Goal: Task Accomplishment & Management: Manage account settings

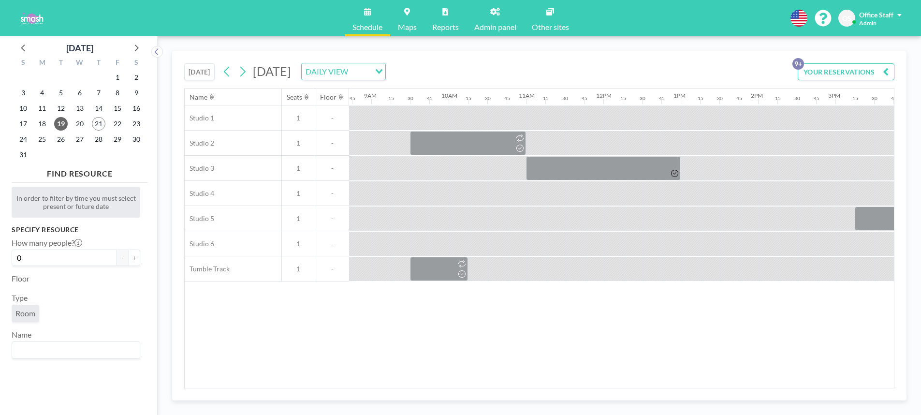
scroll to position [0, 671]
click at [237, 70] on button at bounding box center [242, 71] width 15 height 15
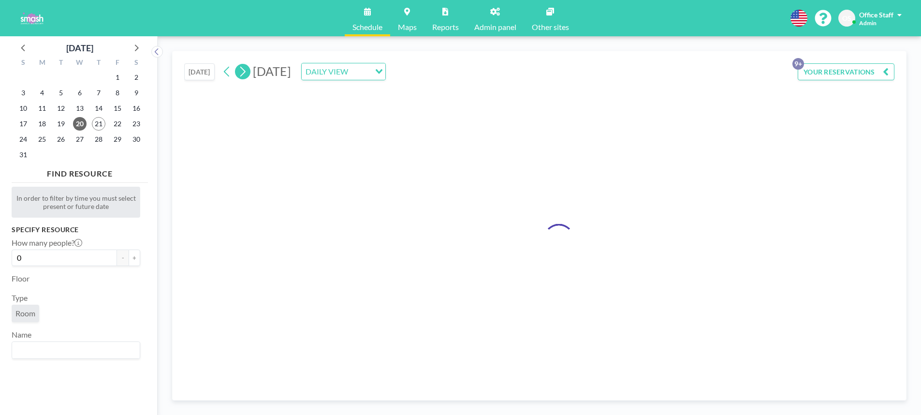
click at [240, 71] on icon at bounding box center [242, 71] width 9 height 15
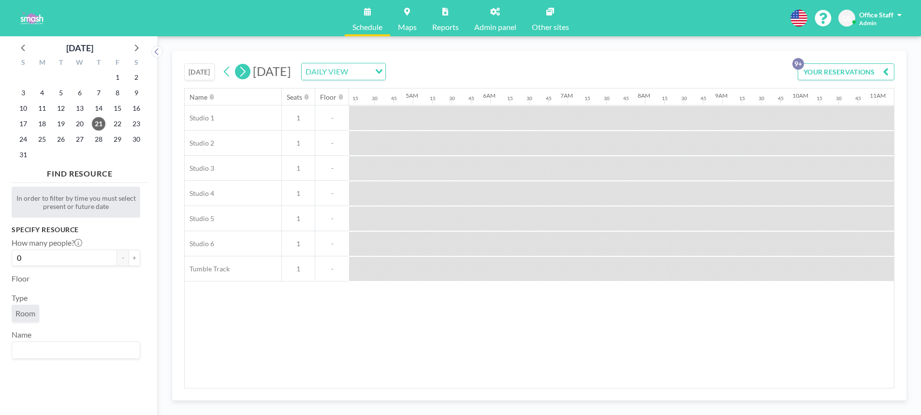
scroll to position [0, 577]
click at [240, 71] on icon at bounding box center [242, 71] width 9 height 15
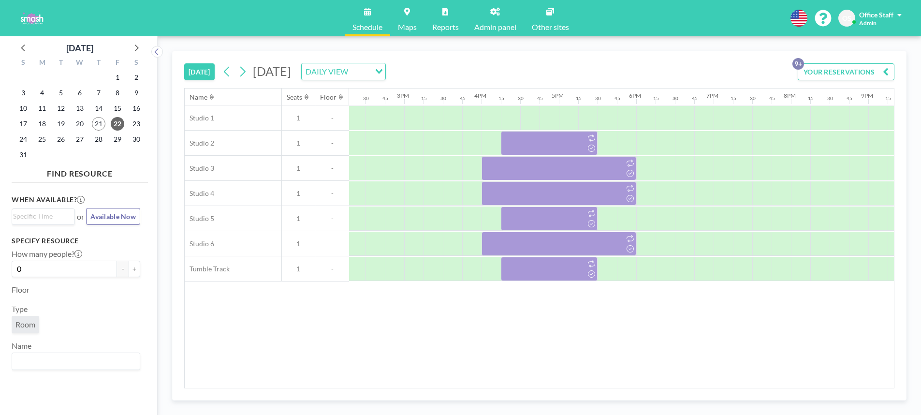
scroll to position [0, 1128]
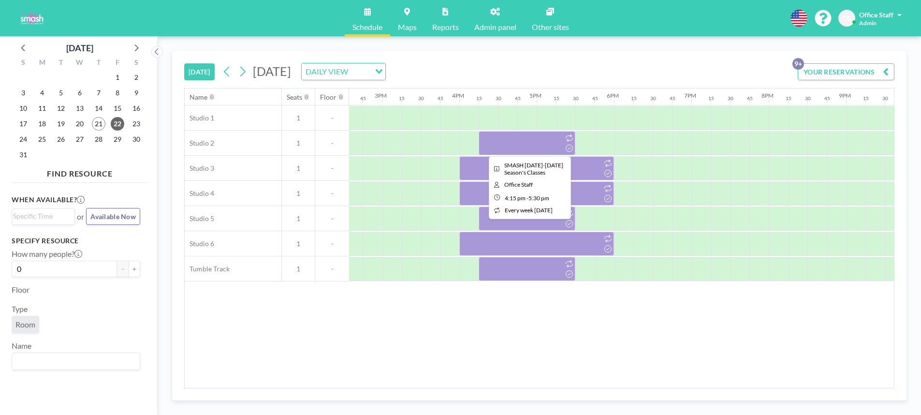
click at [536, 137] on div at bounding box center [527, 143] width 97 height 24
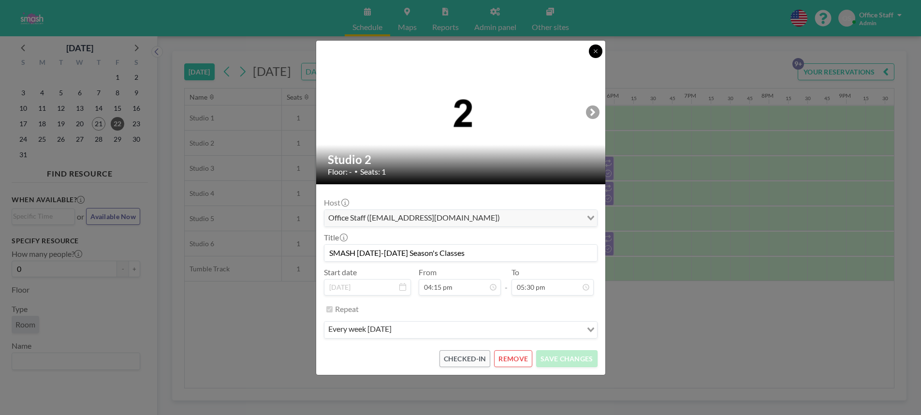
click at [590, 49] on button at bounding box center [596, 51] width 14 height 14
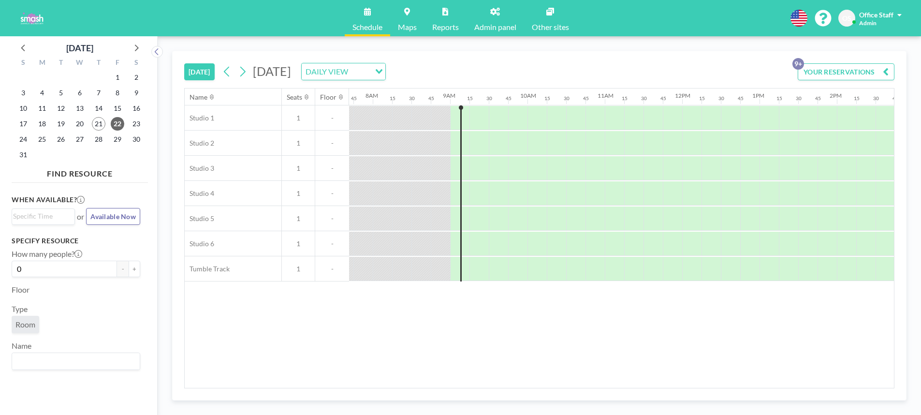
scroll to position [0, 594]
click at [224, 73] on icon at bounding box center [226, 71] width 9 height 15
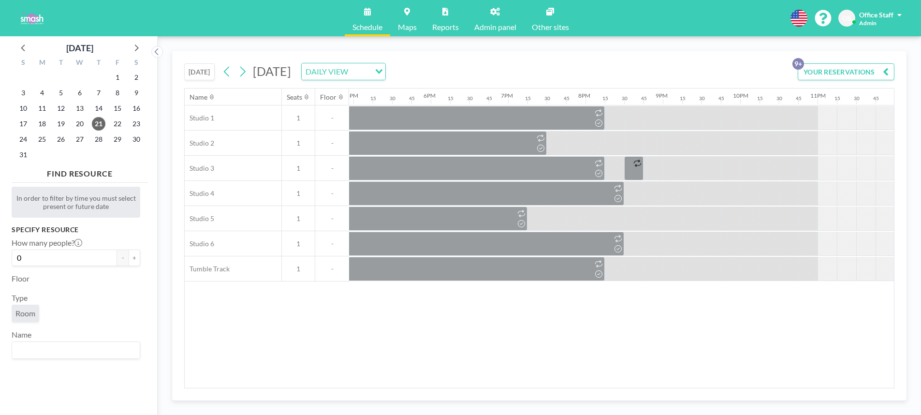
scroll to position [0, 1313]
click at [244, 72] on icon at bounding box center [242, 71] width 9 height 15
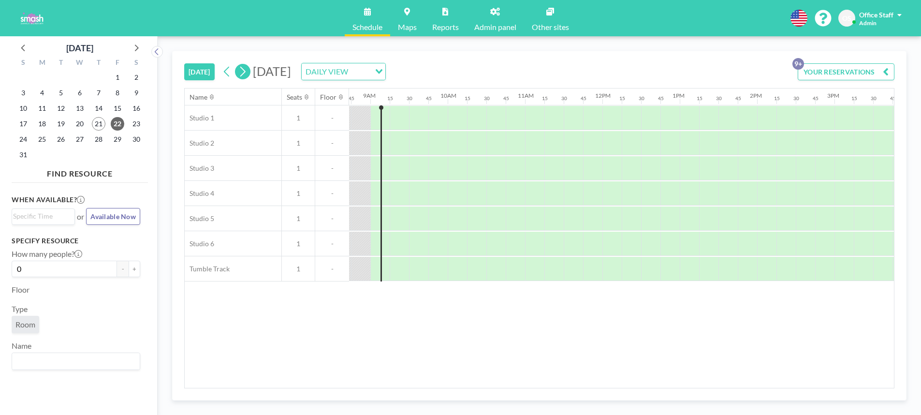
scroll to position [0, 677]
click at [245, 77] on icon at bounding box center [242, 71] width 9 height 15
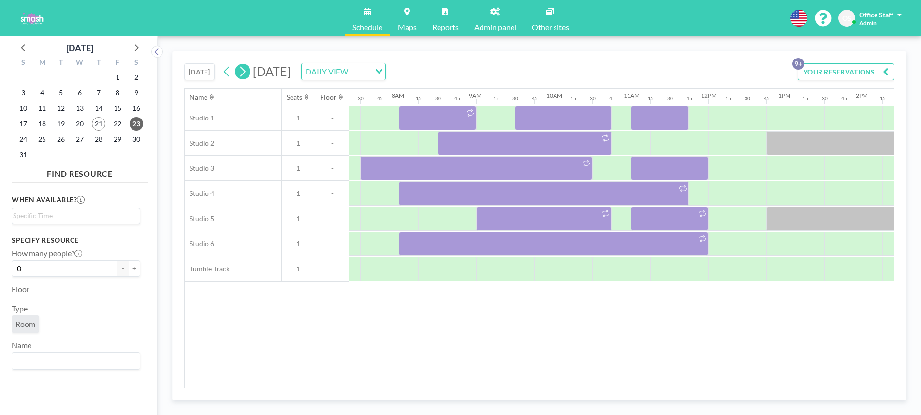
scroll to position [0, 600]
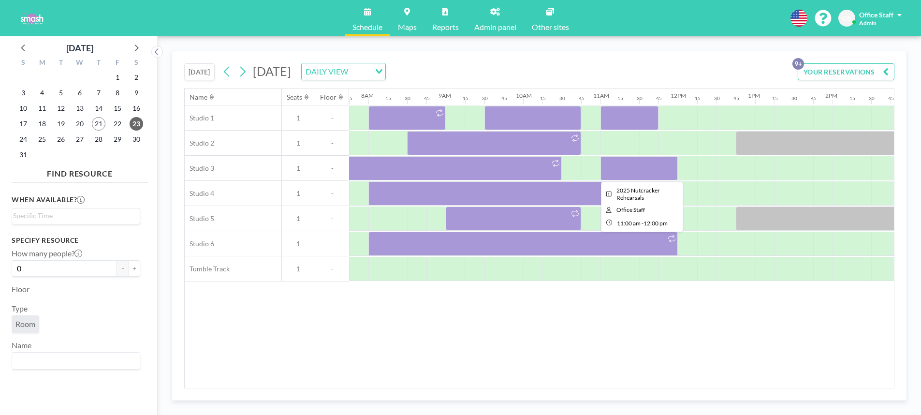
click at [654, 165] on div at bounding box center [639, 168] width 77 height 24
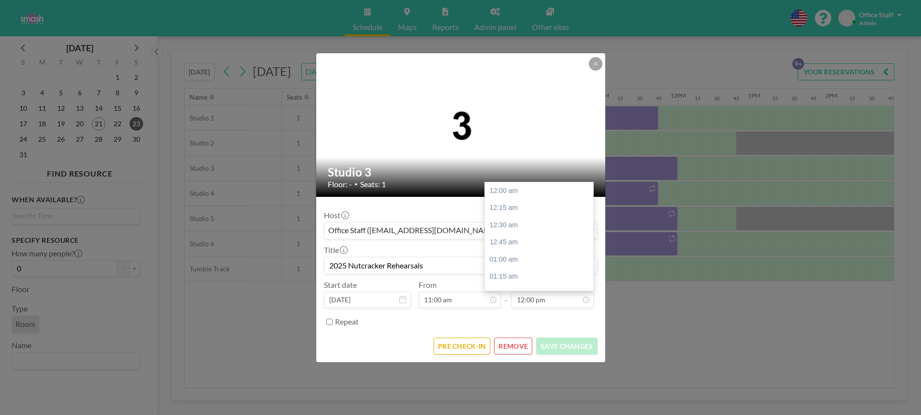
scroll to position [826, 0]
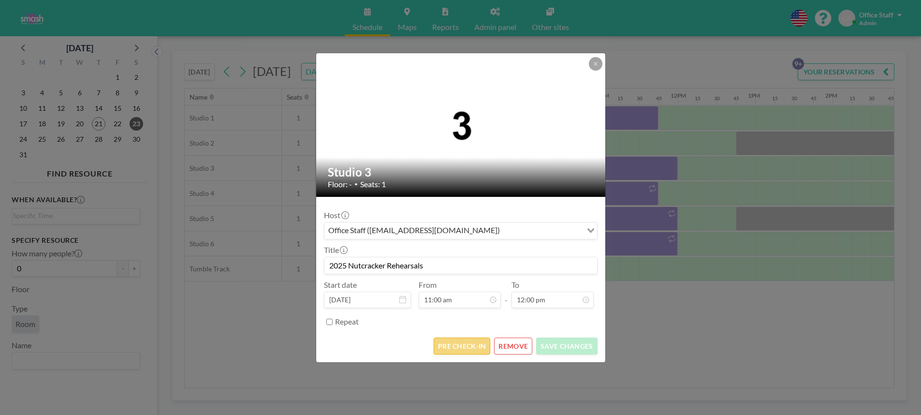
click at [471, 344] on button "PRE CHECK-IN" at bounding box center [462, 346] width 57 height 17
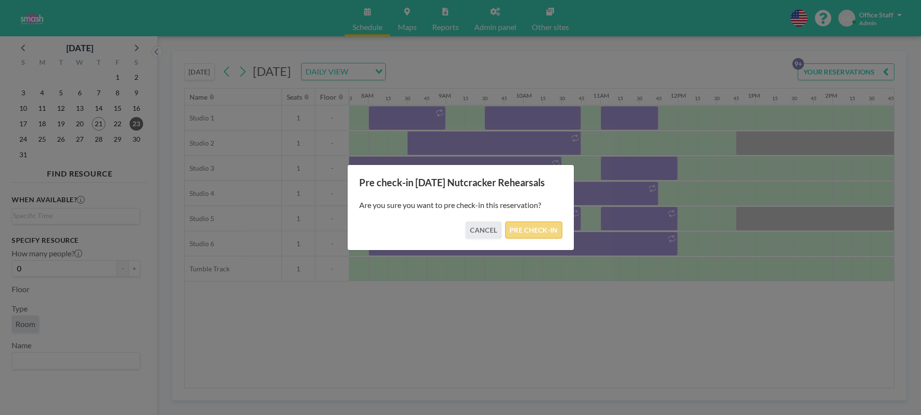
click at [536, 229] on button "PRE CHECK-IN" at bounding box center [533, 229] width 57 height 17
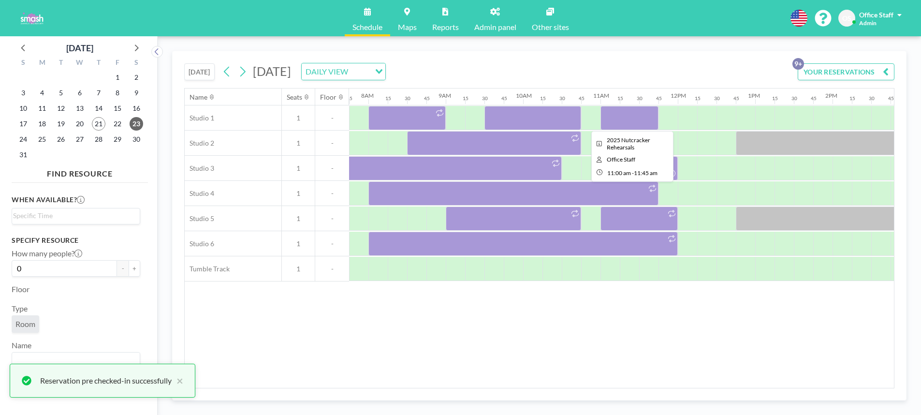
click at [619, 120] on div at bounding box center [630, 118] width 58 height 24
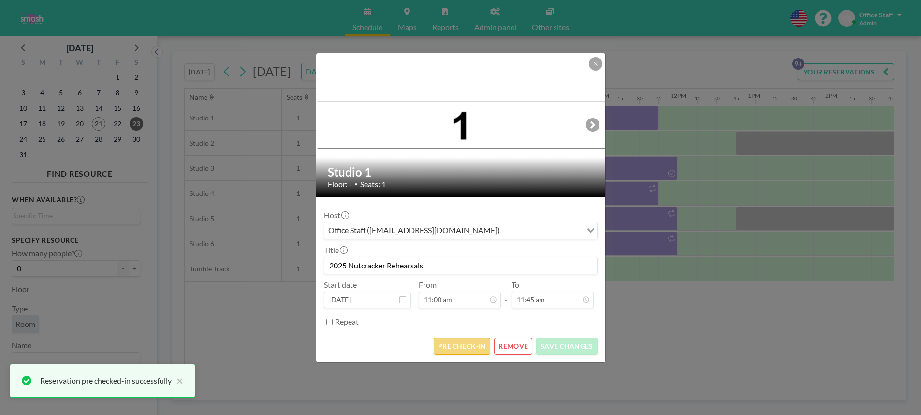
scroll to position [757, 0]
click at [477, 348] on button "PRE CHECK-IN" at bounding box center [462, 346] width 57 height 17
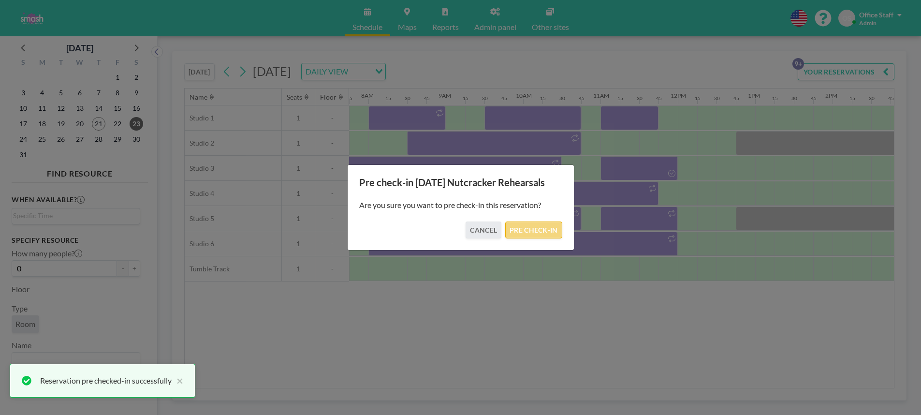
click at [531, 230] on button "PRE CHECK-IN" at bounding box center [533, 229] width 57 height 17
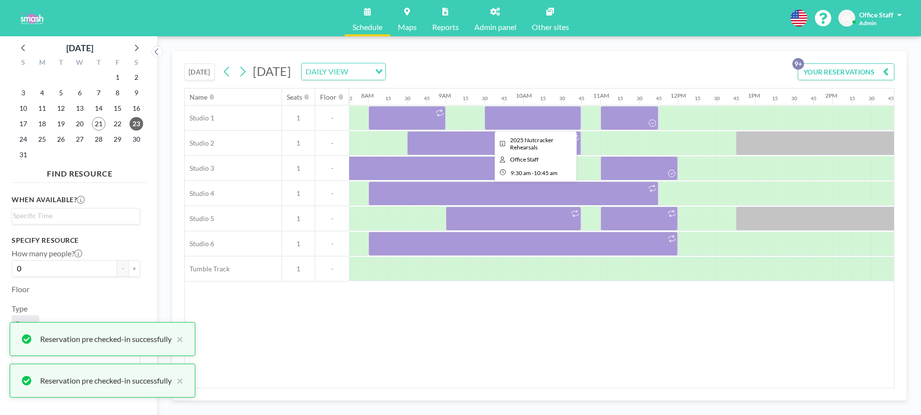
click at [548, 124] on div at bounding box center [533, 118] width 97 height 24
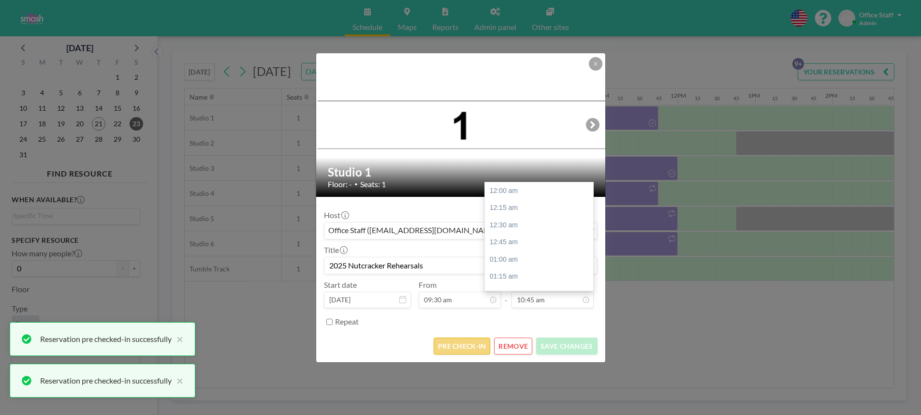
scroll to position [740, 0]
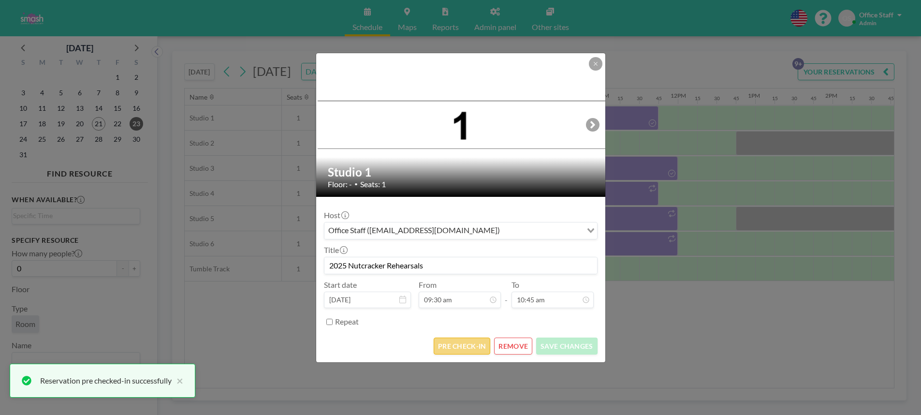
click at [449, 347] on button "PRE CHECK-IN" at bounding box center [462, 346] width 57 height 17
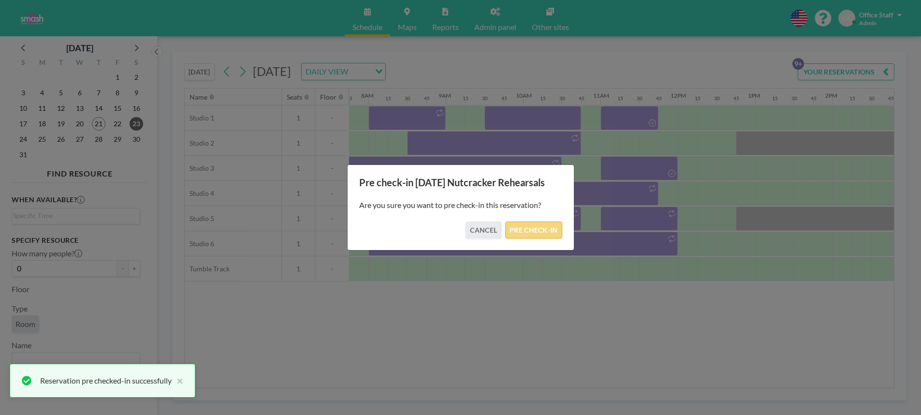
click at [545, 234] on button "PRE CHECK-IN" at bounding box center [533, 229] width 57 height 17
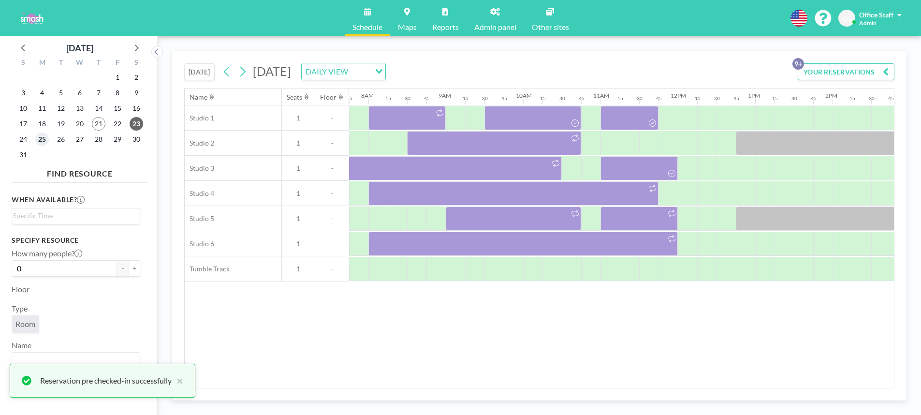
click at [43, 140] on span "25" at bounding box center [42, 140] width 14 height 14
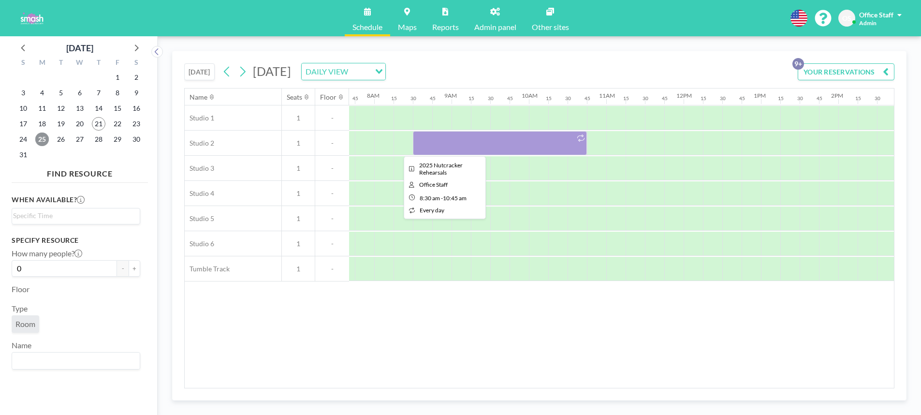
scroll to position [0, 593]
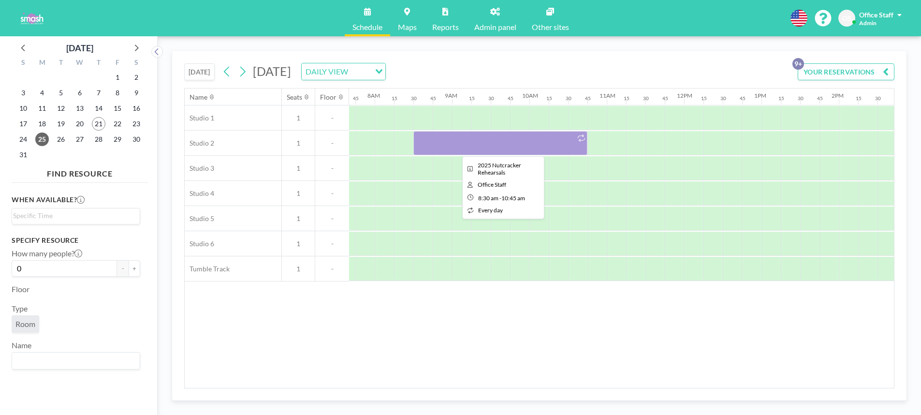
click at [470, 144] on div at bounding box center [500, 143] width 174 height 24
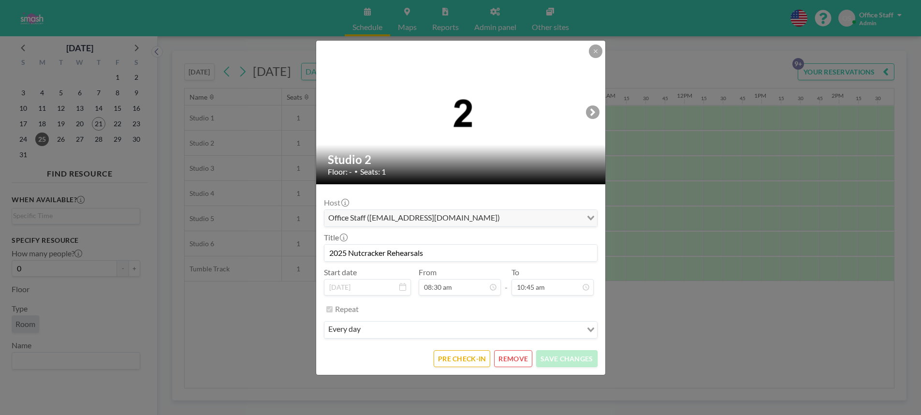
scroll to position [740, 0]
click at [516, 356] on button "REMOVE" at bounding box center [513, 358] width 38 height 17
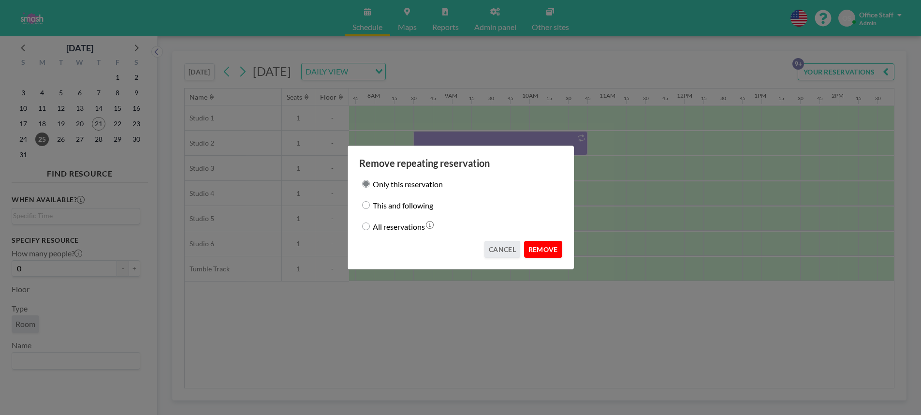
click at [549, 249] on button "REMOVE" at bounding box center [543, 249] width 38 height 17
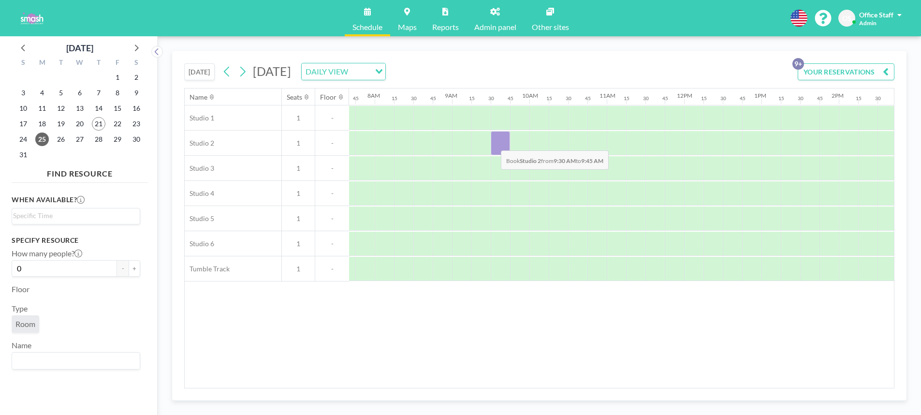
click at [493, 143] on div at bounding box center [500, 143] width 19 height 24
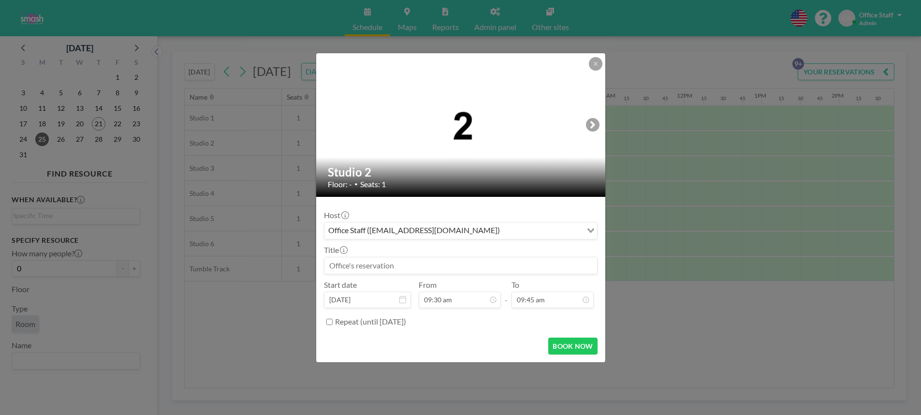
scroll to position [671, 0]
click at [344, 262] on input at bounding box center [460, 265] width 273 height 16
click at [367, 266] on input "[DATE]-[DATE] SMASH Classes" at bounding box center [460, 265] width 273 height 16
drag, startPoint x: 434, startPoint y: 264, endPoint x: 319, endPoint y: 266, distance: 115.1
click at [319, 266] on form "Host Office Staff ([EMAIL_ADDRESS][DOMAIN_NAME]) Loading... Title [DATE]-[DATE]…" at bounding box center [460, 279] width 289 height 165
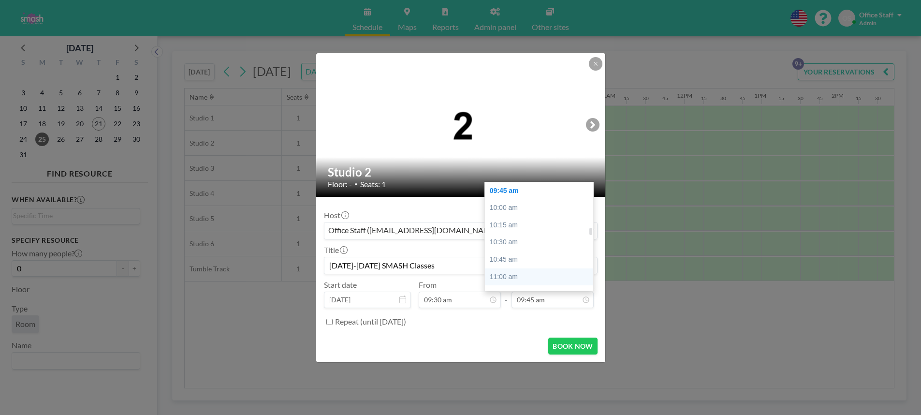
type input "[DATE]-[DATE] SMASH Classes"
click at [524, 276] on div "11:00 am" at bounding box center [539, 276] width 108 height 17
type input "11:00 am"
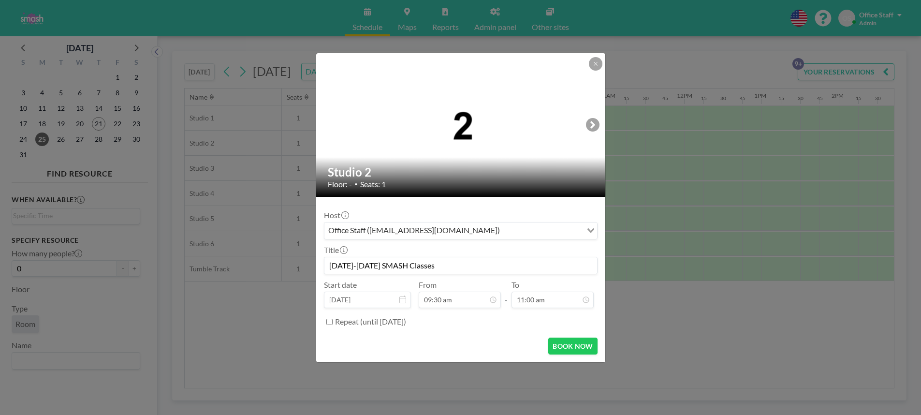
scroll to position [654, 0]
click at [329, 322] on input "Repeat (until [DATE])" at bounding box center [329, 322] width 6 height 6
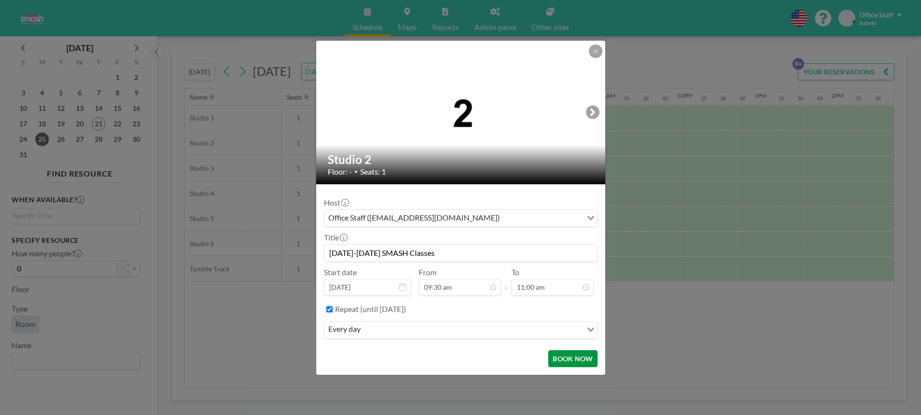
click at [565, 364] on button "BOOK NOW" at bounding box center [572, 358] width 49 height 17
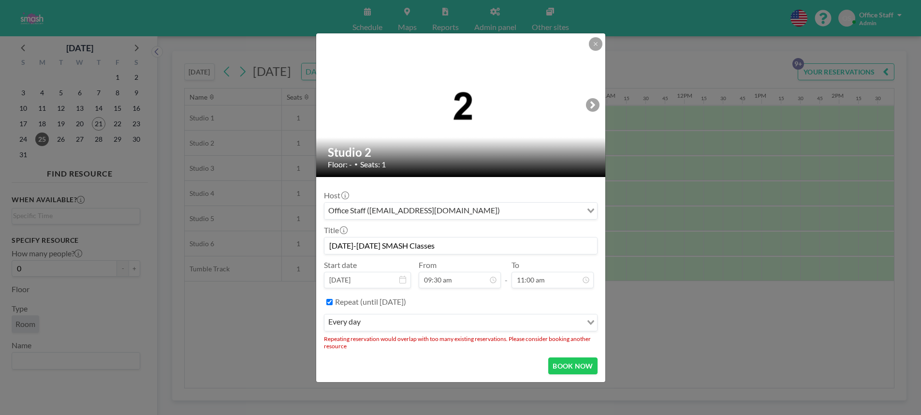
click at [330, 302] on input "Repeat (until [DATE])" at bounding box center [329, 302] width 6 height 6
checkbox input "false"
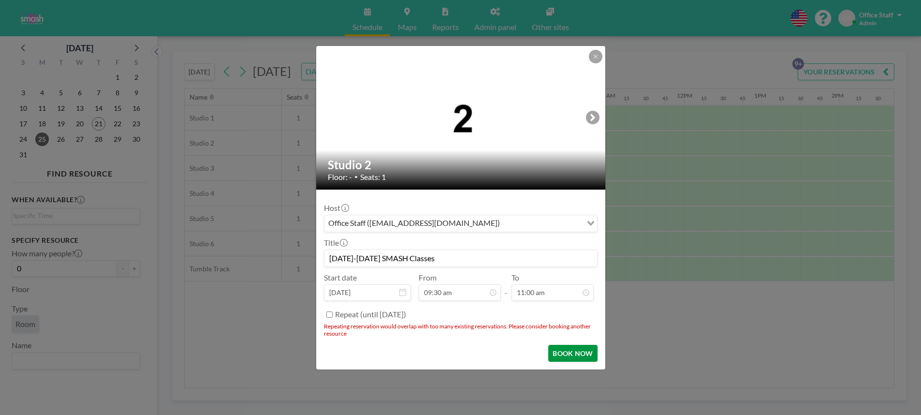
click at [574, 352] on button "BOOK NOW" at bounding box center [572, 353] width 49 height 17
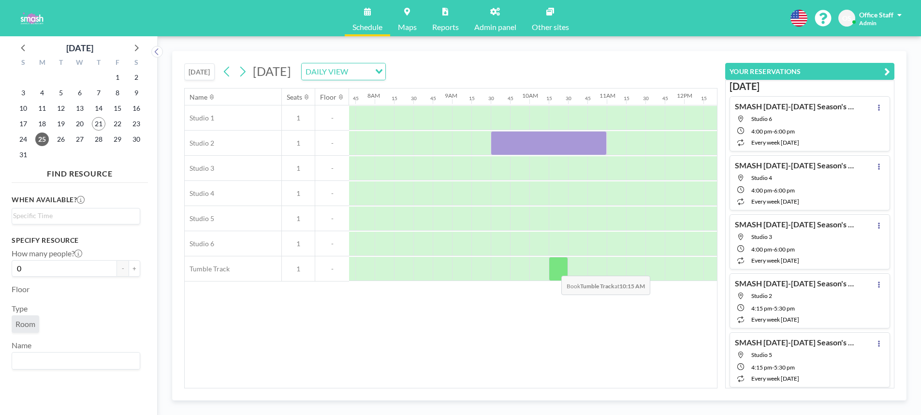
click at [554, 268] on div at bounding box center [558, 269] width 19 height 24
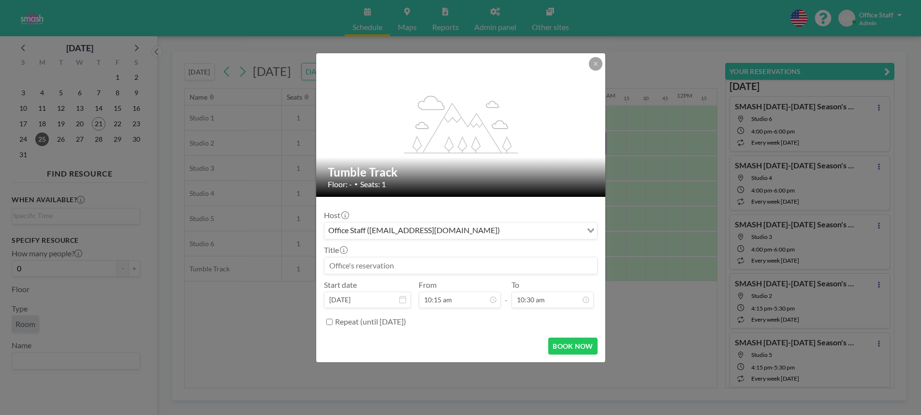
scroll to position [706, 0]
click at [390, 262] on input at bounding box center [460, 265] width 273 height 16
paste input "[DATE]-[DATE] SMASH Classes"
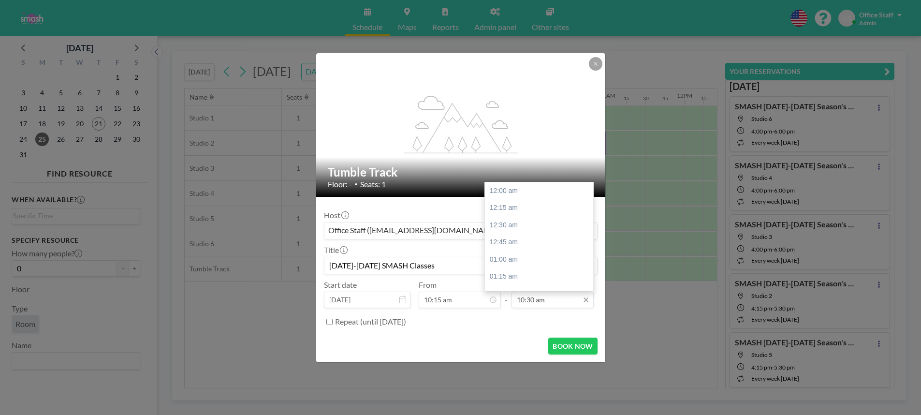
scroll to position [723, 0]
type input "[DATE]-[DATE] SMASH Classes"
drag, startPoint x: 521, startPoint y: 225, endPoint x: 524, endPoint y: 231, distance: 6.3
click at [521, 225] on div "11:00 am" at bounding box center [539, 225] width 108 height 17
type input "11:00 am"
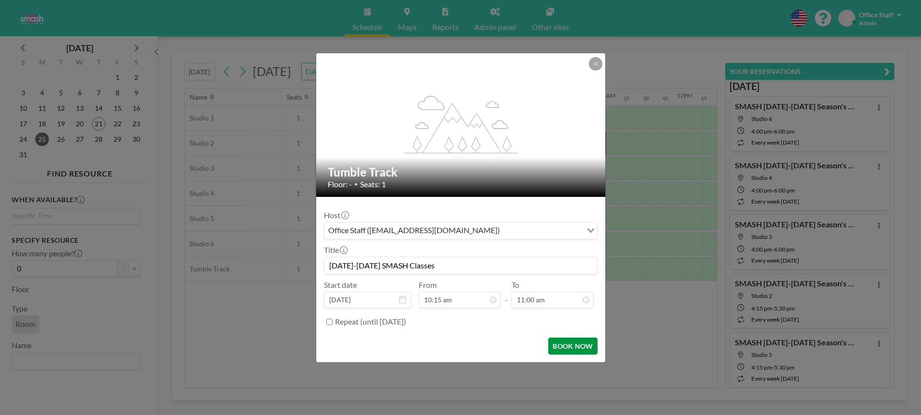
scroll to position [757, 0]
click at [568, 345] on button "BOOK NOW" at bounding box center [572, 346] width 49 height 17
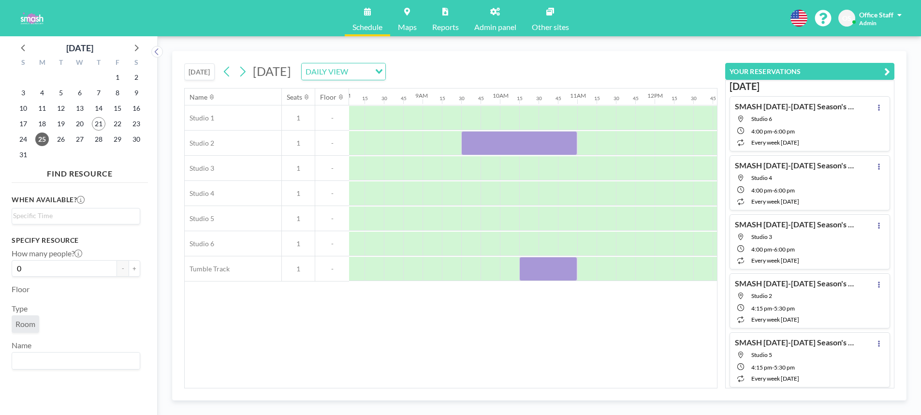
scroll to position [0, 621]
click at [515, 144] on div at bounding box center [521, 143] width 116 height 24
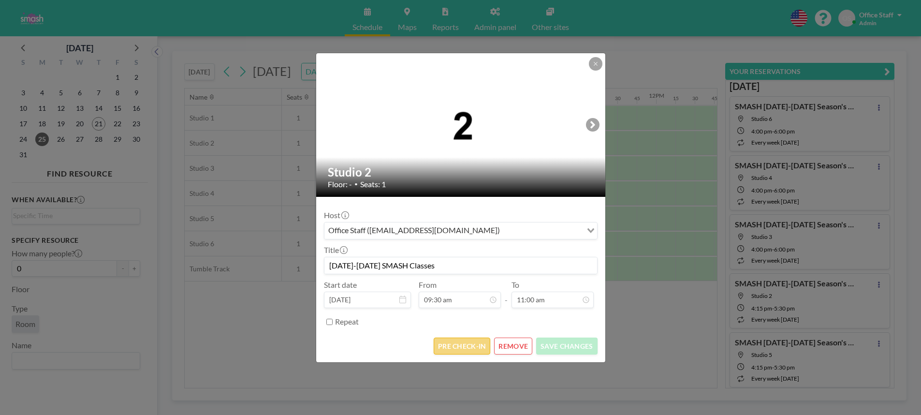
click at [451, 346] on button "PRE CHECK-IN" at bounding box center [462, 346] width 57 height 17
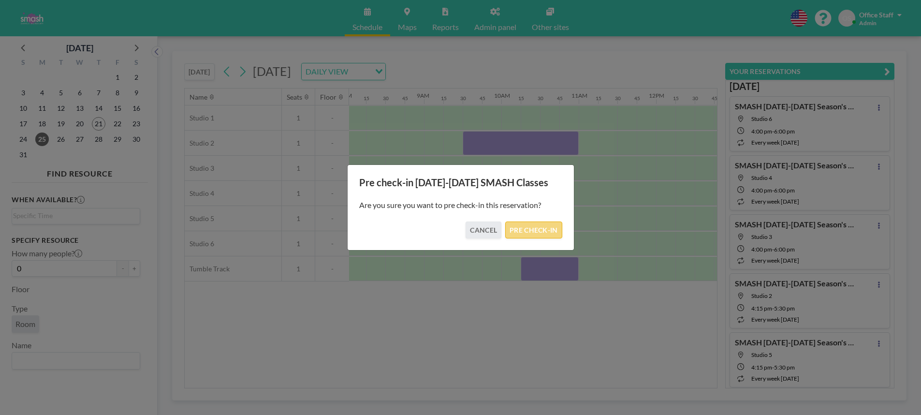
click at [538, 227] on button "PRE CHECK-IN" at bounding box center [533, 229] width 57 height 17
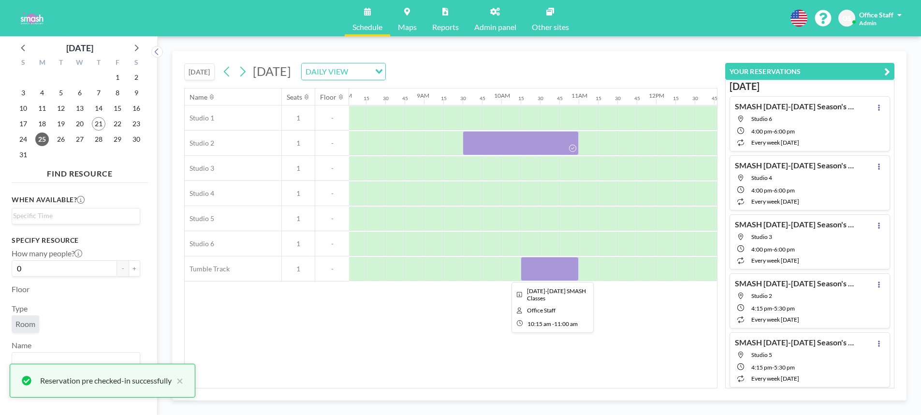
click at [544, 261] on div at bounding box center [550, 269] width 58 height 24
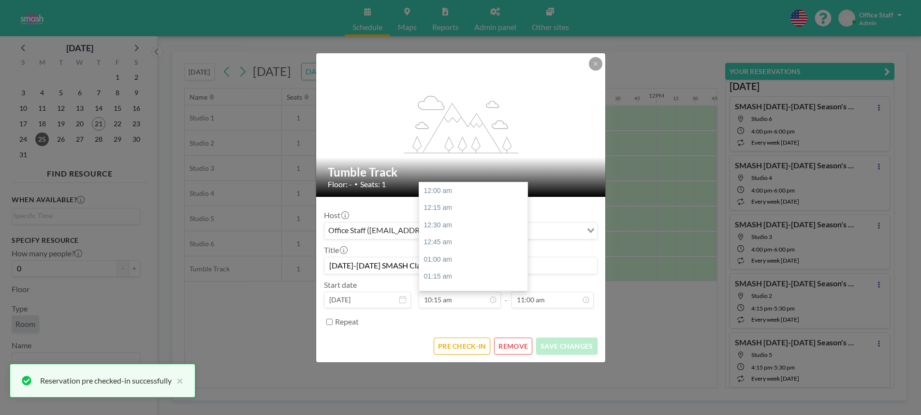
scroll to position [706, 0]
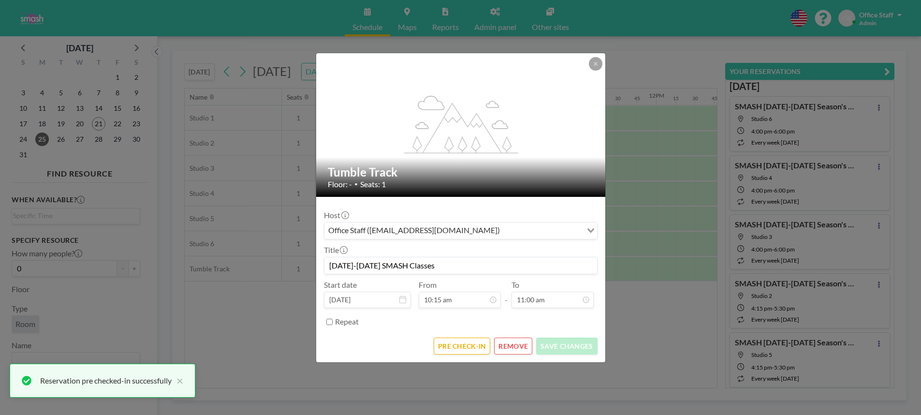
click at [450, 336] on form "Host Office Staff ([EMAIL_ADDRESS][DOMAIN_NAME]) Loading... Title [DATE]-[DATE]…" at bounding box center [460, 279] width 289 height 165
click at [451, 345] on button "PRE CHECK-IN" at bounding box center [462, 346] width 57 height 17
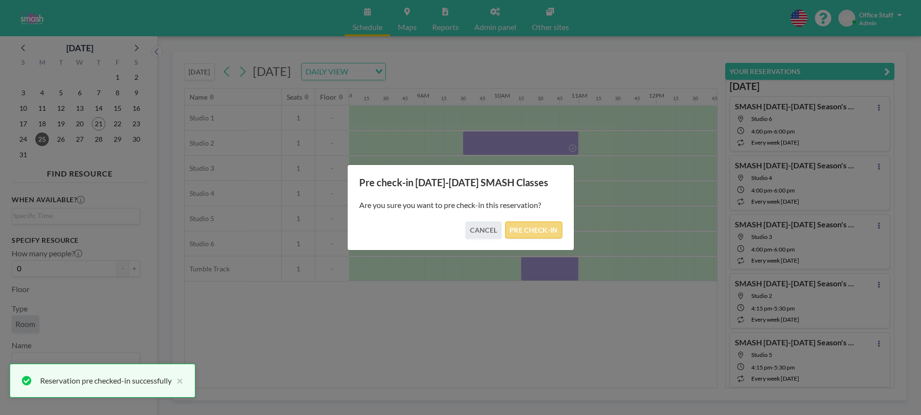
click at [529, 229] on button "PRE CHECK-IN" at bounding box center [533, 229] width 57 height 17
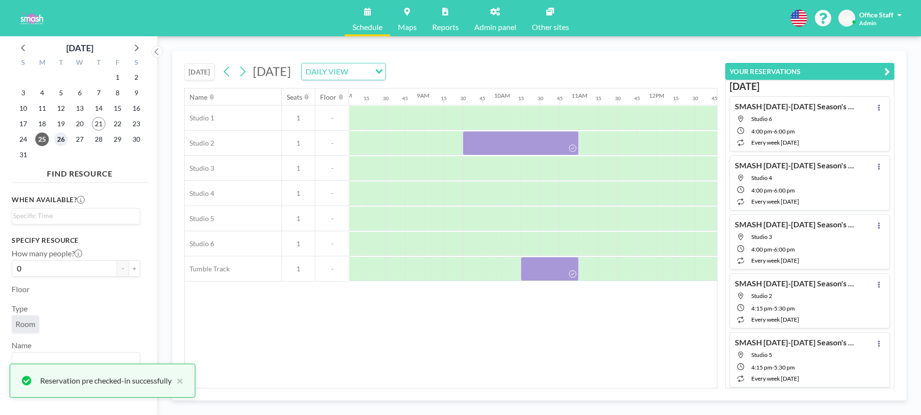
click at [63, 138] on span "26" at bounding box center [61, 140] width 14 height 14
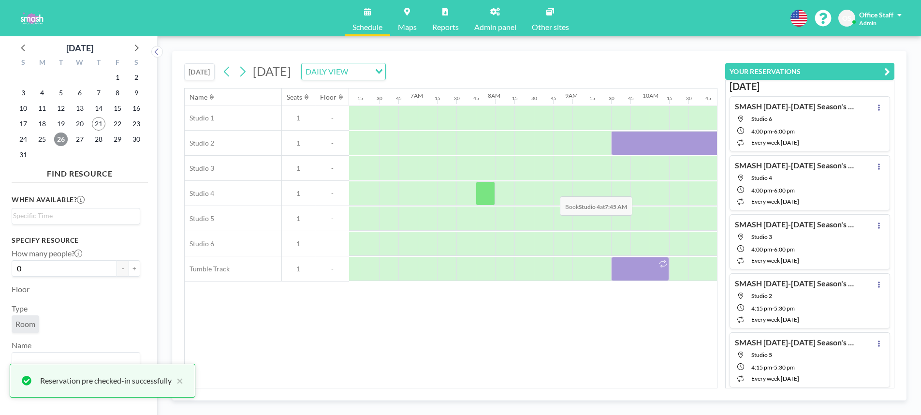
scroll to position [0, 600]
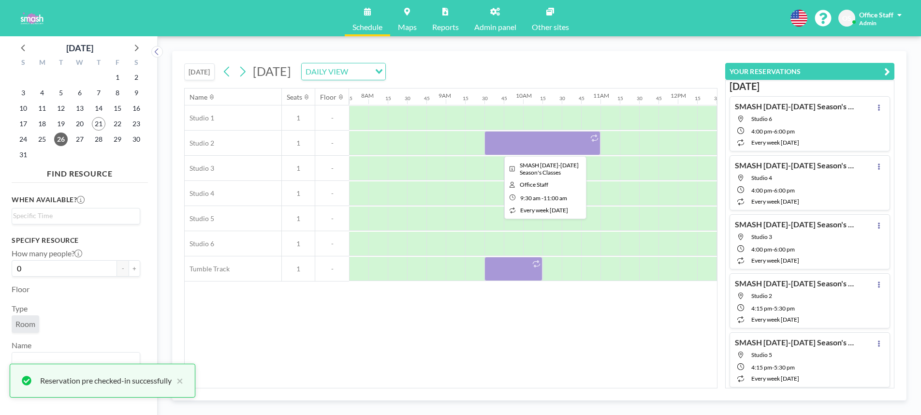
click at [564, 148] on div at bounding box center [543, 143] width 116 height 24
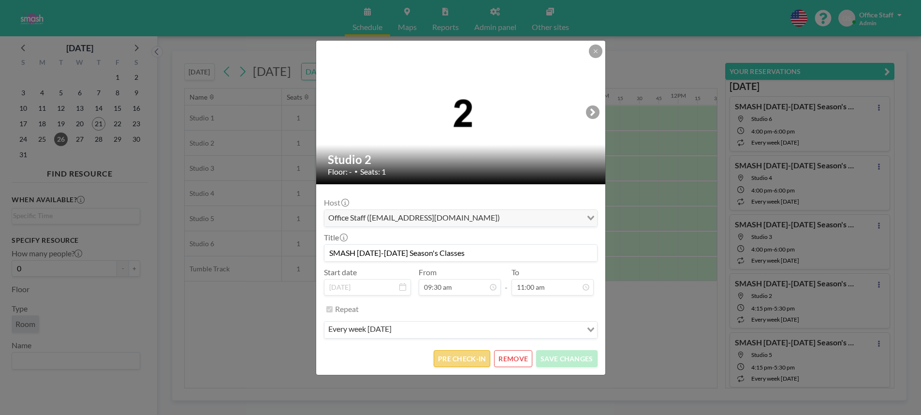
scroll to position [757, 0]
click at [467, 355] on button "PRE CHECK-IN" at bounding box center [462, 358] width 57 height 17
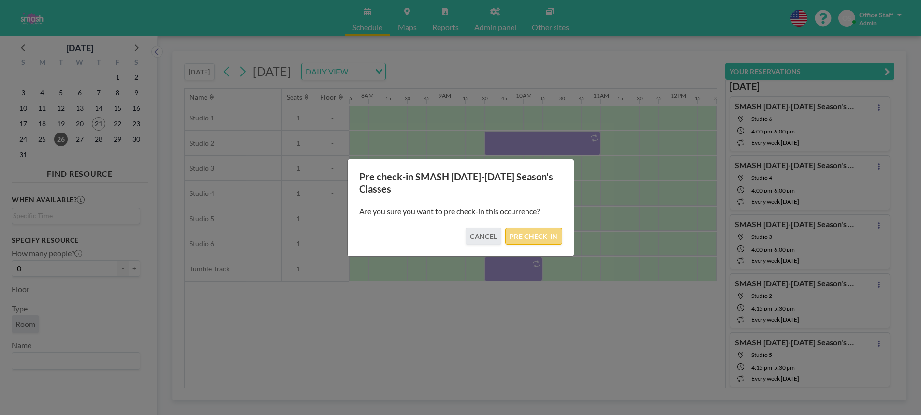
click at [539, 236] on button "PRE CHECK-IN" at bounding box center [533, 236] width 57 height 17
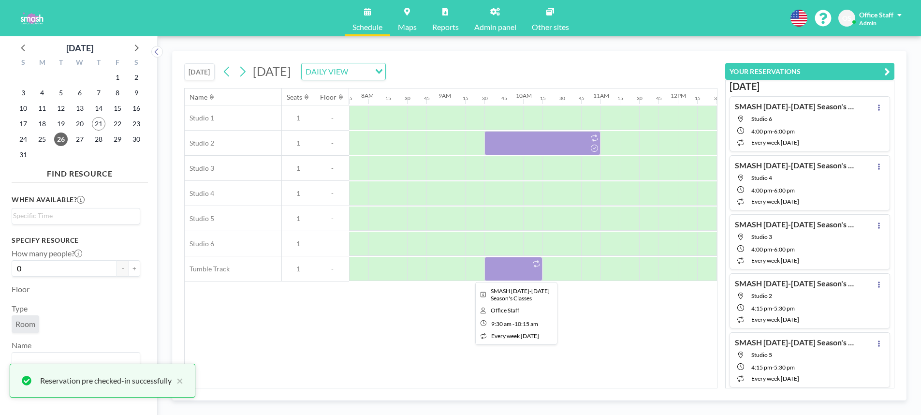
click at [523, 273] on div at bounding box center [514, 269] width 58 height 24
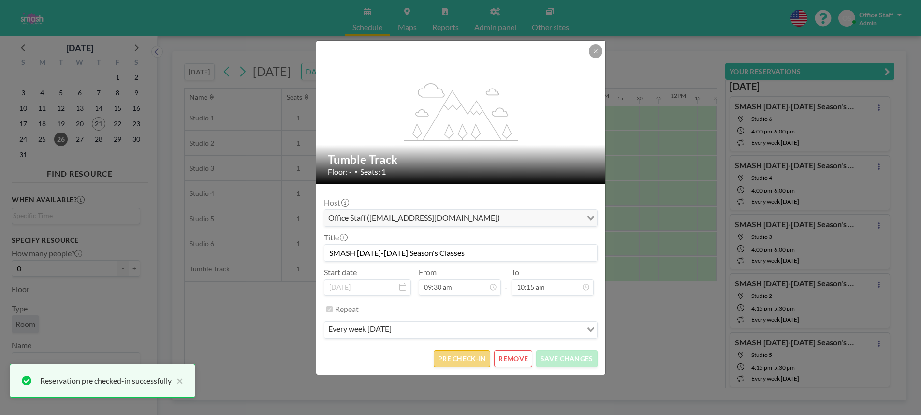
scroll to position [706, 0]
click at [473, 363] on button "PRE CHECK-IN" at bounding box center [462, 358] width 57 height 17
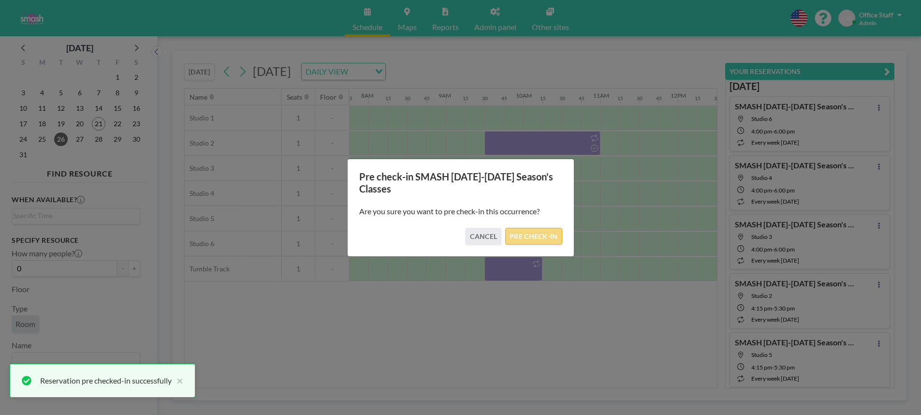
click at [552, 241] on button "PRE CHECK-IN" at bounding box center [533, 236] width 57 height 17
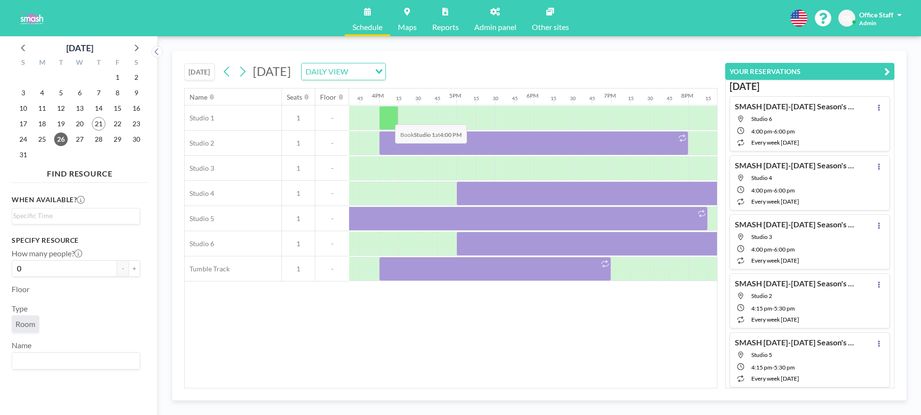
scroll to position [0, 1211]
click at [382, 115] on div at bounding box center [385, 118] width 19 height 24
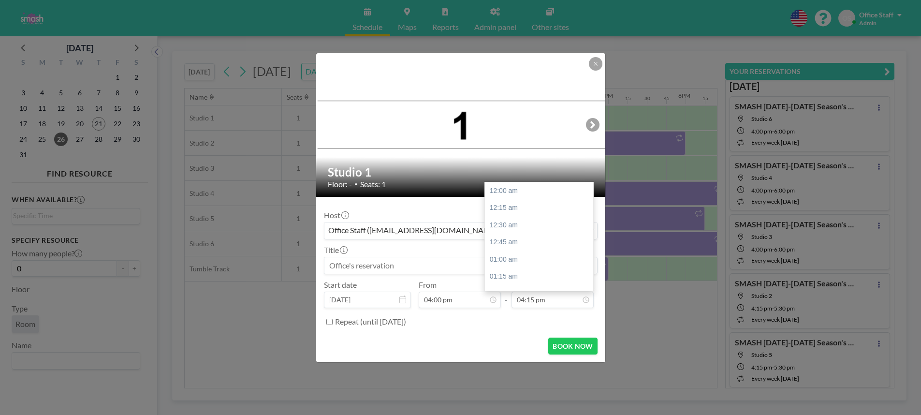
scroll to position [1119, 0]
click at [542, 299] on input "04:15 pm" at bounding box center [553, 300] width 82 height 16
drag, startPoint x: 509, startPoint y: 219, endPoint x: 489, endPoint y: 227, distance: 21.5
click at [509, 219] on div "08:45 pm" at bounding box center [539, 219] width 108 height 17
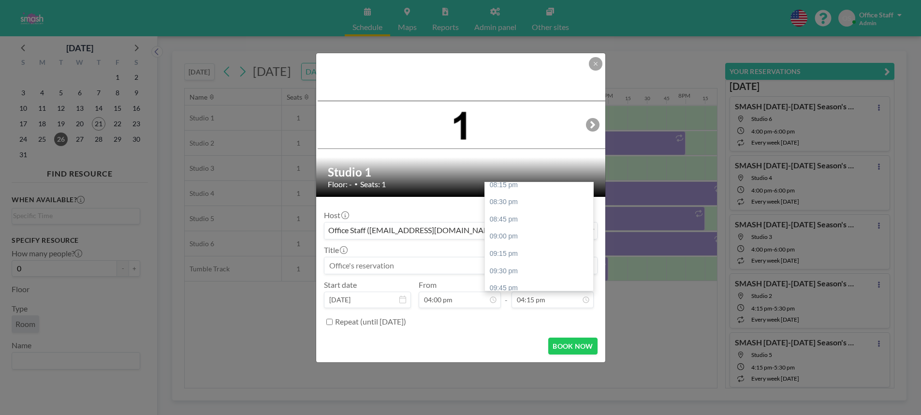
type input "08:45 pm"
click at [350, 264] on input at bounding box center [460, 265] width 273 height 16
paste input "[DATE]-[DATE] SMASH Classes"
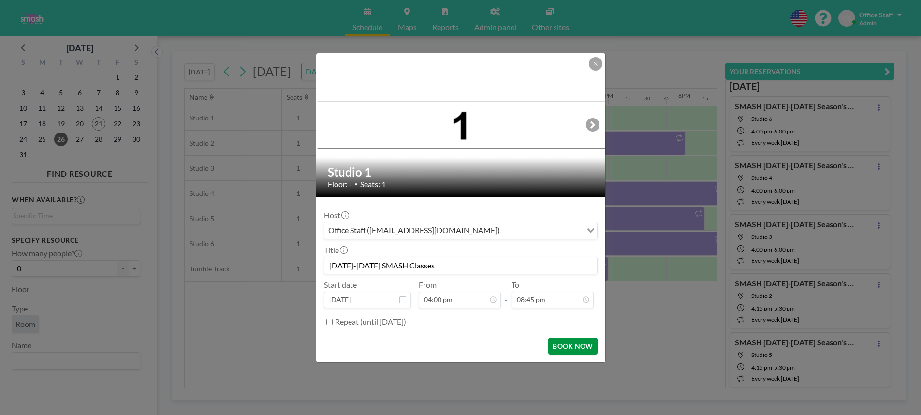
type input "[DATE]-[DATE] SMASH Classes"
click at [559, 343] on button "BOOK NOW" at bounding box center [572, 346] width 49 height 17
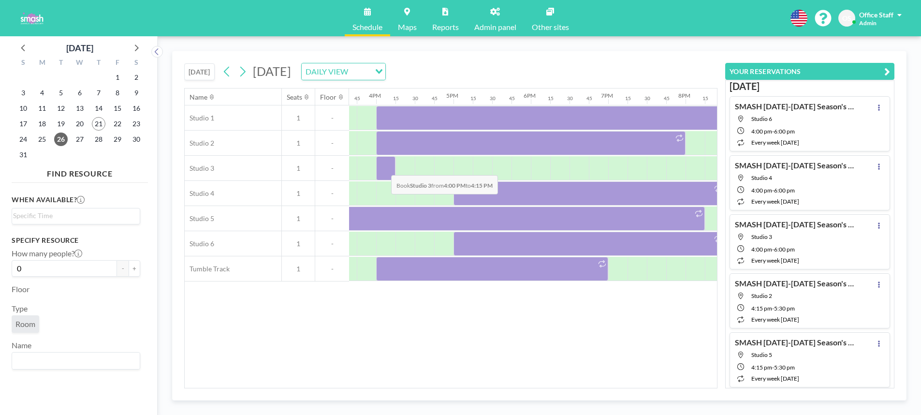
click at [383, 168] on div at bounding box center [385, 168] width 19 height 24
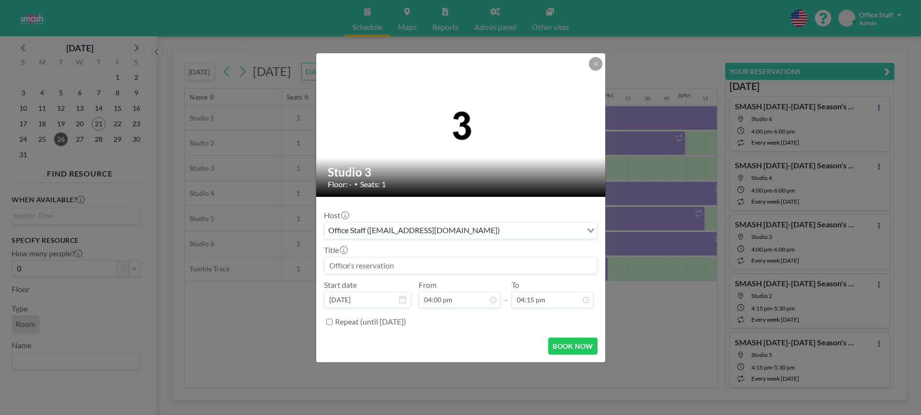
click at [476, 267] on input at bounding box center [460, 265] width 273 height 16
paste input "[DATE]-[DATE] SMASH Classes"
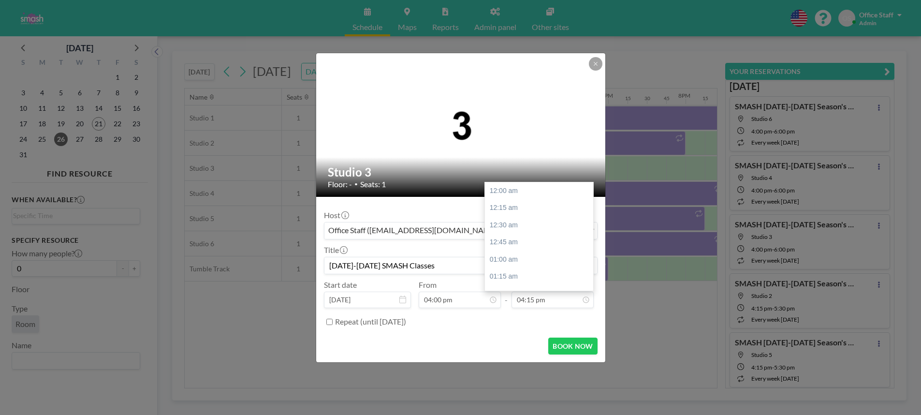
scroll to position [1119, 0]
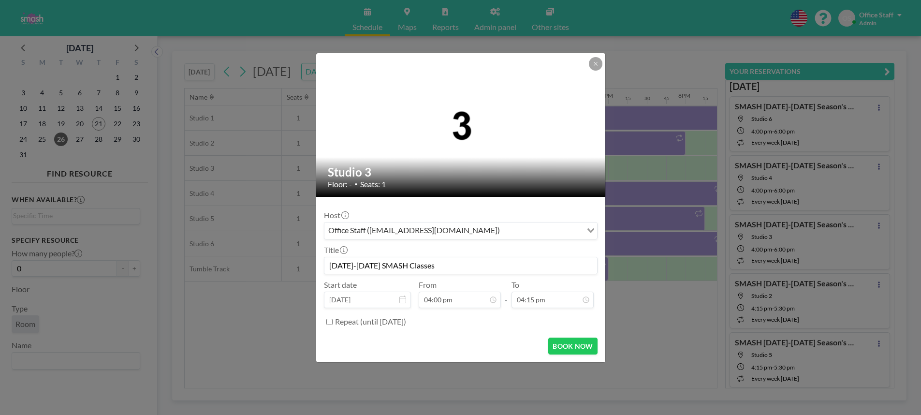
type input "[DATE]-[DATE] SMASH Classes"
drag, startPoint x: 549, startPoint y: 308, endPoint x: 543, endPoint y: 303, distance: 8.2
click at [549, 309] on div "Host Office Staff ([EMAIL_ADDRESS][DOMAIN_NAME]) Loading... Title [DATE]-[DATE]…" at bounding box center [461, 267] width 274 height 125
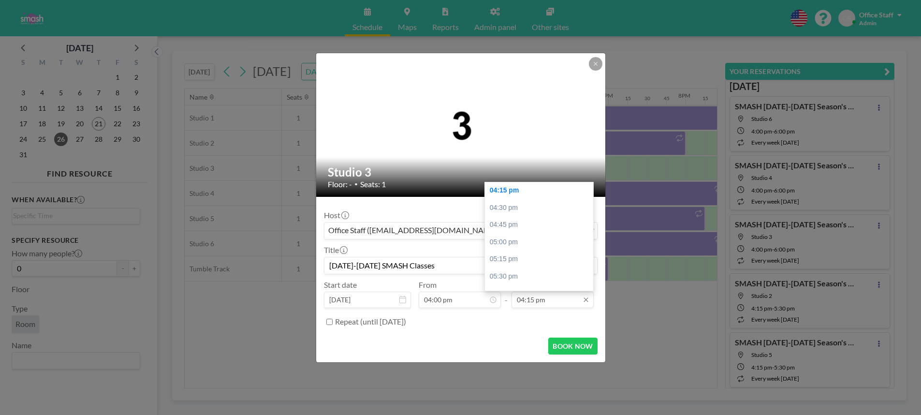
click at [543, 302] on input "04:15 pm" at bounding box center [553, 300] width 82 height 16
click at [525, 251] on div "08:45 pm" at bounding box center [539, 253] width 108 height 17
type input "08:45 pm"
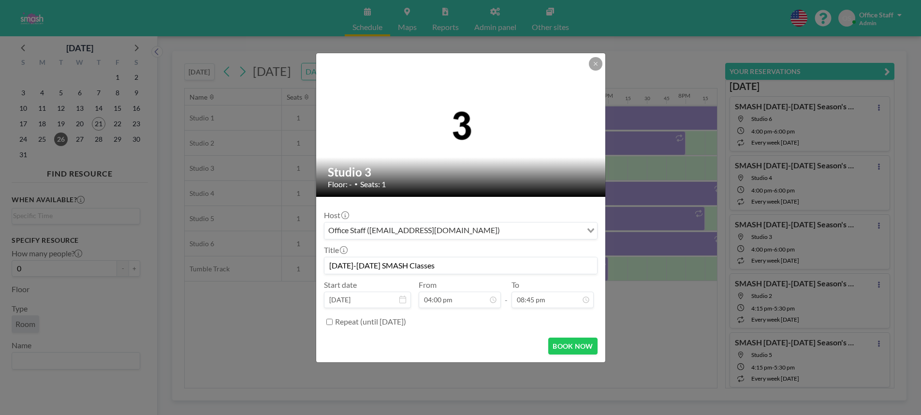
scroll to position [1429, 0]
click at [565, 340] on button "BOOK NOW" at bounding box center [572, 346] width 49 height 17
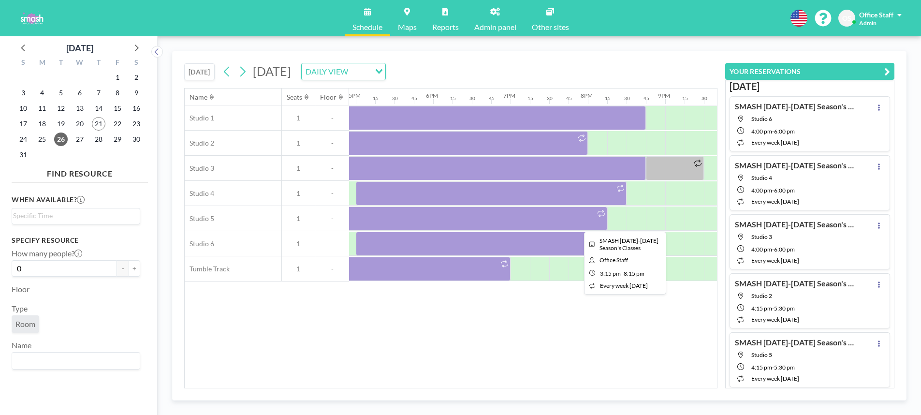
scroll to position [0, 1326]
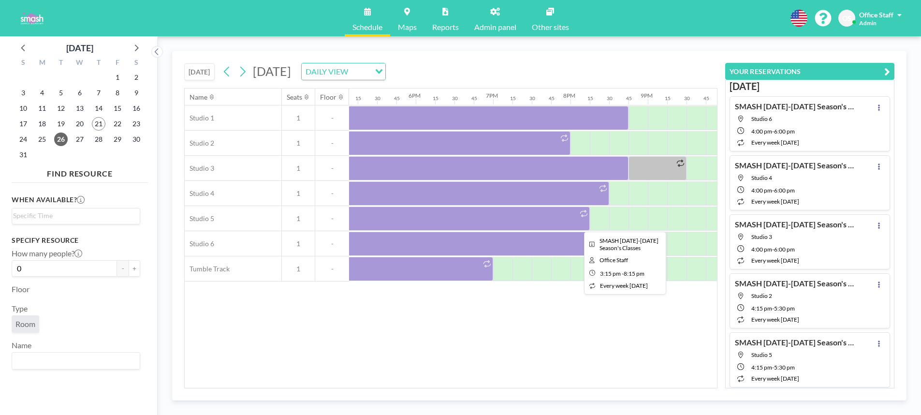
click at [502, 221] on div at bounding box center [396, 218] width 387 height 24
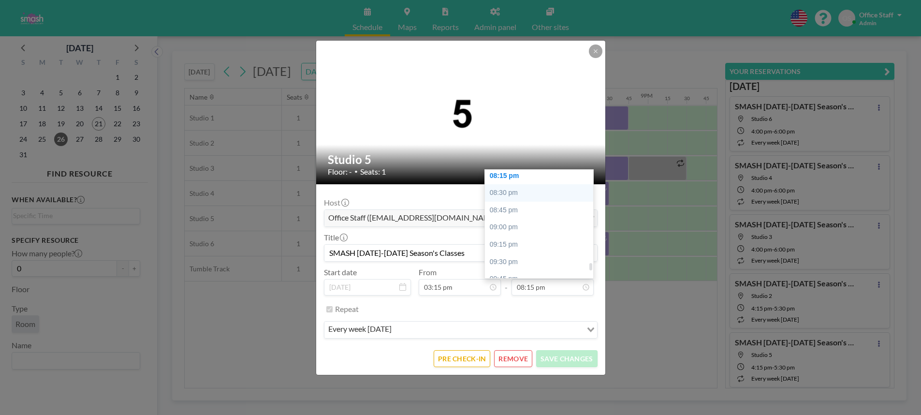
scroll to position [1398, 0]
click at [520, 192] on div "08:30 pm" at bounding box center [539, 191] width 108 height 17
type input "08:30 pm"
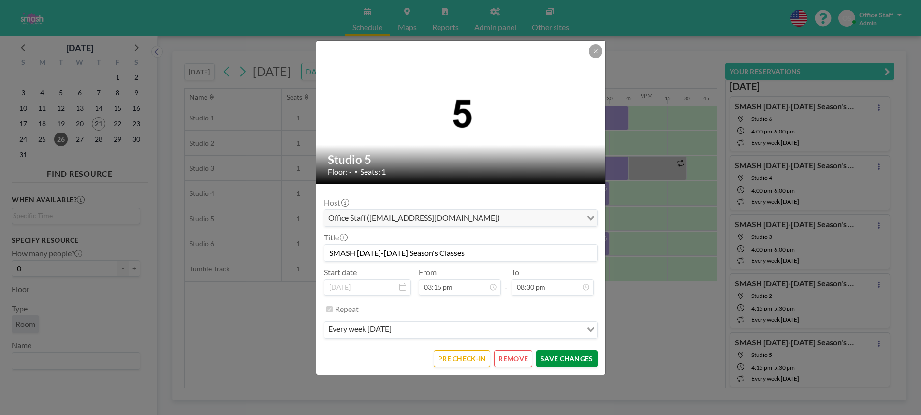
click at [555, 359] on button "SAVE CHANGES" at bounding box center [566, 358] width 61 height 17
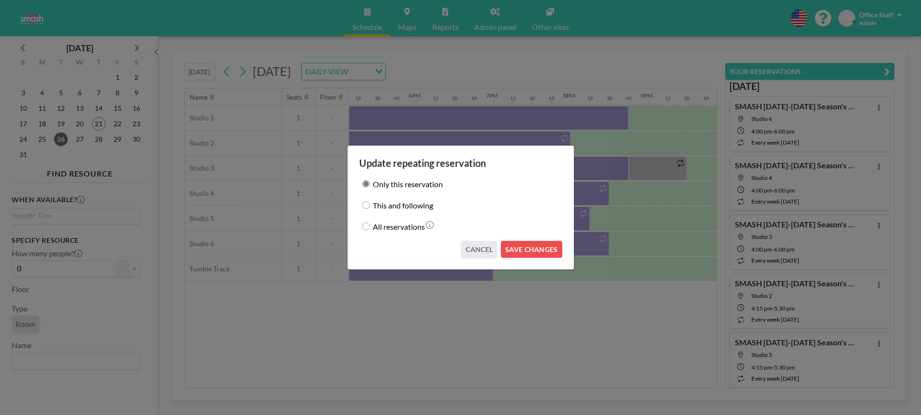
click at [365, 204] on input "This and following" at bounding box center [366, 205] width 8 height 8
radio input "true"
click at [520, 250] on button "SAVE CHANGES" at bounding box center [531, 249] width 61 height 17
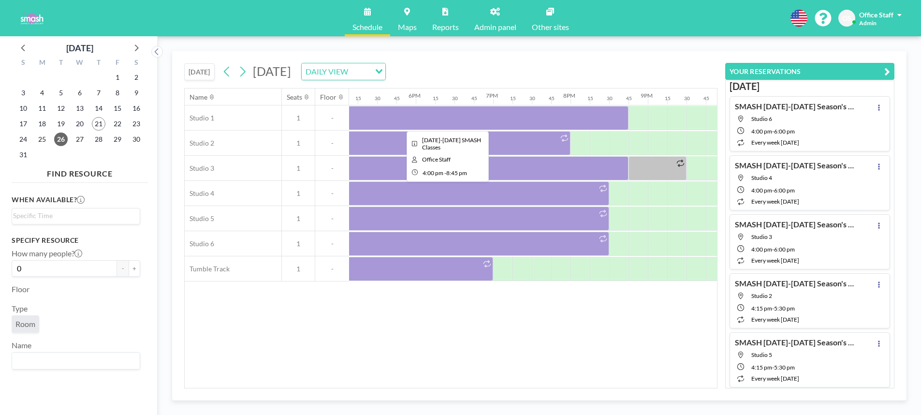
click at [483, 121] on div at bounding box center [445, 118] width 368 height 24
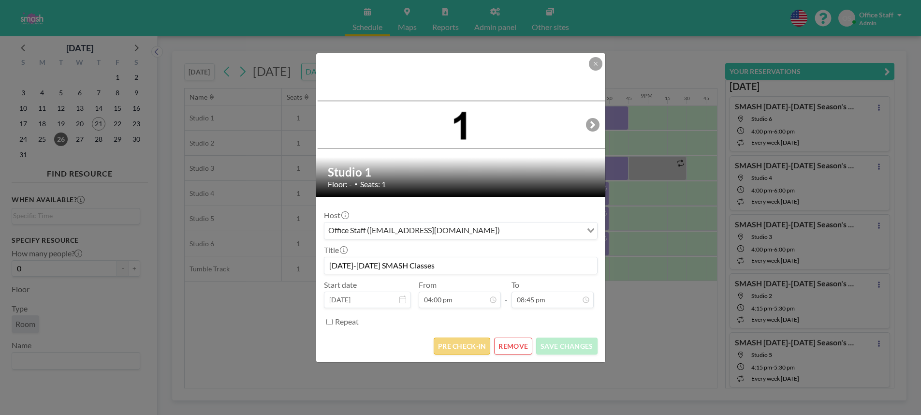
click at [480, 345] on button "PRE CHECK-IN" at bounding box center [462, 346] width 57 height 17
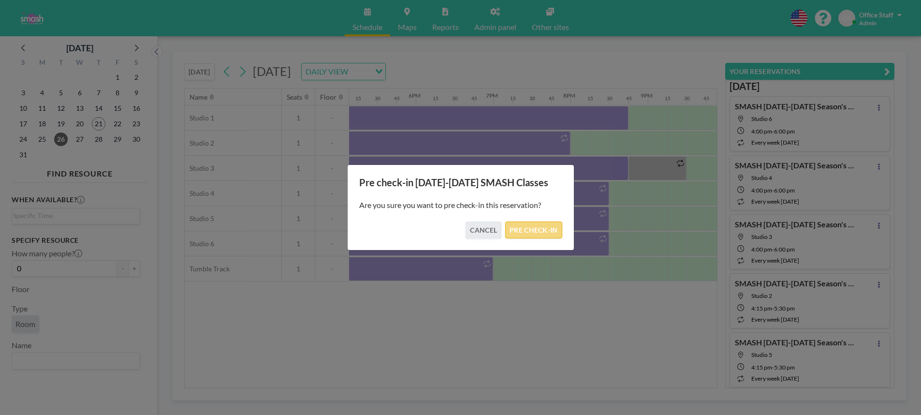
click at [543, 233] on button "PRE CHECK-IN" at bounding box center [533, 229] width 57 height 17
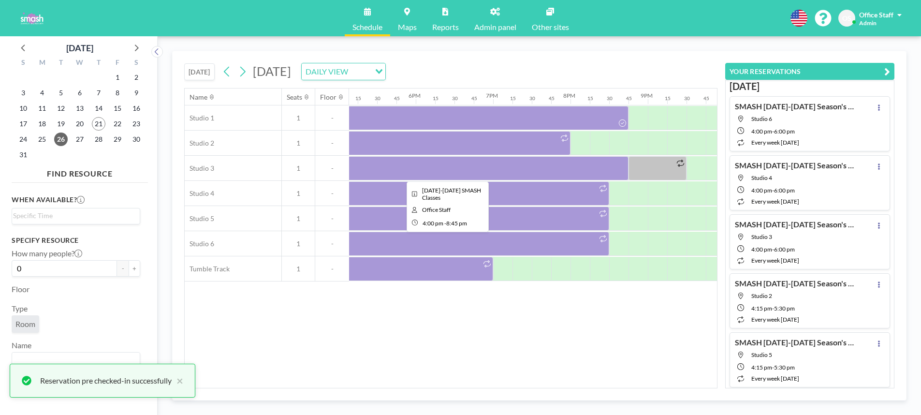
click at [545, 165] on div at bounding box center [445, 168] width 368 height 24
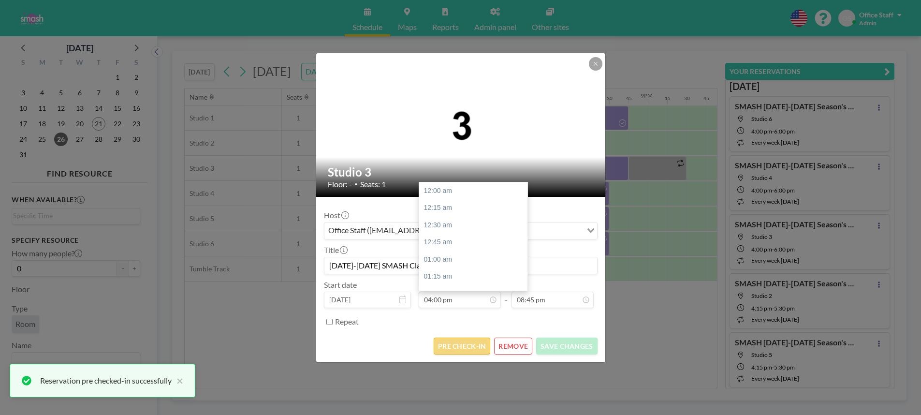
scroll to position [1102, 0]
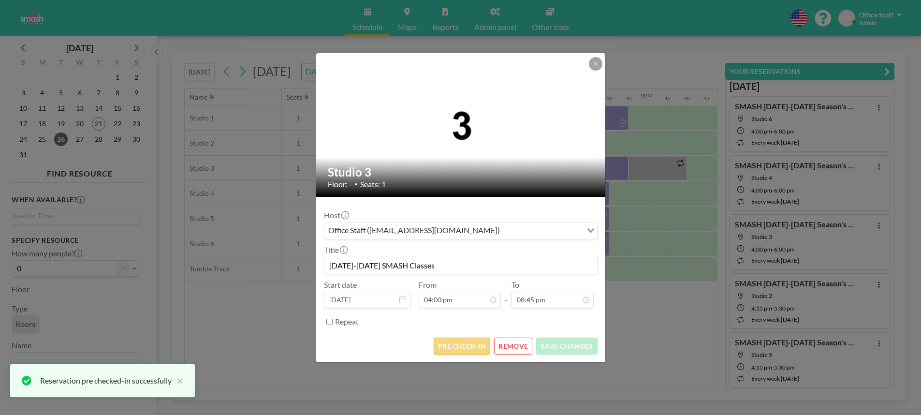
click at [467, 348] on button "PRE CHECK-IN" at bounding box center [462, 346] width 57 height 17
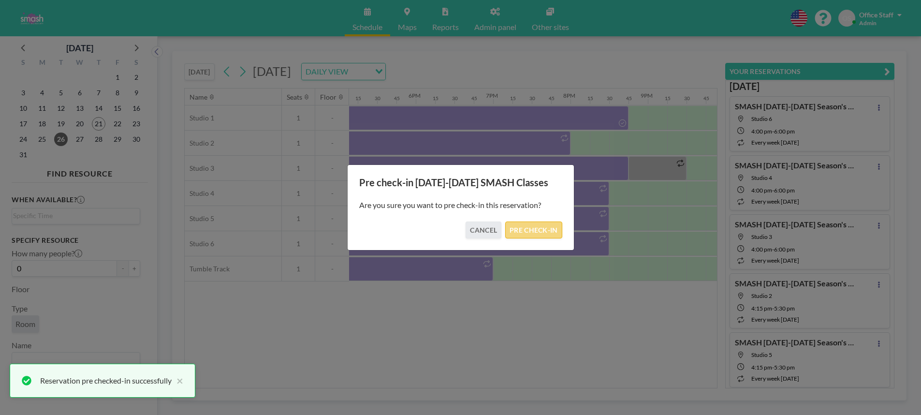
click at [532, 229] on button "PRE CHECK-IN" at bounding box center [533, 229] width 57 height 17
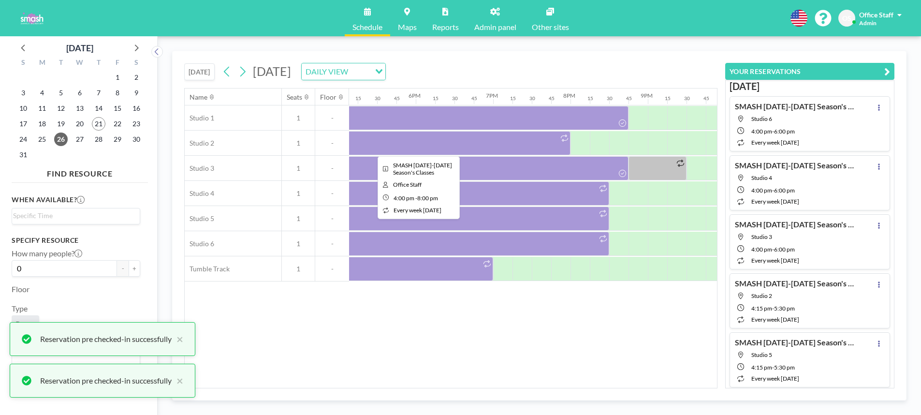
click at [486, 138] on div at bounding box center [416, 143] width 310 height 24
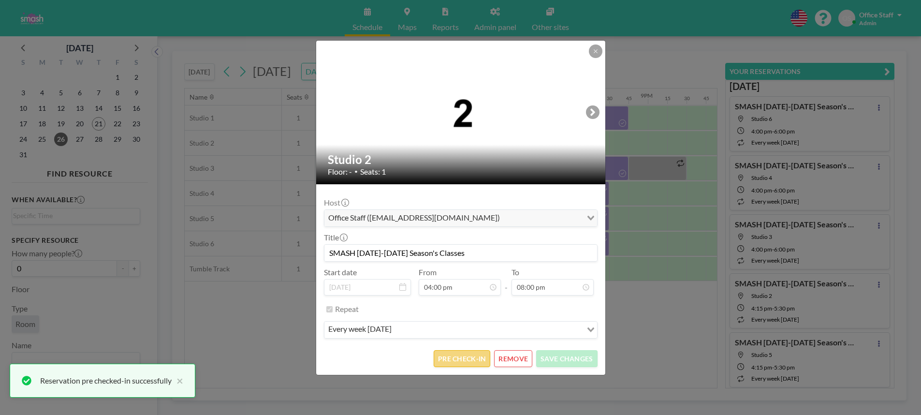
click at [466, 361] on button "PRE CHECK-IN" at bounding box center [462, 358] width 57 height 17
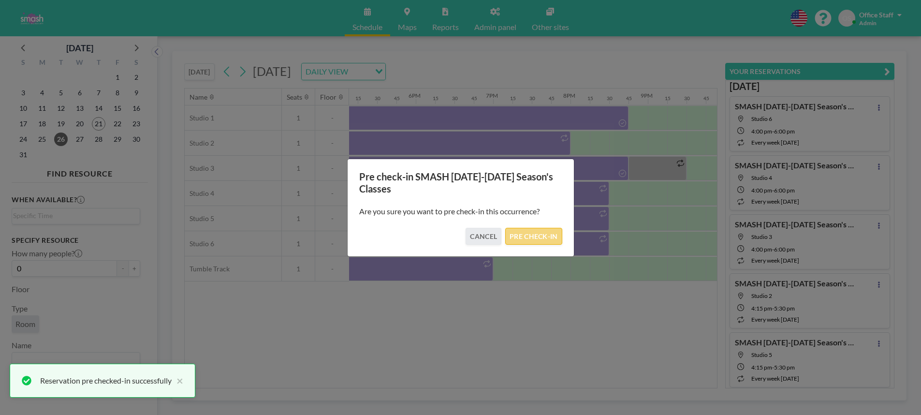
click at [533, 239] on button "PRE CHECK-IN" at bounding box center [533, 236] width 57 height 17
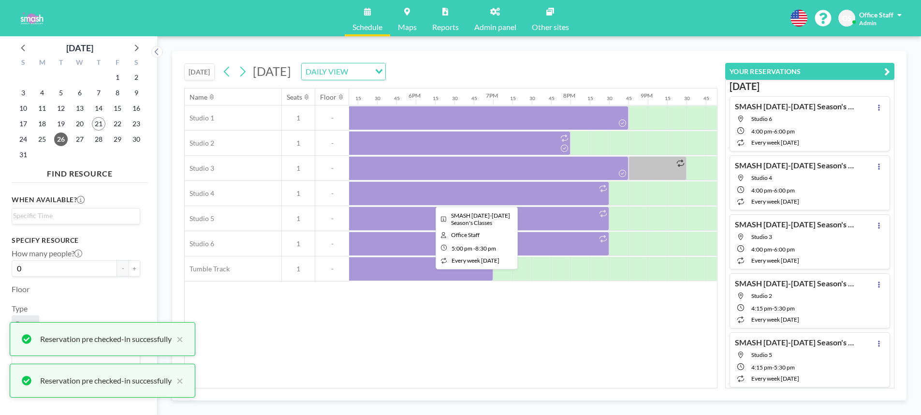
click at [514, 197] on div at bounding box center [474, 193] width 271 height 24
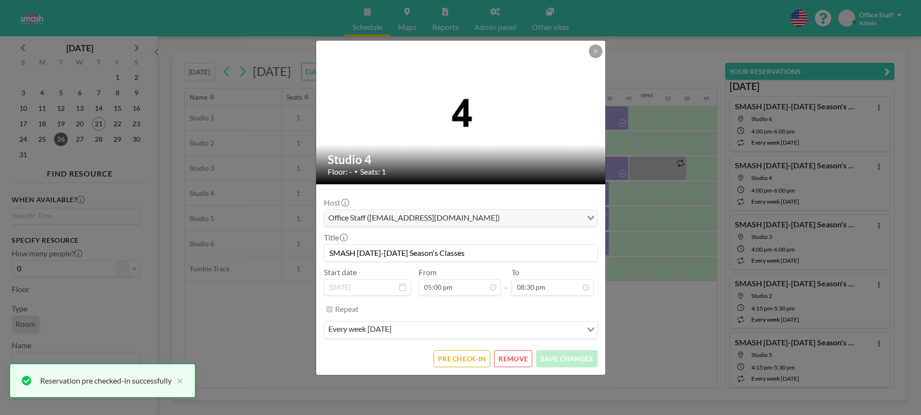
scroll to position [1170, 0]
click at [476, 358] on button "PRE CHECK-IN" at bounding box center [462, 358] width 57 height 17
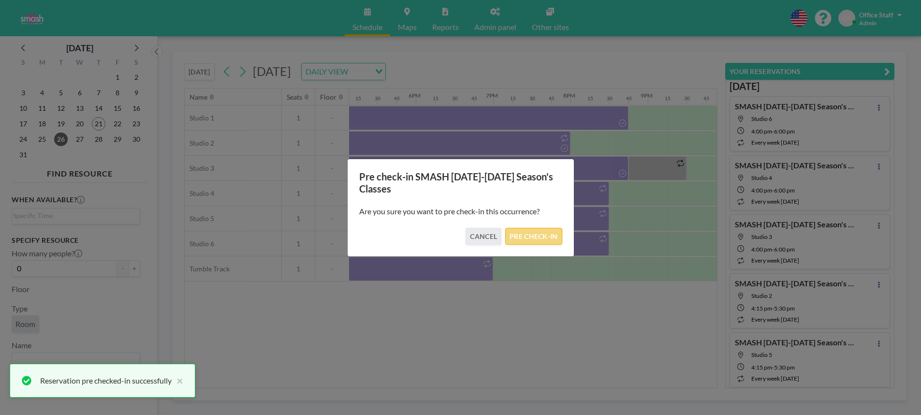
click at [538, 237] on button "PRE CHECK-IN" at bounding box center [533, 236] width 57 height 17
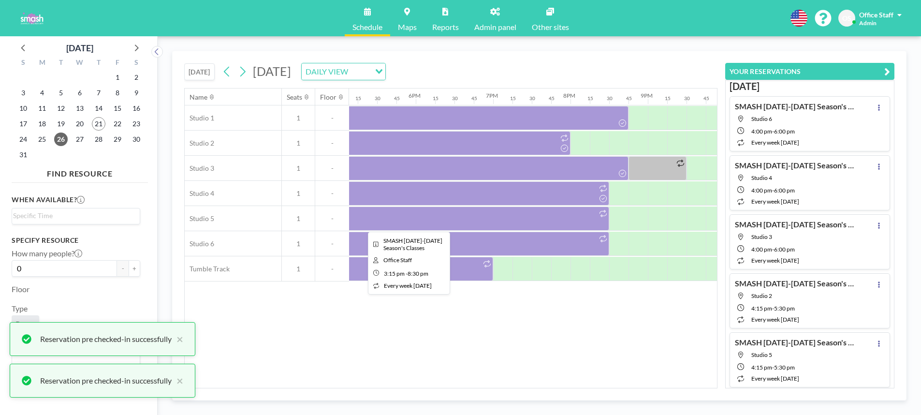
click at [533, 226] on div at bounding box center [406, 218] width 406 height 24
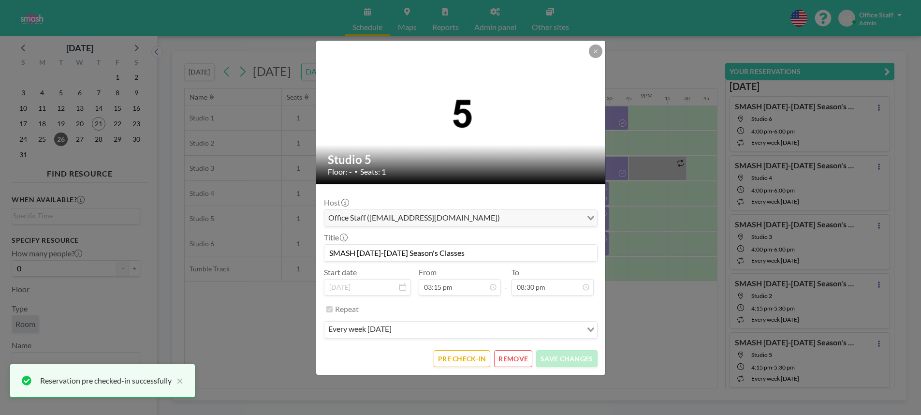
scroll to position [1412, 0]
click at [464, 355] on button "PRE CHECK-IN" at bounding box center [462, 358] width 57 height 17
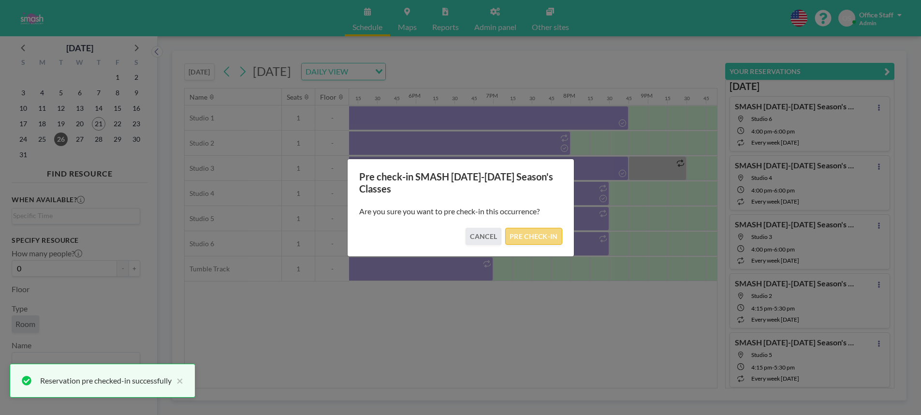
click at [531, 236] on button "PRE CHECK-IN" at bounding box center [533, 236] width 57 height 17
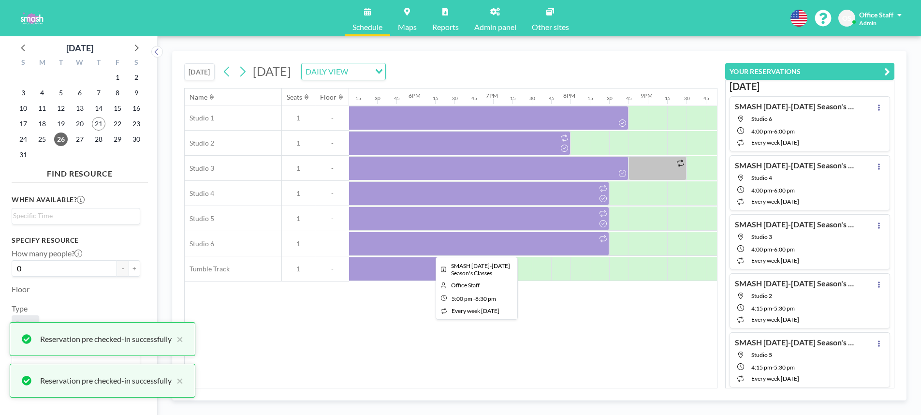
click at [491, 248] on div at bounding box center [474, 244] width 271 height 24
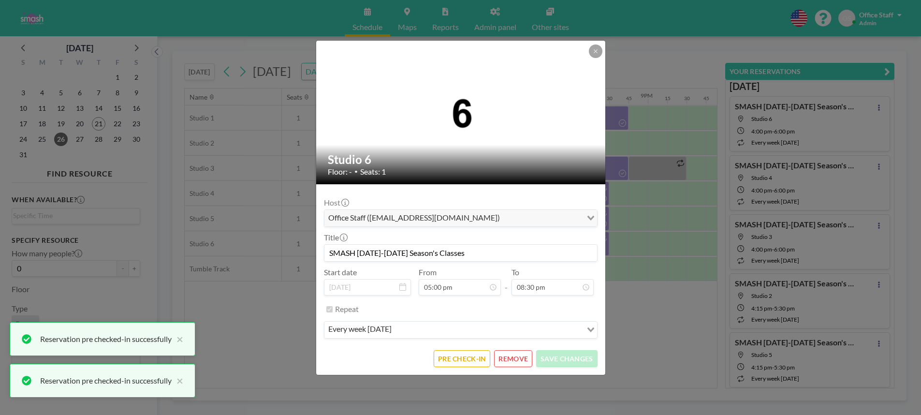
scroll to position [1170, 0]
click at [463, 362] on button "PRE CHECK-IN" at bounding box center [462, 358] width 57 height 17
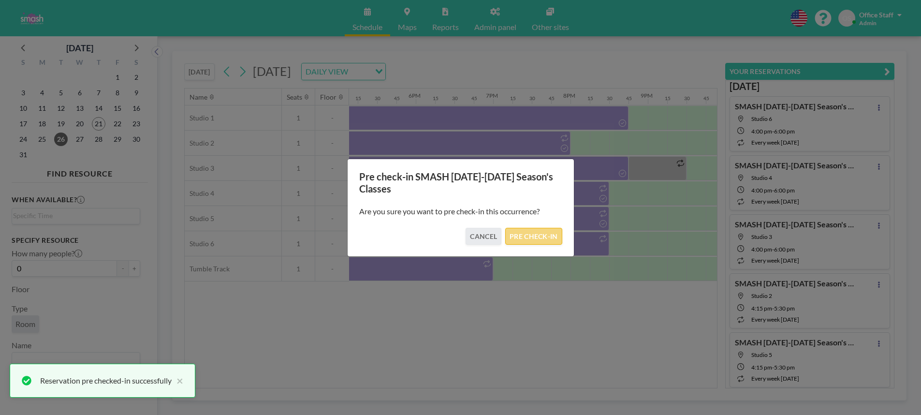
click at [542, 231] on button "PRE CHECK-IN" at bounding box center [533, 236] width 57 height 17
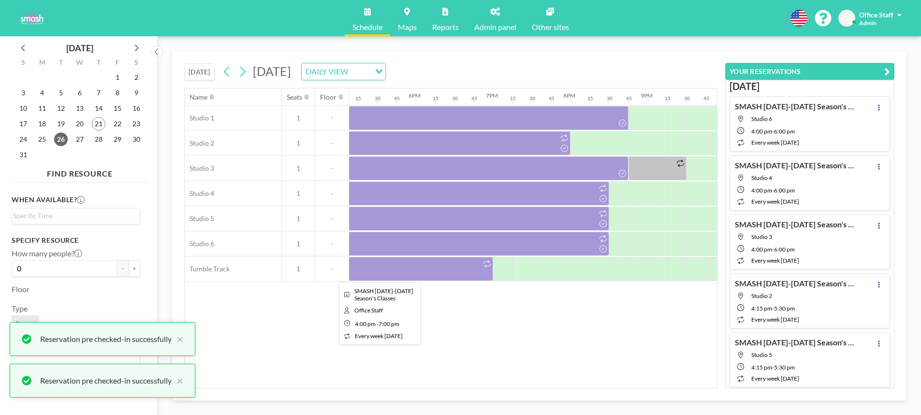
click at [453, 272] on div at bounding box center [377, 269] width 232 height 24
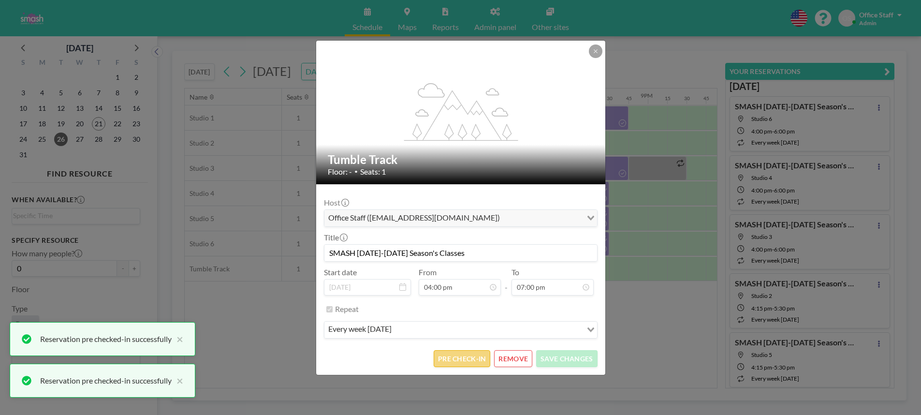
scroll to position [1102, 0]
click at [469, 359] on button "PRE CHECK-IN" at bounding box center [462, 358] width 57 height 17
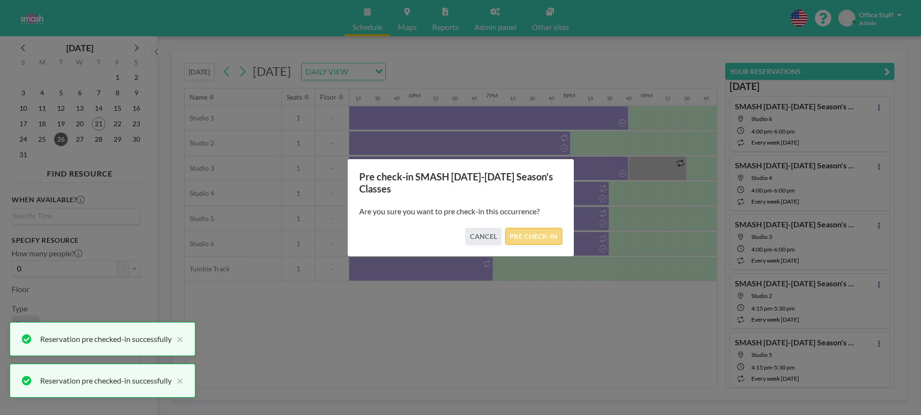
click at [538, 239] on button "PRE CHECK-IN" at bounding box center [533, 236] width 57 height 17
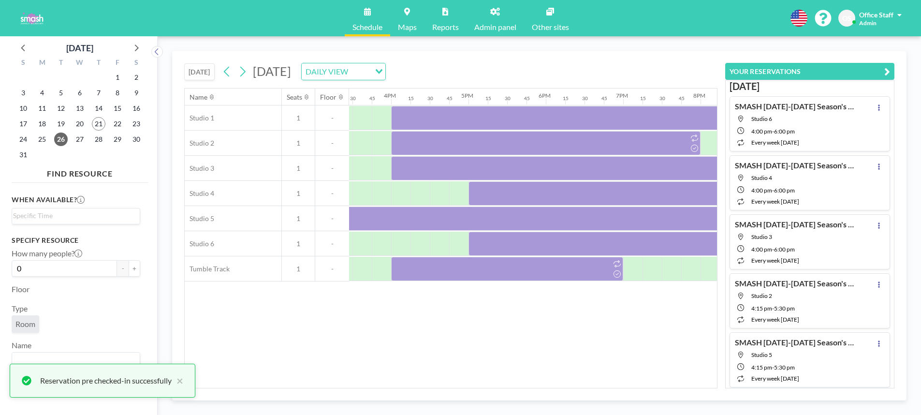
scroll to position [0, 1226]
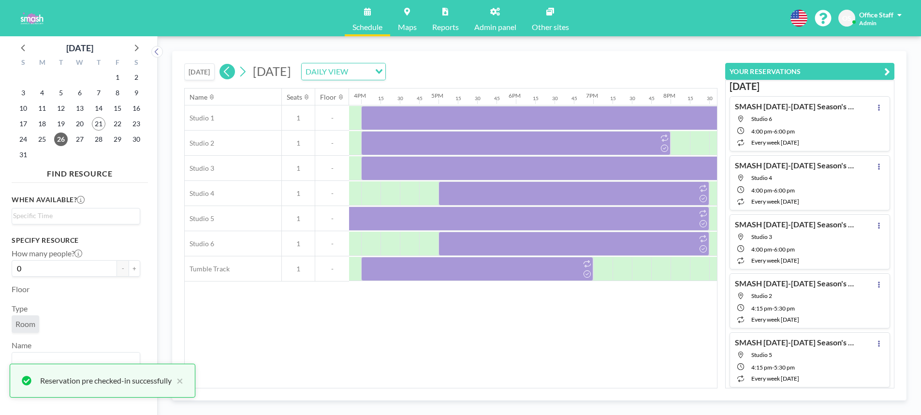
click at [232, 76] on icon at bounding box center [226, 71] width 9 height 15
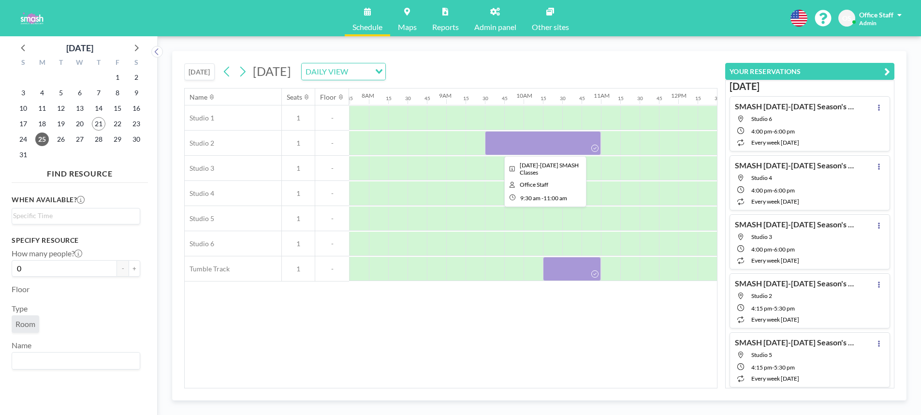
scroll to position [0, 600]
click at [530, 149] on div at bounding box center [543, 143] width 116 height 24
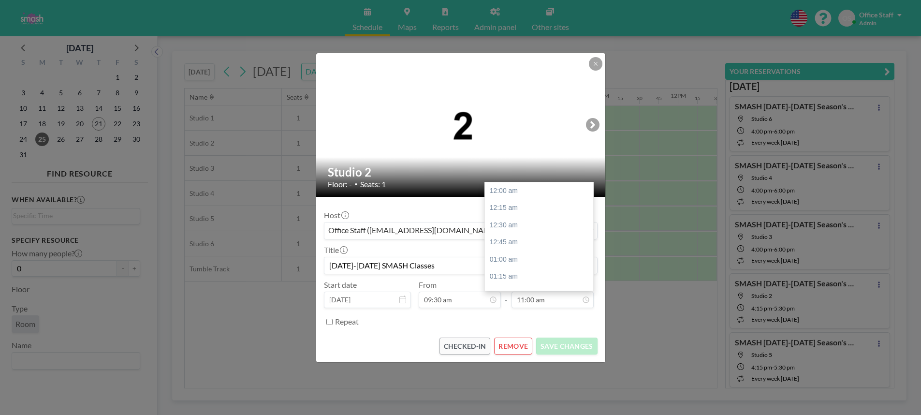
scroll to position [757, 0]
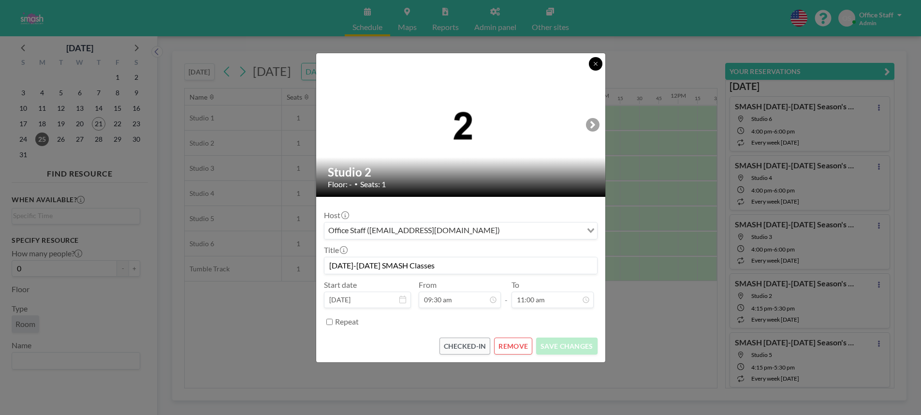
click at [595, 66] on icon at bounding box center [596, 64] width 6 height 6
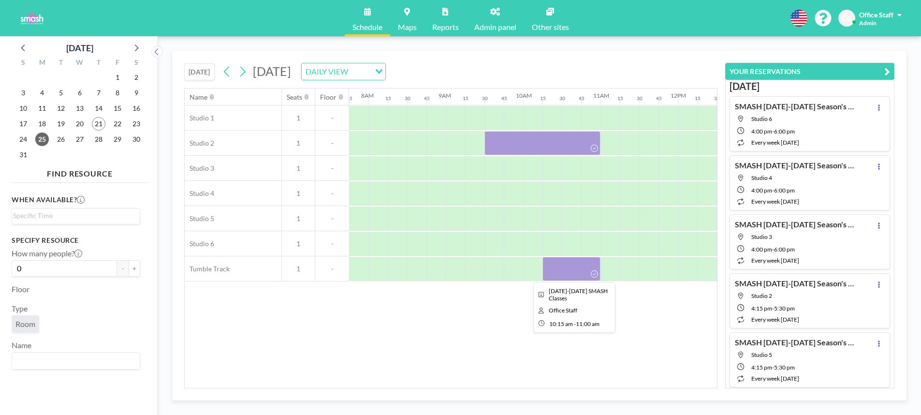
click at [566, 273] on div at bounding box center [572, 269] width 58 height 24
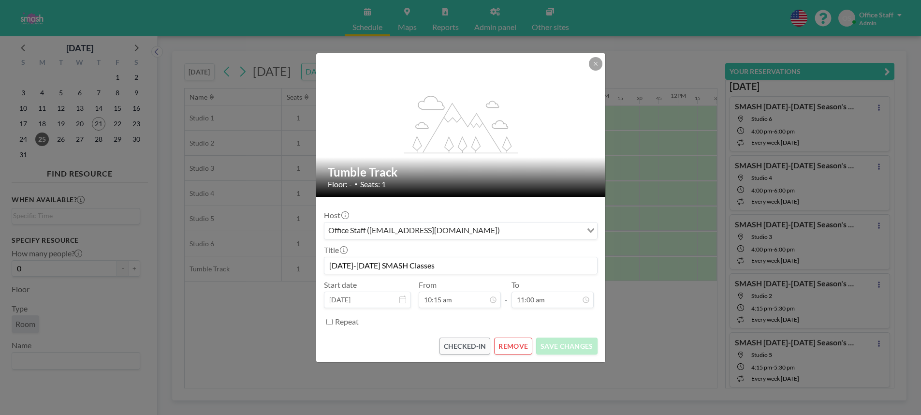
click at [641, 212] on div "flex-grow: 1.2; Tumble Track Floor: - • Seats: 1 Host Office Staff ([EMAIL_ADDR…" at bounding box center [460, 207] width 921 height 415
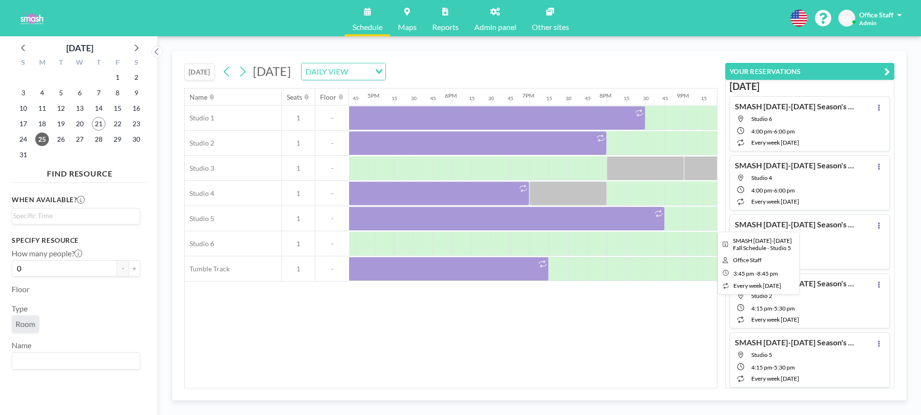
scroll to position [0, 1294]
click at [628, 226] on div at bounding box center [467, 218] width 387 height 24
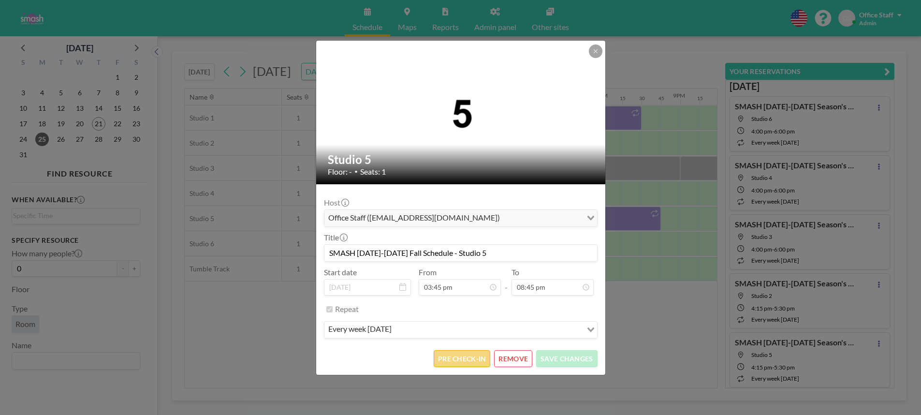
click at [480, 360] on button "PRE CHECK-IN" at bounding box center [462, 358] width 57 height 17
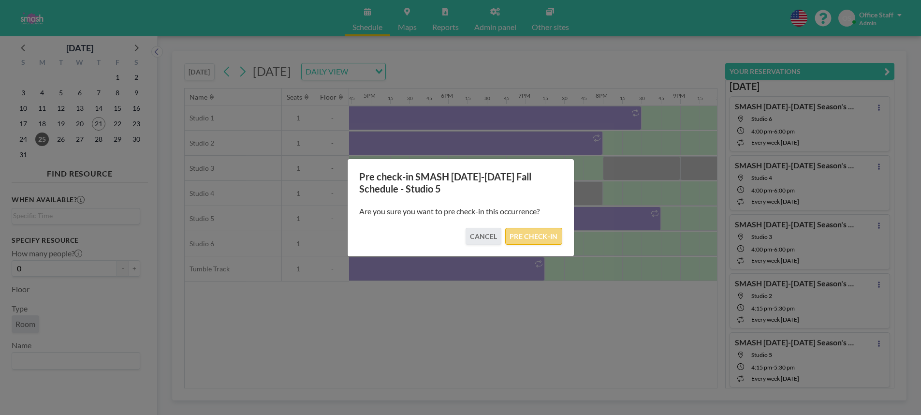
click at [515, 236] on button "PRE CHECK-IN" at bounding box center [533, 236] width 57 height 17
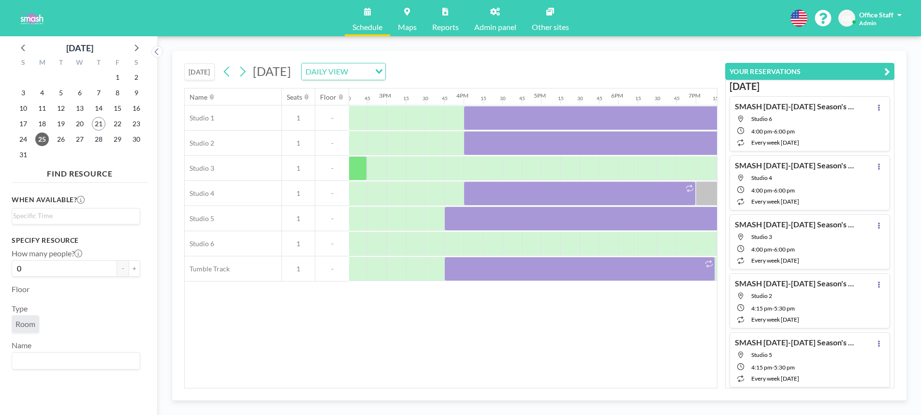
scroll to position [0, 1130]
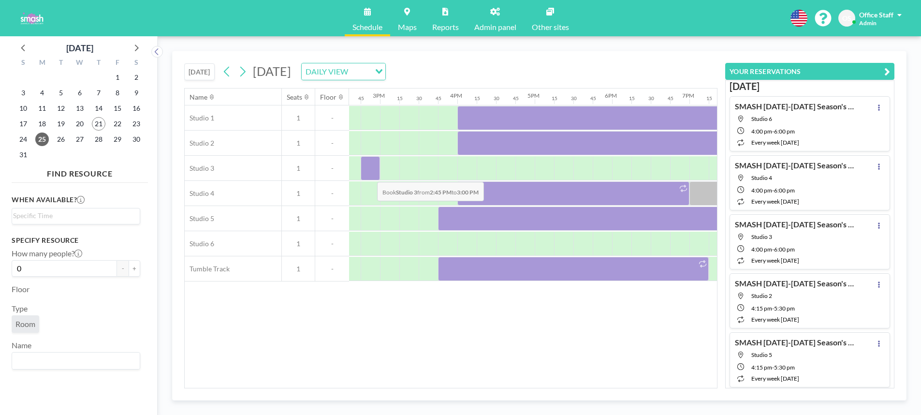
click at [369, 175] on div at bounding box center [370, 168] width 19 height 24
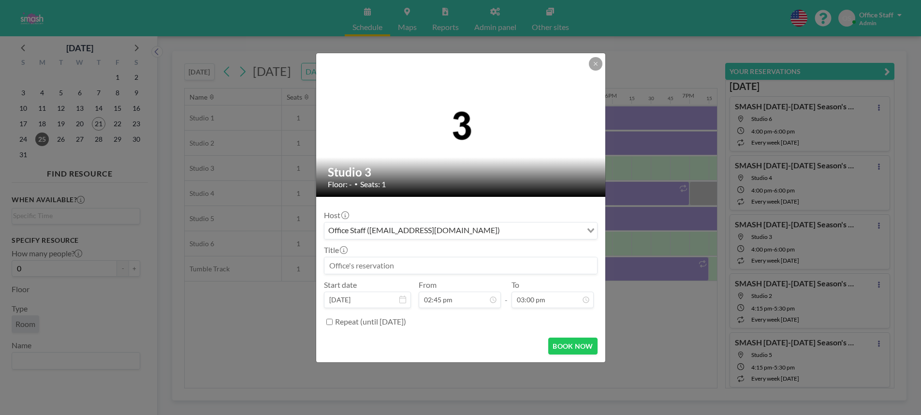
click at [347, 268] on input at bounding box center [460, 265] width 273 height 16
paste input "[DATE]-[DATE] SMASH Classes"
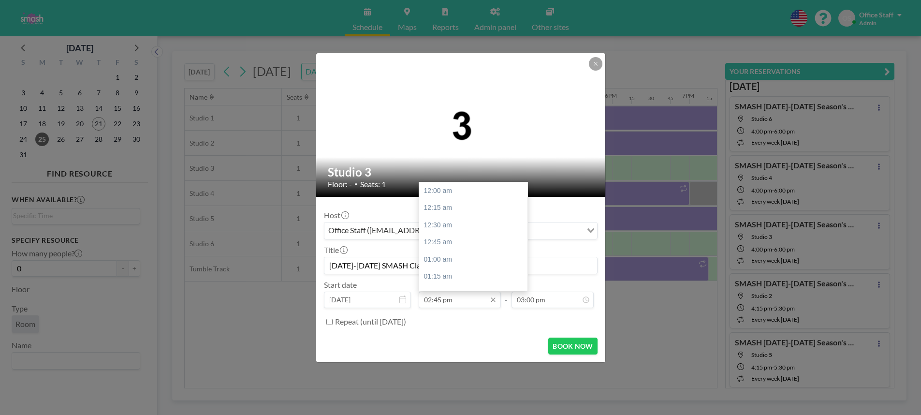
scroll to position [1016, 0]
type input "[DATE]-[DATE] SMASH Classes"
click at [461, 207] on div "03:00 pm" at bounding box center [473, 207] width 108 height 17
type input "03:00 pm"
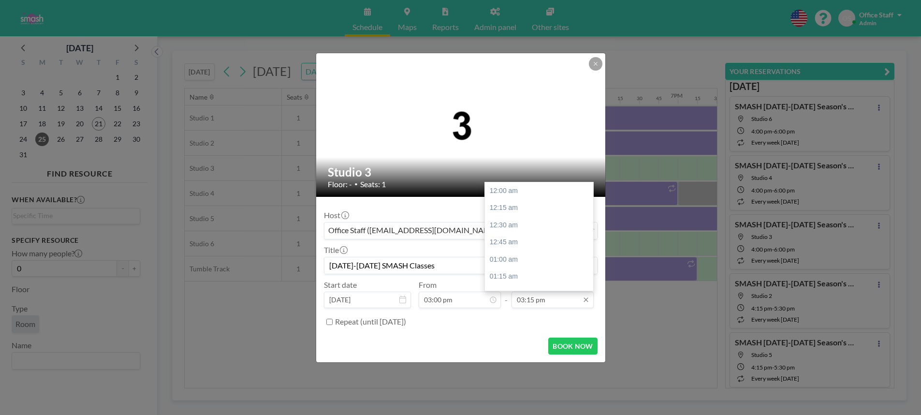
scroll to position [1050, 0]
click at [536, 297] on input "03:15 pm" at bounding box center [553, 300] width 82 height 16
click at [512, 256] on div "05:00 pm" at bounding box center [539, 253] width 108 height 17
type input "05:00 pm"
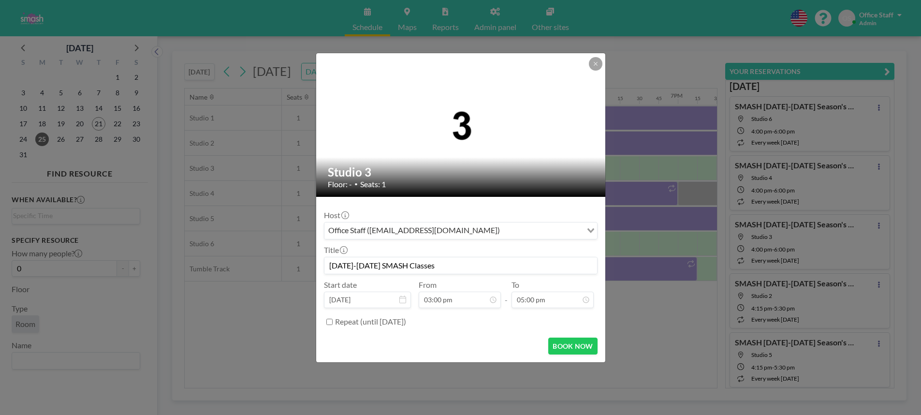
scroll to position [1170, 0]
click at [575, 349] on button "BOOK NOW" at bounding box center [572, 346] width 49 height 17
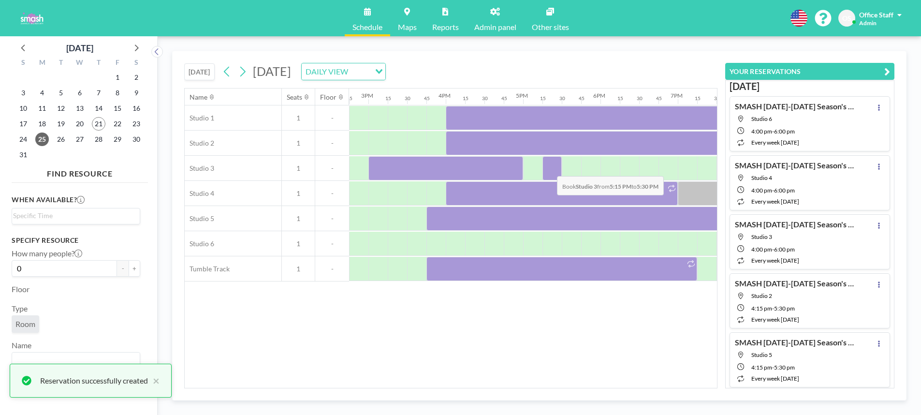
click at [549, 169] on div at bounding box center [552, 168] width 19 height 24
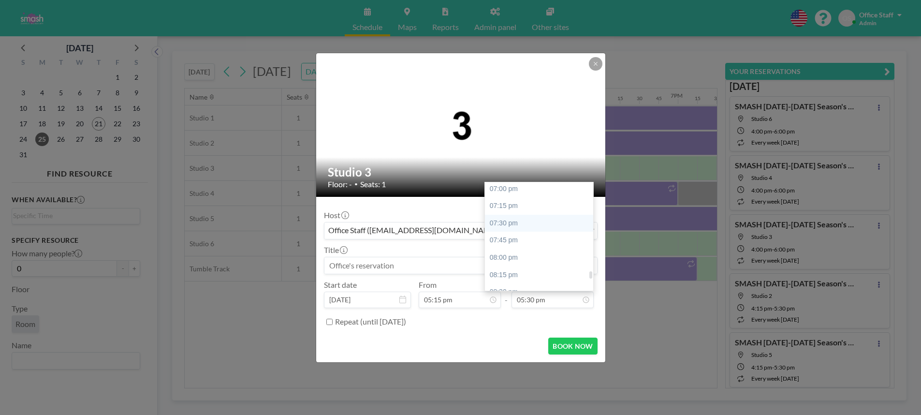
scroll to position [1338, 0]
click at [513, 229] on div "08:00 pm" at bounding box center [539, 229] width 108 height 17
type input "08:00 pm"
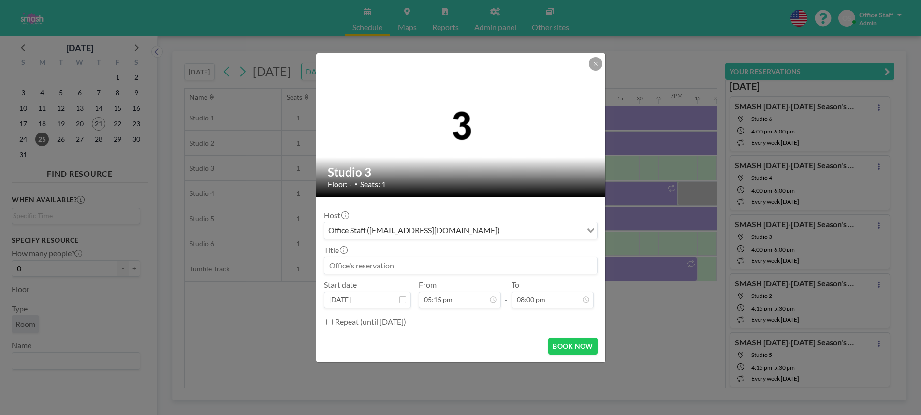
click at [359, 264] on input at bounding box center [460, 265] width 273 height 16
paste input "[DATE]-[DATE] SMASH Classes"
type input "[DATE]-[DATE] SMASH Classes"
click at [577, 350] on button "BOOK NOW" at bounding box center [572, 346] width 49 height 17
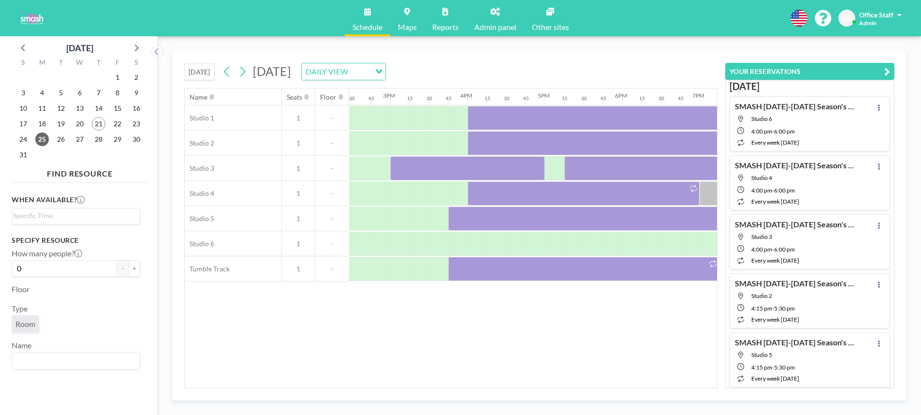
scroll to position [0, 1117]
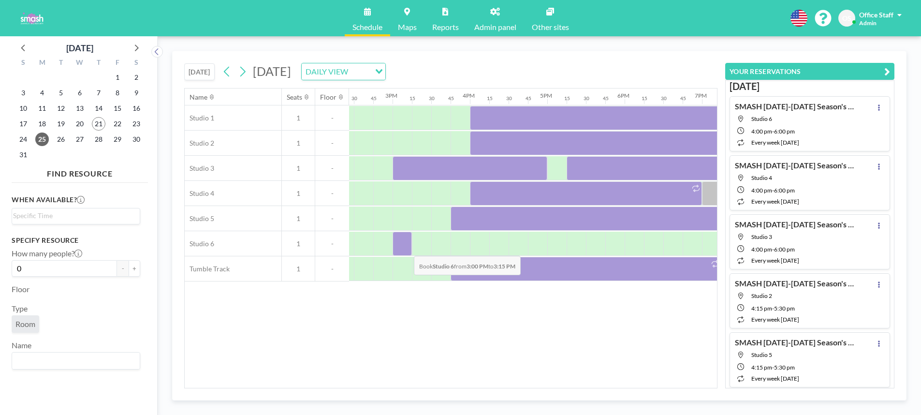
click at [406, 249] on div at bounding box center [402, 244] width 19 height 24
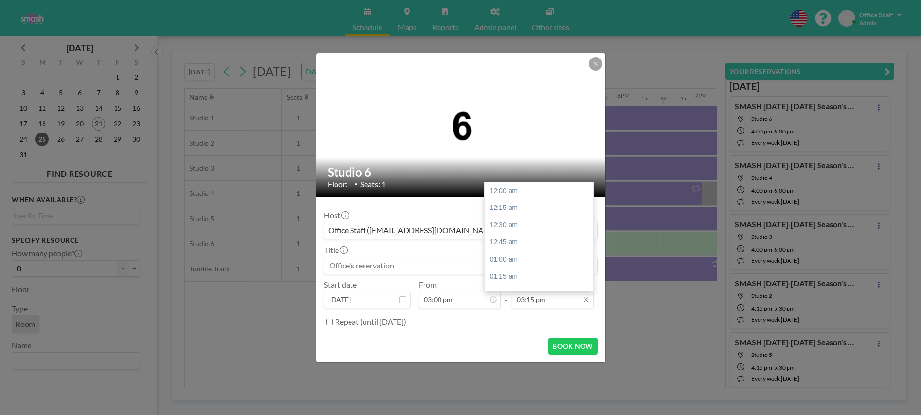
scroll to position [1050, 0]
click at [532, 298] on input "03:15 pm" at bounding box center [553, 300] width 82 height 16
click at [514, 238] on div "04:45 pm" at bounding box center [539, 233] width 108 height 17
type input "04:45 pm"
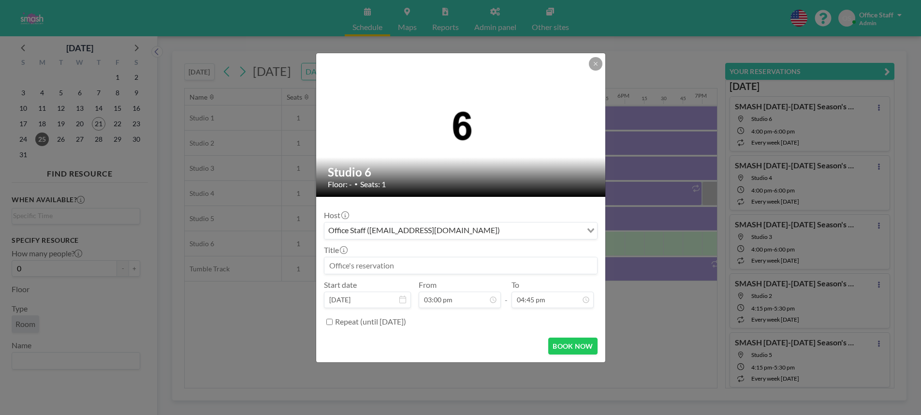
click at [345, 267] on input at bounding box center [460, 265] width 273 height 16
paste input "[DATE]-[DATE] SMASH Classes"
type input "[DATE]-[DATE] SMASH Classes"
click at [581, 345] on button "BOOK NOW" at bounding box center [572, 346] width 49 height 17
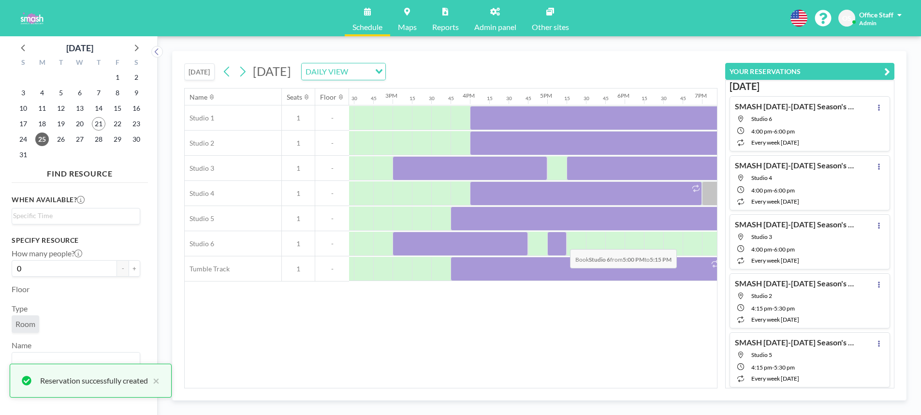
click at [562, 242] on div at bounding box center [556, 244] width 19 height 24
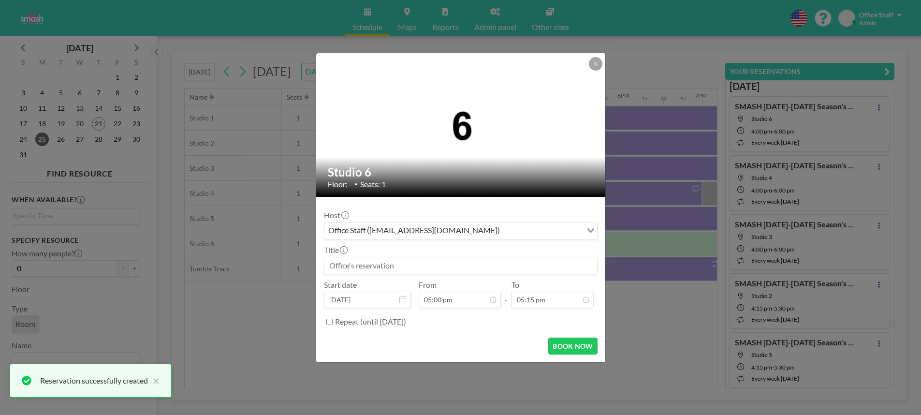
click at [338, 267] on input at bounding box center [460, 265] width 273 height 16
paste input "[DATE]-[DATE] SMASH Classes"
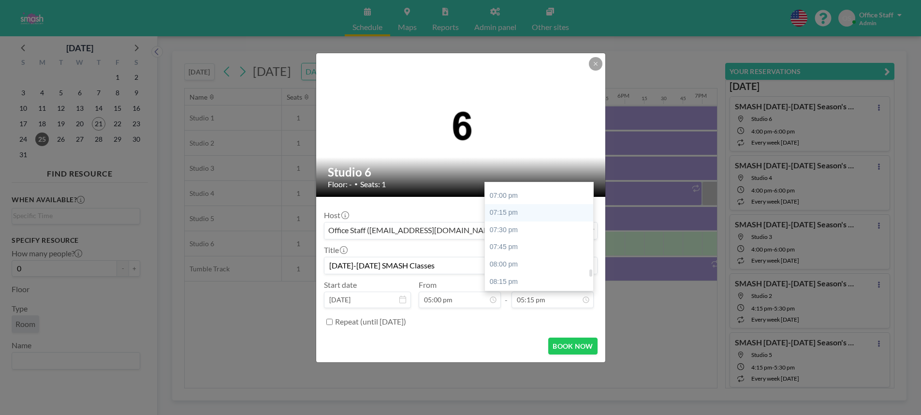
scroll to position [1305, 0]
type input "[DATE]-[DATE] SMASH Classes"
click at [502, 261] on div "08:00 pm" at bounding box center [539, 262] width 108 height 17
type input "08:00 pm"
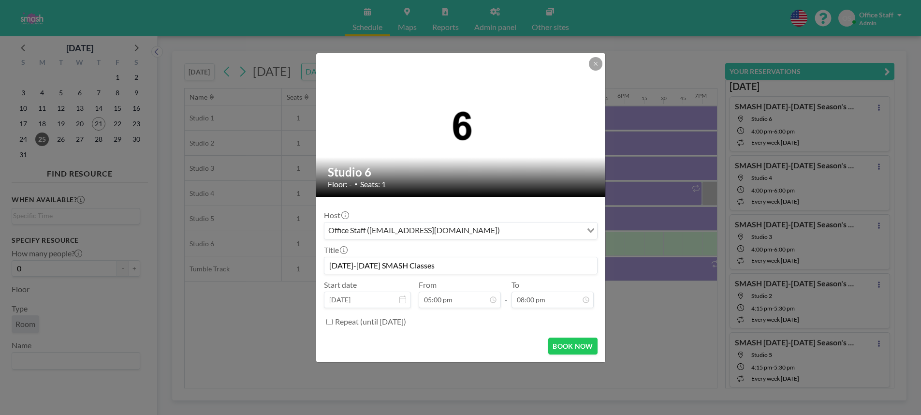
scroll to position [1377, 0]
click at [578, 350] on button "BOOK NOW" at bounding box center [572, 346] width 49 height 17
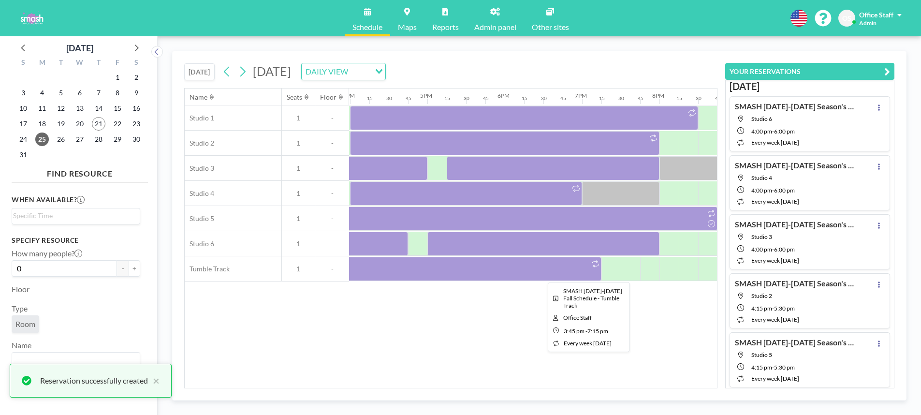
scroll to position [0, 1239]
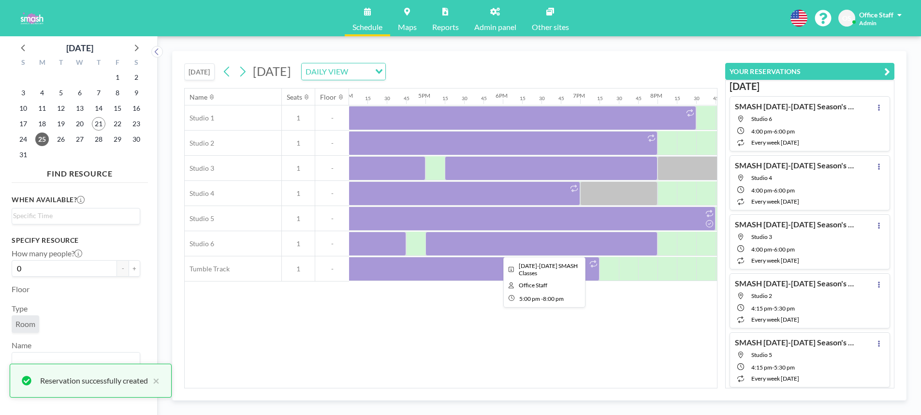
click at [560, 242] on div at bounding box center [542, 244] width 232 height 24
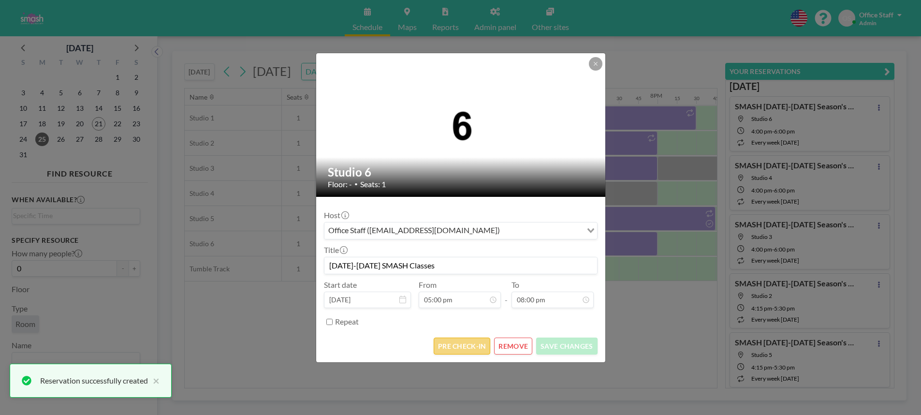
click at [456, 347] on button "PRE CHECK-IN" at bounding box center [462, 346] width 57 height 17
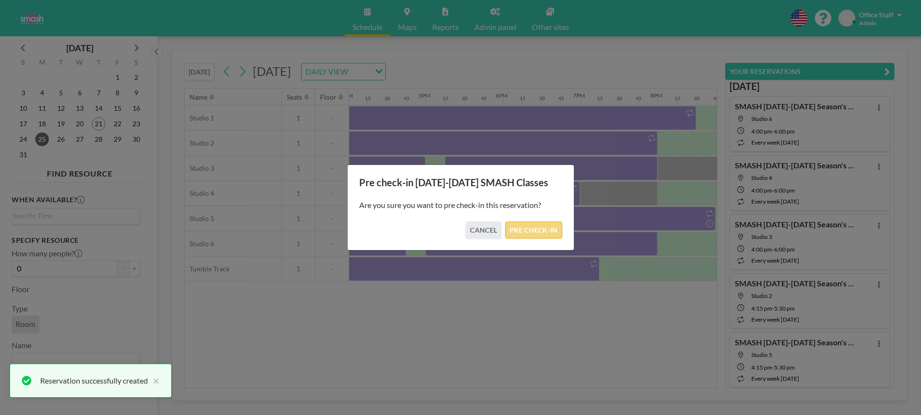
click at [545, 227] on button "PRE CHECK-IN" at bounding box center [533, 229] width 57 height 17
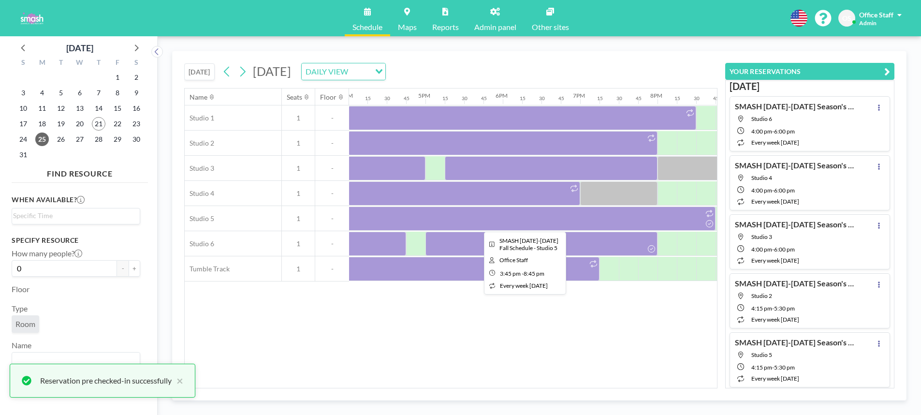
click at [557, 223] on div at bounding box center [522, 218] width 387 height 24
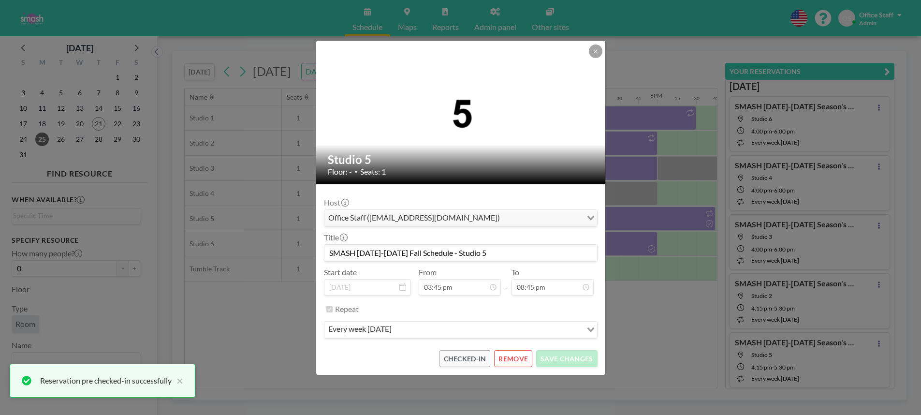
scroll to position [1429, 0]
click at [625, 240] on div "Studio 5 Floor: - • Seats: 1 Host Office Staff ([EMAIL_ADDRESS][DOMAIN_NAME]) L…" at bounding box center [460, 207] width 921 height 415
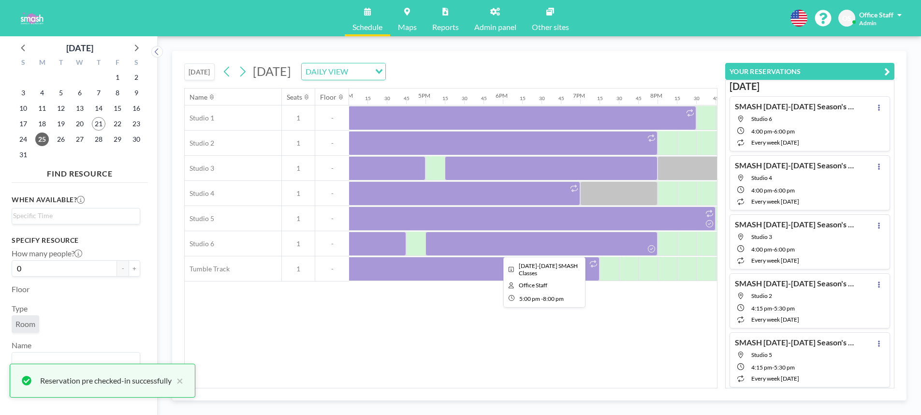
click at [621, 249] on div at bounding box center [542, 244] width 232 height 24
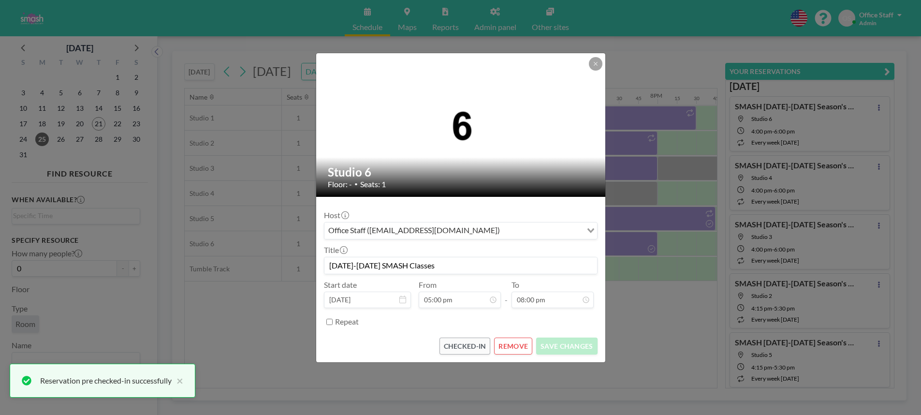
scroll to position [1377, 0]
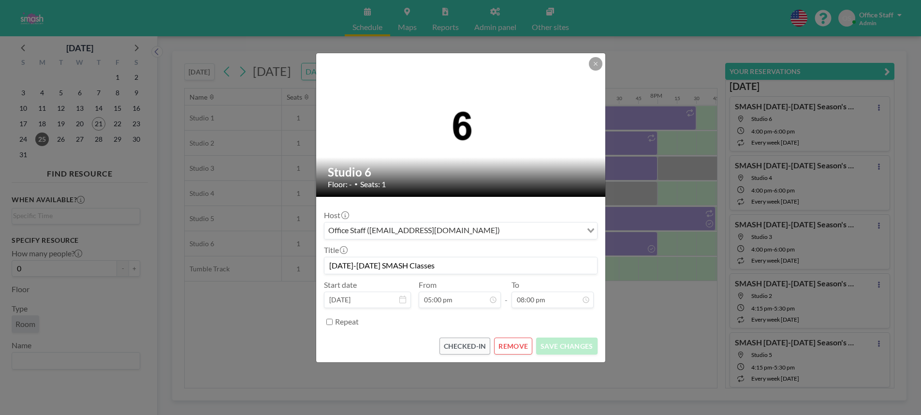
click at [651, 274] on div "Studio 6 Floor: - • Seats: 1 Host Office Staff ([EMAIL_ADDRESS][DOMAIN_NAME]) L…" at bounding box center [460, 207] width 921 height 415
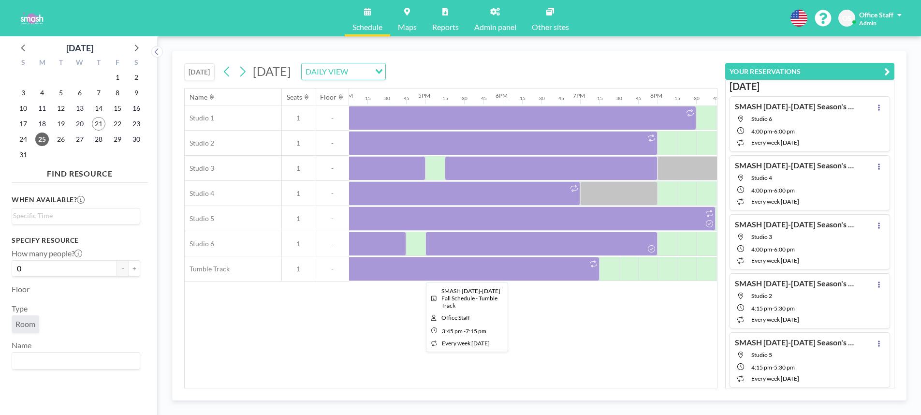
click at [508, 279] on div at bounding box center [464, 269] width 271 height 24
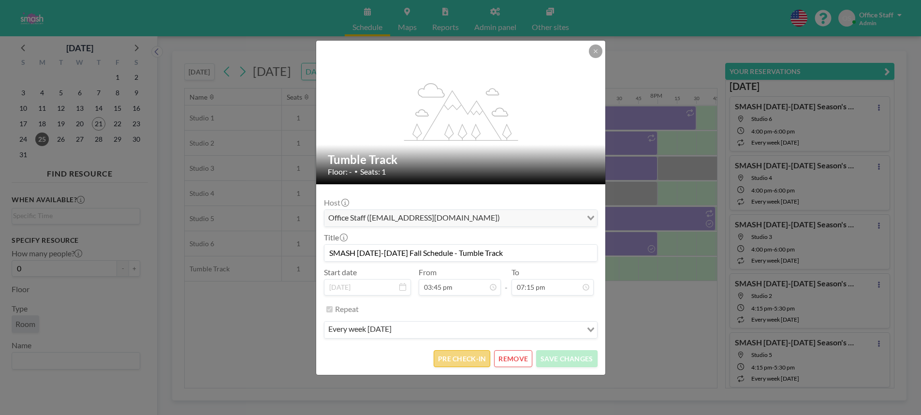
click at [459, 363] on button "PRE CHECK-IN" at bounding box center [462, 358] width 57 height 17
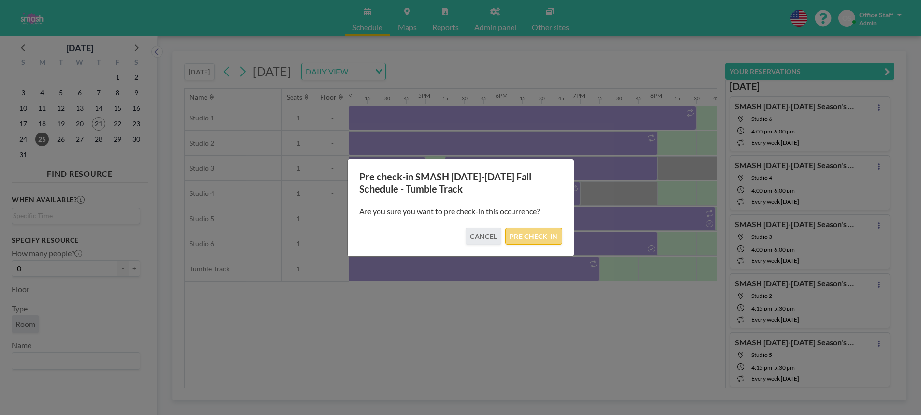
click at [547, 232] on button "PRE CHECK-IN" at bounding box center [533, 236] width 57 height 17
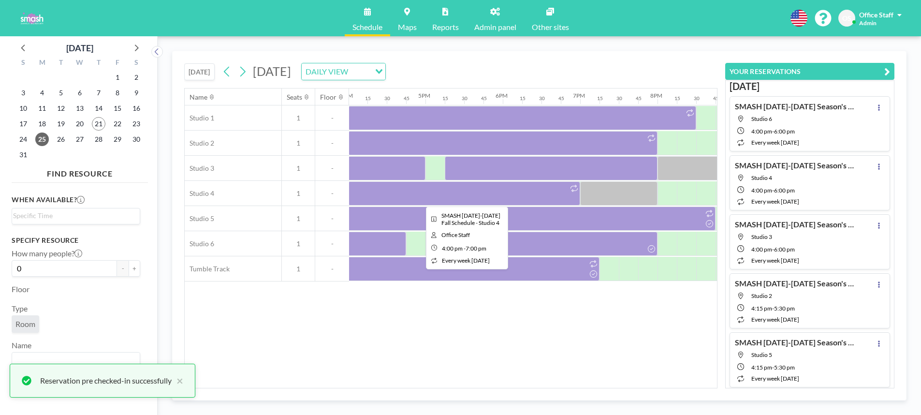
click at [542, 197] on div at bounding box center [464, 193] width 232 height 24
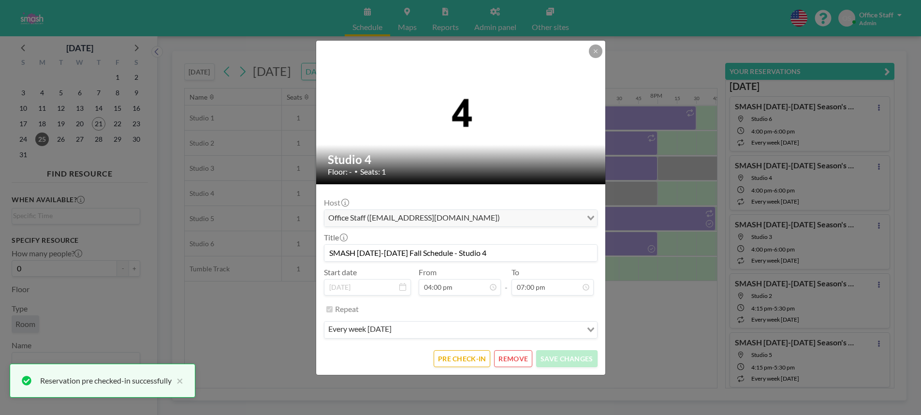
scroll to position [1102, 0]
click at [461, 359] on button "PRE CHECK-IN" at bounding box center [462, 358] width 57 height 17
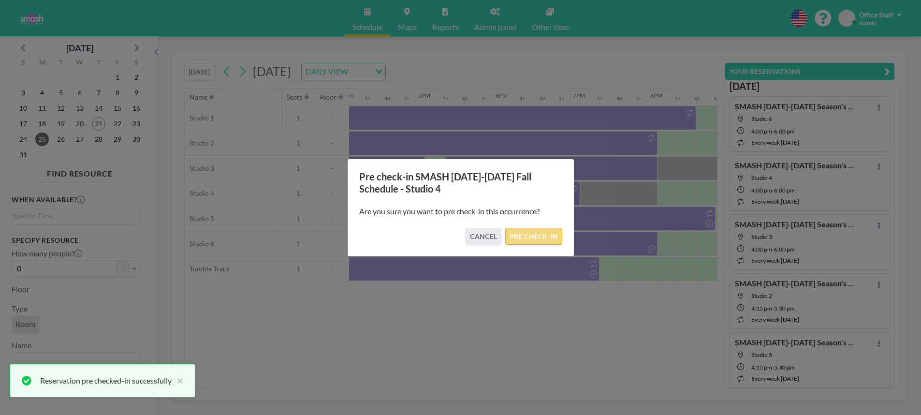
click at [539, 235] on button "PRE CHECK-IN" at bounding box center [533, 236] width 57 height 17
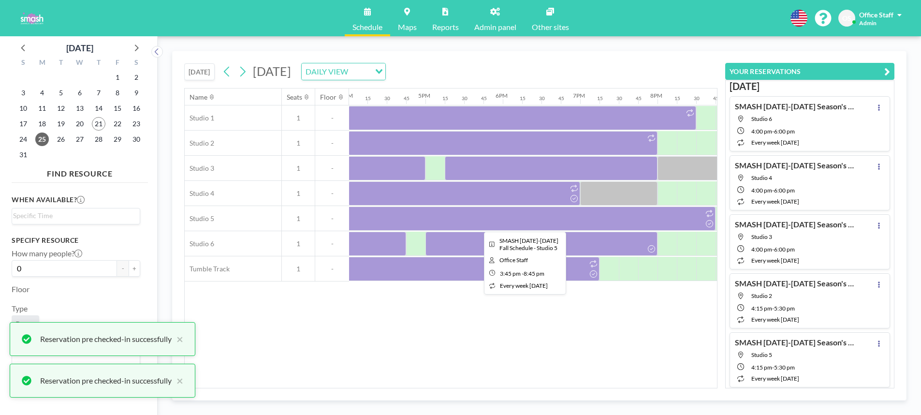
click at [419, 217] on div at bounding box center [522, 218] width 387 height 24
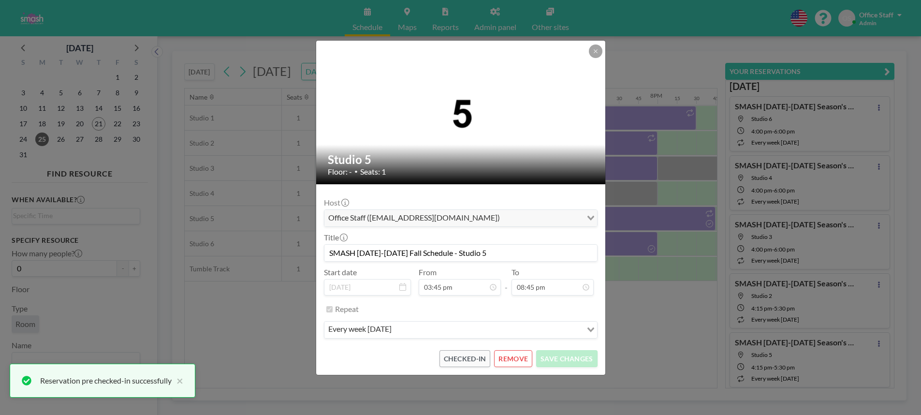
scroll to position [1429, 0]
click at [598, 50] on icon at bounding box center [596, 51] width 6 height 6
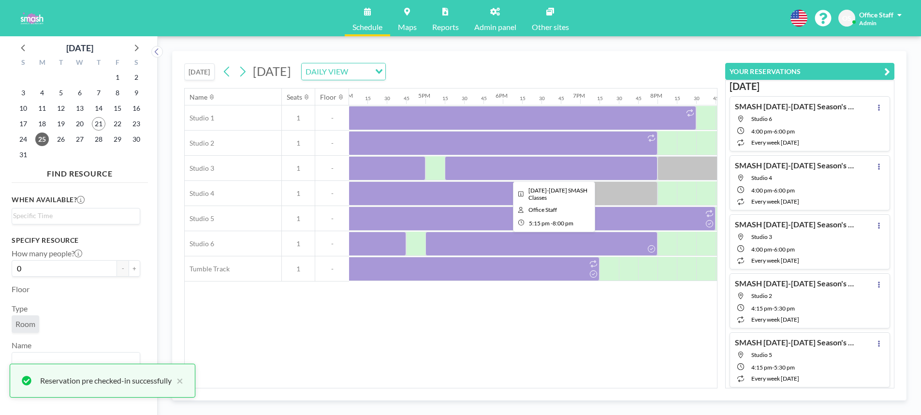
click at [582, 162] on div at bounding box center [551, 168] width 213 height 24
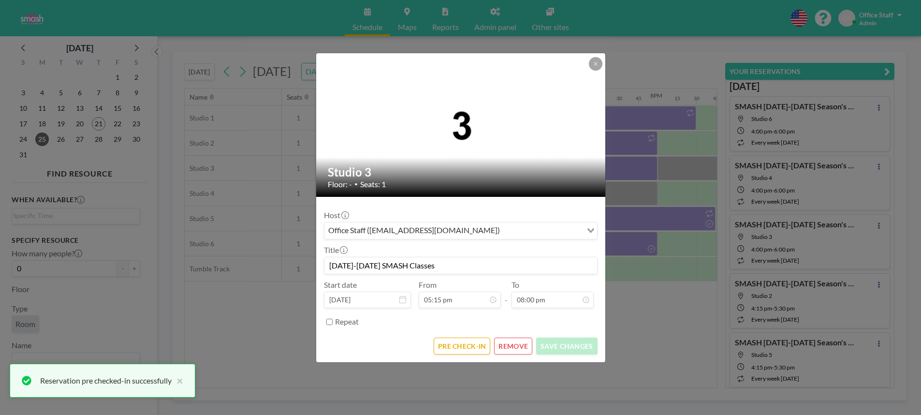
scroll to position [1188, 0]
click at [465, 341] on button "PRE CHECK-IN" at bounding box center [462, 346] width 57 height 17
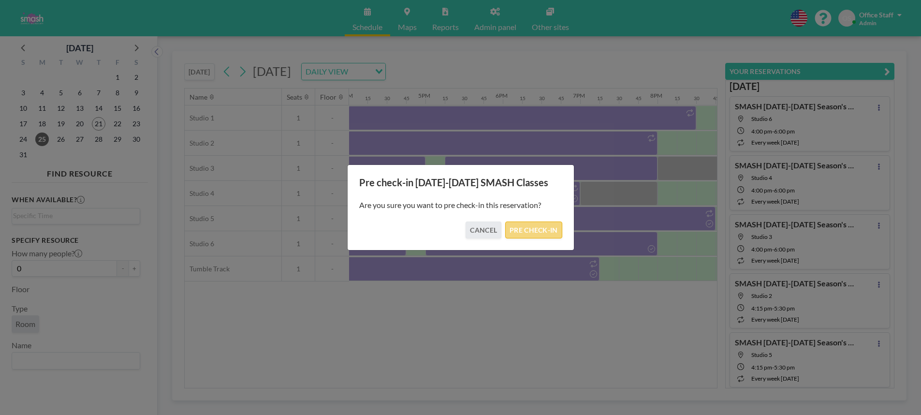
click at [534, 235] on button "PRE CHECK-IN" at bounding box center [533, 229] width 57 height 17
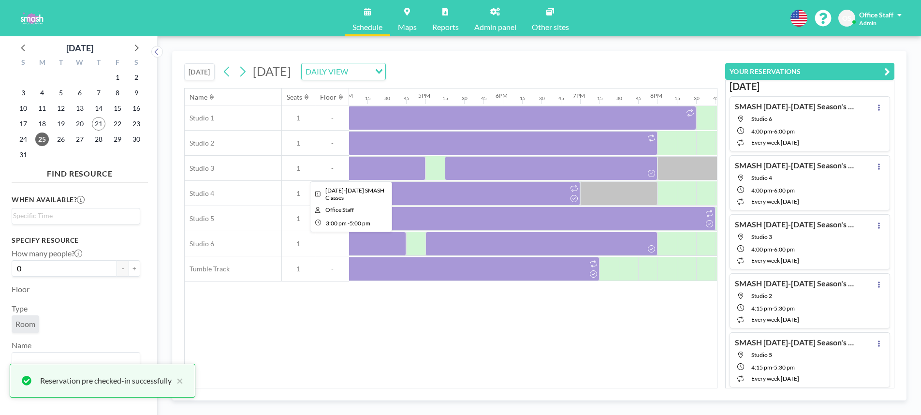
click at [384, 166] on div at bounding box center [348, 168] width 155 height 24
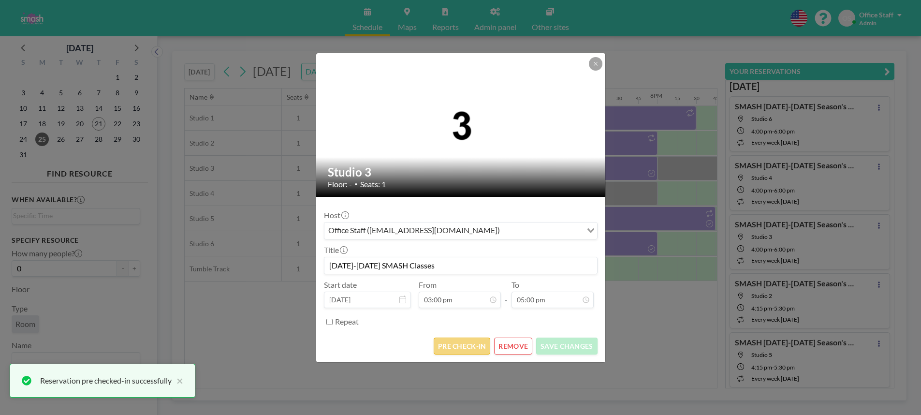
click at [466, 346] on button "PRE CHECK-IN" at bounding box center [462, 346] width 57 height 17
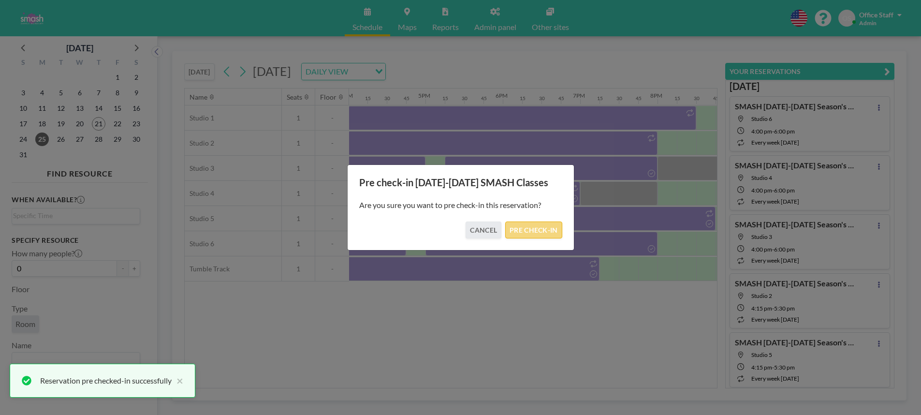
drag, startPoint x: 534, startPoint y: 234, endPoint x: 528, endPoint y: 235, distance: 6.8
click at [534, 234] on button "PRE CHECK-IN" at bounding box center [533, 229] width 57 height 17
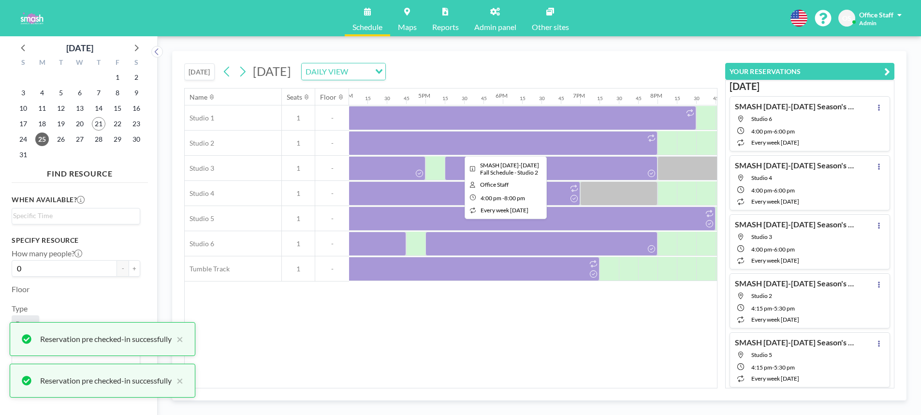
click at [553, 138] on div at bounding box center [503, 143] width 310 height 24
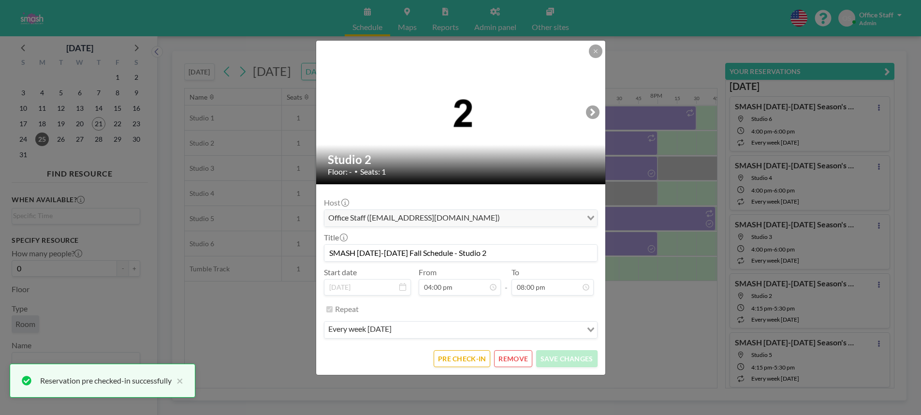
scroll to position [1102, 0]
click at [474, 359] on button "PRE CHECK-IN" at bounding box center [462, 358] width 57 height 17
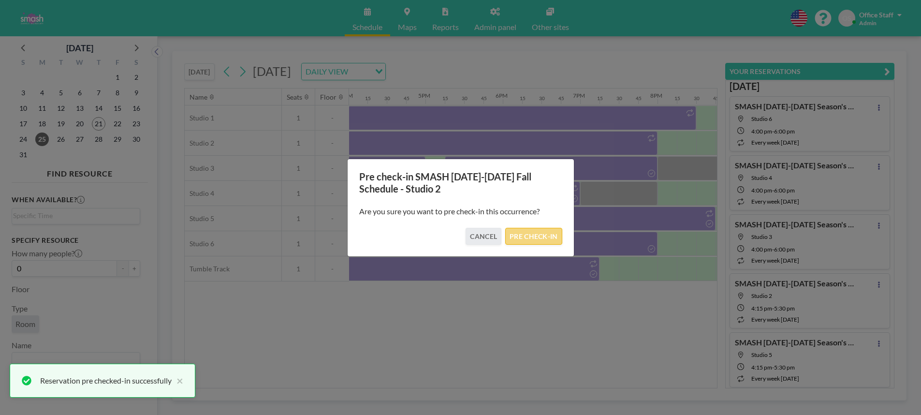
click at [541, 244] on button "PRE CHECK-IN" at bounding box center [533, 236] width 57 height 17
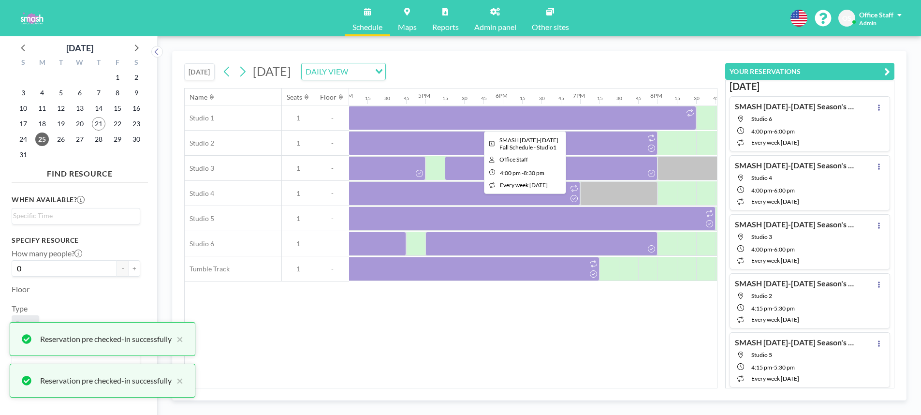
click at [536, 124] on div at bounding box center [522, 118] width 348 height 24
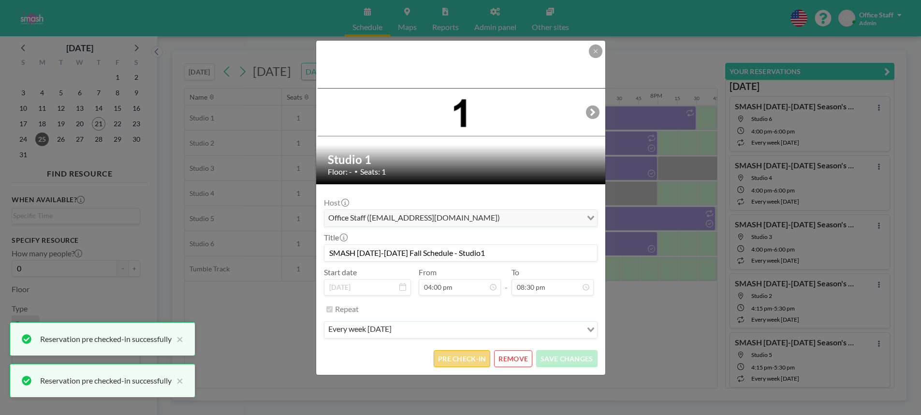
click at [473, 360] on button "PRE CHECK-IN" at bounding box center [462, 358] width 57 height 17
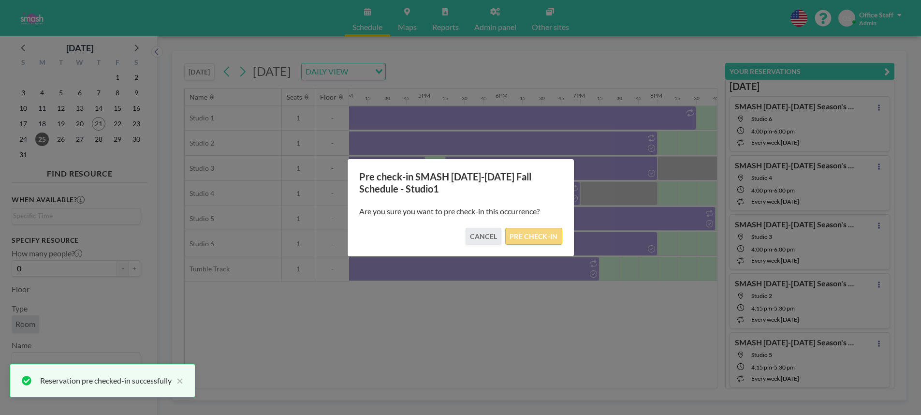
click at [537, 236] on button "PRE CHECK-IN" at bounding box center [533, 236] width 57 height 17
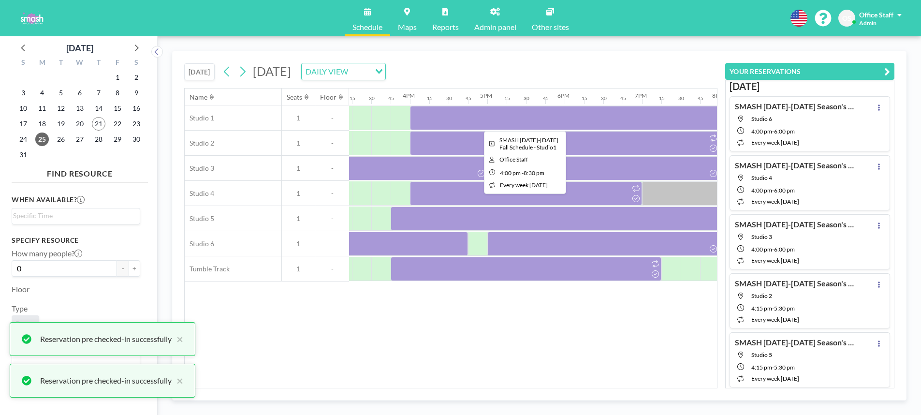
scroll to position [0, 1177]
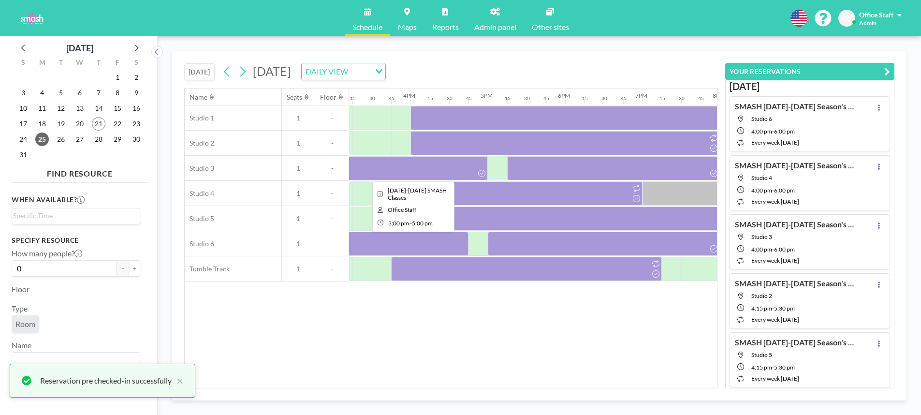
click at [431, 173] on div at bounding box center [410, 168] width 155 height 24
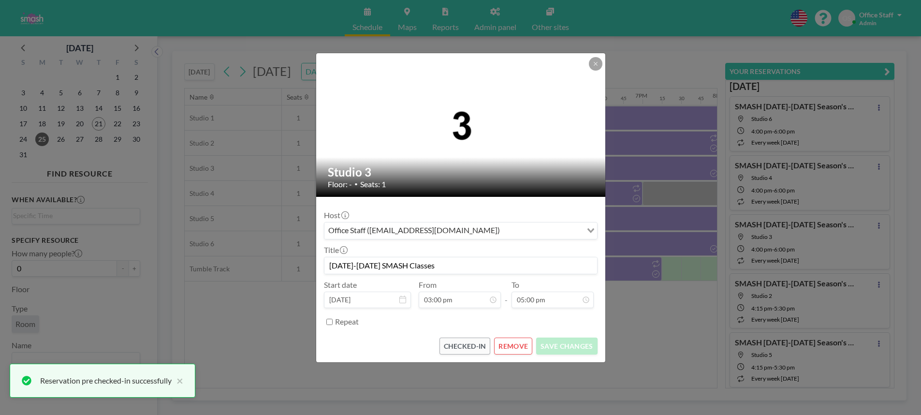
scroll to position [1033, 0]
click at [594, 63] on icon at bounding box center [596, 64] width 6 height 6
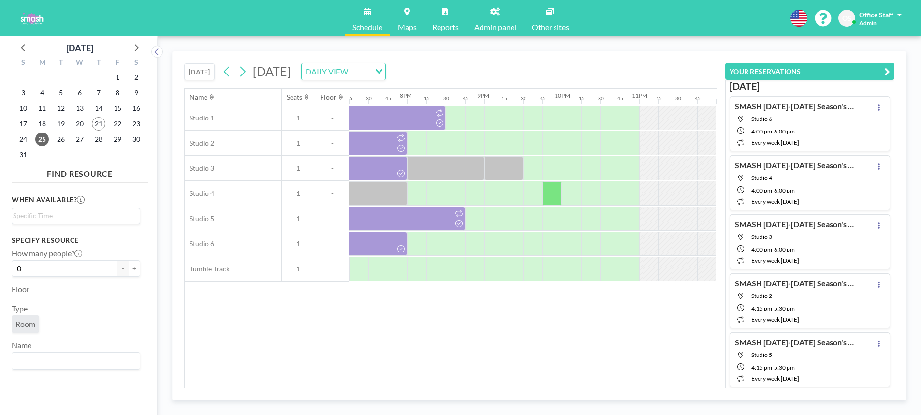
scroll to position [0, 1490]
click at [240, 70] on icon at bounding box center [242, 71] width 9 height 15
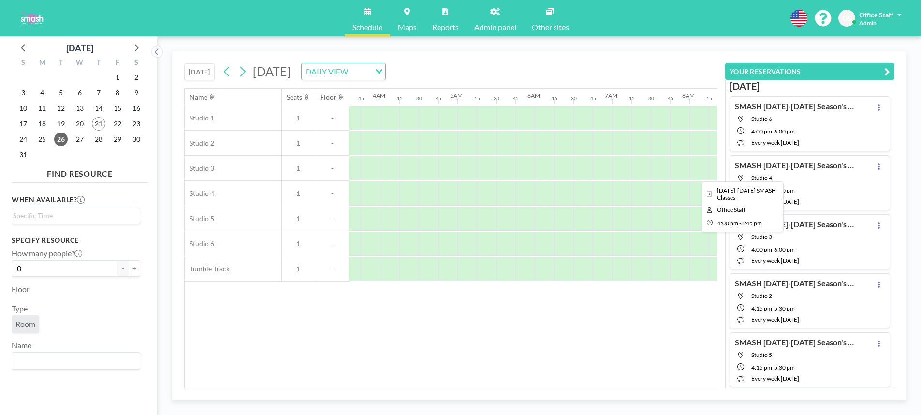
scroll to position [0, 265]
click at [232, 74] on icon at bounding box center [226, 71] width 9 height 15
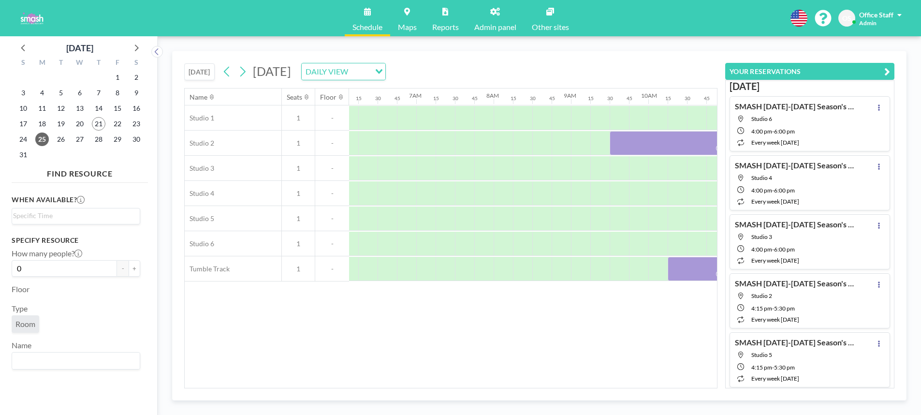
scroll to position [0, 600]
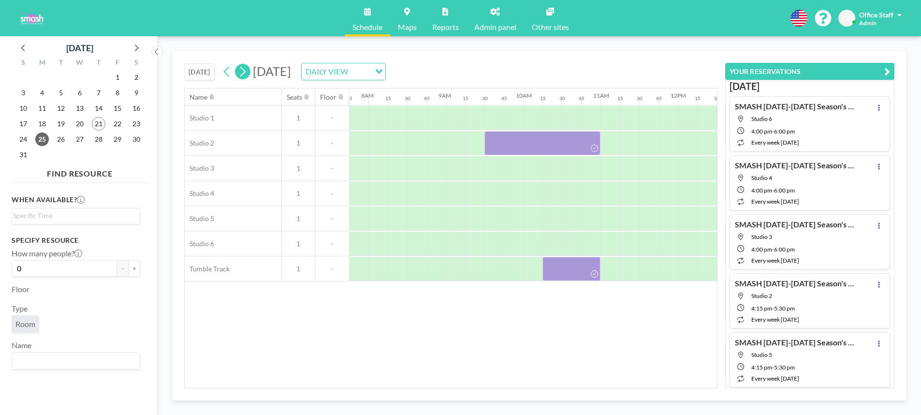
click at [246, 71] on icon at bounding box center [242, 72] width 5 height 10
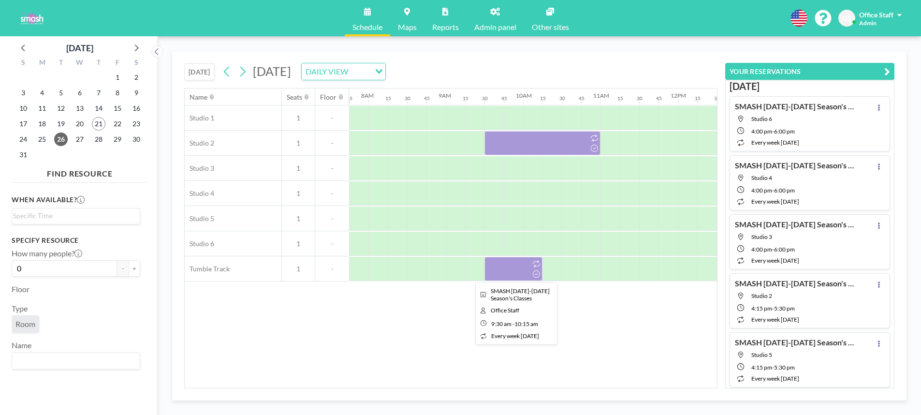
click at [515, 274] on div at bounding box center [514, 269] width 58 height 24
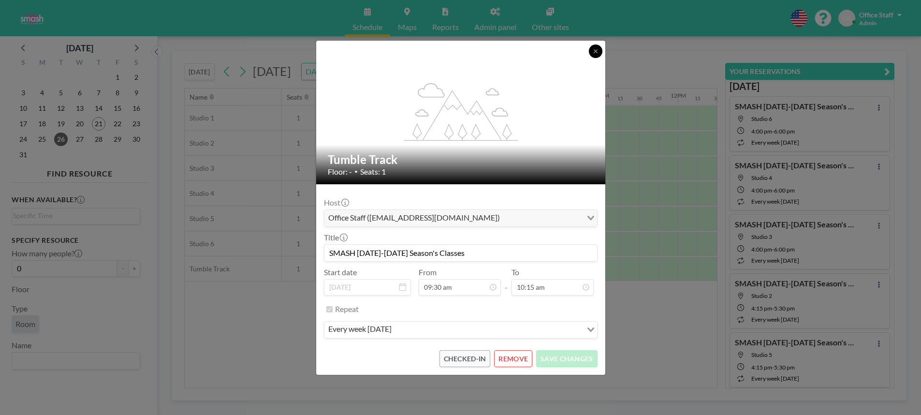
click at [595, 50] on icon at bounding box center [595, 50] width 3 height 3
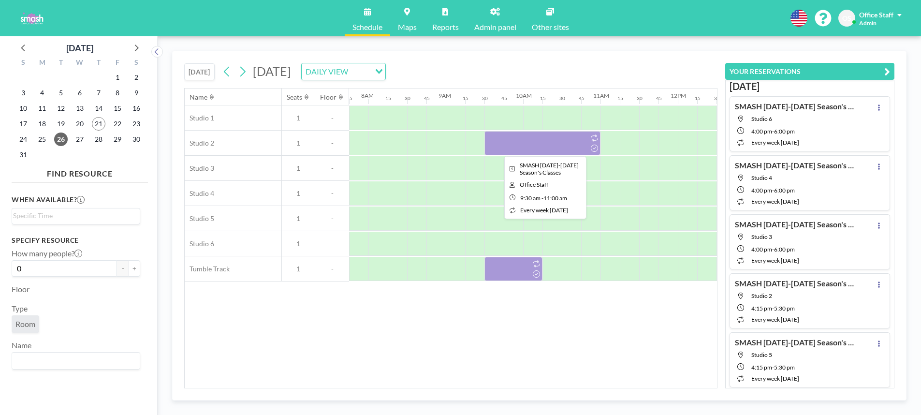
click at [541, 137] on div at bounding box center [543, 143] width 116 height 24
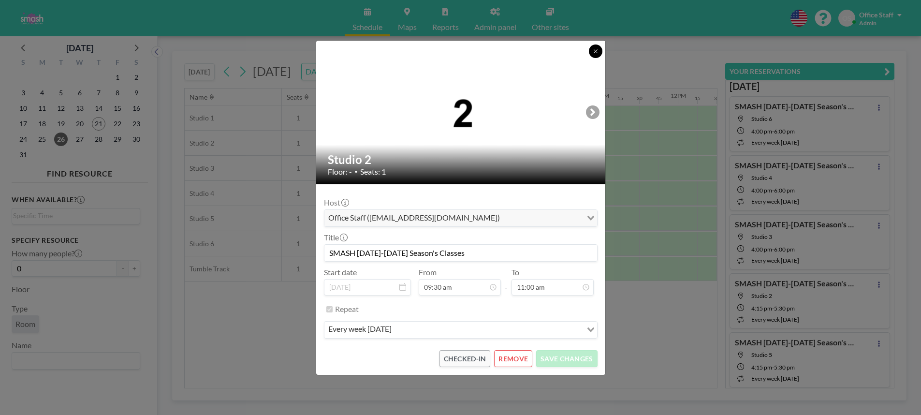
click at [593, 51] on icon at bounding box center [596, 51] width 6 height 6
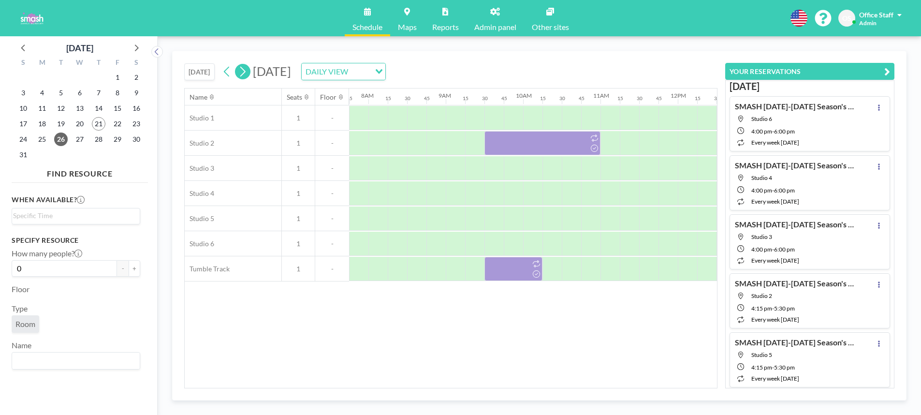
click at [245, 73] on icon at bounding box center [242, 71] width 9 height 15
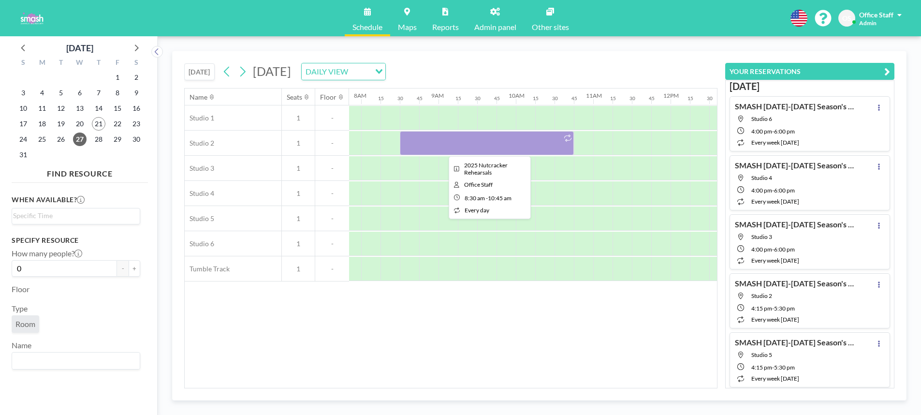
scroll to position [0, 600]
click at [425, 147] on div at bounding box center [494, 143] width 174 height 24
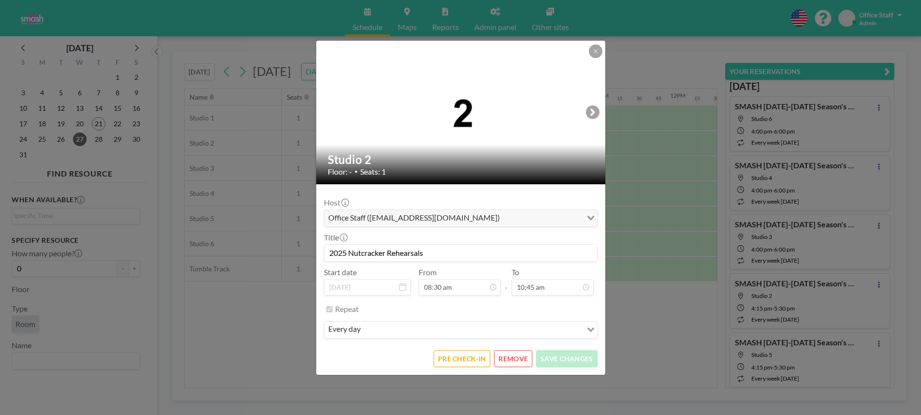
scroll to position [740, 0]
click at [515, 362] on button "REMOVE" at bounding box center [513, 358] width 38 height 17
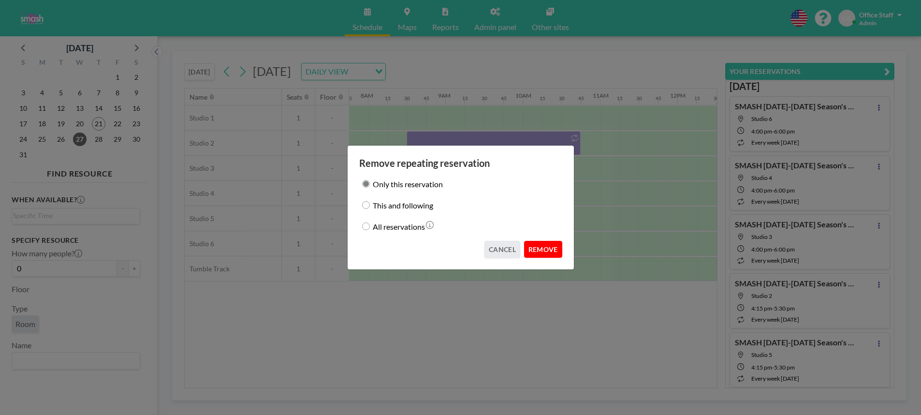
click at [555, 252] on button "REMOVE" at bounding box center [543, 249] width 38 height 17
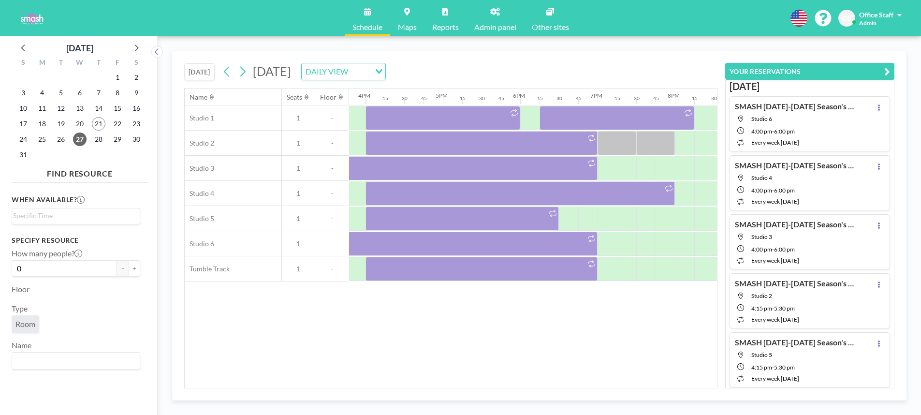
scroll to position [0, 1223]
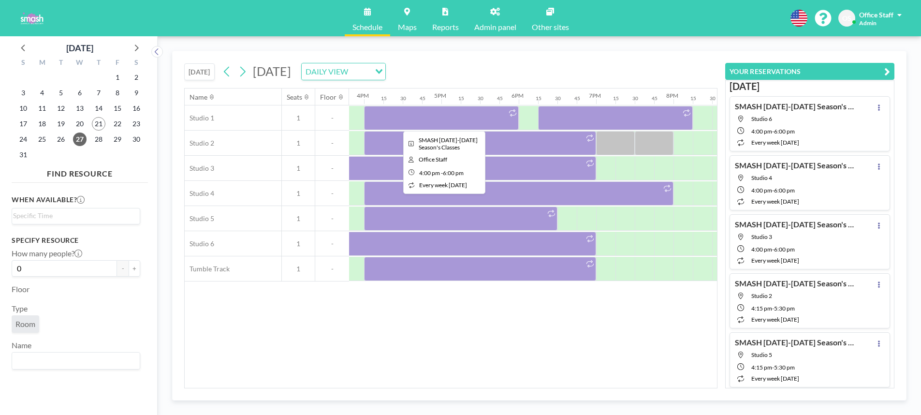
click at [472, 122] on div at bounding box center [441, 118] width 155 height 24
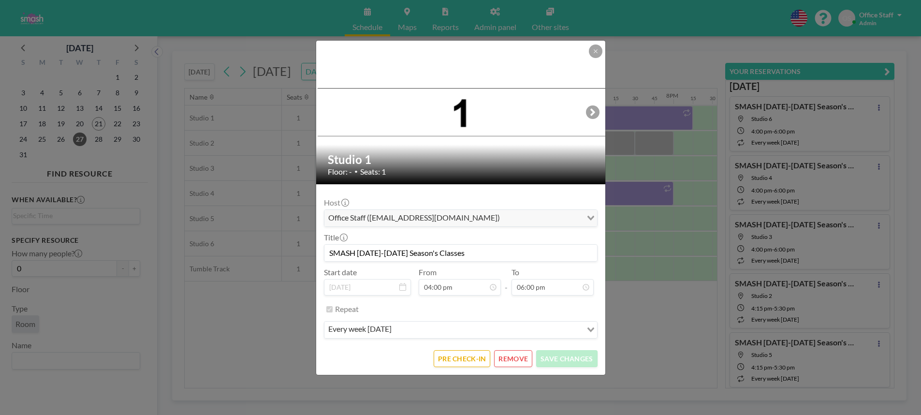
scroll to position [1102, 0]
click at [467, 359] on button "PRE CHECK-IN" at bounding box center [462, 358] width 57 height 17
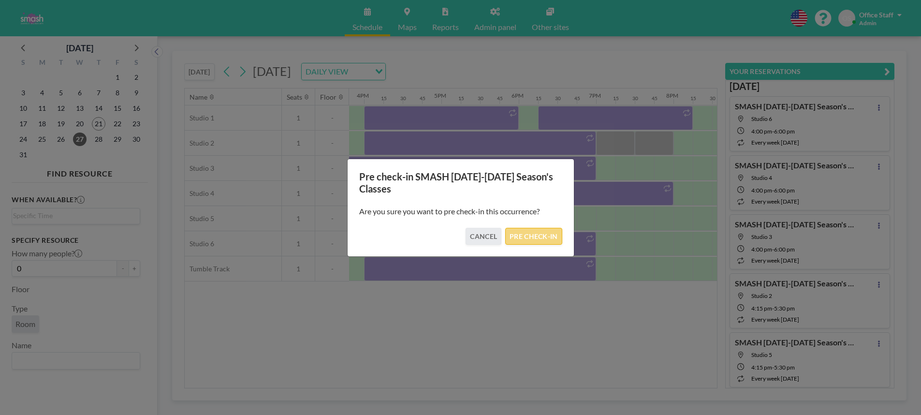
click at [535, 242] on button "PRE CHECK-IN" at bounding box center [533, 236] width 57 height 17
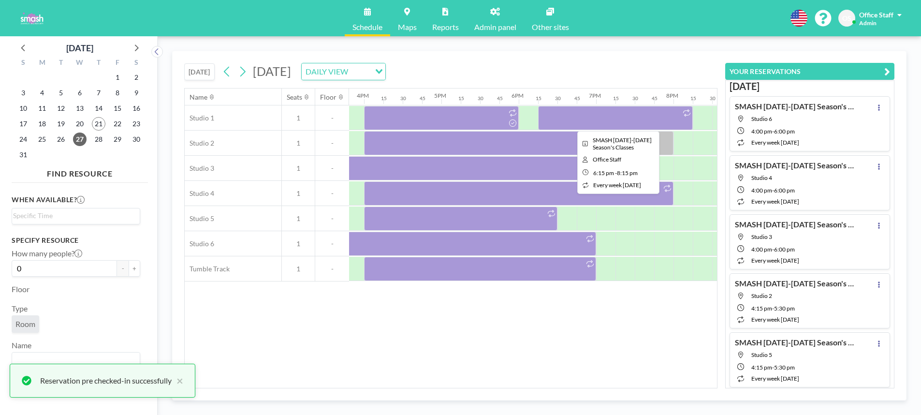
click at [594, 121] on div at bounding box center [615, 118] width 155 height 24
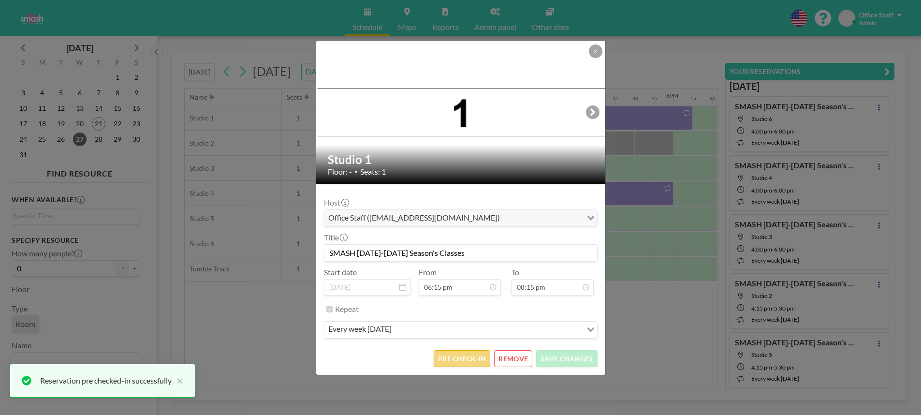
click at [469, 360] on button "PRE CHECK-IN" at bounding box center [462, 358] width 57 height 17
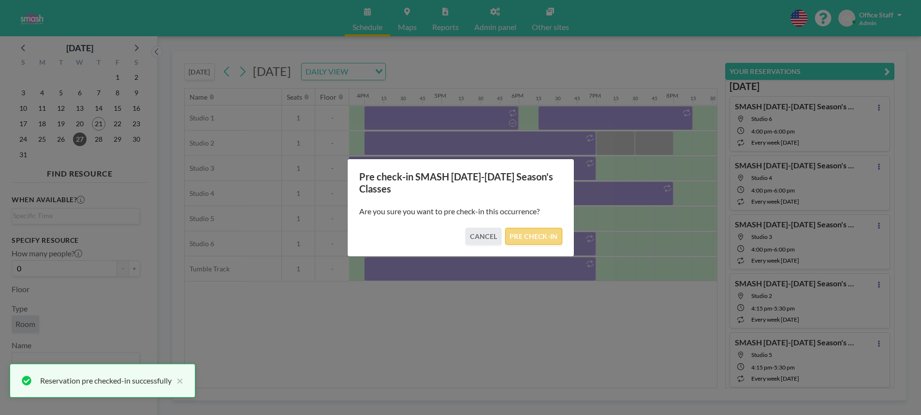
click at [540, 239] on button "PRE CHECK-IN" at bounding box center [533, 236] width 57 height 17
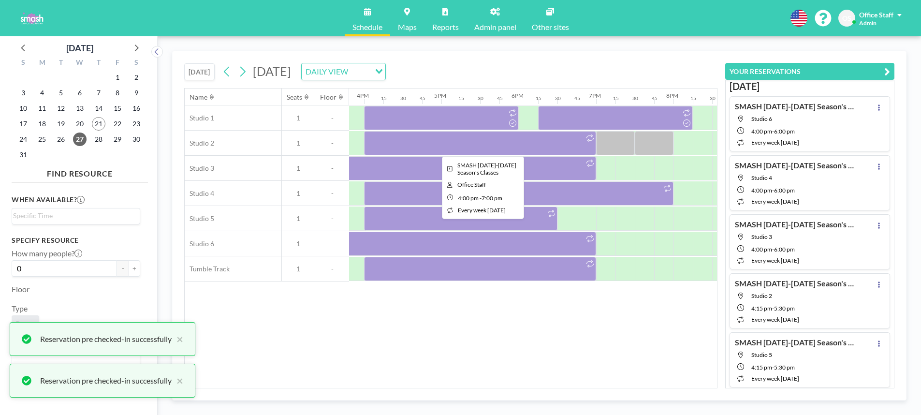
click at [476, 140] on div at bounding box center [480, 143] width 232 height 24
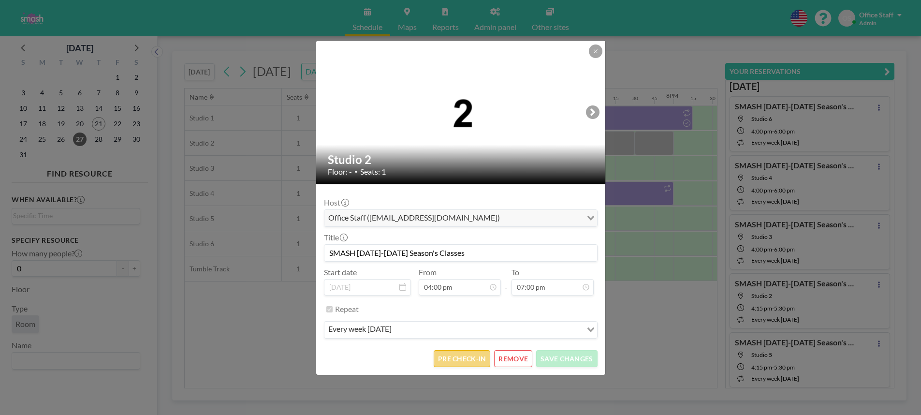
click at [465, 358] on button "PRE CHECK-IN" at bounding box center [462, 358] width 57 height 17
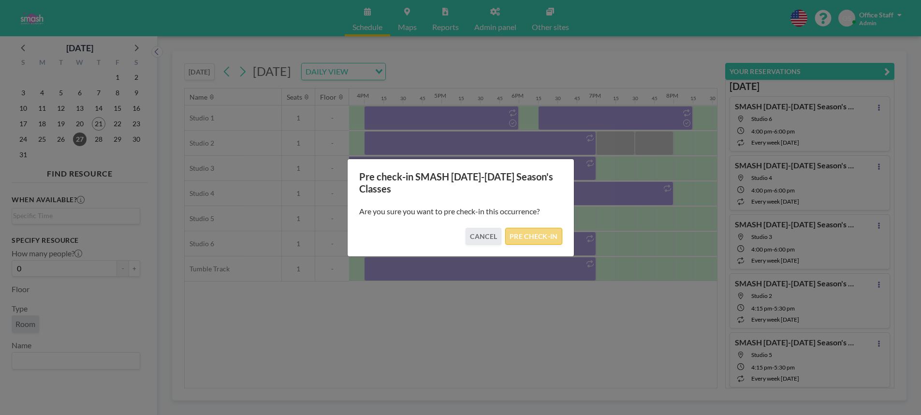
click at [540, 236] on button "PRE CHECK-IN" at bounding box center [533, 236] width 57 height 17
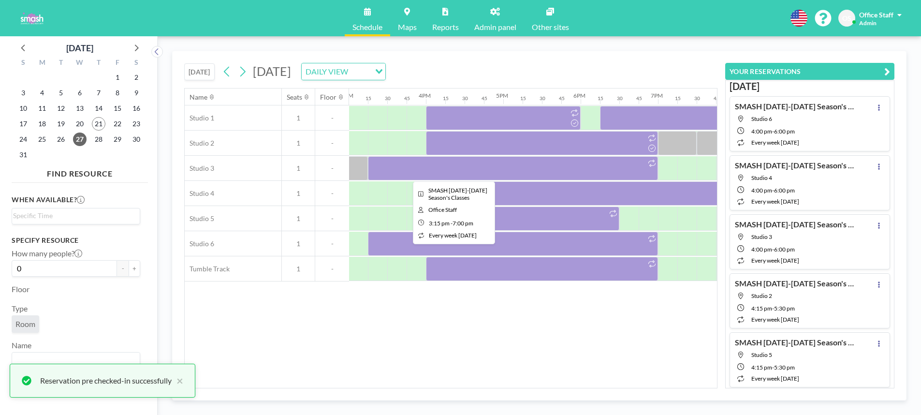
scroll to position [0, 1160]
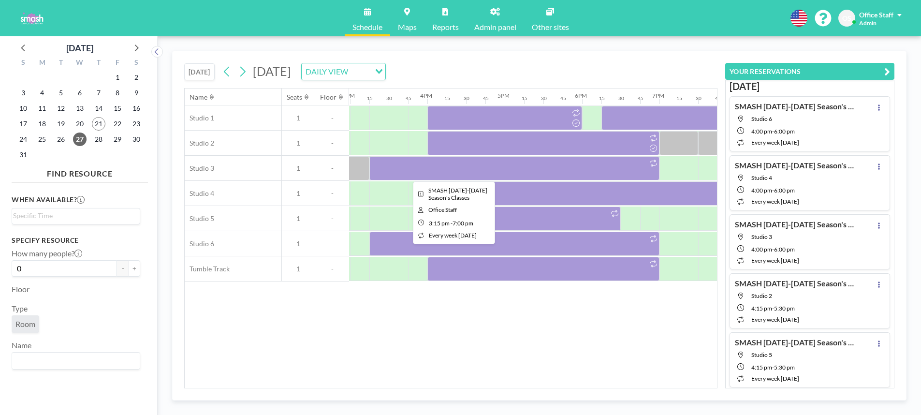
click at [577, 165] on div at bounding box center [514, 168] width 290 height 24
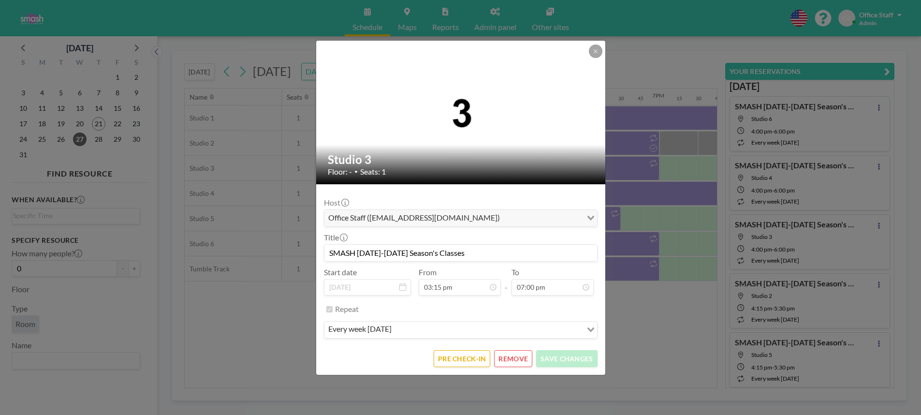
scroll to position [1050, 0]
click at [470, 363] on button "PRE CHECK-IN" at bounding box center [462, 358] width 57 height 17
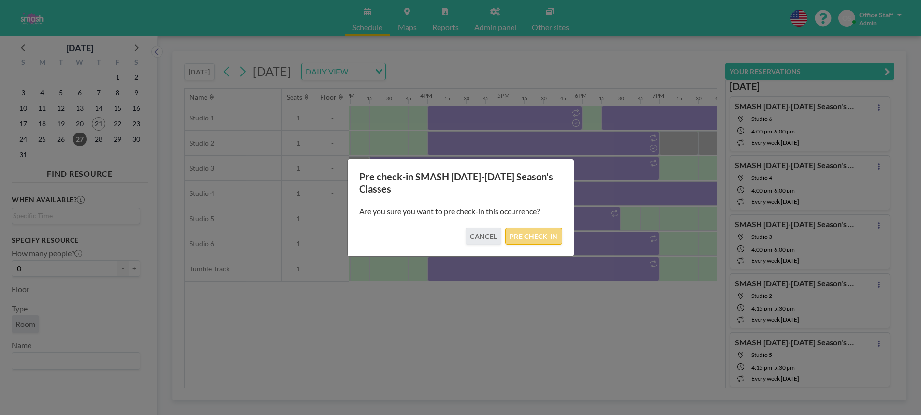
click at [535, 241] on button "PRE CHECK-IN" at bounding box center [533, 236] width 57 height 17
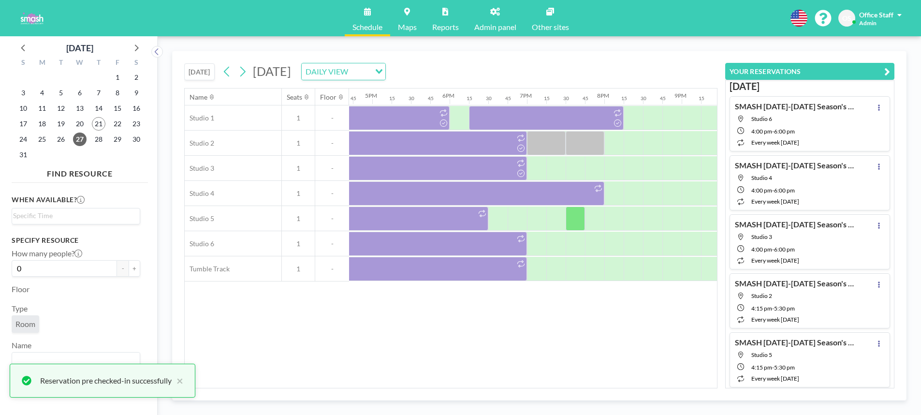
scroll to position [0, 1291]
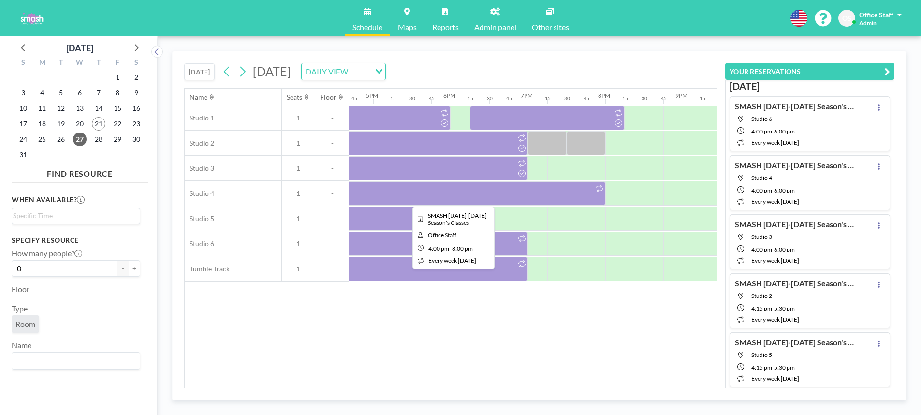
click at [519, 199] on div at bounding box center [451, 193] width 310 height 24
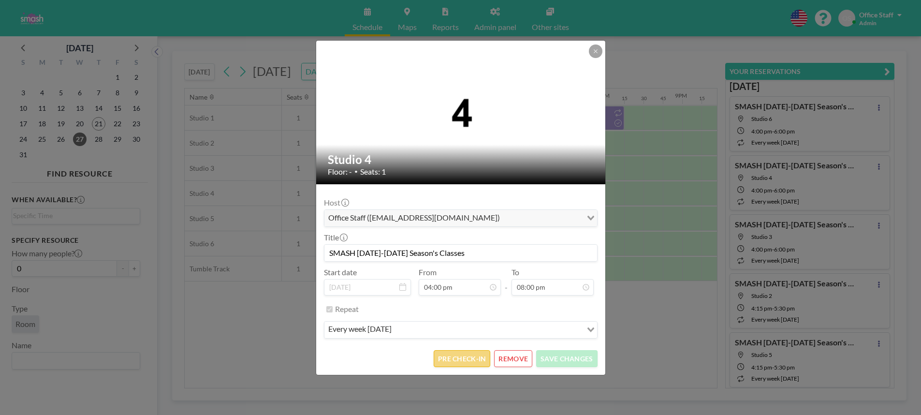
click at [461, 364] on button "PRE CHECK-IN" at bounding box center [462, 358] width 57 height 17
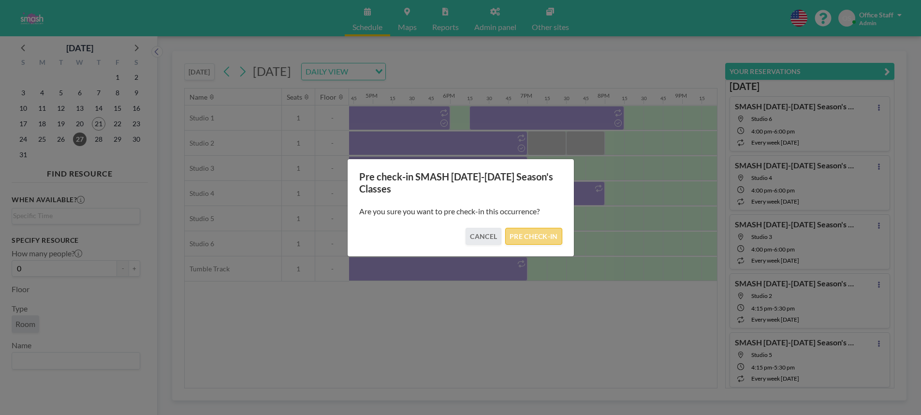
click at [545, 236] on button "PRE CHECK-IN" at bounding box center [533, 236] width 57 height 17
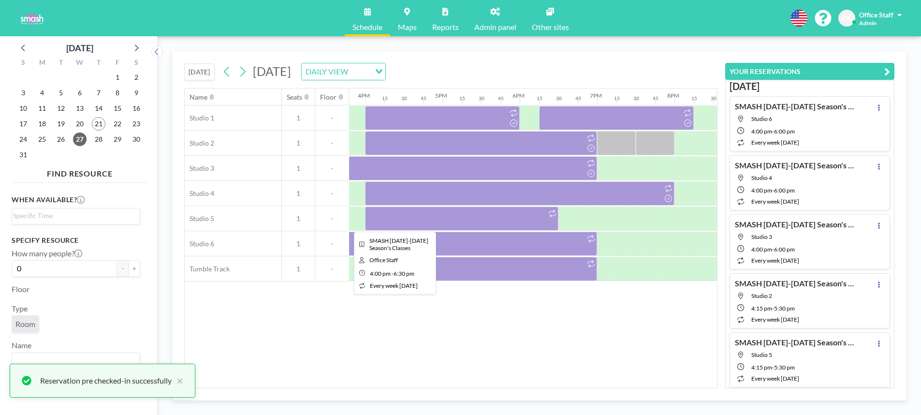
scroll to position [0, 1225]
click at [428, 221] on div at bounding box center [458, 218] width 193 height 24
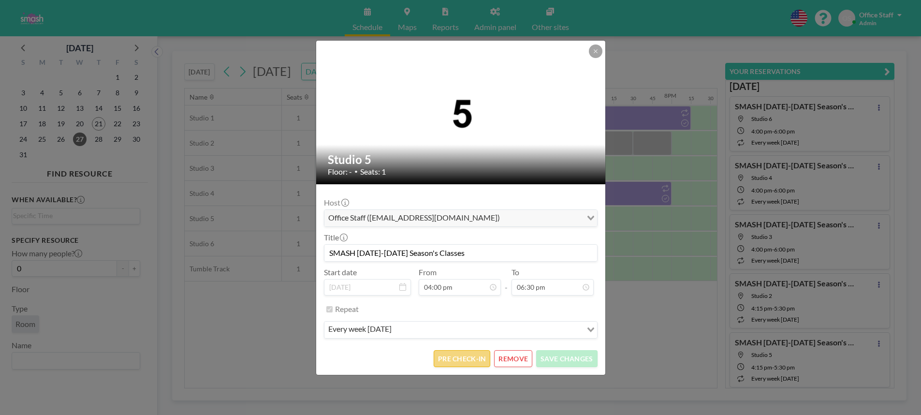
scroll to position [1102, 0]
click at [470, 360] on button "PRE CHECK-IN" at bounding box center [462, 358] width 57 height 17
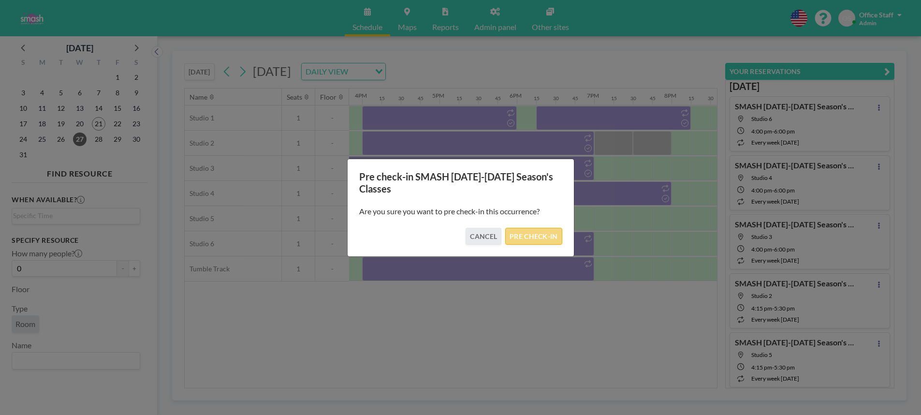
click at [530, 243] on button "PRE CHECK-IN" at bounding box center [533, 236] width 57 height 17
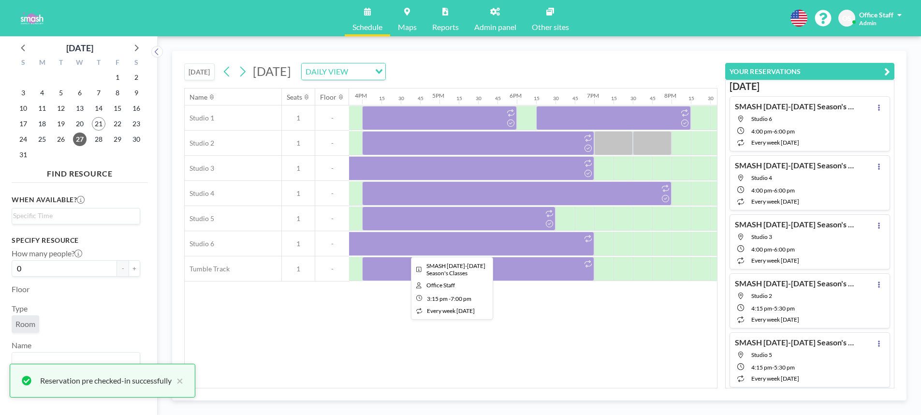
click at [525, 248] on div at bounding box center [449, 244] width 290 height 24
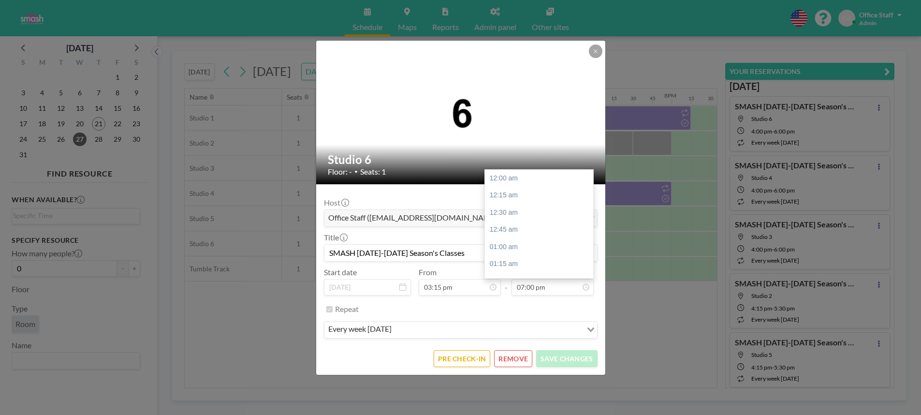
scroll to position [1308, 0]
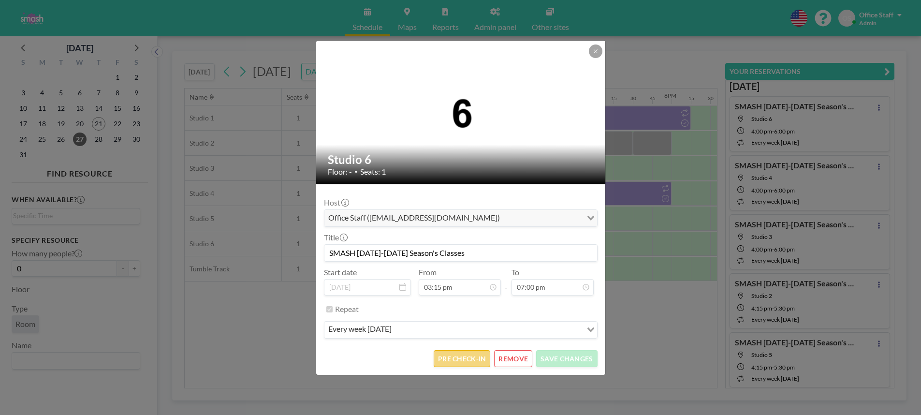
click at [476, 362] on button "PRE CHECK-IN" at bounding box center [462, 358] width 57 height 17
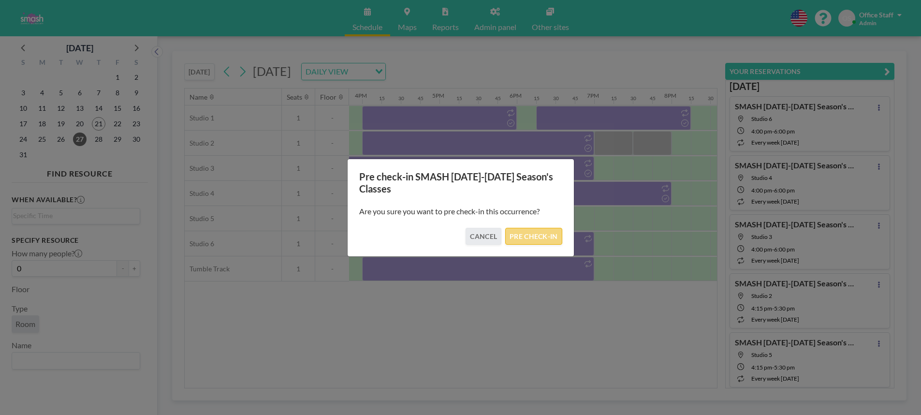
click at [530, 239] on button "PRE CHECK-IN" at bounding box center [533, 236] width 57 height 17
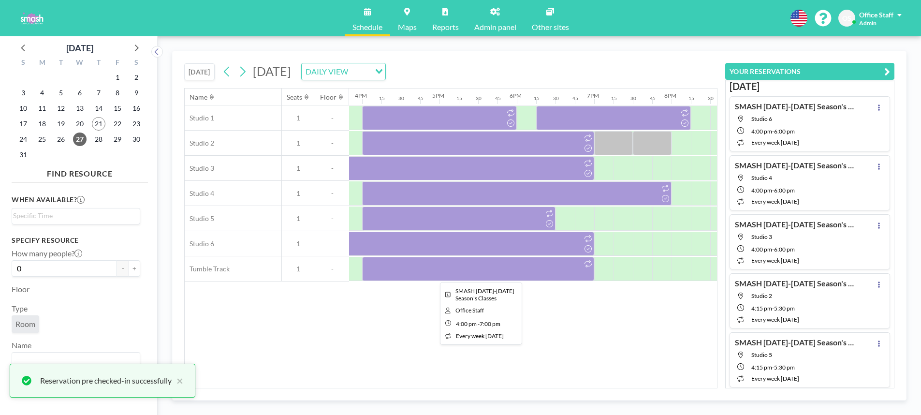
click at [521, 272] on div at bounding box center [478, 269] width 232 height 24
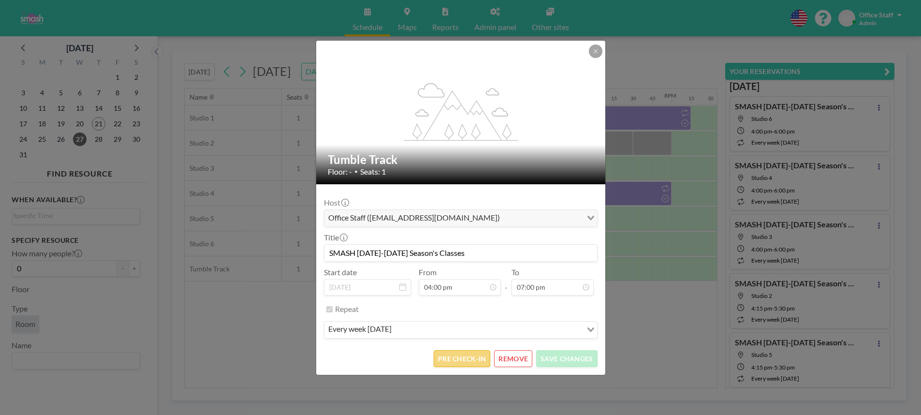
click at [476, 357] on button "PRE CHECK-IN" at bounding box center [462, 358] width 57 height 17
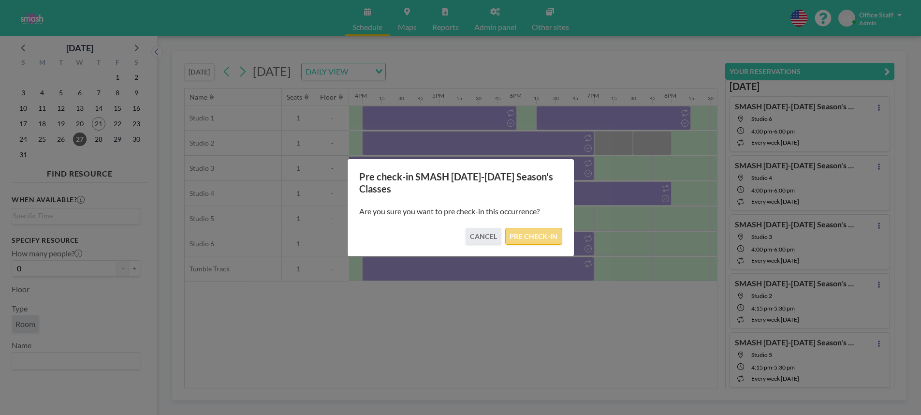
click at [537, 237] on button "PRE CHECK-IN" at bounding box center [533, 236] width 57 height 17
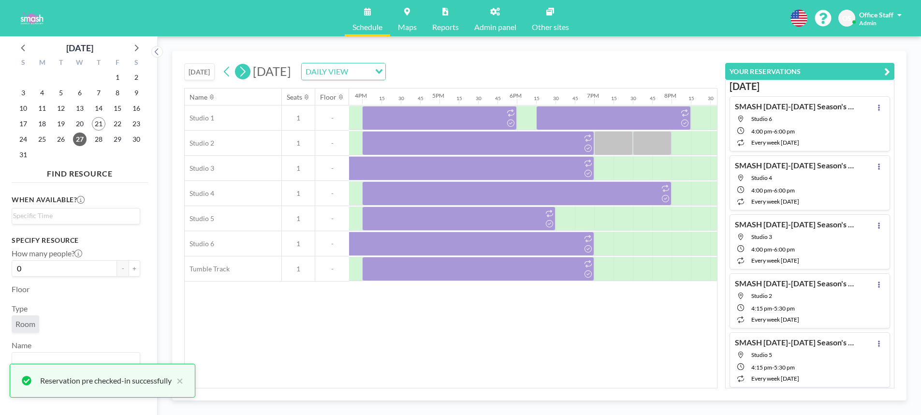
click at [249, 72] on button at bounding box center [242, 71] width 15 height 15
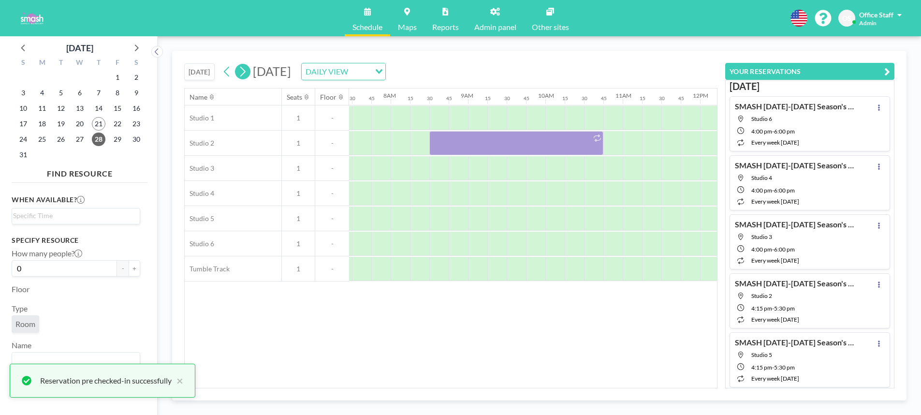
scroll to position [0, 600]
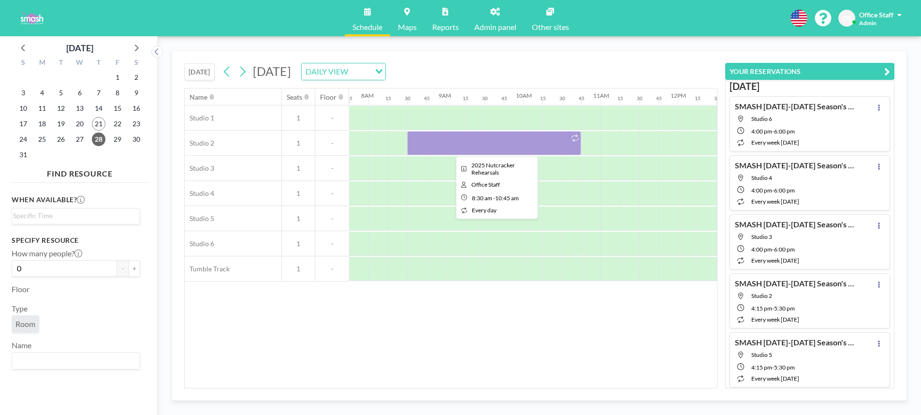
click at [514, 142] on div at bounding box center [494, 143] width 174 height 24
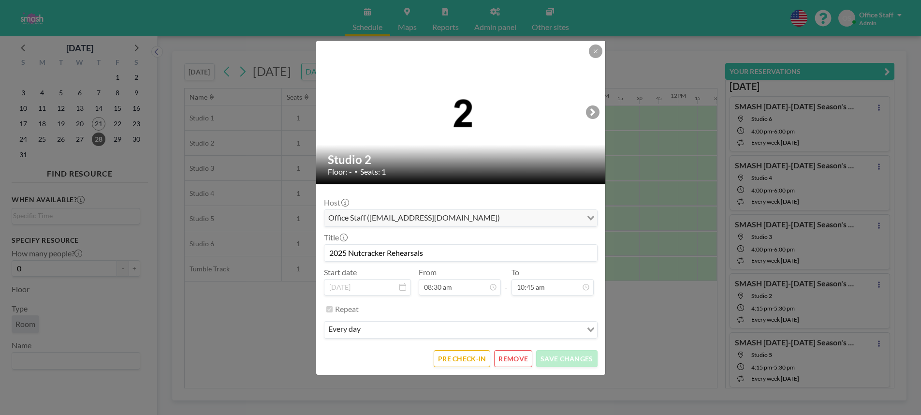
scroll to position [585, 0]
click at [533, 356] on div "PRE CHECK-IN REMOVE SAVE CHANGES" at bounding box center [461, 358] width 274 height 17
click at [521, 361] on button "REMOVE" at bounding box center [513, 358] width 38 height 17
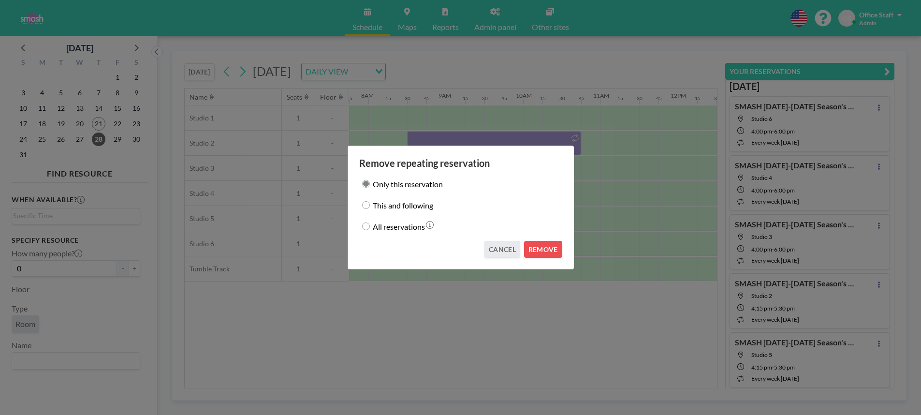
drag, startPoint x: 368, startPoint y: 206, endPoint x: 384, endPoint y: 212, distance: 17.4
click at [368, 206] on input "This and following" at bounding box center [366, 205] width 8 height 8
radio input "true"
click at [546, 254] on button "REMOVE" at bounding box center [543, 249] width 38 height 17
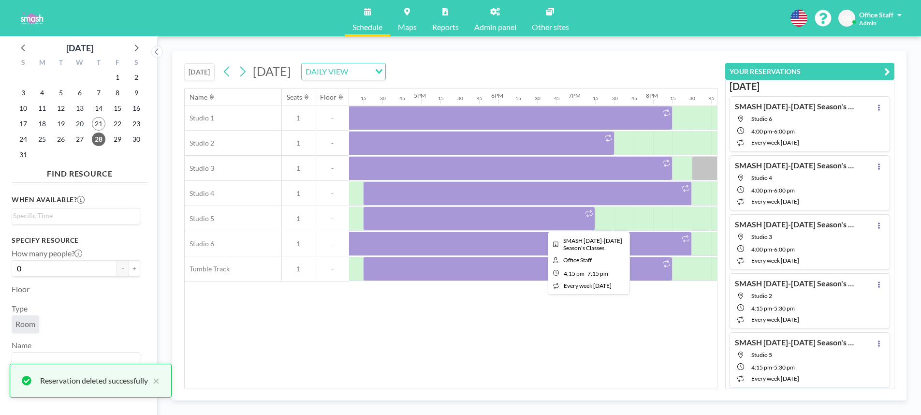
scroll to position [0, 1246]
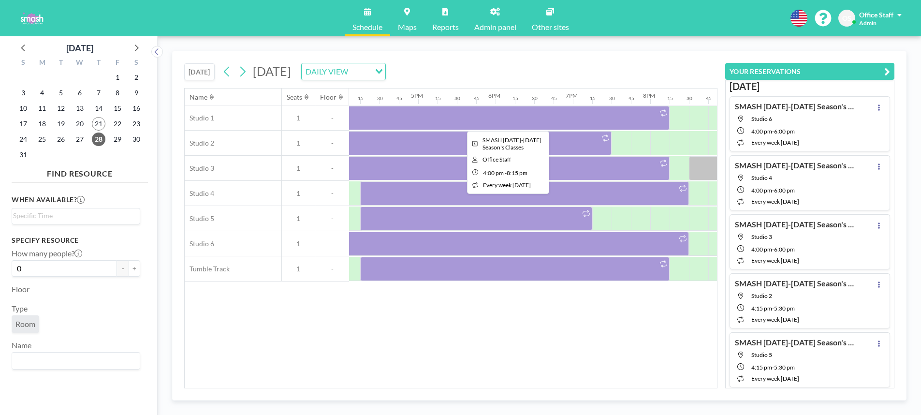
click at [482, 122] on div at bounding box center [505, 118] width 329 height 24
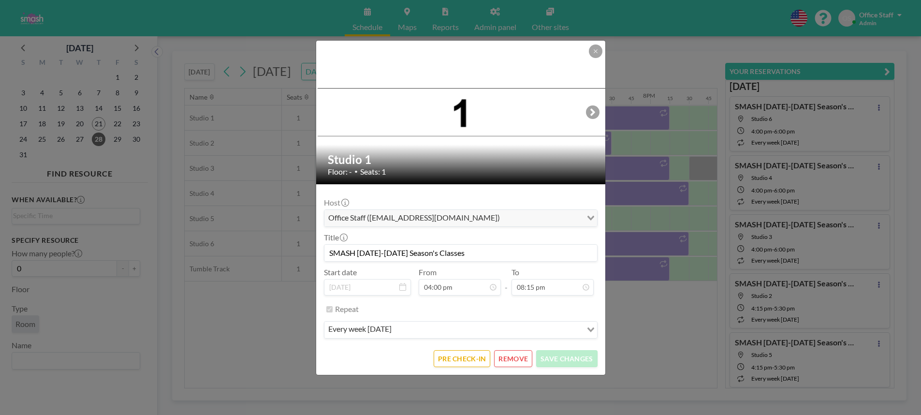
scroll to position [1102, 0]
click at [473, 360] on button "PRE CHECK-IN" at bounding box center [462, 358] width 57 height 17
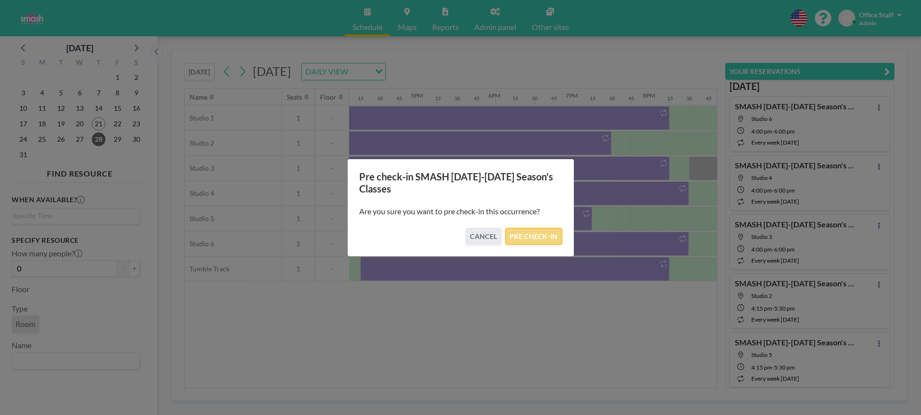
click at [546, 242] on button "PRE CHECK-IN" at bounding box center [533, 236] width 57 height 17
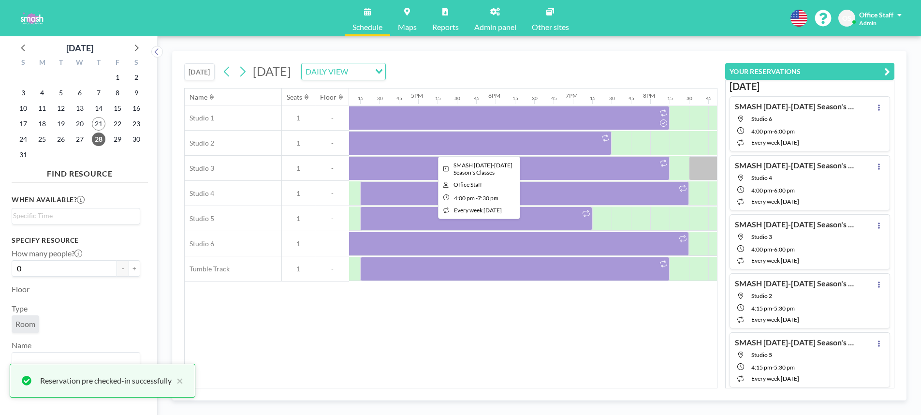
click at [459, 148] on div at bounding box center [476, 143] width 271 height 24
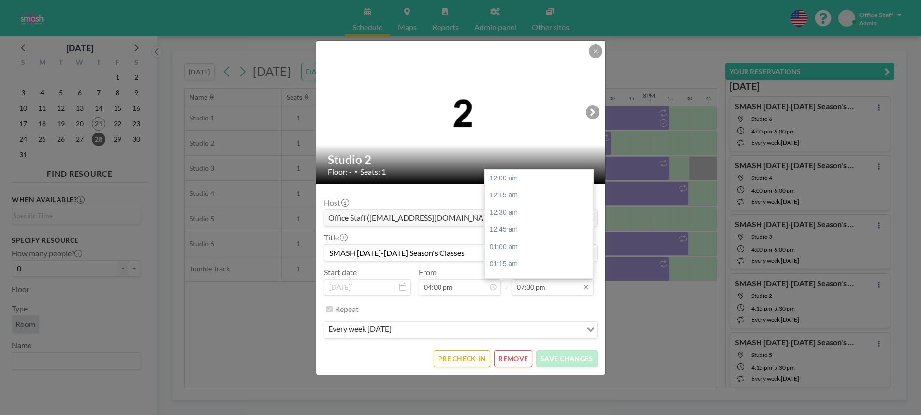
scroll to position [1342, 0]
click at [519, 279] on input "07:30 pm" at bounding box center [553, 287] width 82 height 16
click at [515, 200] on div "07:45 pm" at bounding box center [539, 195] width 108 height 17
type input "07:45 pm"
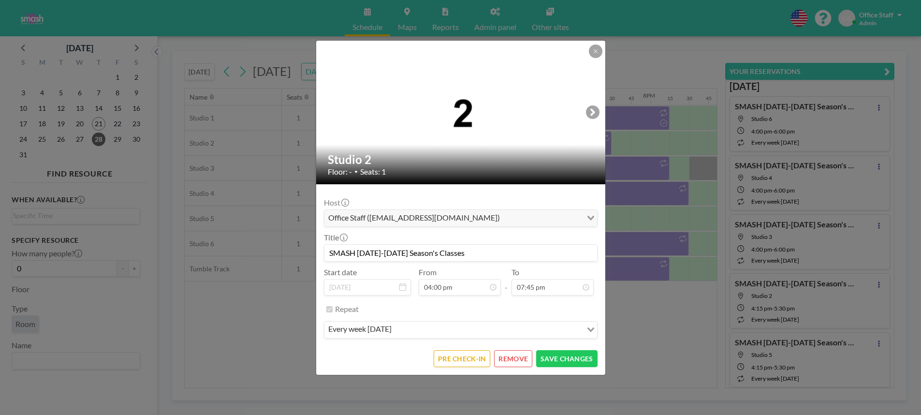
scroll to position [1360, 0]
click at [549, 362] on button "SAVE CHANGES" at bounding box center [566, 358] width 61 height 17
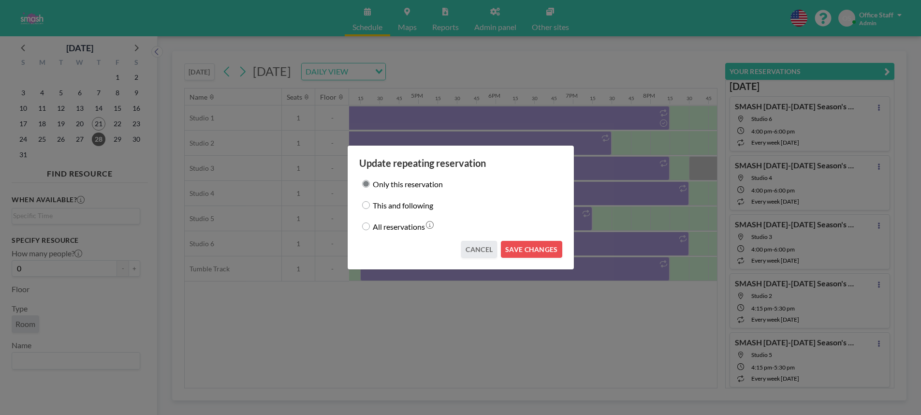
click at [375, 210] on label "This and following" at bounding box center [403, 205] width 60 height 14
click at [370, 209] on input "This and following" at bounding box center [366, 205] width 8 height 8
radio input "true"
click at [532, 251] on button "SAVE CHANGES" at bounding box center [531, 249] width 61 height 17
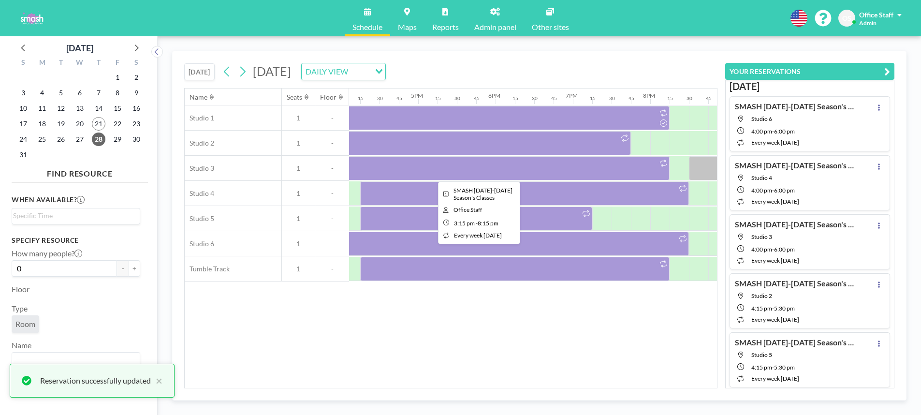
scroll to position [0, 1242]
click at [622, 168] on div at bounding box center [480, 168] width 387 height 24
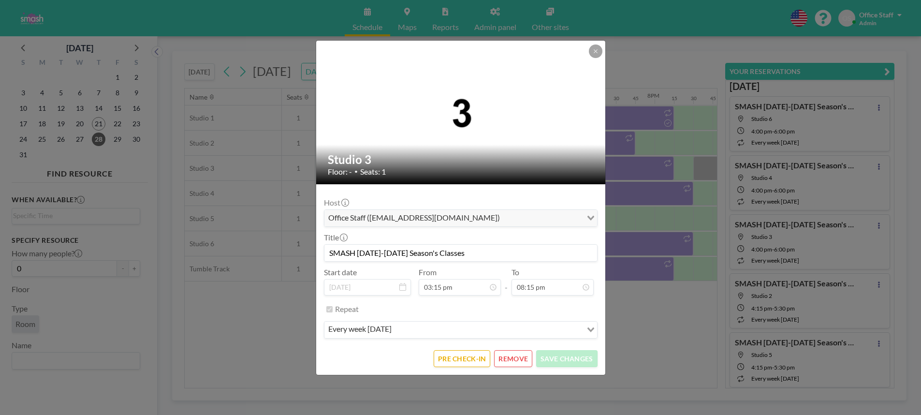
click at [518, 360] on button "REMOVE" at bounding box center [513, 358] width 38 height 17
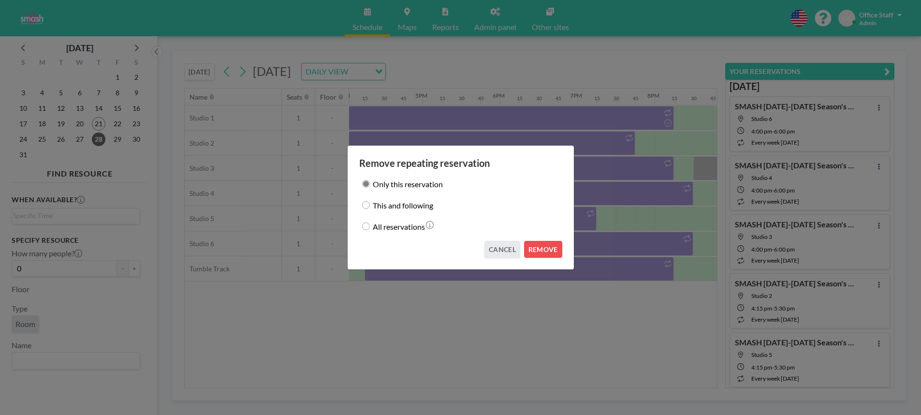
click at [371, 207] on div "This and following" at bounding box center [460, 205] width 203 height 14
drag, startPoint x: 365, startPoint y: 206, endPoint x: 386, endPoint y: 215, distance: 23.2
click at [365, 206] on input "This and following" at bounding box center [366, 205] width 8 height 8
radio input "true"
click at [540, 253] on button "REMOVE" at bounding box center [543, 249] width 38 height 17
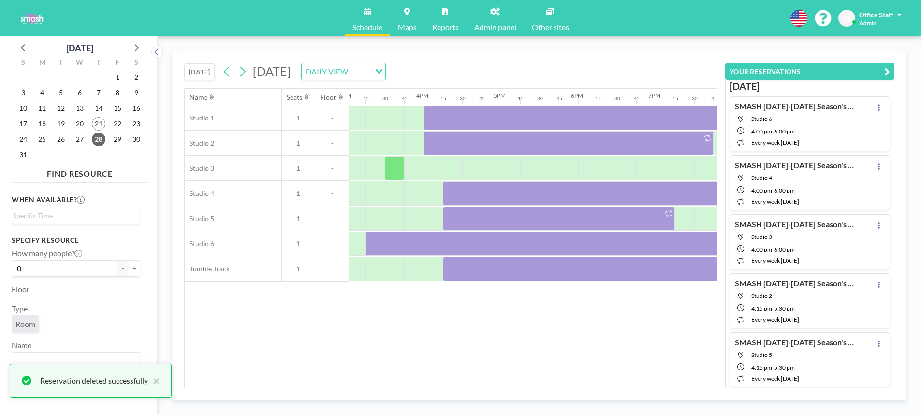
scroll to position [0, 1163]
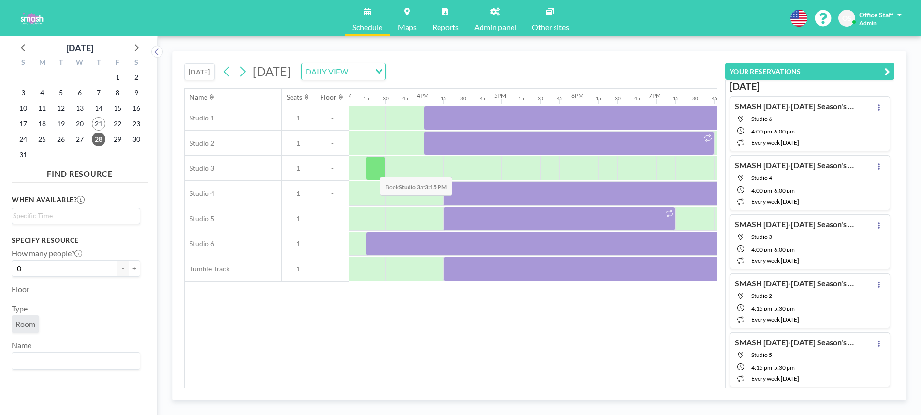
click at [372, 169] on div at bounding box center [375, 168] width 19 height 24
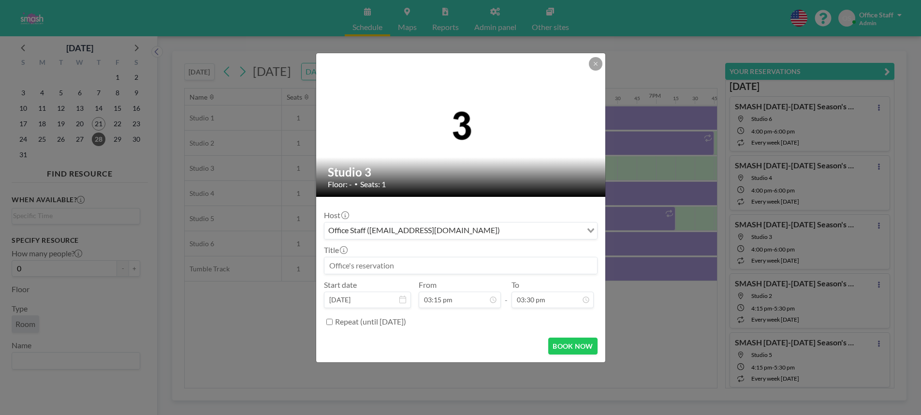
scroll to position [1050, 0]
click at [385, 265] on input at bounding box center [460, 265] width 273 height 16
paste input "[DATE]-[DATE] SMASH Classes"
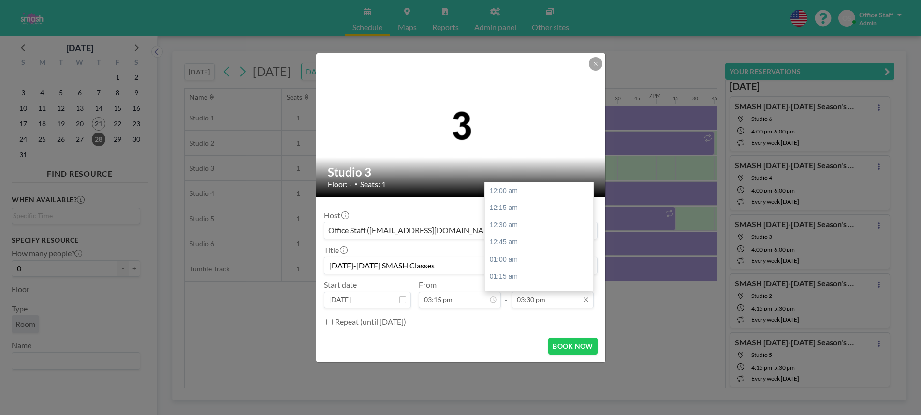
type input "[DATE]-[DATE] SMASH Classes"
click at [539, 301] on input "03:30 pm" at bounding box center [553, 300] width 82 height 16
click at [509, 241] on div "05:00 pm" at bounding box center [539, 240] width 108 height 17
type input "05:00 pm"
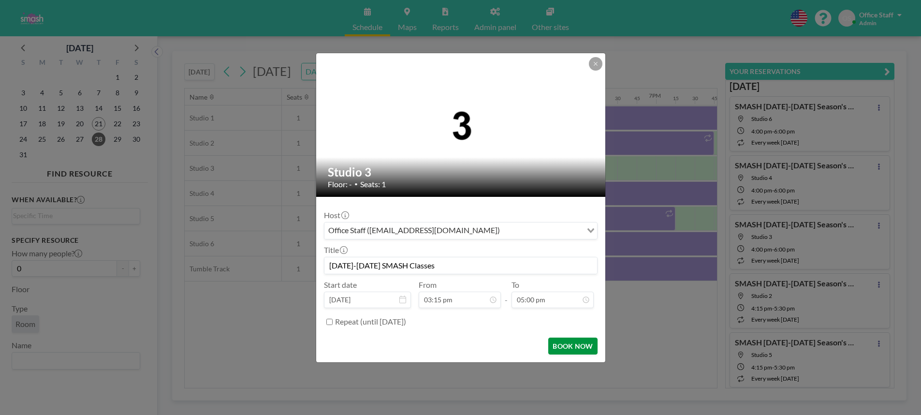
scroll to position [1170, 0]
click at [329, 323] on input "Repeat (until [DATE])" at bounding box center [329, 322] width 6 height 6
checkbox input "true"
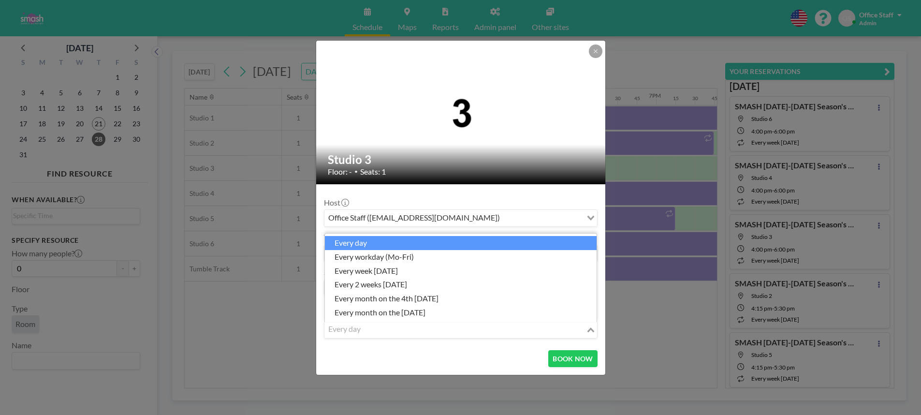
click at [347, 332] on div "every day" at bounding box center [455, 329] width 262 height 15
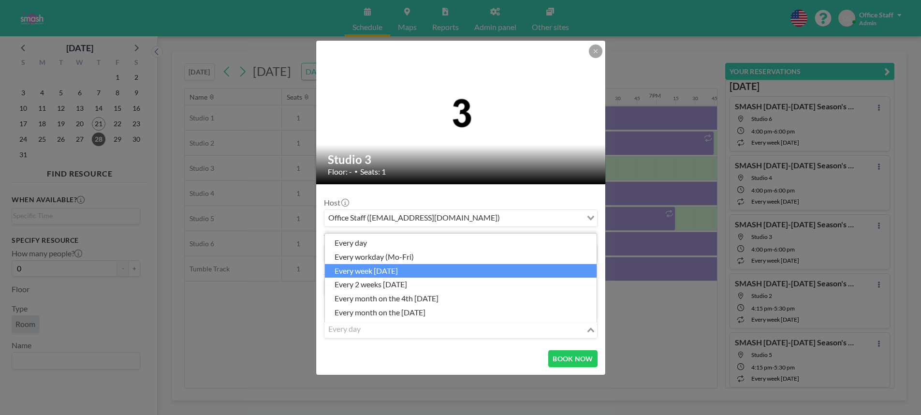
click at [387, 271] on li "every week [DATE]" at bounding box center [461, 271] width 272 height 14
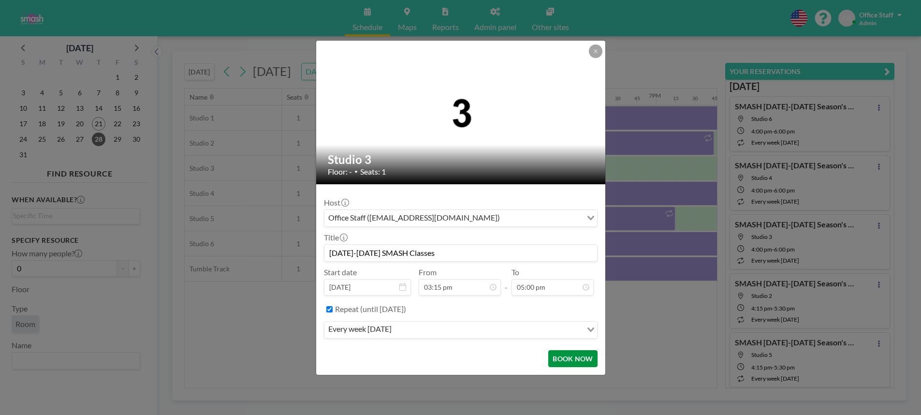
click at [566, 358] on button "BOOK NOW" at bounding box center [572, 358] width 49 height 17
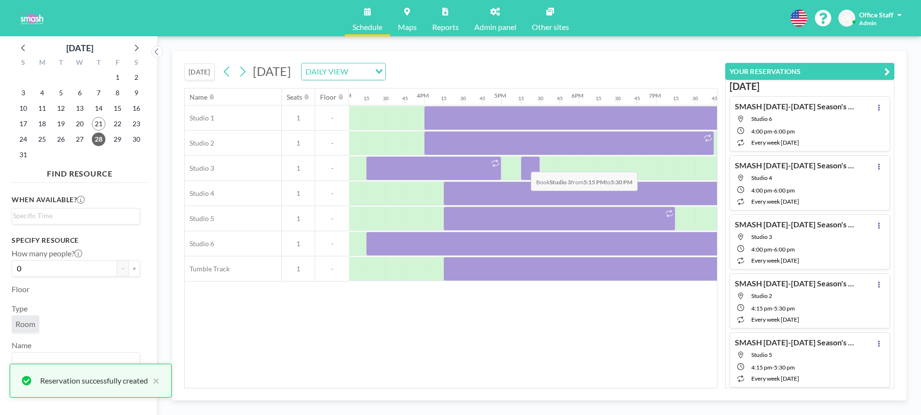
click at [523, 164] on div at bounding box center [530, 168] width 19 height 24
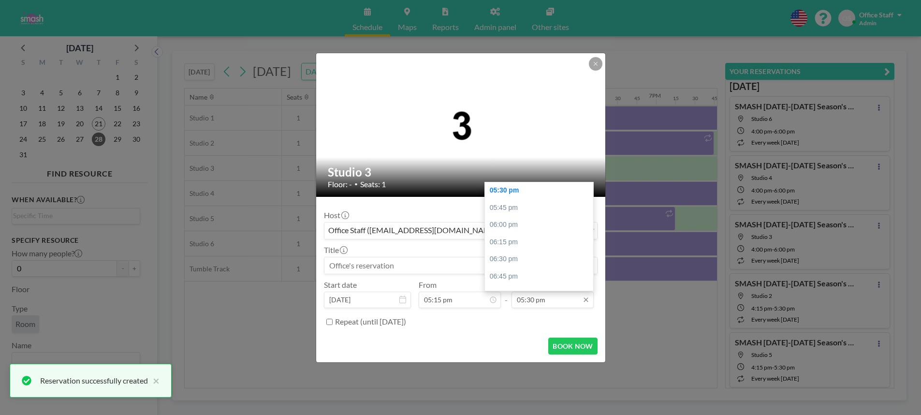
click at [545, 302] on input "05:30 pm" at bounding box center [553, 300] width 82 height 16
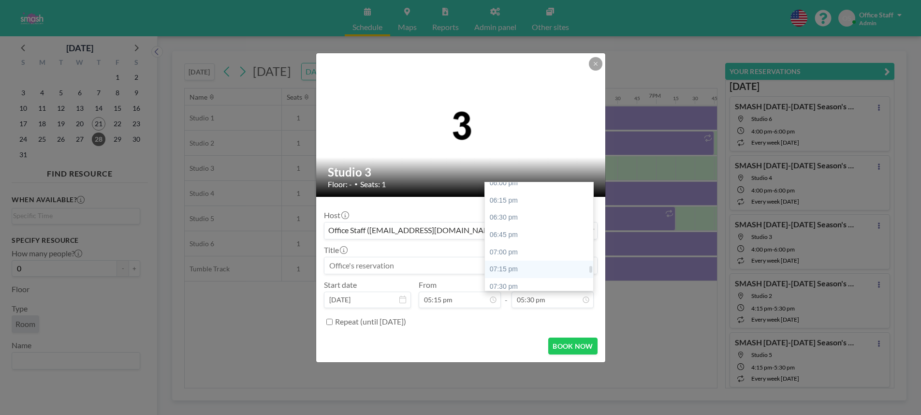
scroll to position [1245, 0]
click at [527, 266] on div "07:15 pm" at bounding box center [539, 271] width 108 height 17
type input "07:15 pm"
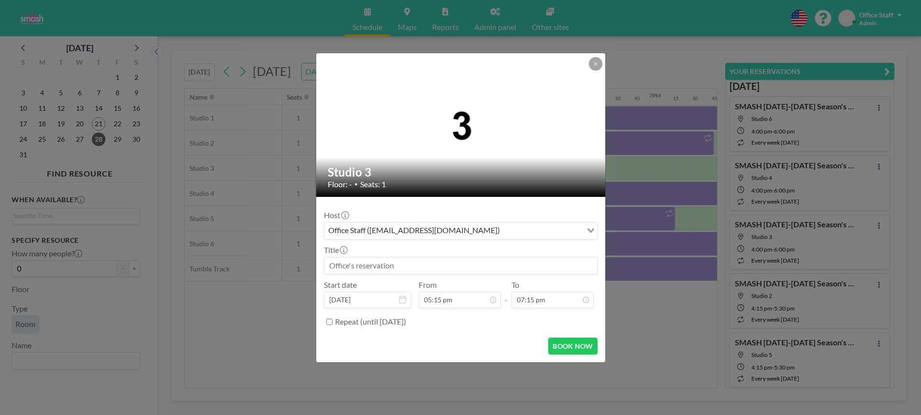
click at [377, 270] on input at bounding box center [460, 265] width 273 height 16
paste input "[DATE]-[DATE] SMASH Classes"
type input "[DATE]-[DATE] SMASH Classes"
click at [331, 323] on input "Repeat (until [DATE])" at bounding box center [329, 322] width 6 height 6
checkbox input "true"
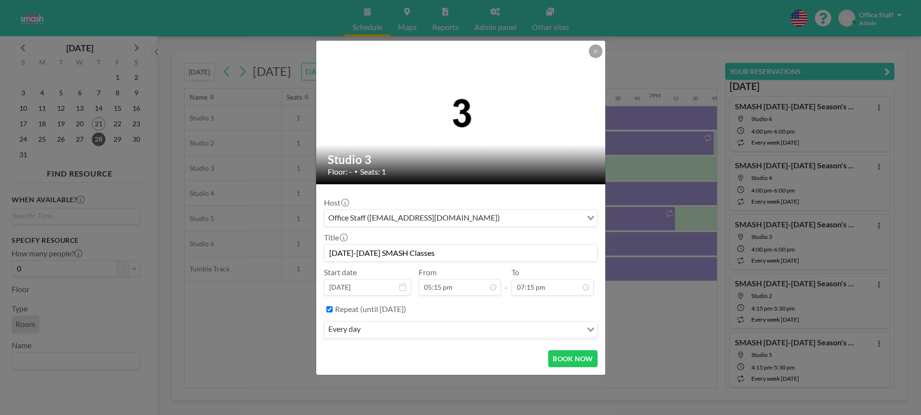
click at [370, 329] on input "Search for option" at bounding box center [473, 330] width 218 height 13
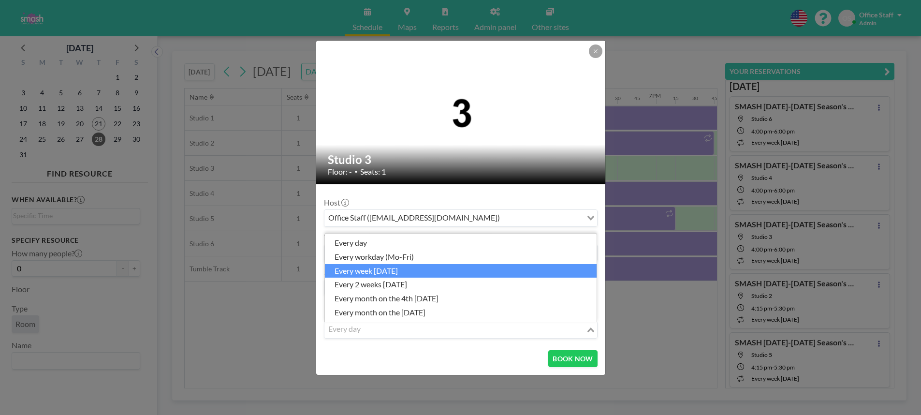
click at [412, 269] on li "every week [DATE]" at bounding box center [461, 271] width 272 height 14
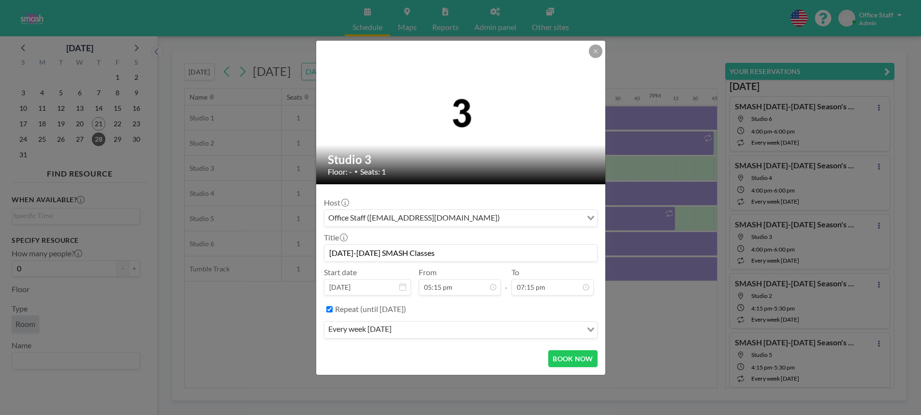
scroll to position [1188, 0]
click at [571, 362] on button "BOOK NOW" at bounding box center [572, 358] width 49 height 17
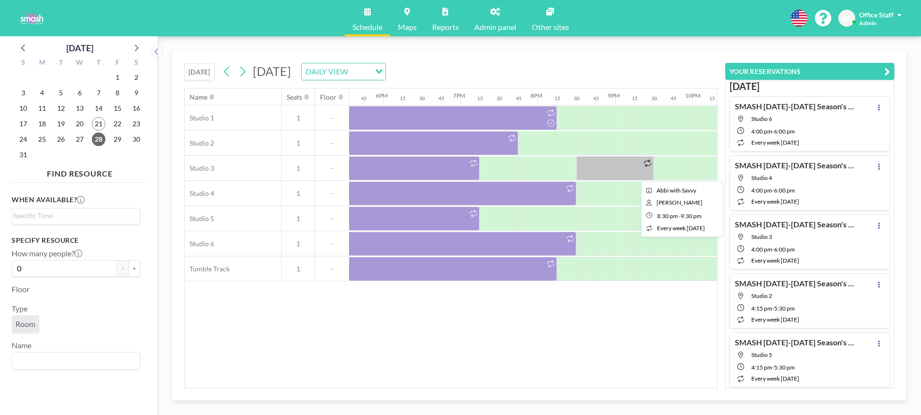
scroll to position [0, 1359]
click at [625, 166] on div at bounding box center [614, 168] width 77 height 24
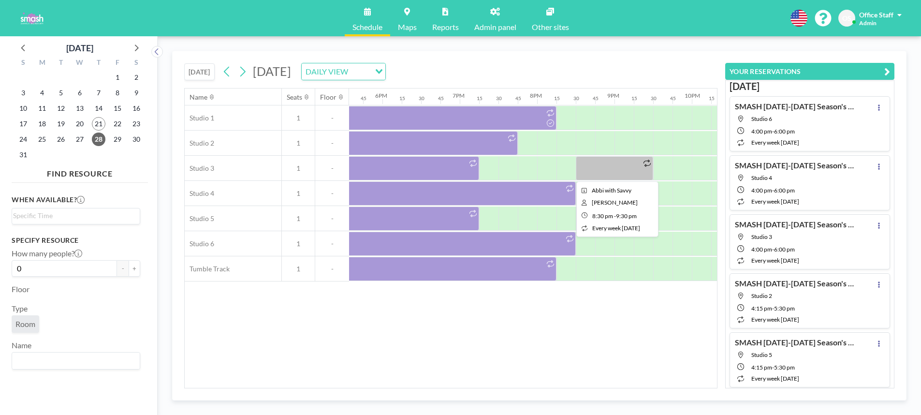
click at [628, 168] on div at bounding box center [614, 168] width 77 height 24
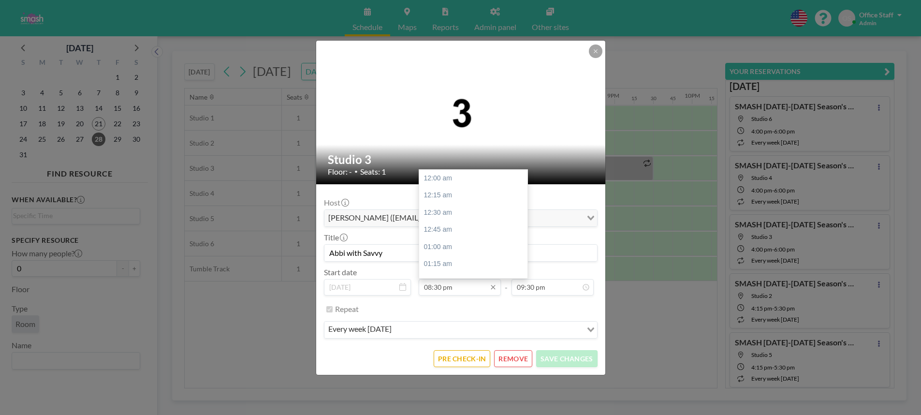
scroll to position [0, 0]
click at [452, 197] on div "08:45 pm" at bounding box center [473, 195] width 108 height 17
type input "08:45 pm"
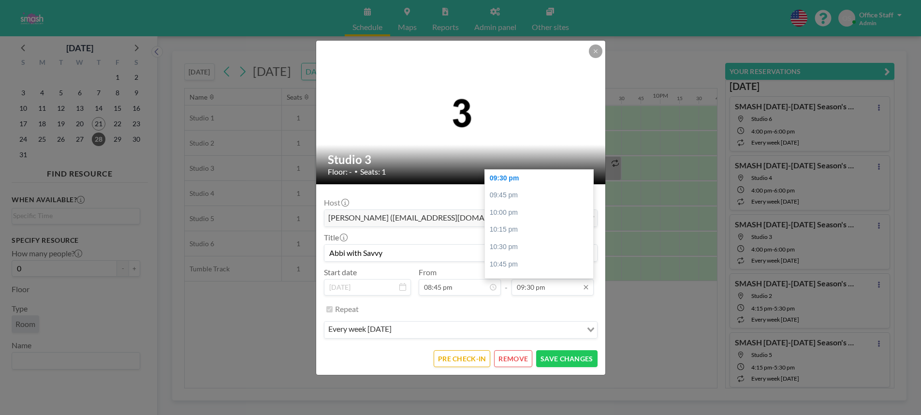
scroll to position [0, 1490]
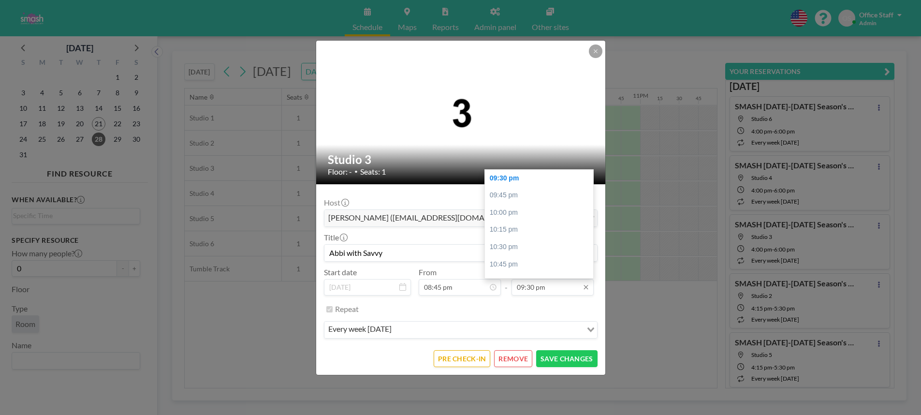
click at [538, 290] on input "09:30 pm" at bounding box center [553, 287] width 82 height 16
click at [518, 202] on div "09:45 pm" at bounding box center [539, 195] width 108 height 17
type input "09:45 pm"
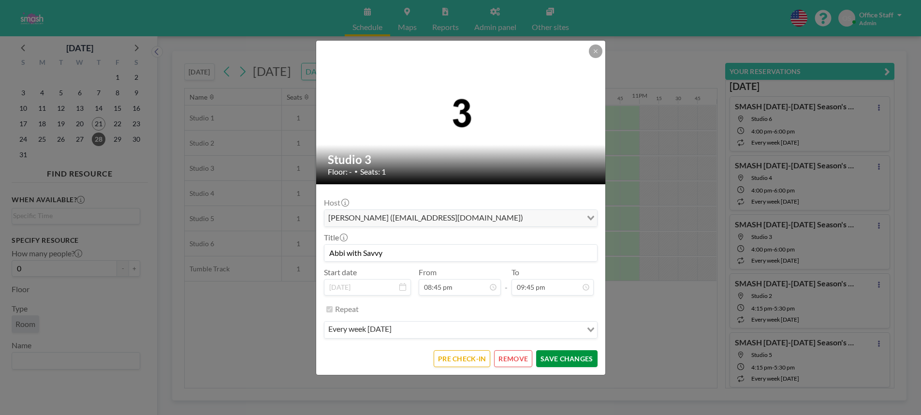
click at [573, 360] on button "SAVE CHANGES" at bounding box center [566, 358] width 61 height 17
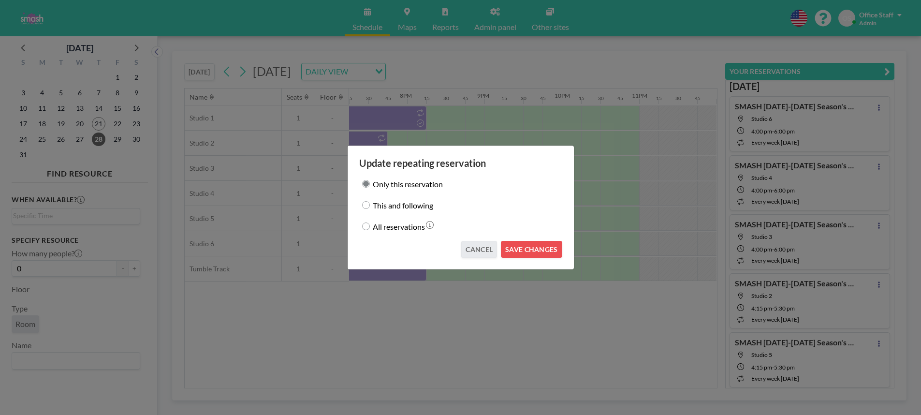
click at [362, 202] on div "This and following" at bounding box center [460, 205] width 203 height 14
click at [366, 206] on input "This and following" at bounding box center [366, 205] width 8 height 8
radio input "true"
click at [483, 251] on button "CANCEL" at bounding box center [479, 249] width 36 height 17
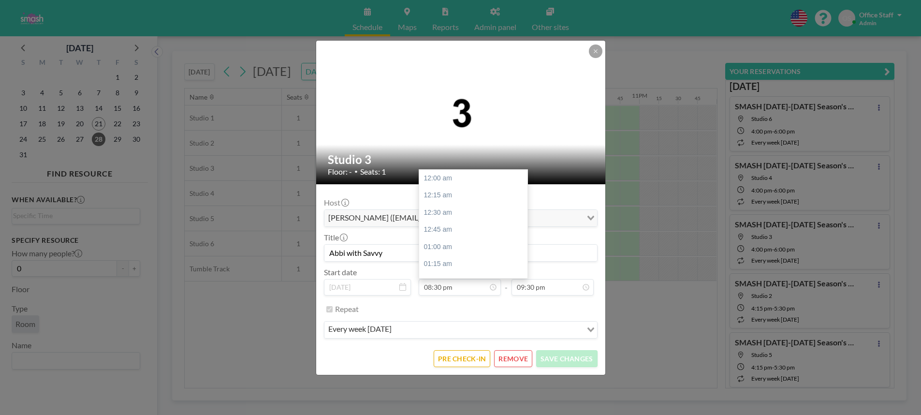
scroll to position [1412, 0]
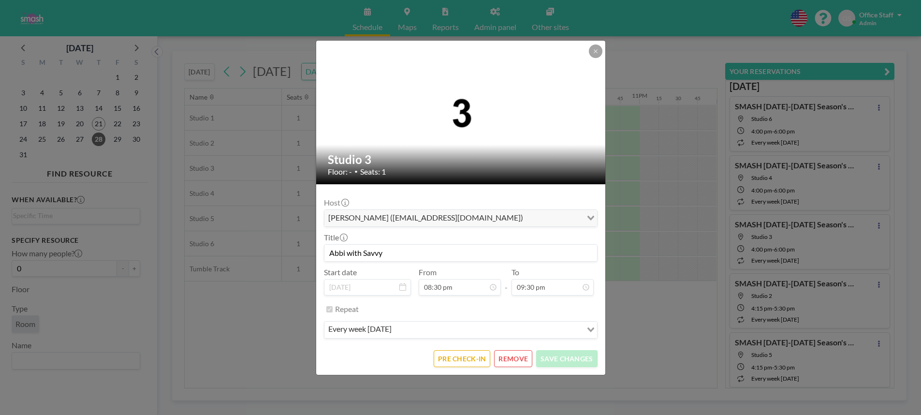
drag, startPoint x: 391, startPoint y: 252, endPoint x: 320, endPoint y: 248, distance: 71.2
click at [320, 248] on form "Host [PERSON_NAME] ([EMAIL_ADDRESS][DOMAIN_NAME]) Loading... Title Abbi with Sa…" at bounding box center [460, 279] width 289 height 191
click at [595, 52] on icon at bounding box center [596, 51] width 6 height 6
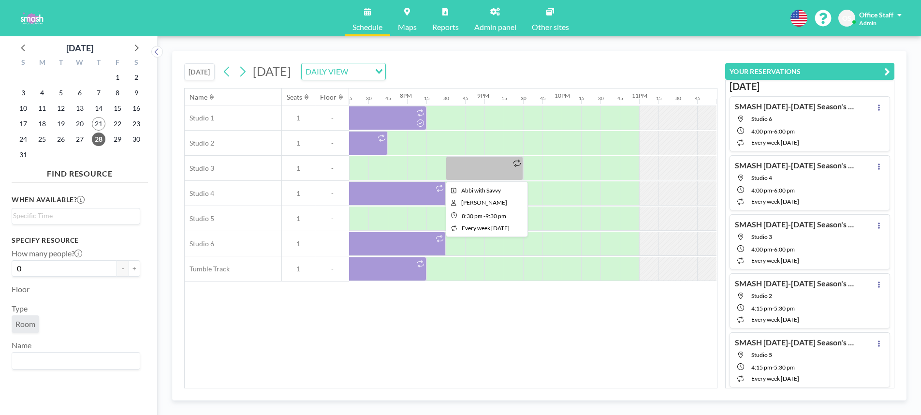
click at [477, 172] on div at bounding box center [484, 168] width 77 height 24
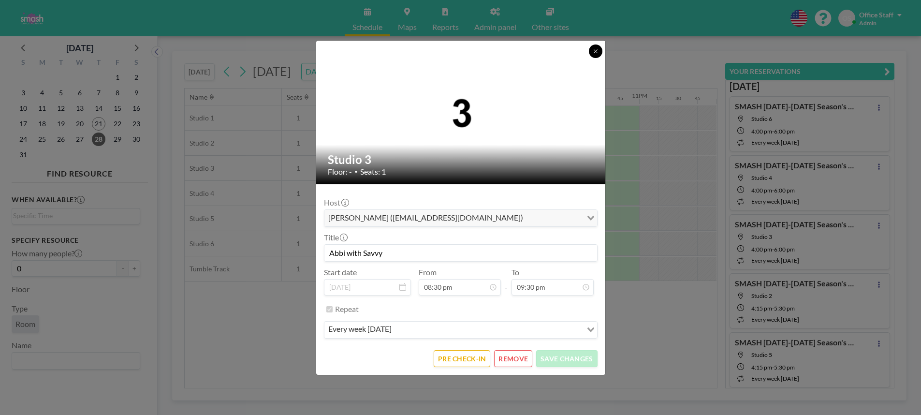
click at [595, 52] on icon at bounding box center [596, 51] width 6 height 6
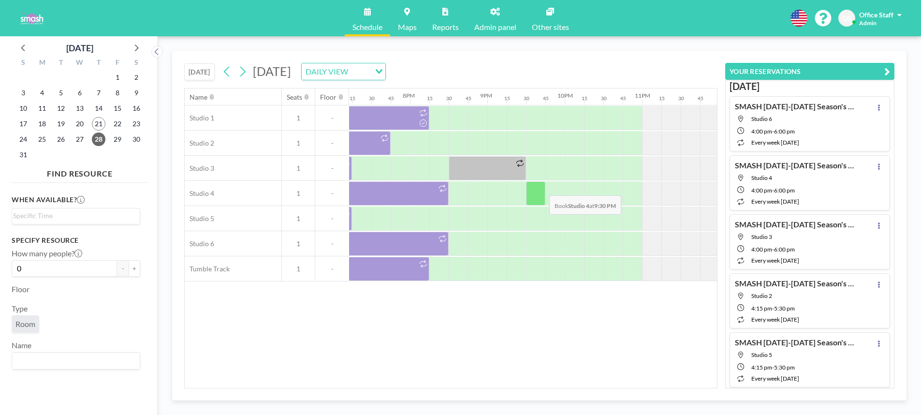
scroll to position [0, 1490]
click at [118, 138] on span "29" at bounding box center [118, 140] width 14 height 14
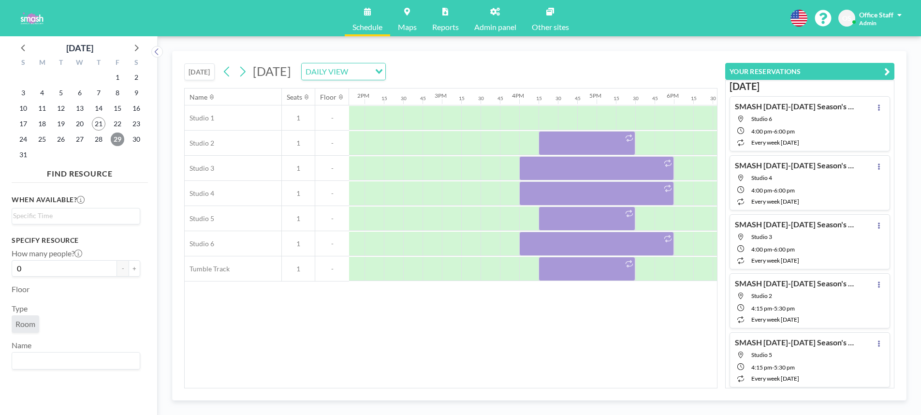
scroll to position [0, 1135]
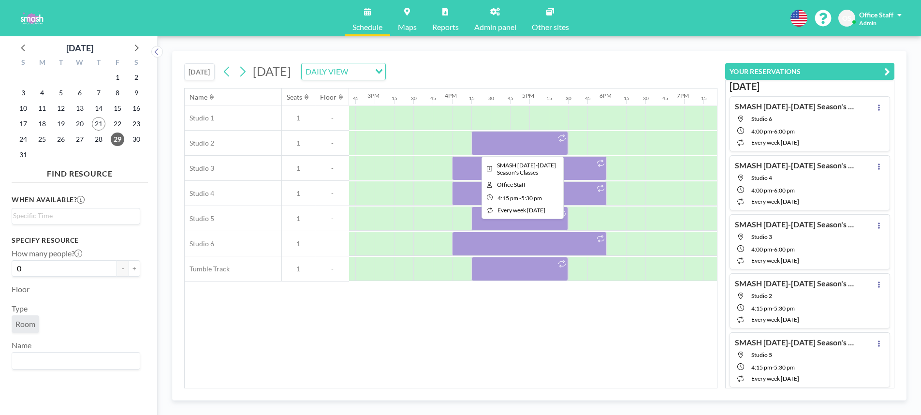
click at [490, 146] on div at bounding box center [520, 143] width 97 height 24
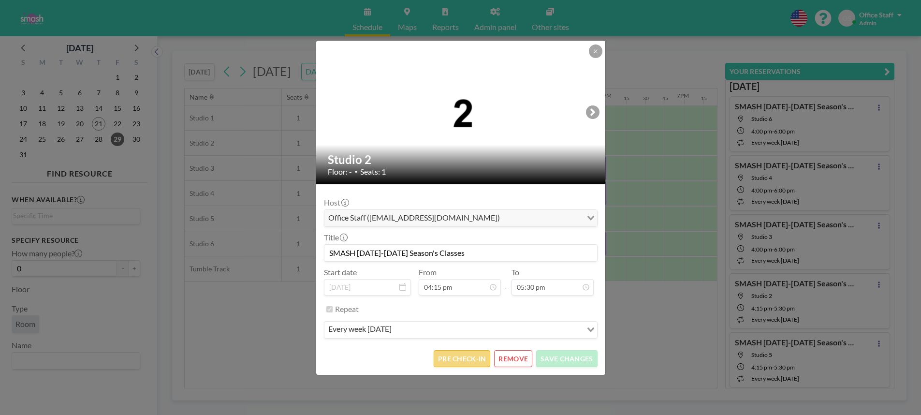
click at [476, 363] on button "PRE CHECK-IN" at bounding box center [462, 358] width 57 height 17
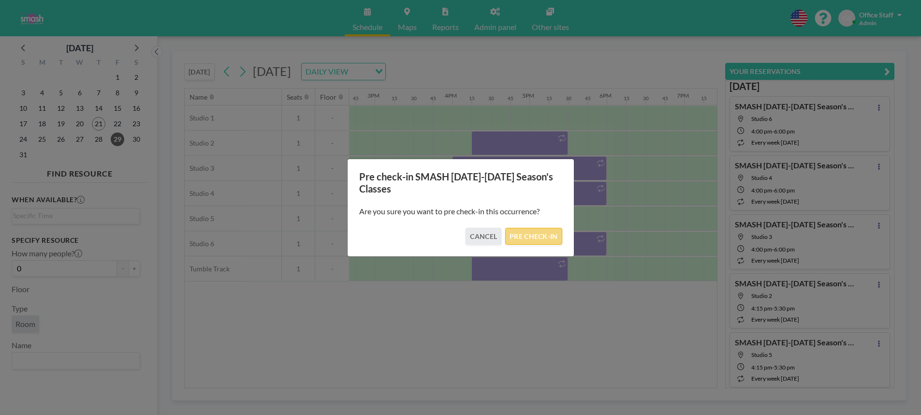
click at [536, 238] on button "PRE CHECK-IN" at bounding box center [533, 236] width 57 height 17
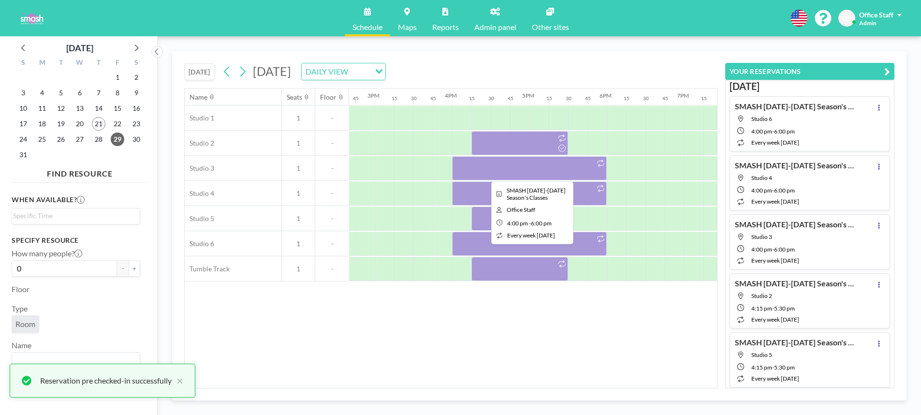
click at [540, 173] on div at bounding box center [529, 168] width 155 height 24
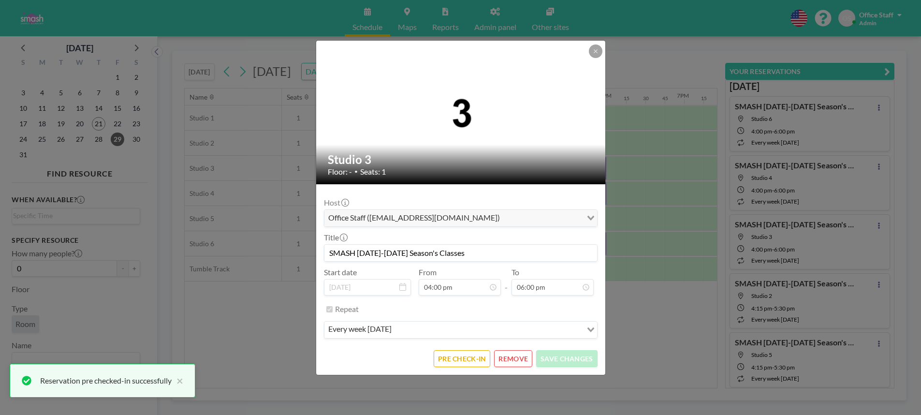
scroll to position [1239, 0]
click at [470, 358] on button "PRE CHECK-IN" at bounding box center [462, 358] width 57 height 17
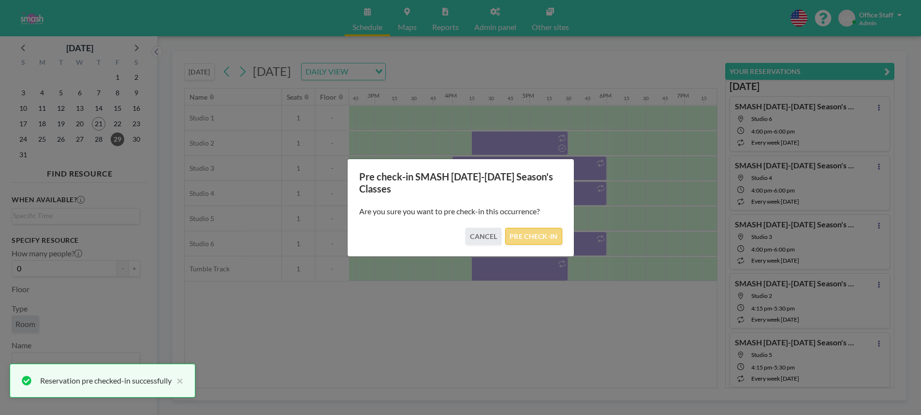
click at [529, 235] on button "PRE CHECK-IN" at bounding box center [533, 236] width 57 height 17
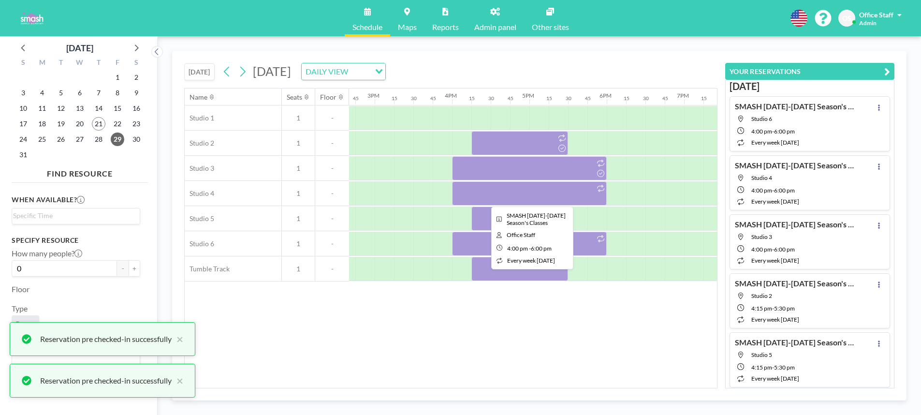
click at [543, 198] on div at bounding box center [529, 193] width 155 height 24
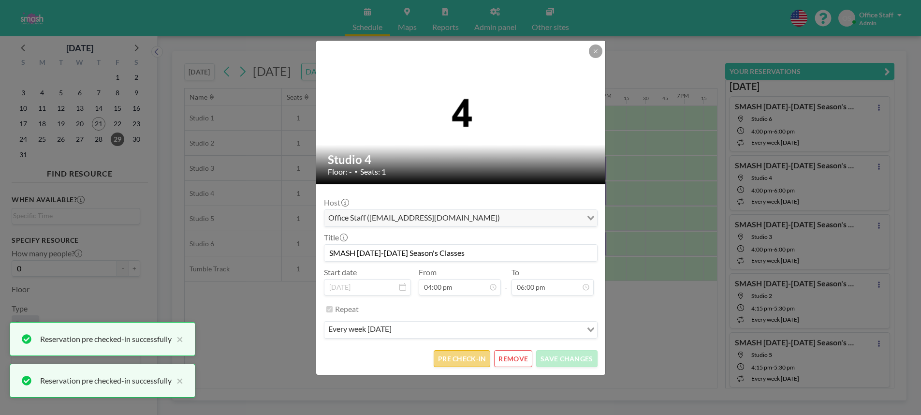
click at [466, 362] on button "PRE CHECK-IN" at bounding box center [462, 358] width 57 height 17
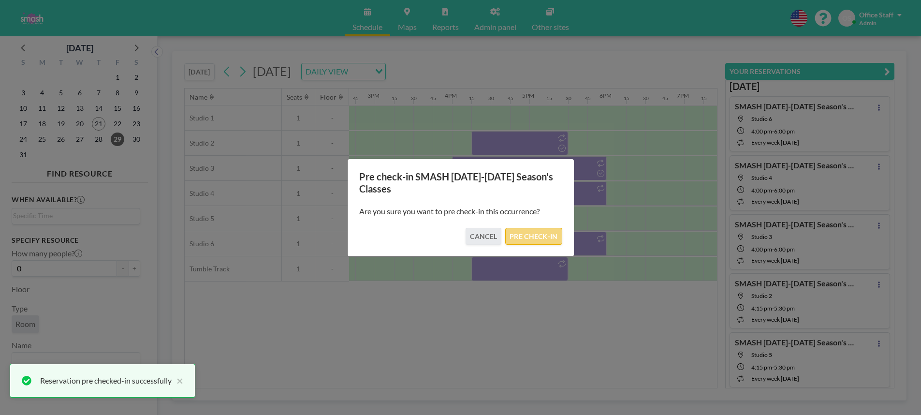
click at [527, 239] on button "PRE CHECK-IN" at bounding box center [533, 236] width 57 height 17
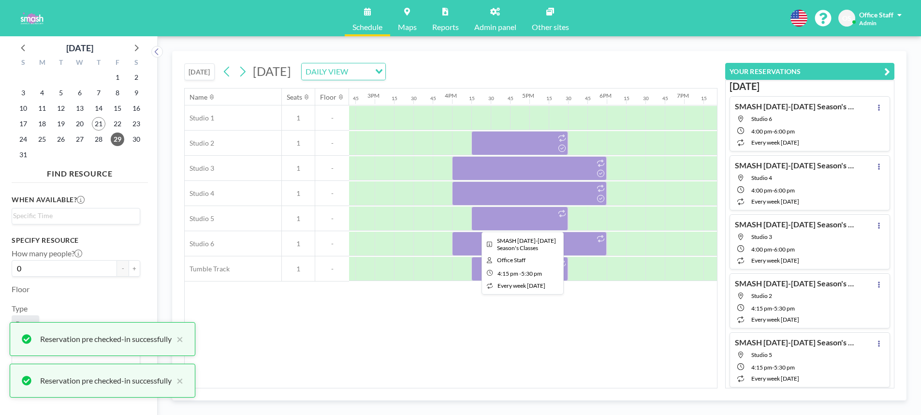
click at [511, 210] on div at bounding box center [520, 218] width 97 height 24
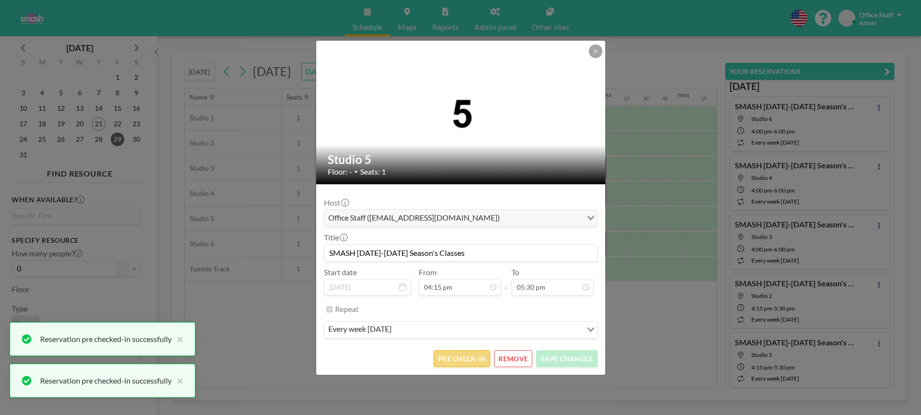
click at [454, 360] on button "PRE CHECK-IN" at bounding box center [462, 358] width 57 height 17
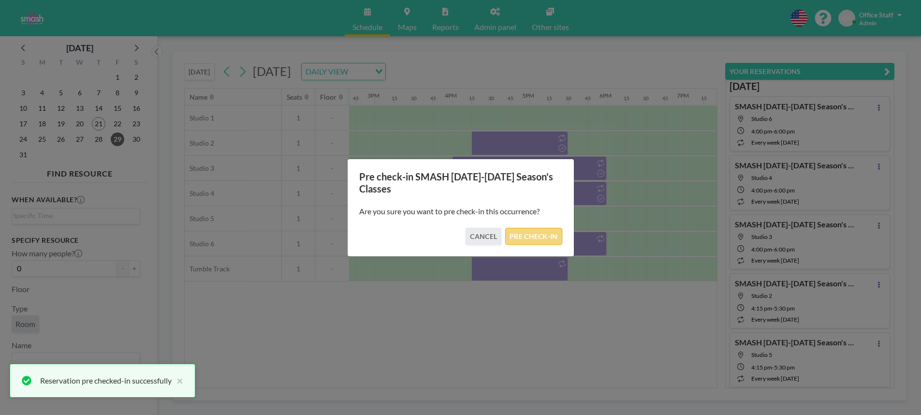
click at [538, 236] on button "PRE CHECK-IN" at bounding box center [533, 236] width 57 height 17
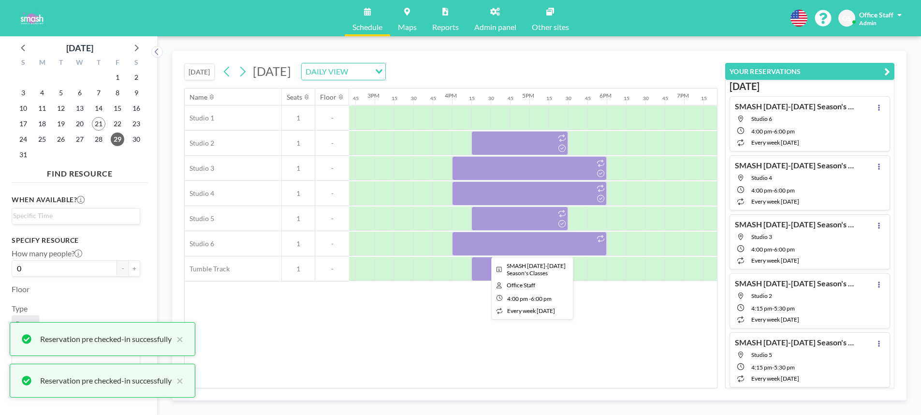
click at [534, 242] on div at bounding box center [529, 244] width 155 height 24
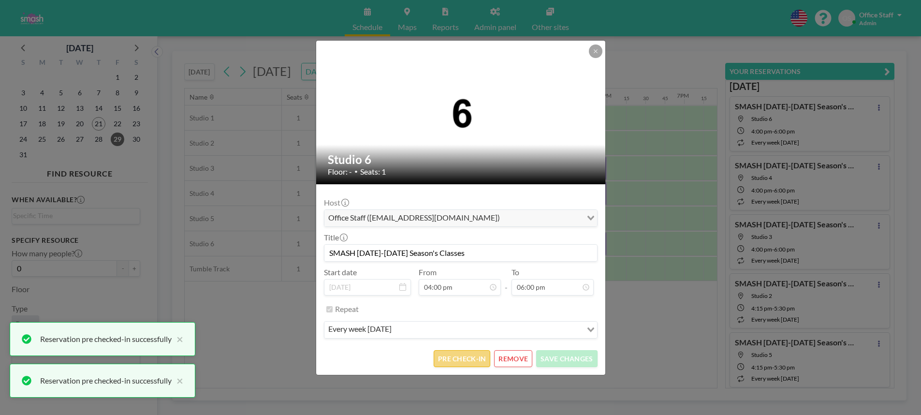
click at [466, 359] on button "PRE CHECK-IN" at bounding box center [462, 358] width 57 height 17
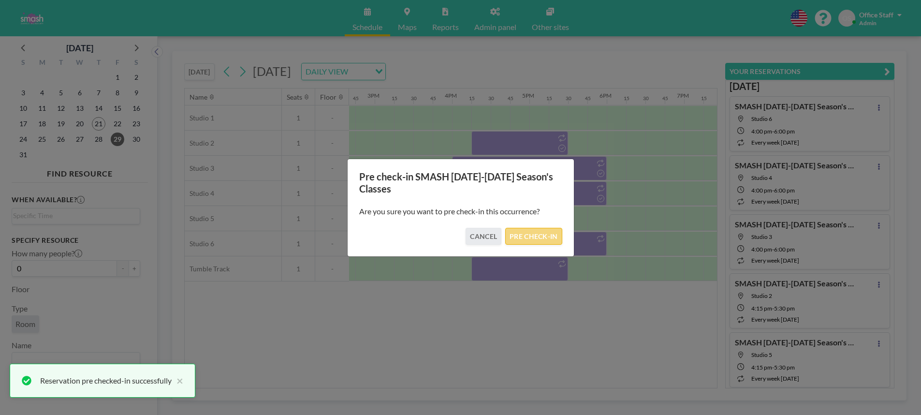
click at [542, 235] on button "PRE CHECK-IN" at bounding box center [533, 236] width 57 height 17
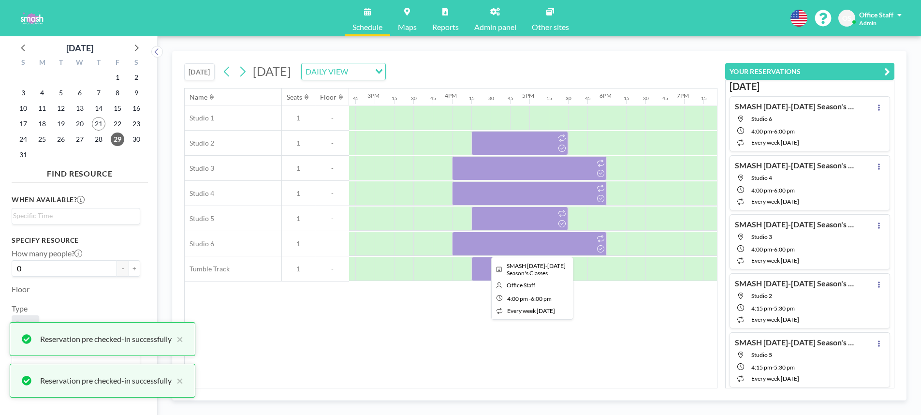
click at [533, 251] on div at bounding box center [529, 244] width 155 height 24
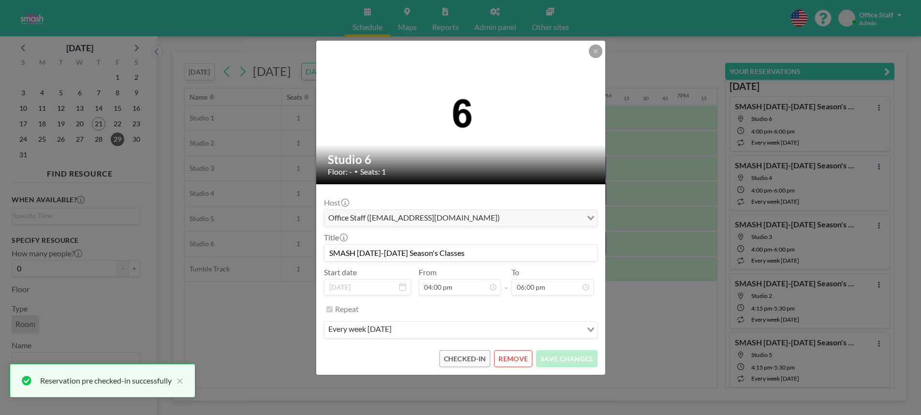
click at [629, 314] on div "Studio 6 Floor: - • Seats: 1 Host Office Staff ([EMAIL_ADDRESS][DOMAIN_NAME]) L…" at bounding box center [460, 207] width 921 height 415
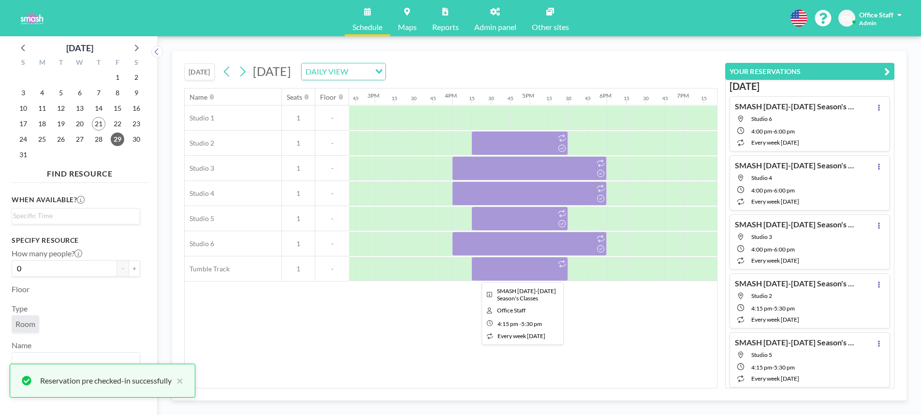
click at [530, 269] on div at bounding box center [520, 269] width 97 height 24
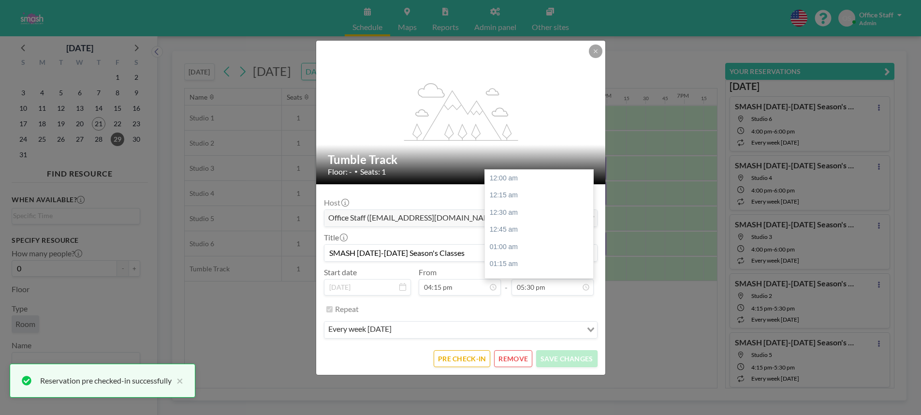
scroll to position [1205, 0]
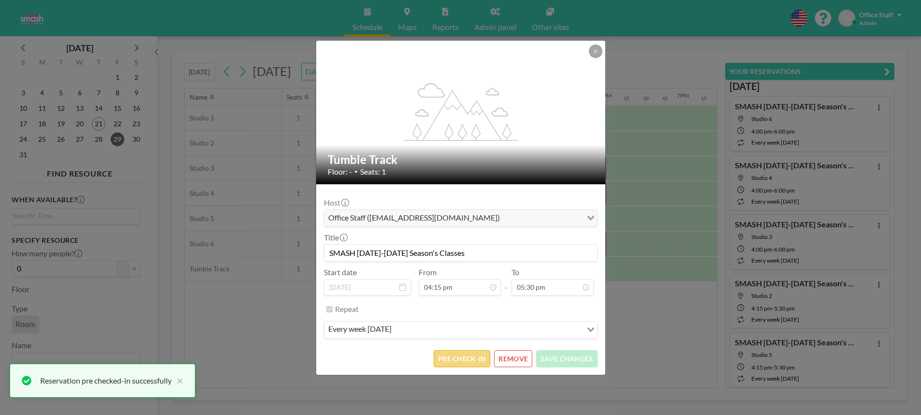
click at [466, 356] on button "PRE CHECK-IN" at bounding box center [462, 358] width 57 height 17
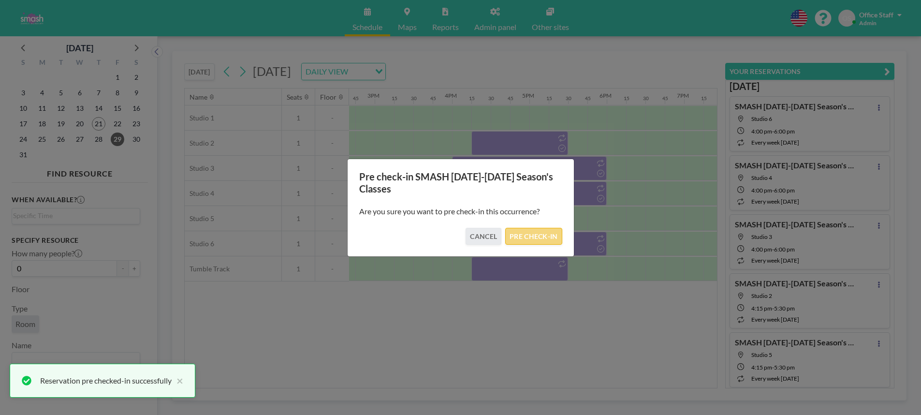
click at [538, 231] on button "PRE CHECK-IN" at bounding box center [533, 236] width 57 height 17
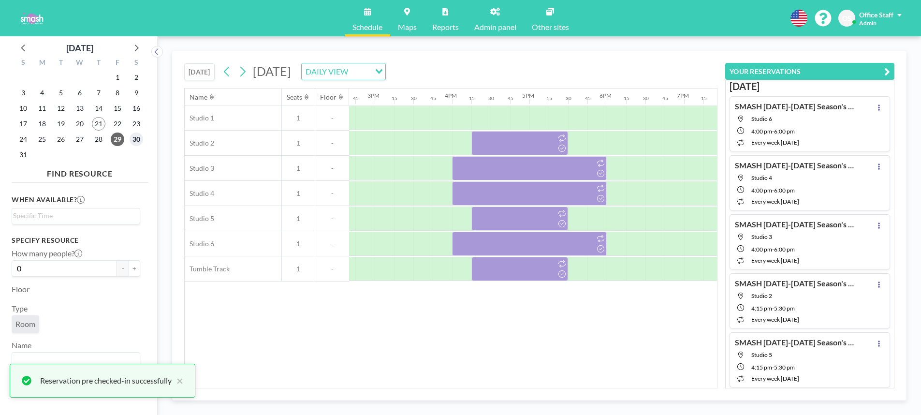
click at [135, 141] on span "30" at bounding box center [137, 140] width 14 height 14
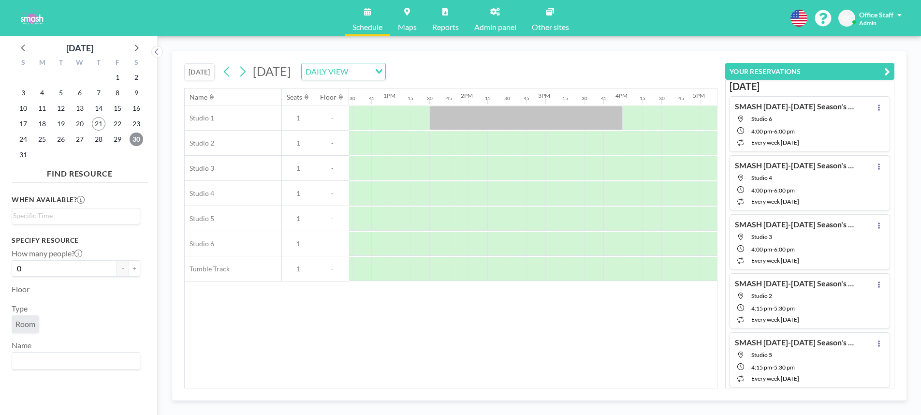
scroll to position [0, 965]
click at [136, 47] on icon at bounding box center [136, 47] width 13 height 13
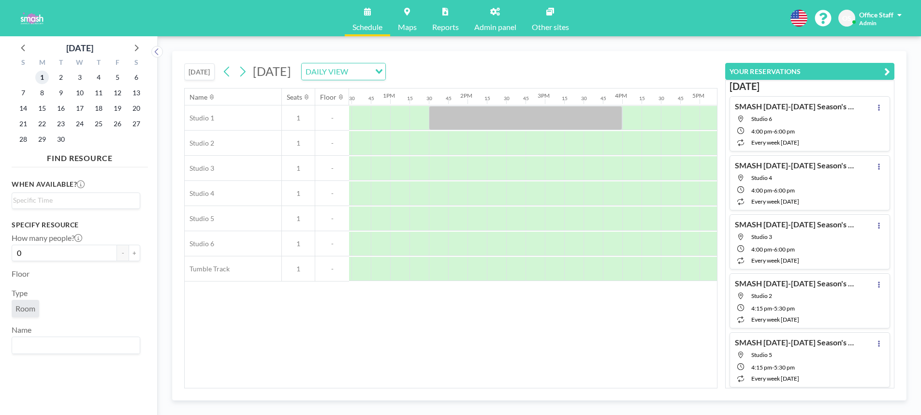
click at [44, 76] on span "1" at bounding box center [42, 78] width 14 height 14
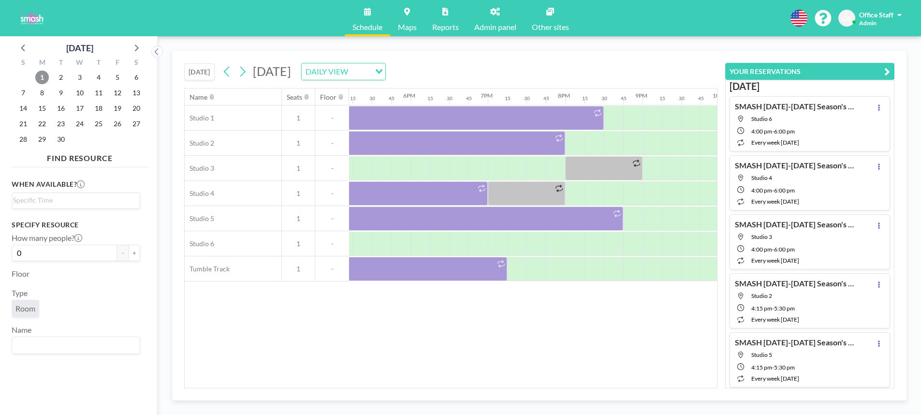
scroll to position [0, 1341]
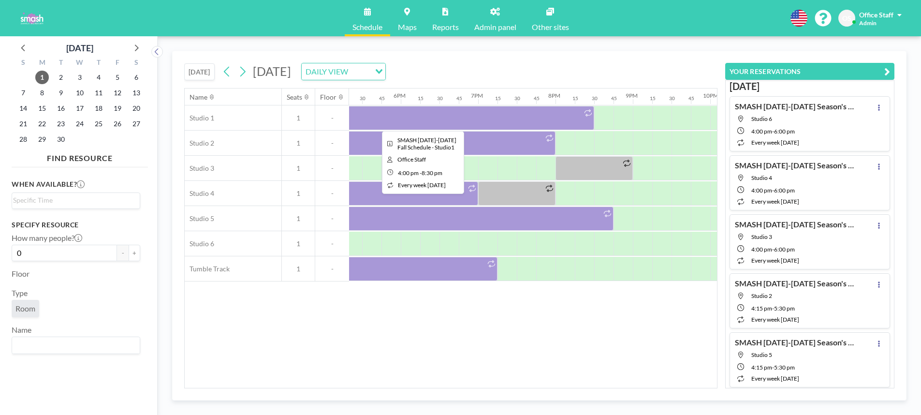
click at [392, 116] on div at bounding box center [420, 118] width 348 height 24
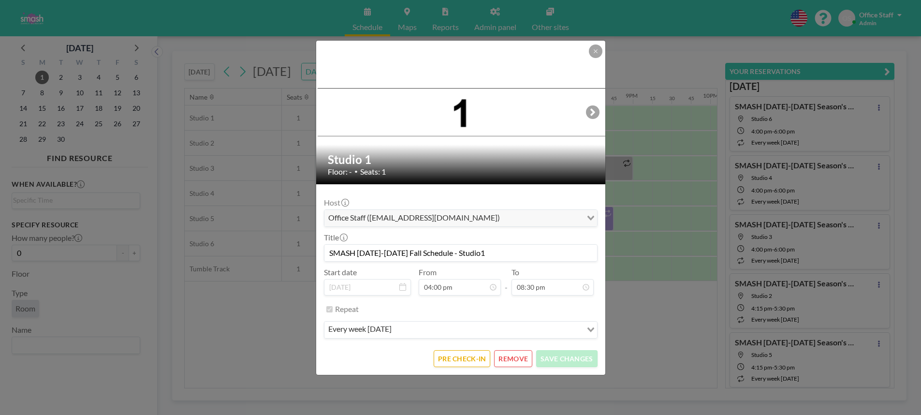
scroll to position [1102, 0]
click at [523, 363] on button "REMOVE" at bounding box center [513, 358] width 38 height 17
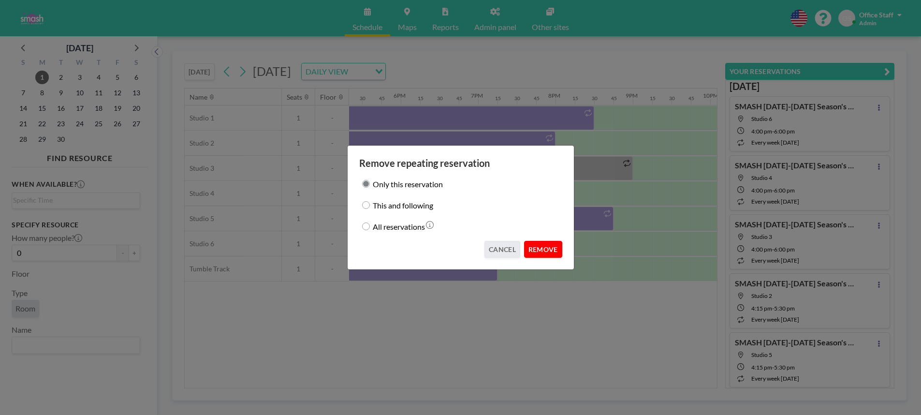
click at [546, 253] on button "REMOVE" at bounding box center [543, 249] width 38 height 17
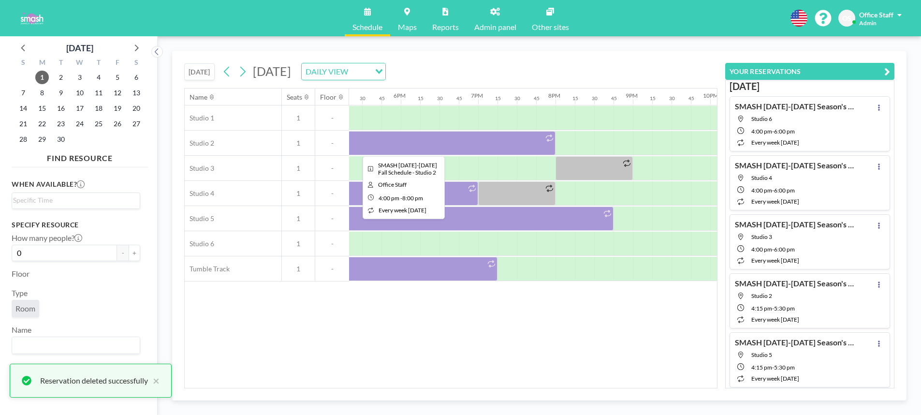
click at [430, 146] on div at bounding box center [401, 143] width 310 height 24
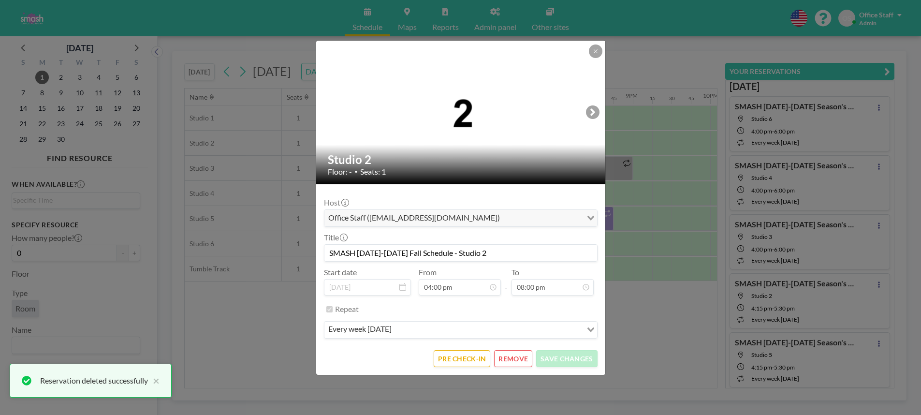
click at [510, 362] on button "REMOVE" at bounding box center [513, 358] width 38 height 17
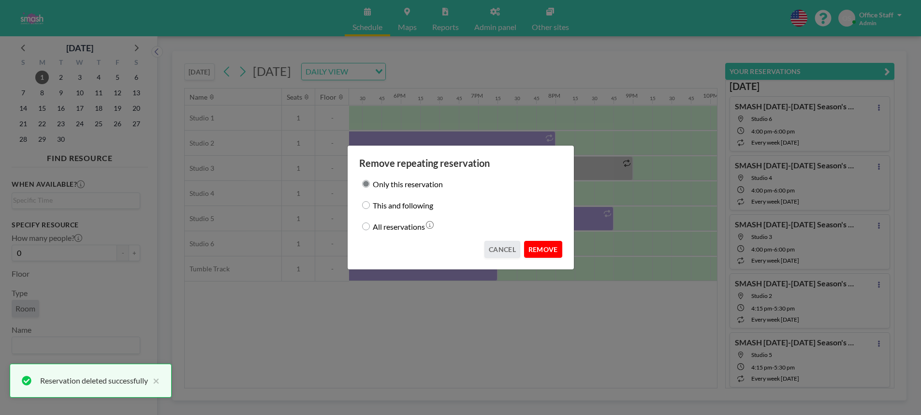
click at [541, 251] on button "REMOVE" at bounding box center [543, 249] width 38 height 17
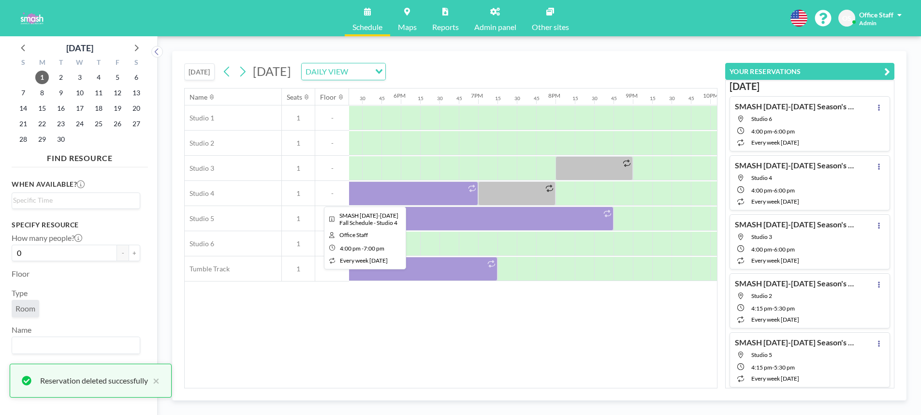
click at [450, 198] on div at bounding box center [362, 193] width 232 height 24
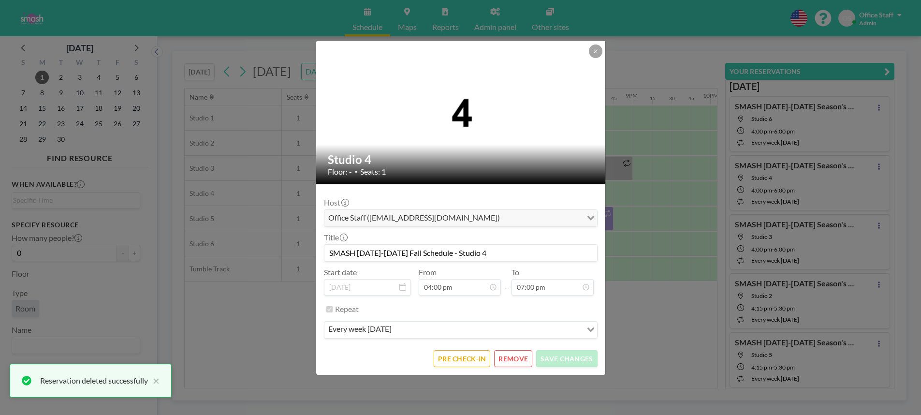
click at [517, 358] on button "REMOVE" at bounding box center [513, 358] width 38 height 17
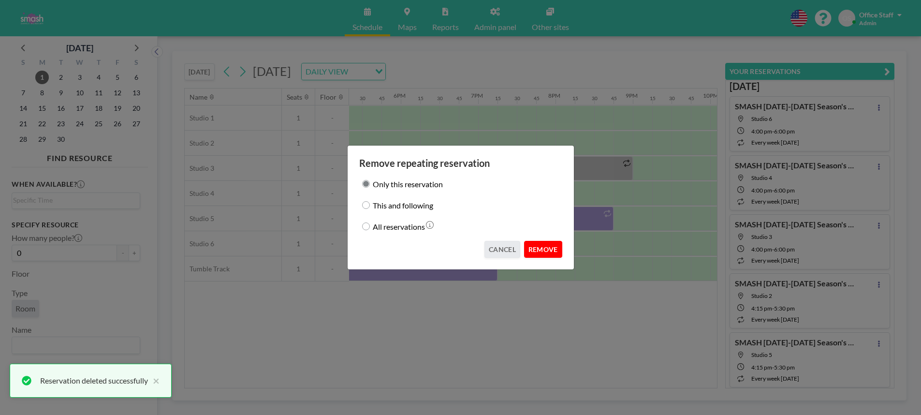
click at [546, 250] on button "REMOVE" at bounding box center [543, 249] width 38 height 17
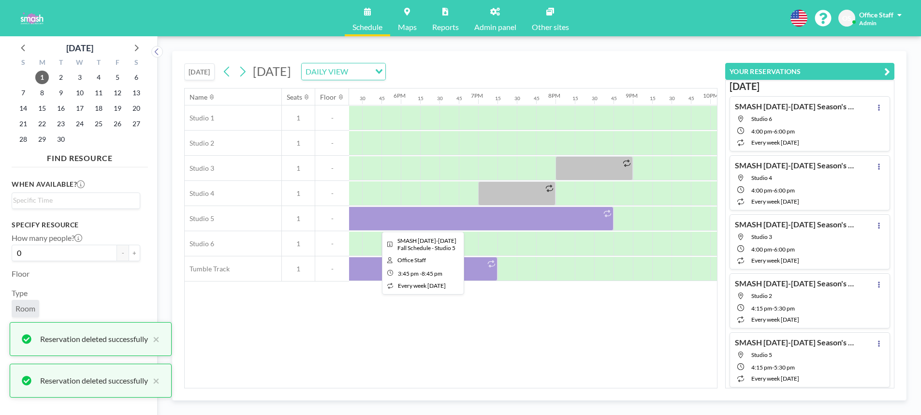
click at [475, 226] on div at bounding box center [420, 218] width 387 height 24
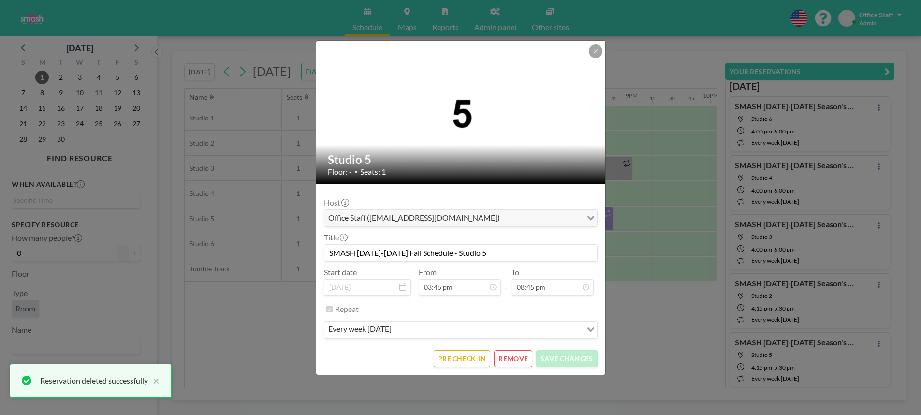
click at [512, 359] on button "REMOVE" at bounding box center [513, 358] width 38 height 17
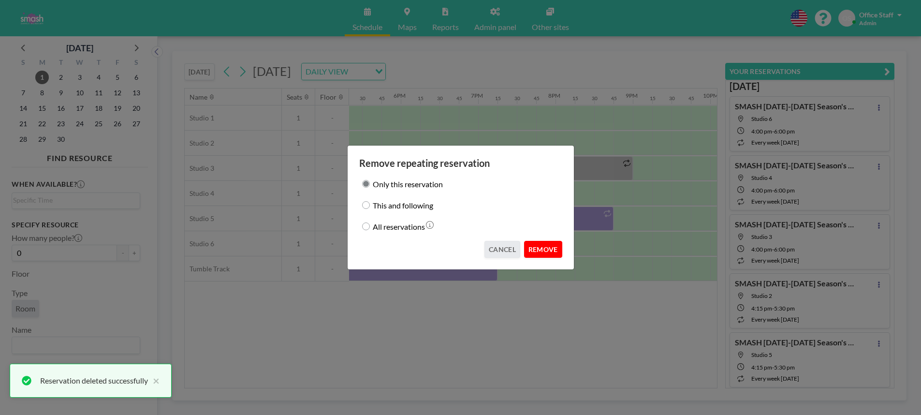
click at [543, 244] on button "REMOVE" at bounding box center [543, 249] width 38 height 17
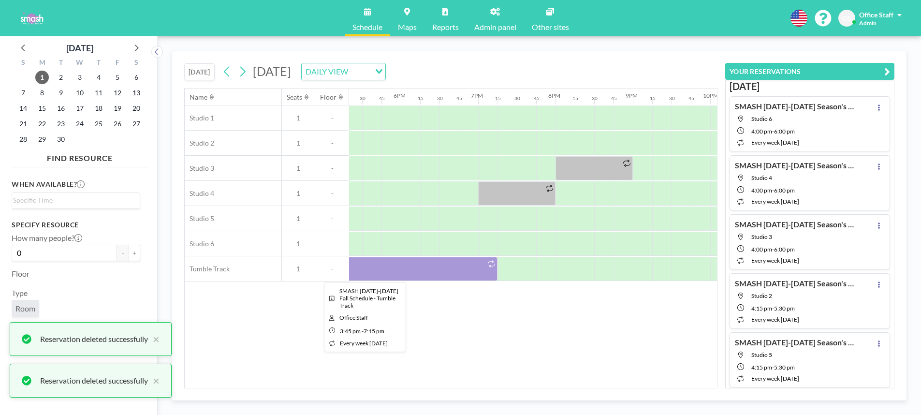
click at [428, 273] on div at bounding box center [362, 269] width 271 height 24
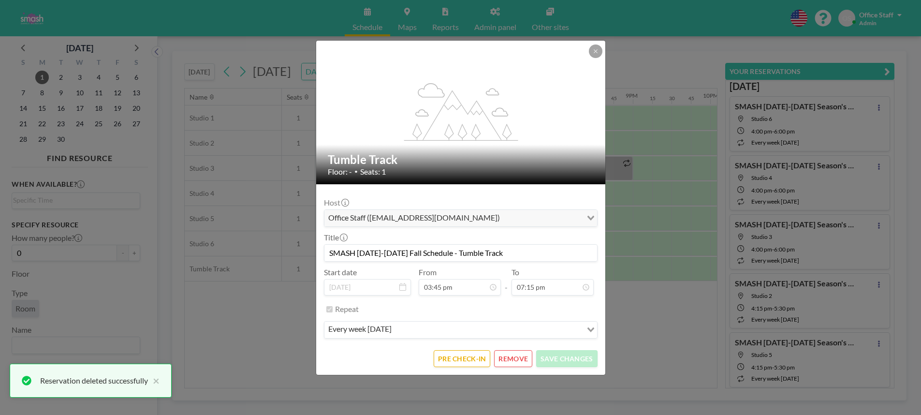
scroll to position [0, 0]
click at [516, 356] on button "REMOVE" at bounding box center [513, 358] width 38 height 17
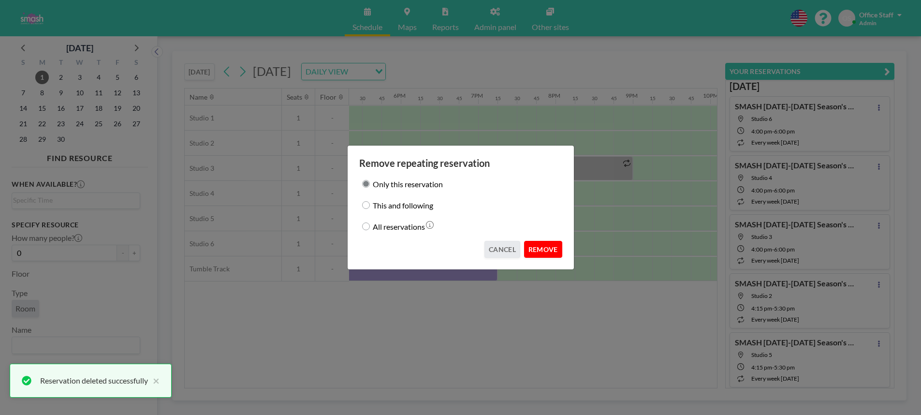
click at [538, 255] on button "REMOVE" at bounding box center [543, 249] width 38 height 17
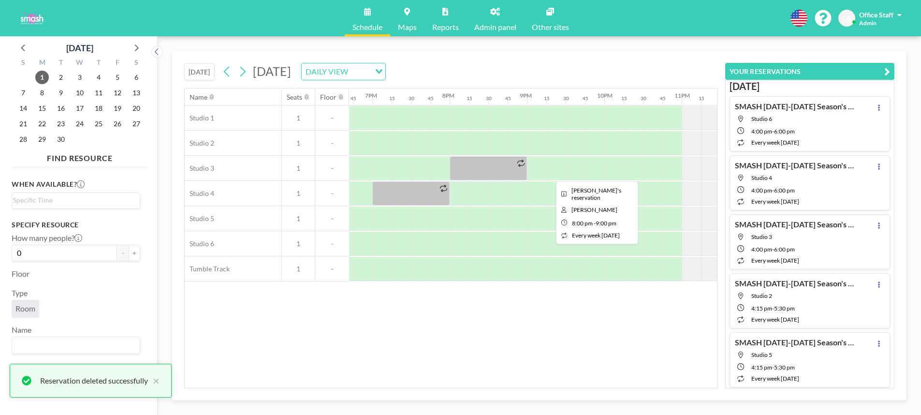
scroll to position [0, 1490]
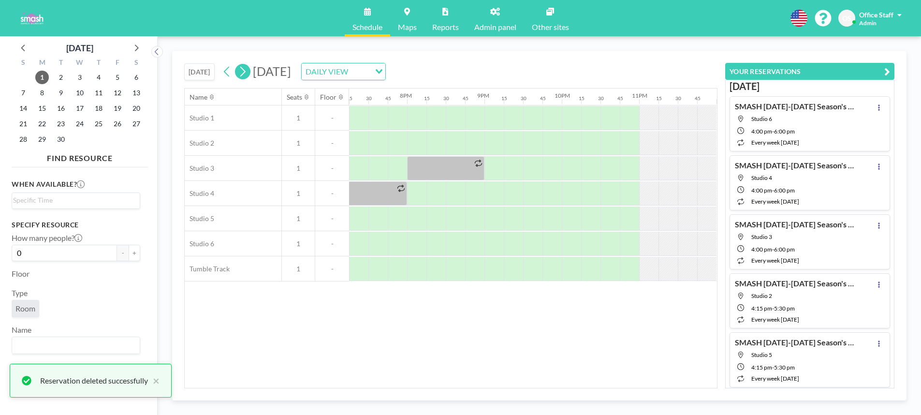
click at [243, 72] on icon at bounding box center [242, 71] width 9 height 15
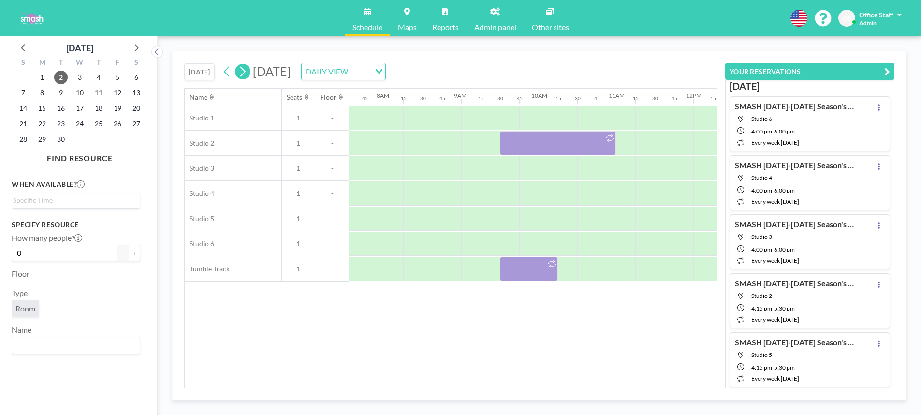
scroll to position [0, 600]
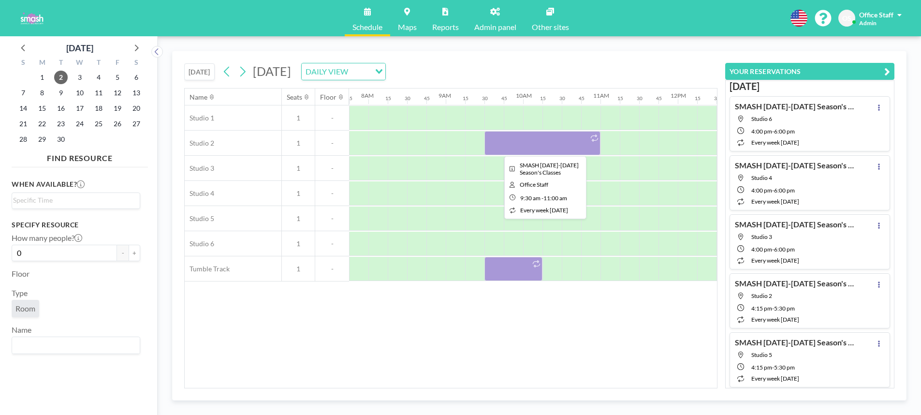
click at [548, 148] on div at bounding box center [543, 143] width 116 height 24
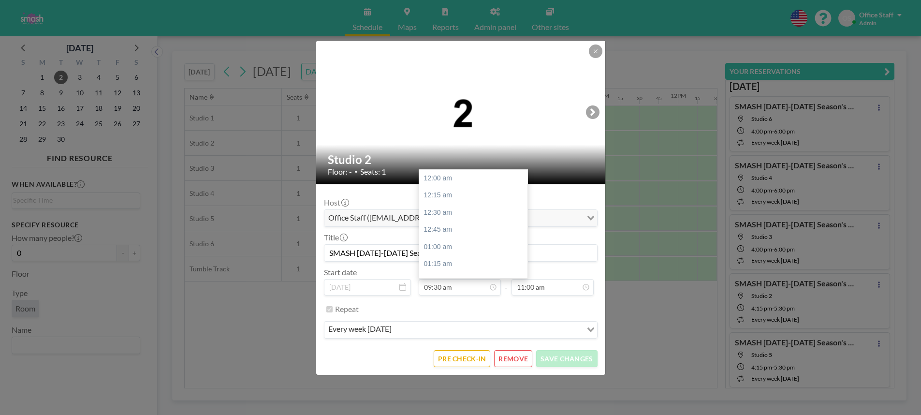
scroll to position [654, 0]
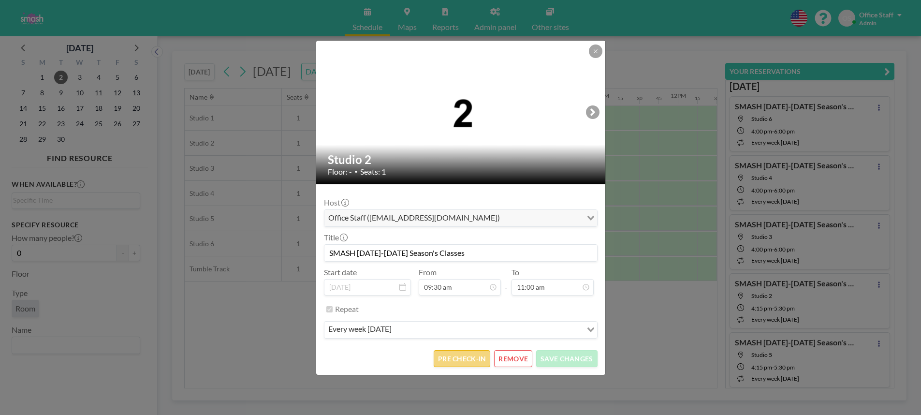
click at [470, 366] on button "PRE CHECK-IN" at bounding box center [462, 358] width 57 height 17
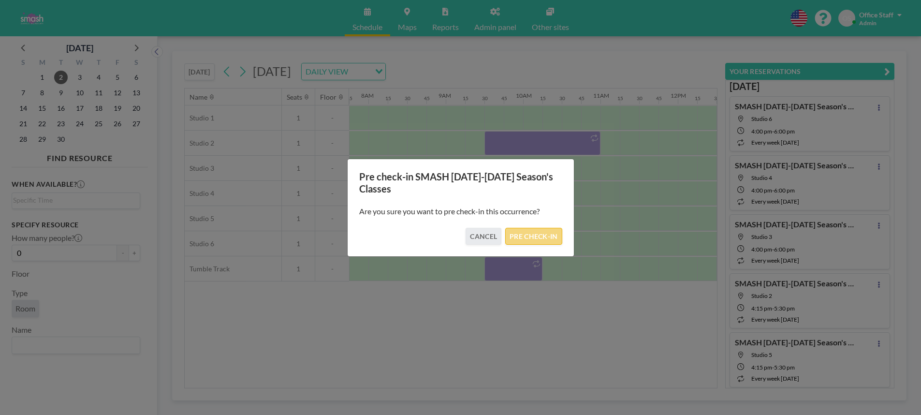
click at [544, 243] on button "PRE CHECK-IN" at bounding box center [533, 236] width 57 height 17
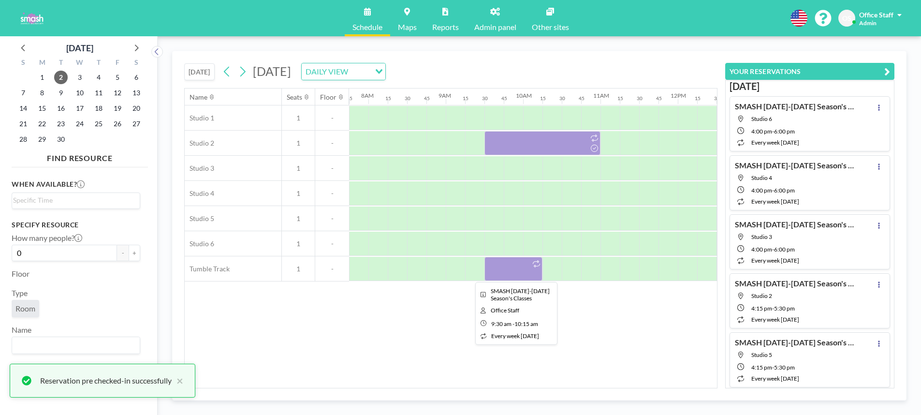
click at [523, 265] on div at bounding box center [514, 269] width 58 height 24
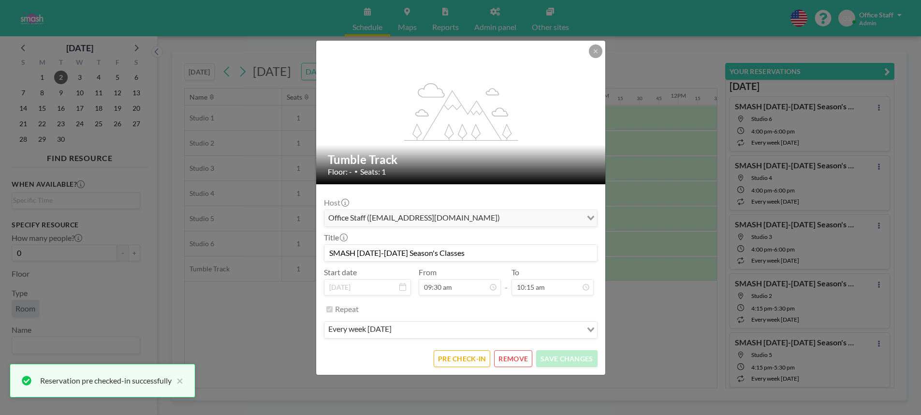
scroll to position [706, 0]
click at [472, 358] on button "PRE CHECK-IN" at bounding box center [462, 358] width 57 height 17
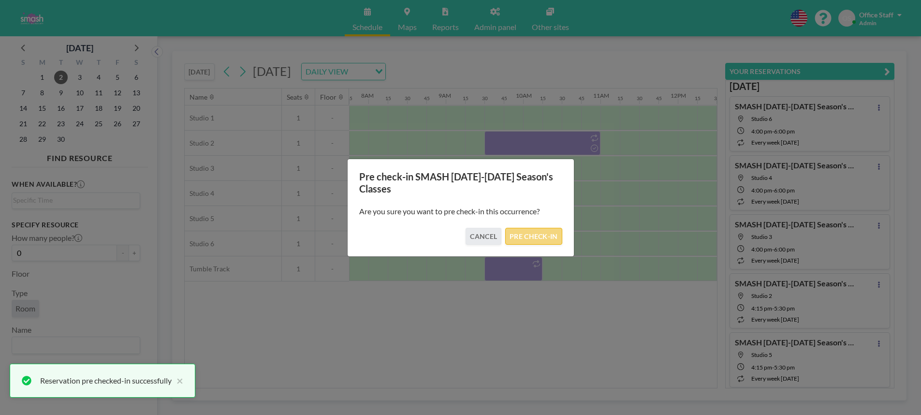
click at [531, 238] on button "PRE CHECK-IN" at bounding box center [533, 236] width 57 height 17
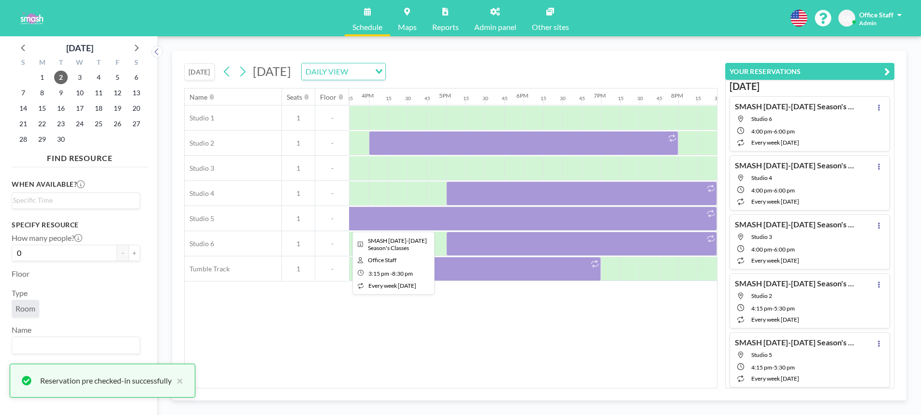
scroll to position [0, 1215]
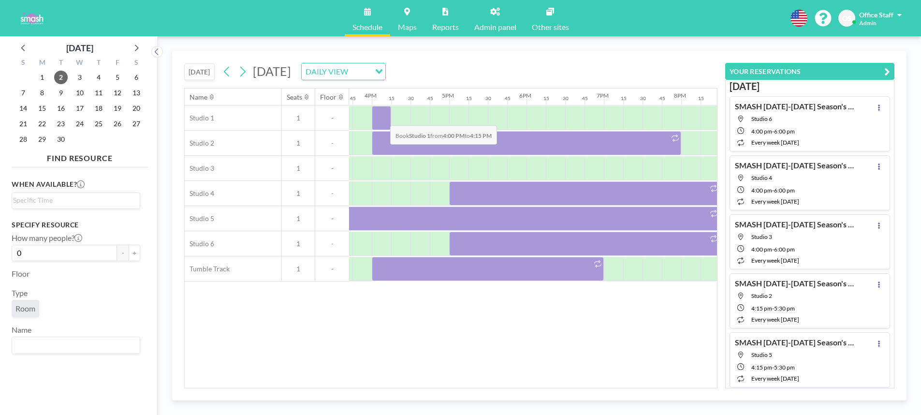
click at [383, 118] on div at bounding box center [381, 118] width 19 height 24
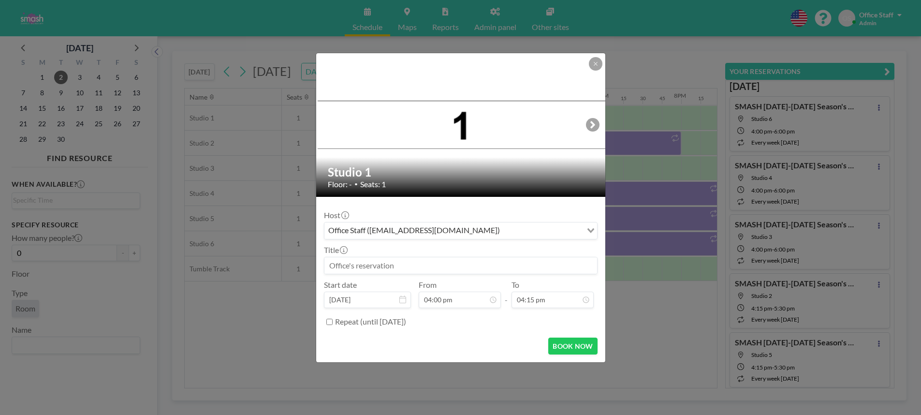
click at [395, 263] on input at bounding box center [460, 265] width 273 height 16
paste input "Abbi with Savvy"
type input "Abbi with Savvy"
drag, startPoint x: 395, startPoint y: 264, endPoint x: 303, endPoint y: 264, distance: 91.9
click at [303, 264] on div "Studio 1 Floor: - • Seats: 1 Host Office Staff ([EMAIL_ADDRESS][DOMAIN_NAME]) L…" at bounding box center [460, 207] width 921 height 415
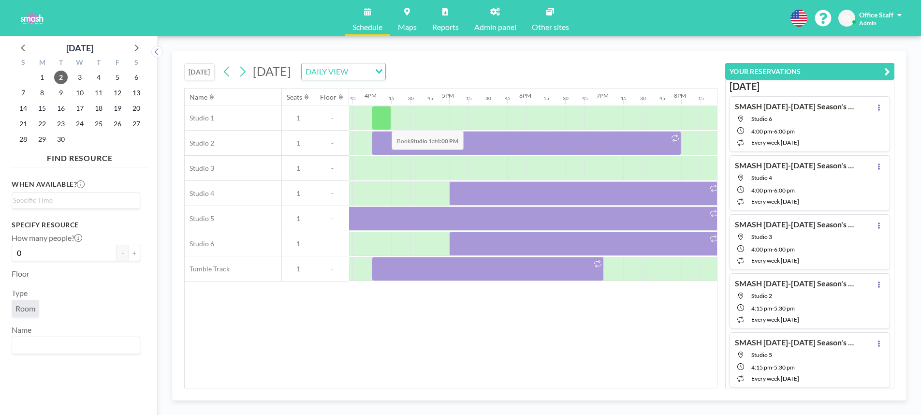
drag, startPoint x: 384, startPoint y: 110, endPoint x: 384, endPoint y: 123, distance: 13.5
click at [384, 123] on div at bounding box center [381, 118] width 19 height 24
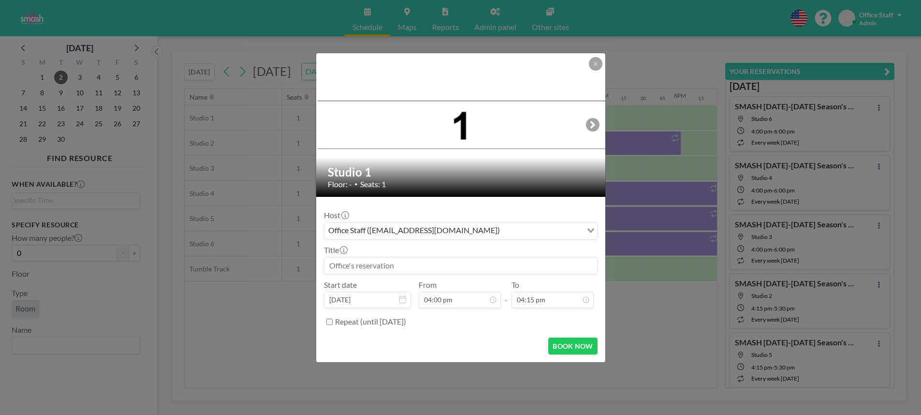
click at [340, 266] on input at bounding box center [460, 265] width 273 height 16
click at [352, 267] on input at bounding box center [460, 265] width 273 height 16
type input "[DATE]-[DATE] SMASH Dance Studio Reservation"
click at [330, 325] on div "Repeat (until [DATE])" at bounding box center [461, 322] width 274 height 16
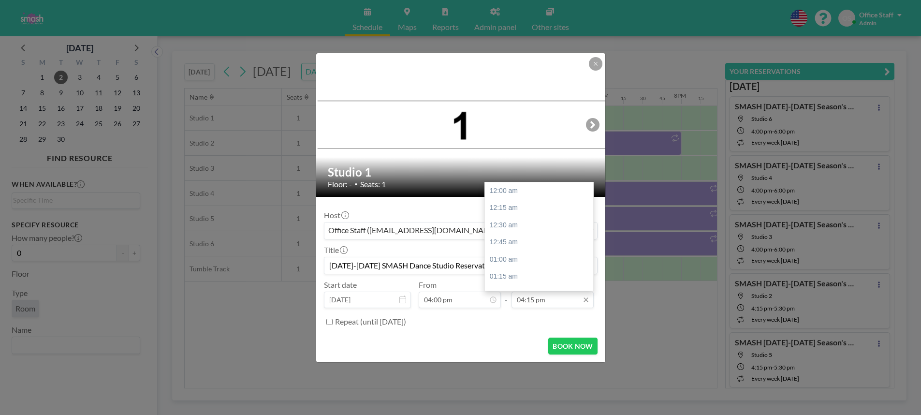
scroll to position [1119, 0]
click at [541, 302] on input "04:15 pm" at bounding box center [553, 300] width 82 height 16
click at [519, 239] on div "08:45 pm" at bounding box center [539, 239] width 108 height 17
type input "08:45 pm"
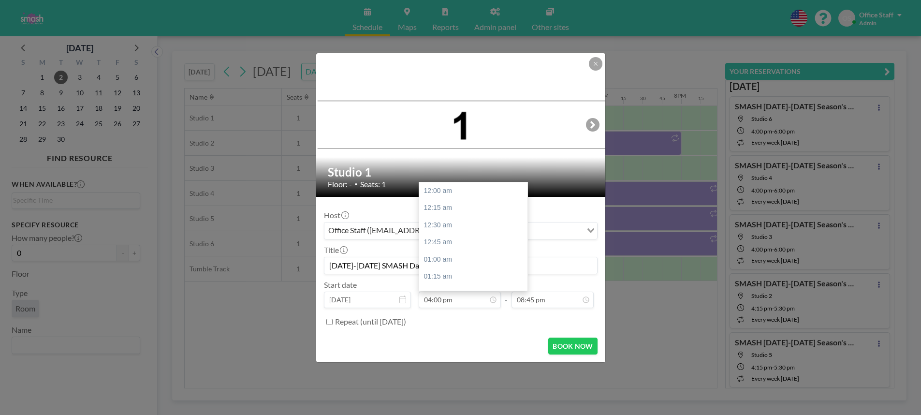
scroll to position [1102, 0]
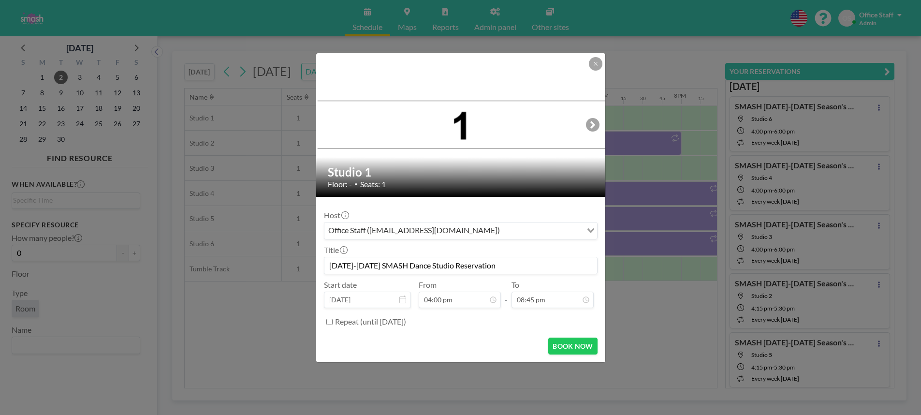
click at [329, 321] on input "Repeat (until [DATE])" at bounding box center [329, 322] width 6 height 6
checkbox input "true"
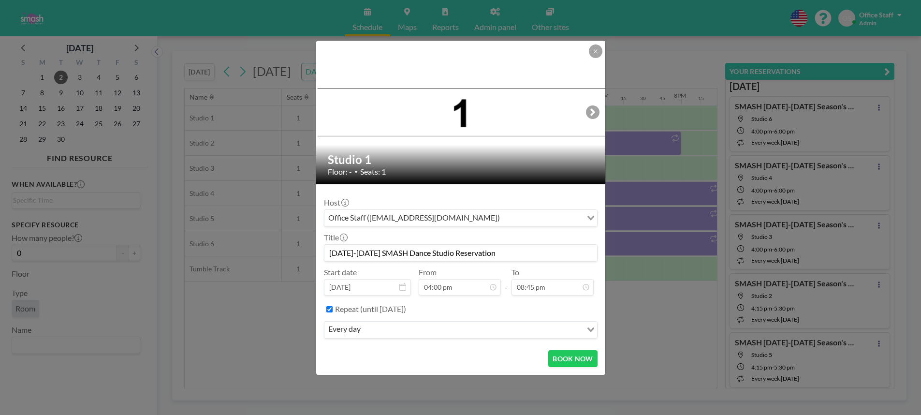
click at [354, 334] on div "every day" at bounding box center [453, 329] width 258 height 15
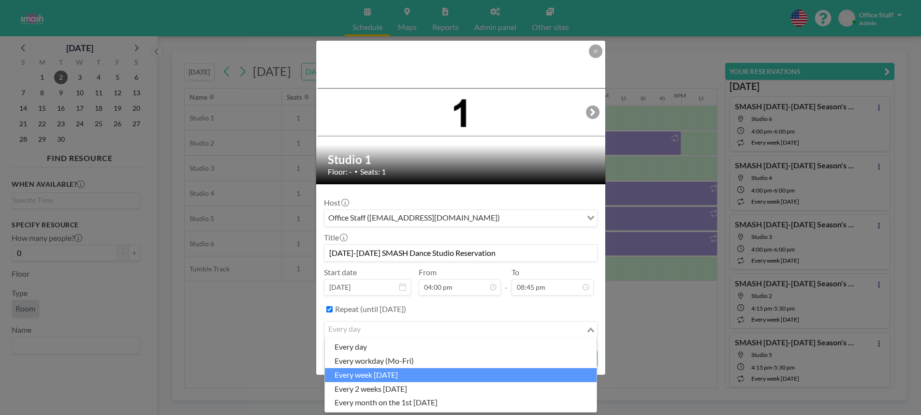
click at [382, 372] on li "every week [DATE]" at bounding box center [461, 375] width 272 height 14
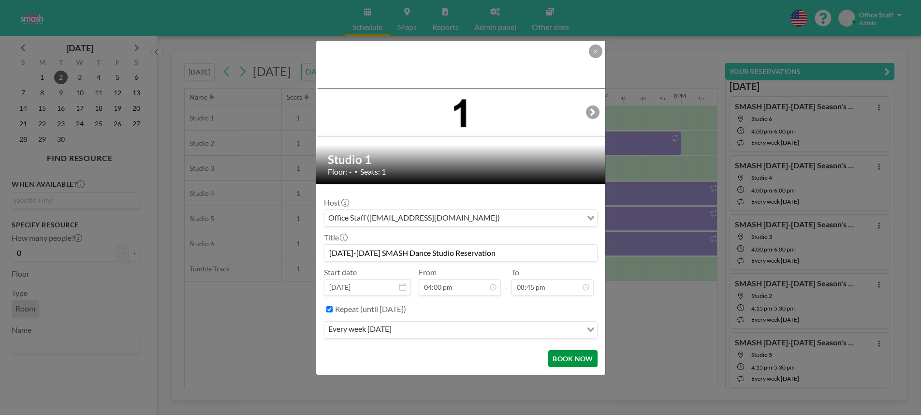
click at [560, 355] on button "BOOK NOW" at bounding box center [572, 358] width 49 height 17
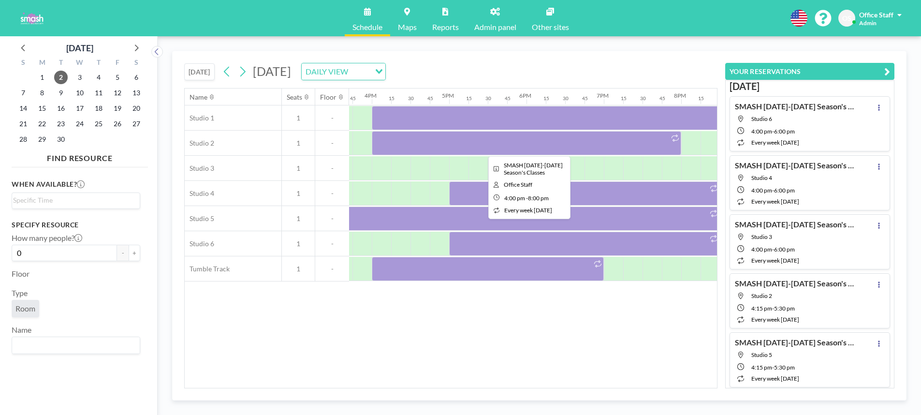
click at [542, 140] on div at bounding box center [527, 143] width 310 height 24
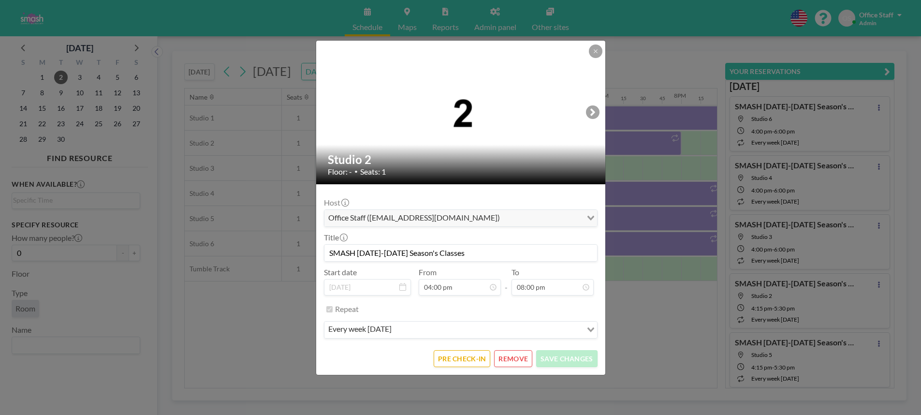
drag, startPoint x: 457, startPoint y: 253, endPoint x: 319, endPoint y: 255, distance: 137.8
click at [319, 255] on form "Host Office Staff ([EMAIL_ADDRESS][DOMAIN_NAME]) Loading... Title SMASH [DATE]-…" at bounding box center [460, 279] width 289 height 191
click at [470, 358] on button "PRE CHECK-IN" at bounding box center [462, 358] width 57 height 17
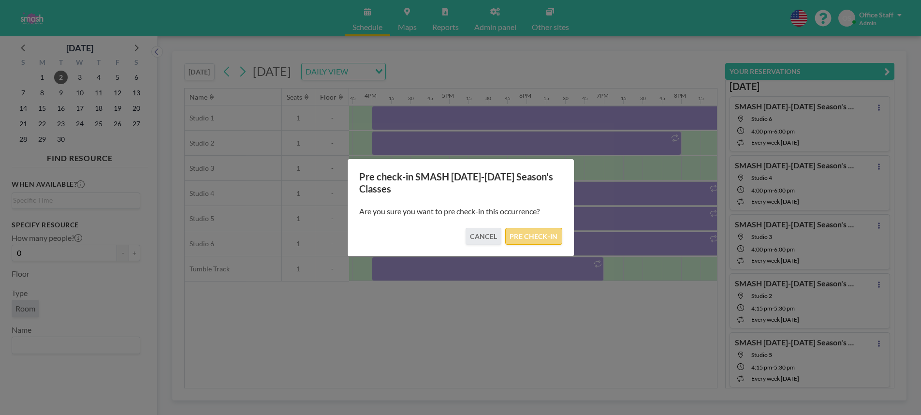
click at [541, 238] on button "PRE CHECK-IN" at bounding box center [533, 236] width 57 height 17
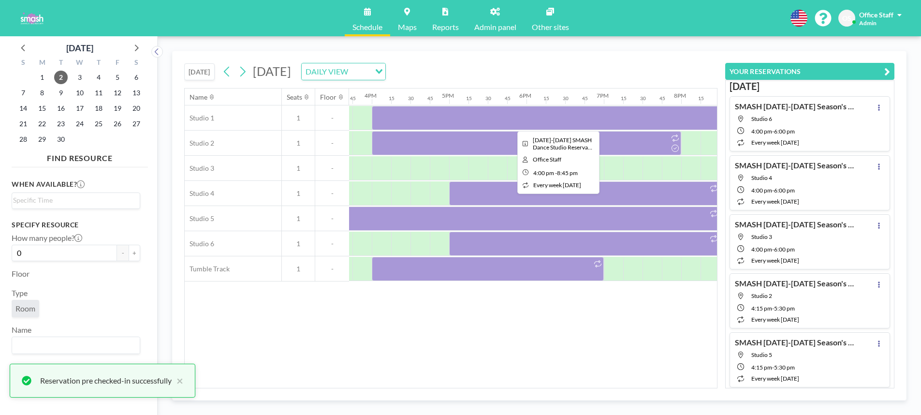
click at [560, 125] on div at bounding box center [556, 118] width 368 height 24
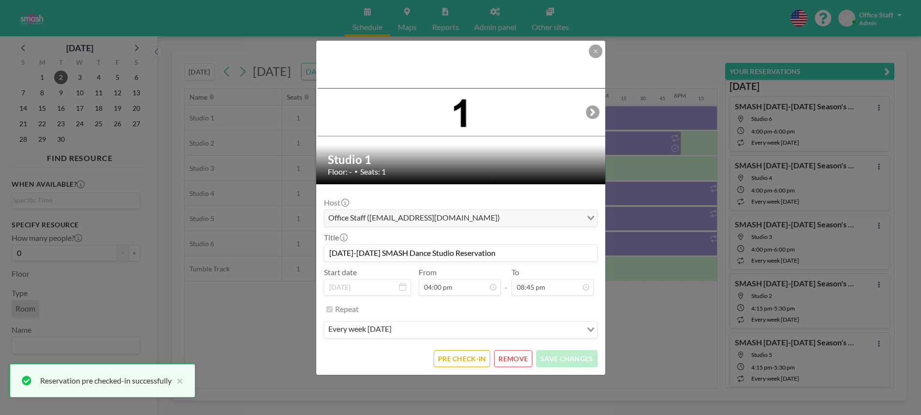
click at [407, 257] on input "[DATE]-[DATE] SMASH Dance Studio Reservation" at bounding box center [460, 253] width 273 height 16
paste input "SMASH [DATE]-[DATE] Season's Classes"
type input "SMASH [DATE]-[DATE] Season's Classes"
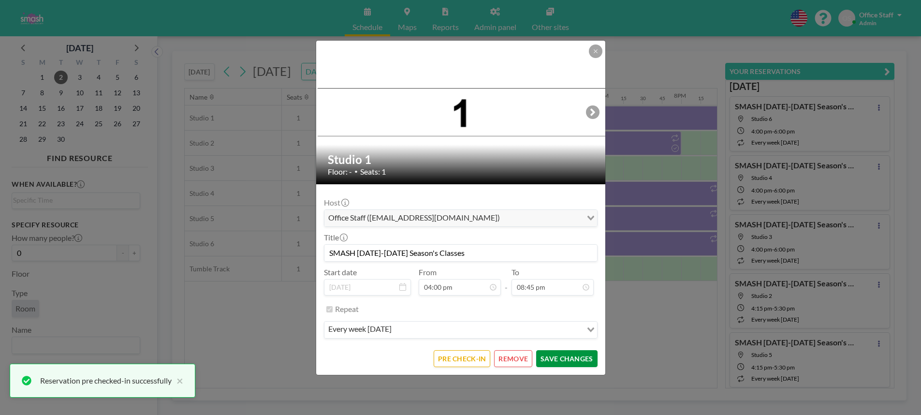
click at [575, 360] on button "SAVE CHANGES" at bounding box center [566, 358] width 61 height 17
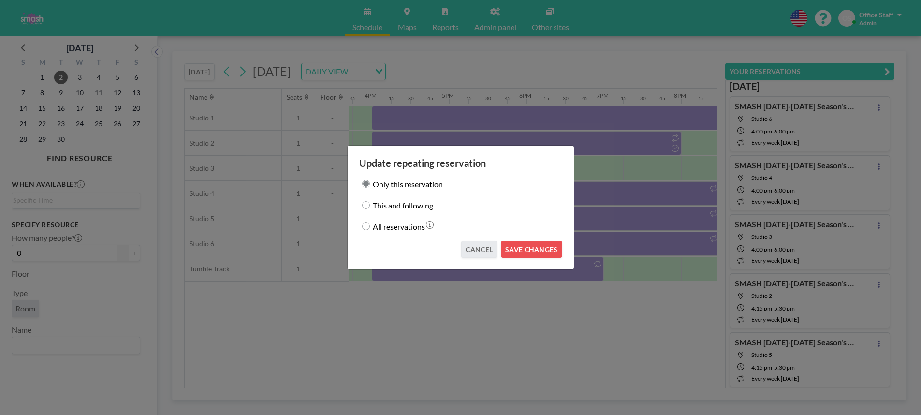
click at [368, 205] on input "This and following" at bounding box center [366, 205] width 8 height 8
radio input "true"
click at [520, 250] on button "SAVE CHANGES" at bounding box center [531, 249] width 61 height 17
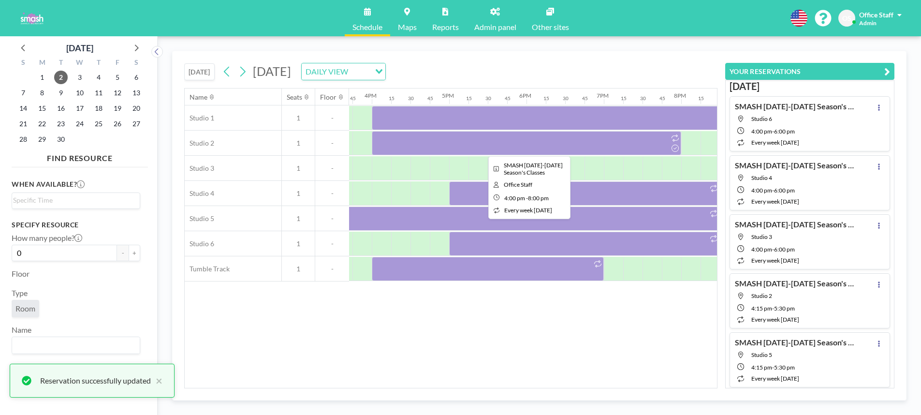
click at [454, 142] on div at bounding box center [527, 143] width 310 height 24
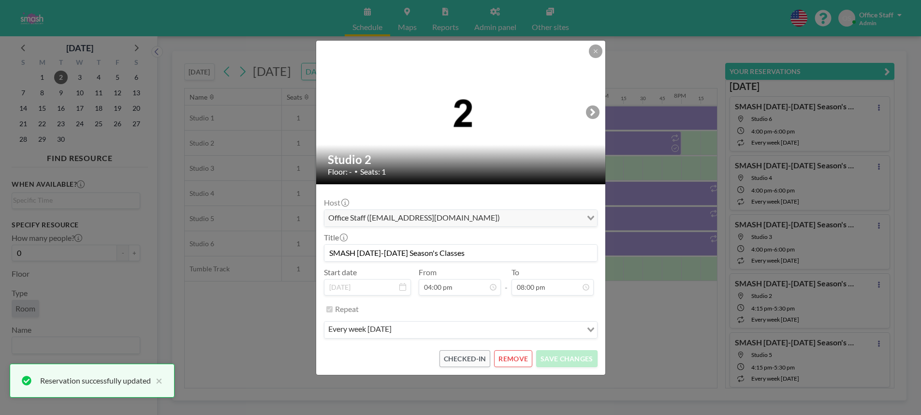
scroll to position [1377, 0]
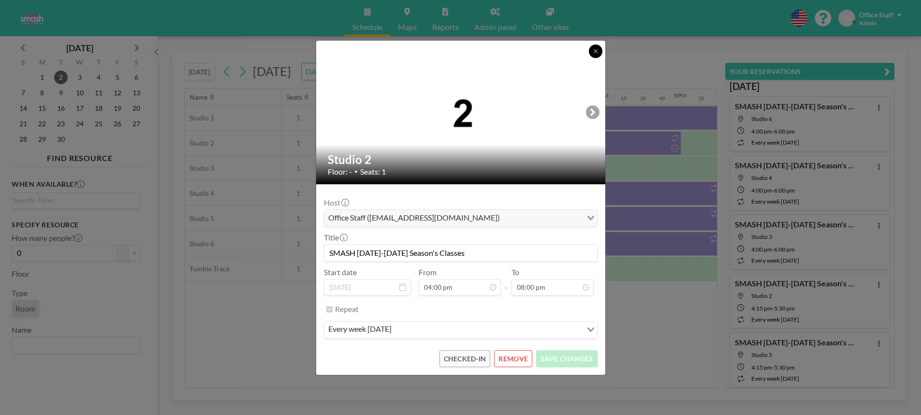
click at [594, 52] on icon at bounding box center [596, 51] width 6 height 6
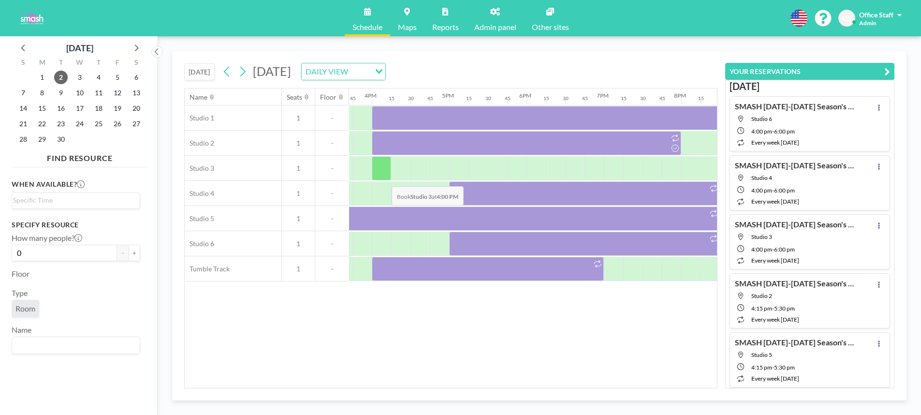
click at [384, 179] on div at bounding box center [381, 168] width 19 height 24
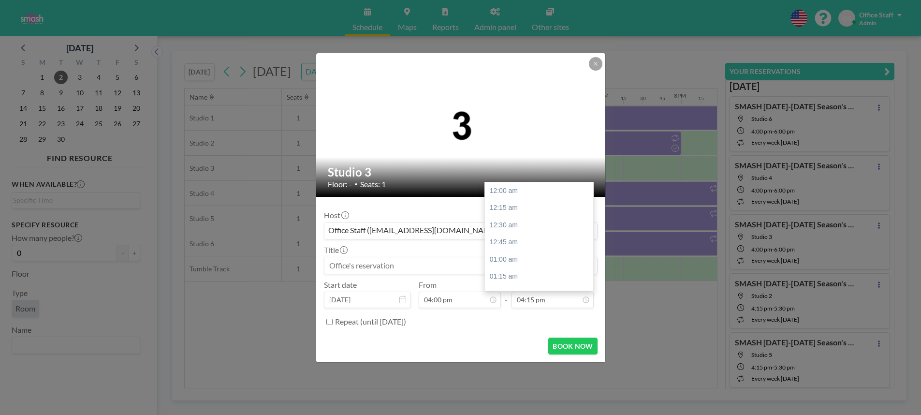
scroll to position [1119, 0]
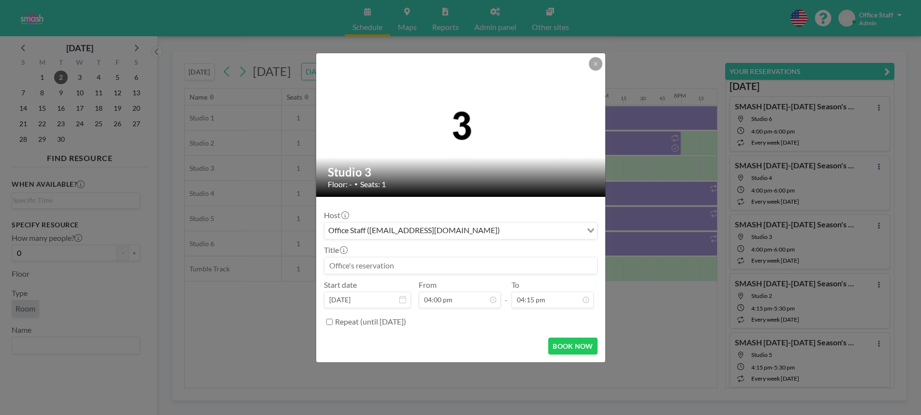
click at [417, 264] on input at bounding box center [460, 265] width 273 height 16
paste input "SMASH [DATE]-[DATE] Season's Classes"
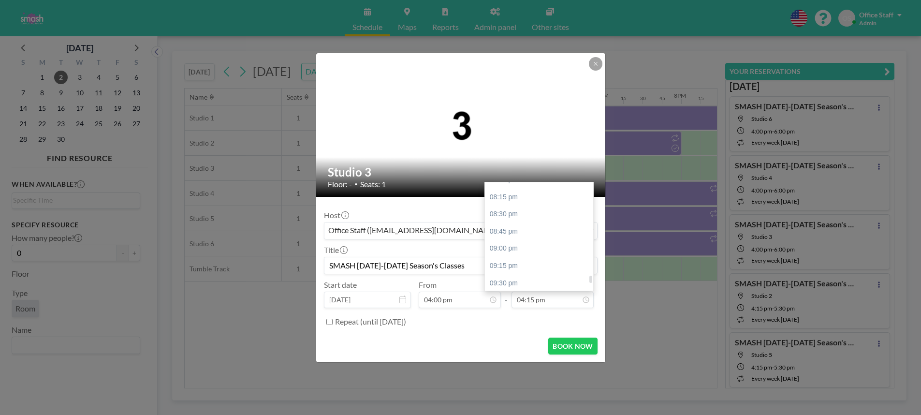
scroll to position [1396, 0]
type input "SMASH [DATE]-[DATE] Season's Classes"
click at [522, 224] on div "08:45 pm" at bounding box center [539, 223] width 108 height 17
type input "08:45 pm"
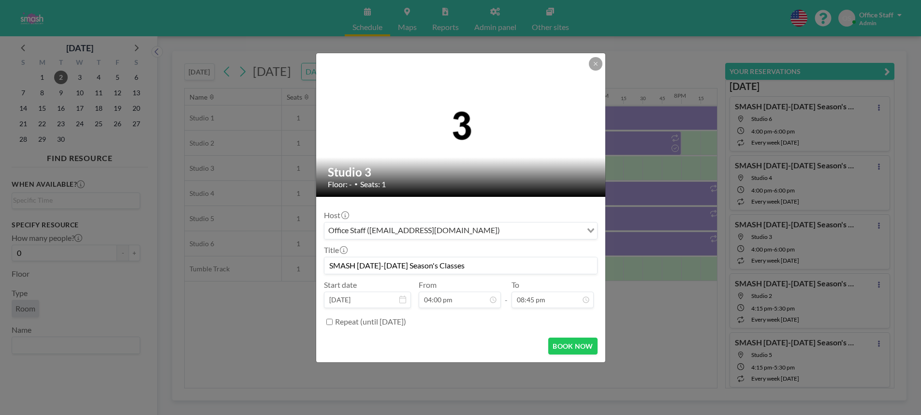
click at [330, 322] on input "Repeat (until [DATE])" at bounding box center [329, 322] width 6 height 6
checkbox input "true"
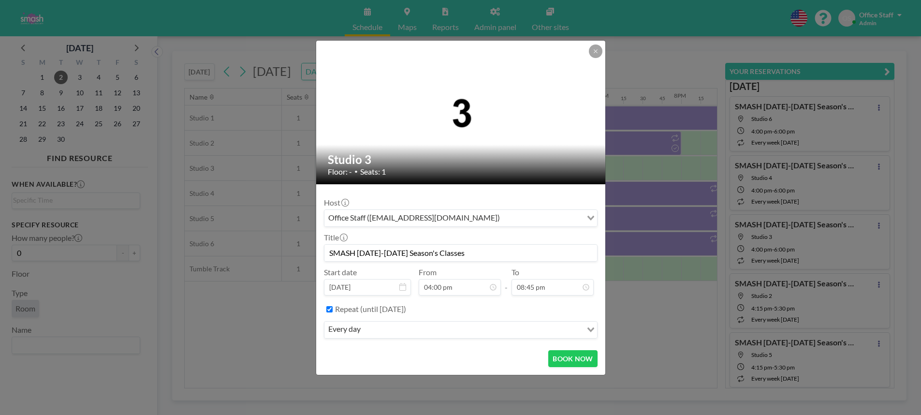
click at [445, 334] on input "Search for option" at bounding box center [473, 330] width 218 height 13
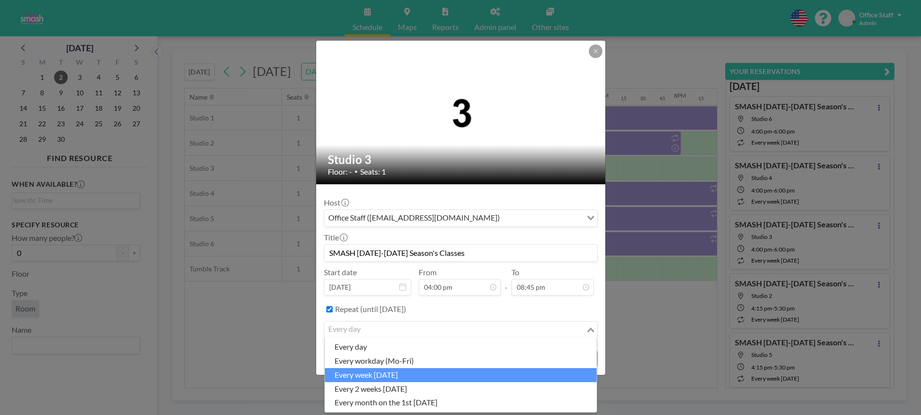
click at [421, 377] on li "every week [DATE]" at bounding box center [461, 375] width 272 height 14
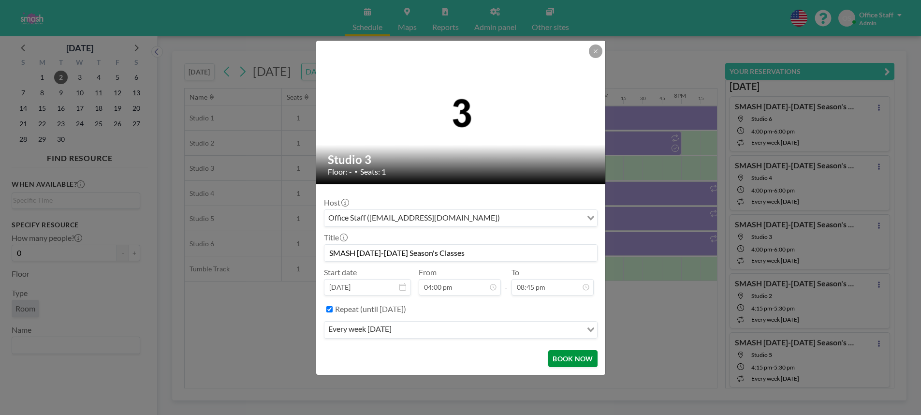
click at [574, 361] on button "BOOK NOW" at bounding box center [572, 358] width 49 height 17
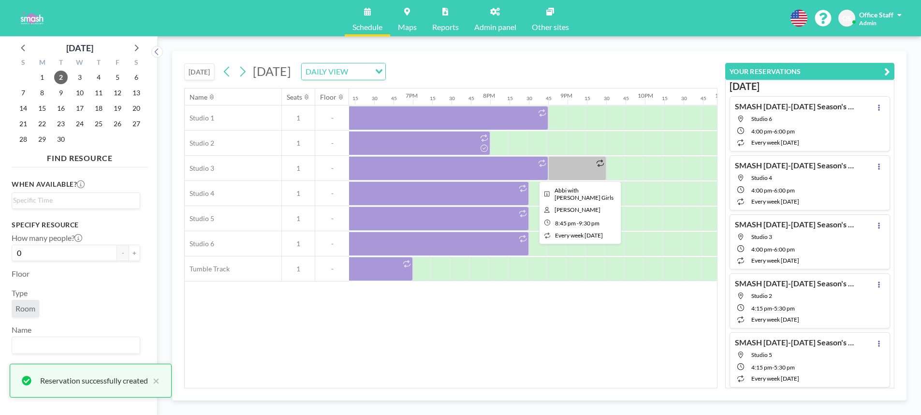
scroll to position [0, 1407]
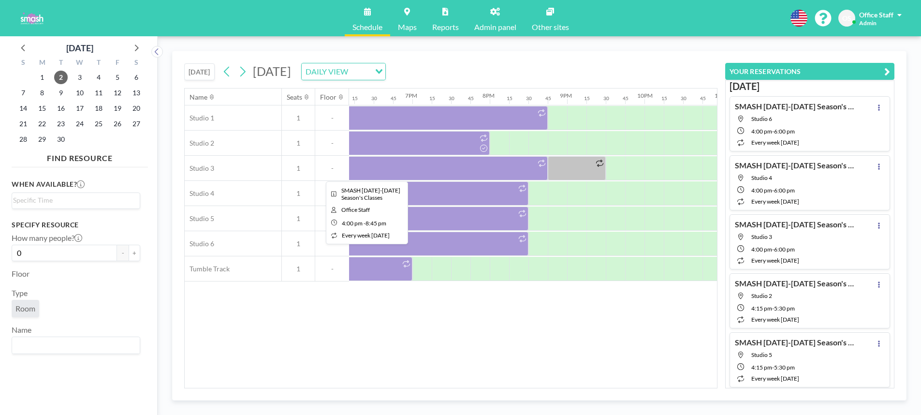
click at [452, 169] on div at bounding box center [364, 168] width 368 height 24
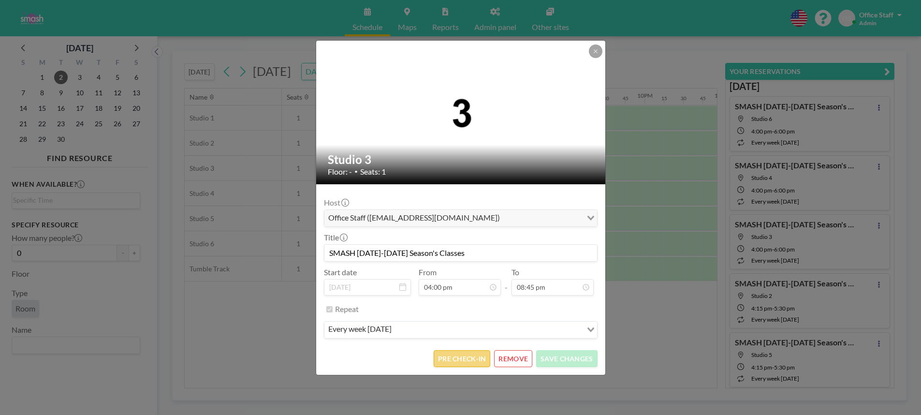
scroll to position [0, 0]
click at [467, 361] on button "PRE CHECK-IN" at bounding box center [462, 358] width 57 height 17
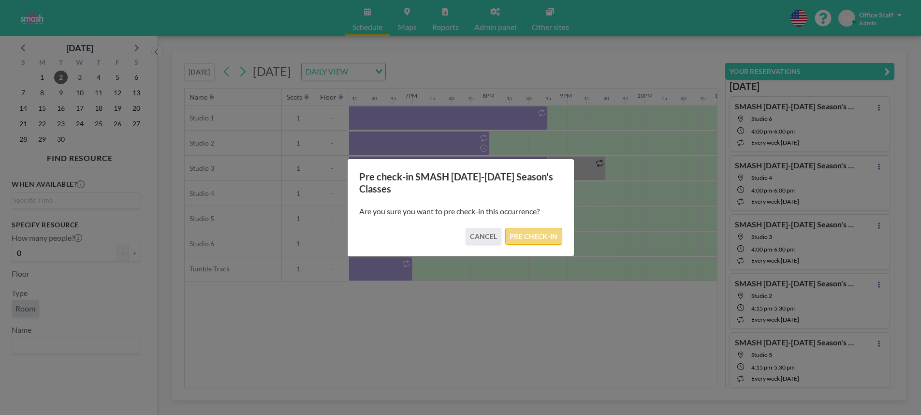
click at [529, 234] on button "PRE CHECK-IN" at bounding box center [533, 236] width 57 height 17
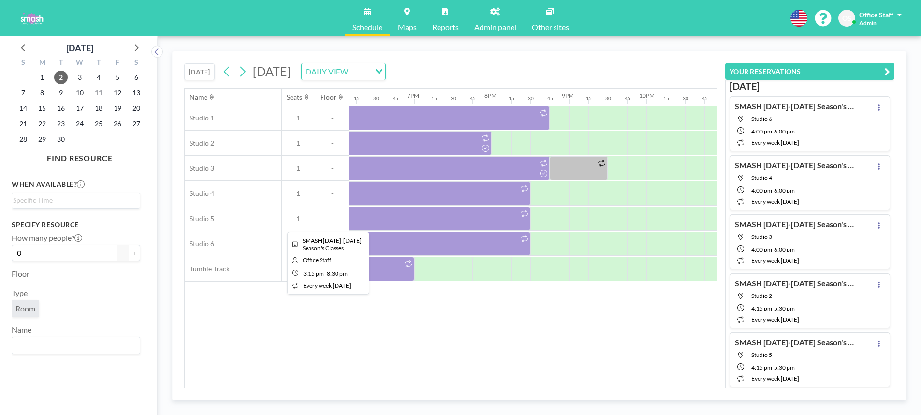
scroll to position [0, 1406]
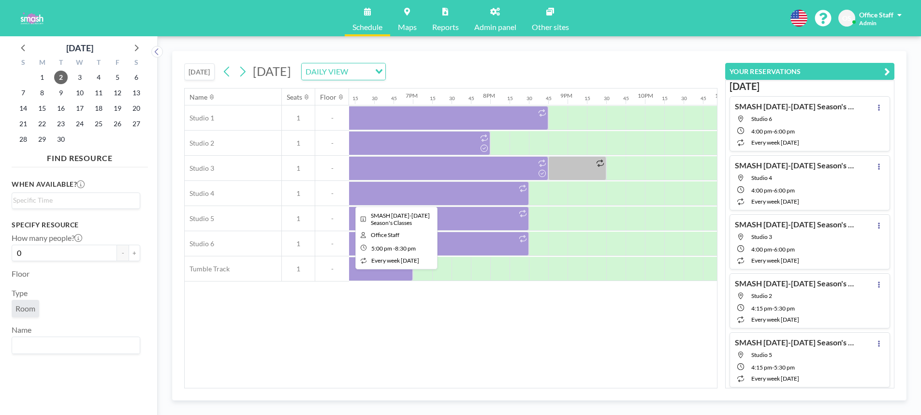
click at [446, 194] on div at bounding box center [393, 193] width 271 height 24
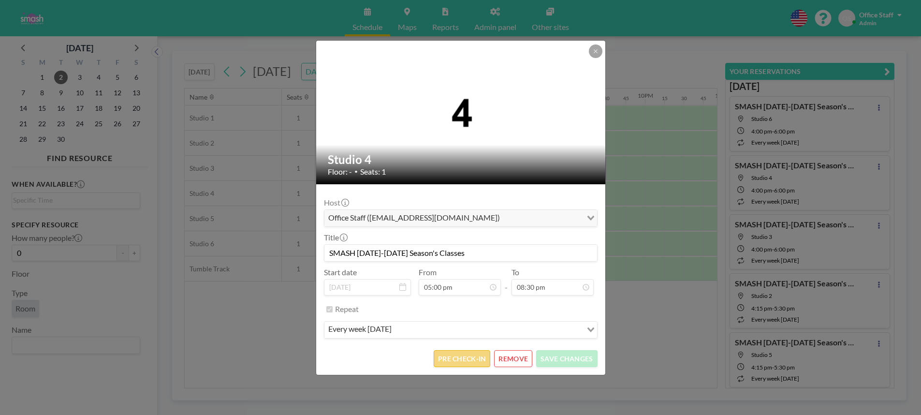
scroll to position [0, 0]
click at [464, 359] on button "PRE CHECK-IN" at bounding box center [462, 358] width 57 height 17
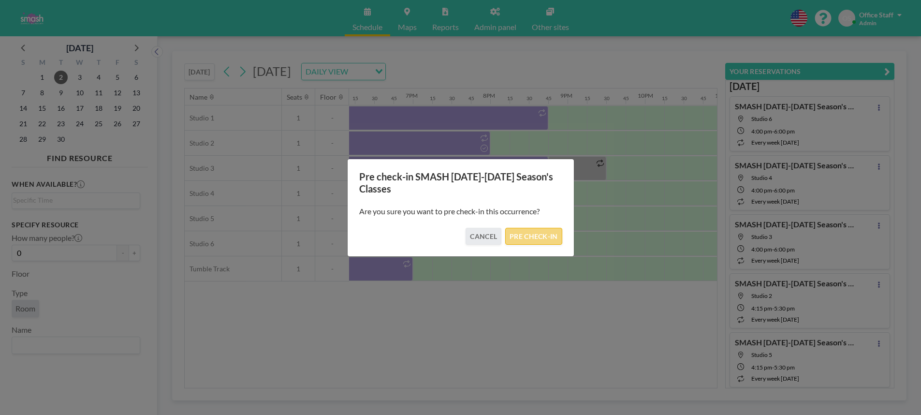
click at [544, 230] on button "PRE CHECK-IN" at bounding box center [533, 236] width 57 height 17
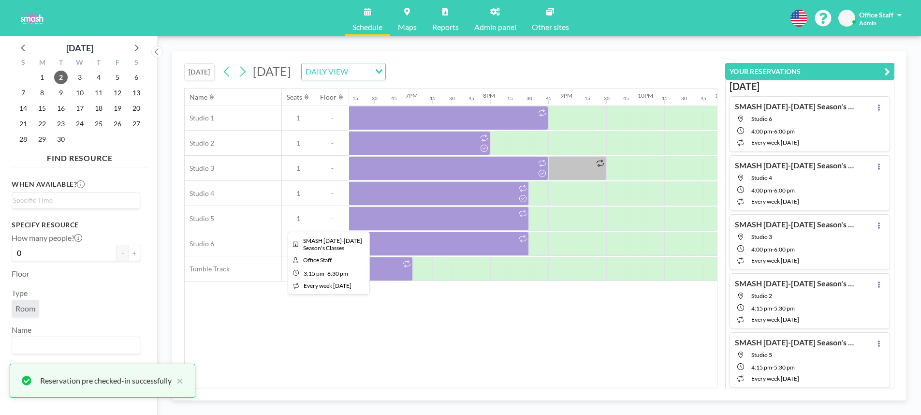
click at [439, 221] on div at bounding box center [326, 218] width 406 height 24
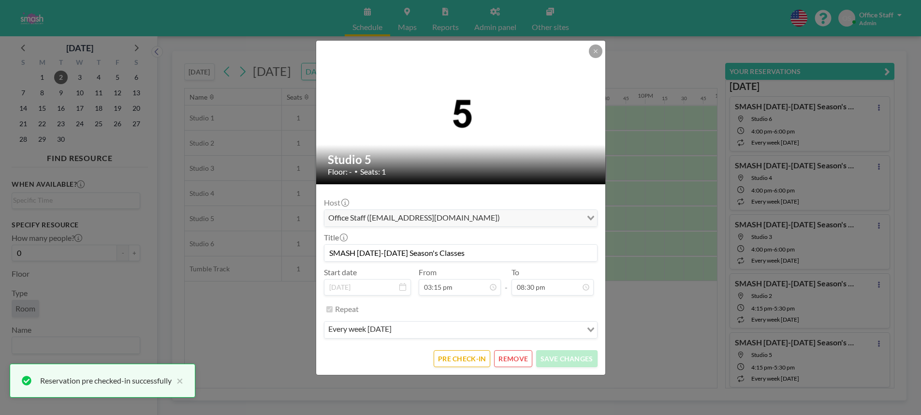
scroll to position [1050, 0]
click at [456, 363] on button "PRE CHECK-IN" at bounding box center [462, 358] width 57 height 17
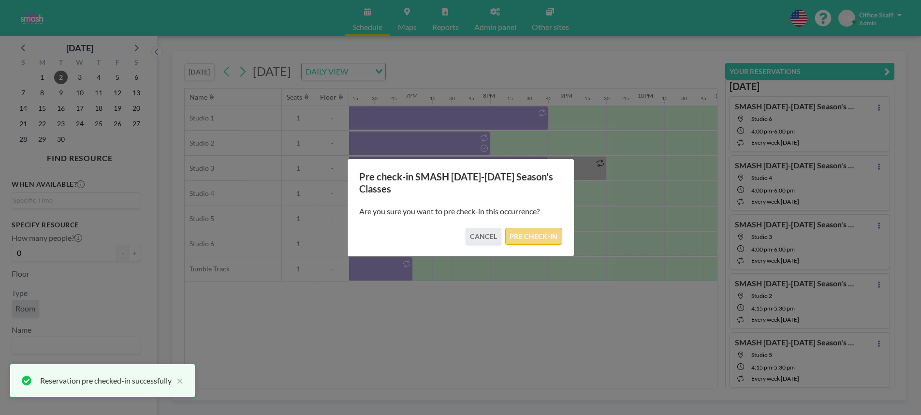
click at [549, 231] on button "PRE CHECK-IN" at bounding box center [533, 236] width 57 height 17
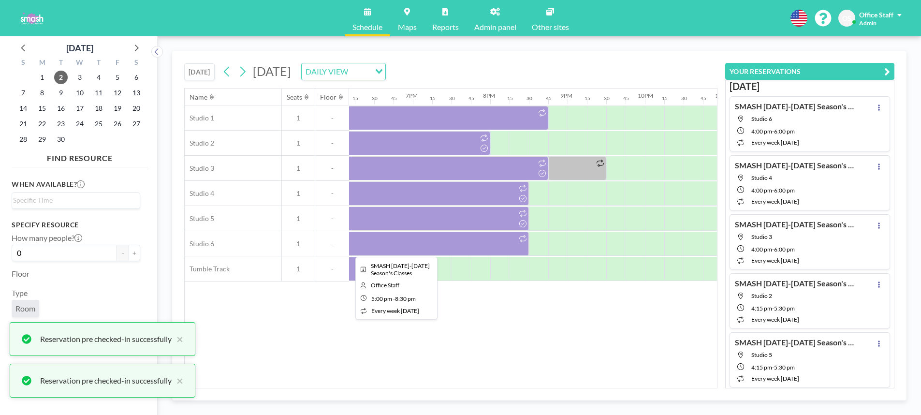
click at [423, 253] on div at bounding box center [393, 244] width 271 height 24
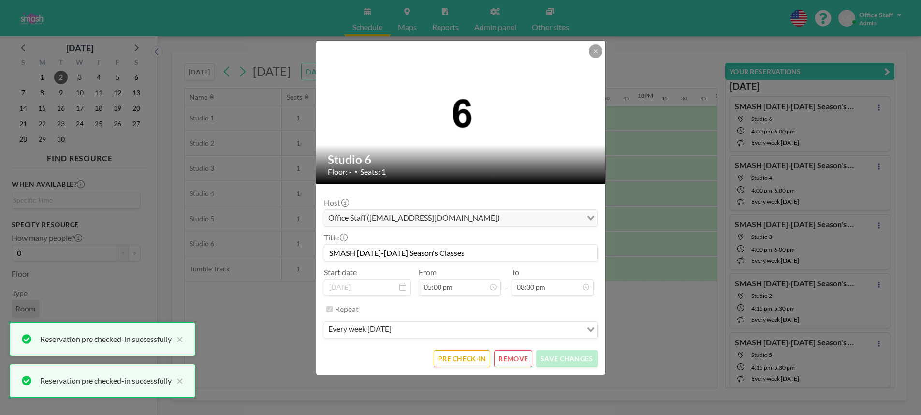
scroll to position [1170, 0]
click at [454, 357] on button "PRE CHECK-IN" at bounding box center [462, 358] width 57 height 17
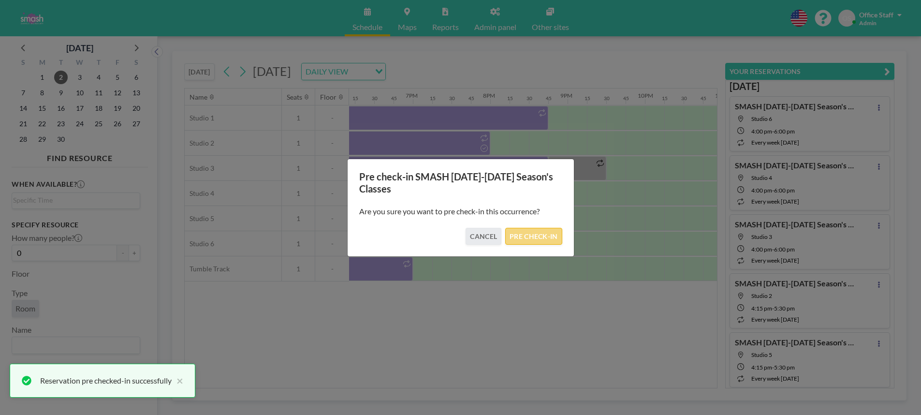
click at [537, 234] on button "PRE CHECK-IN" at bounding box center [533, 236] width 57 height 17
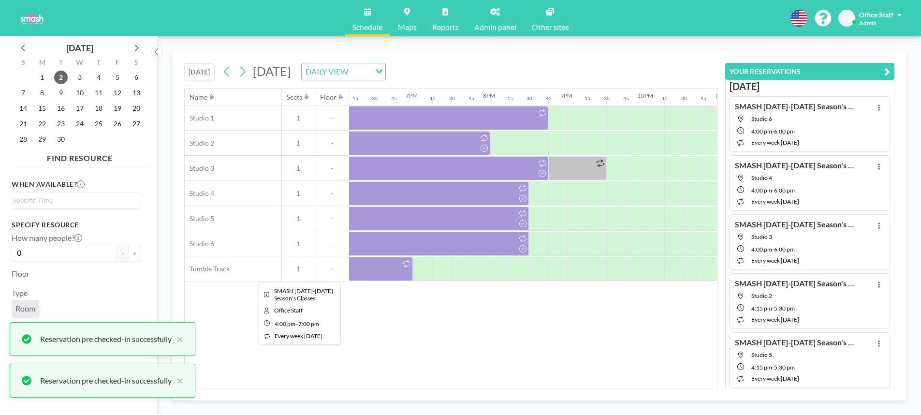
click at [386, 274] on div at bounding box center [297, 269] width 232 height 24
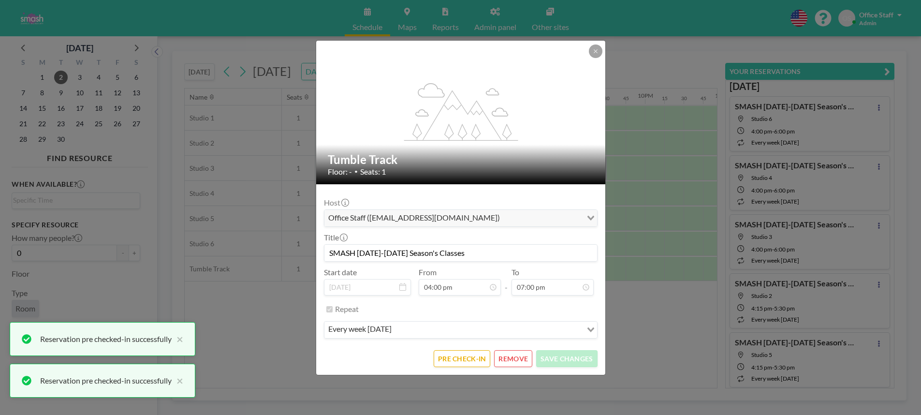
scroll to position [1102, 0]
click at [457, 363] on button "PRE CHECK-IN" at bounding box center [462, 358] width 57 height 17
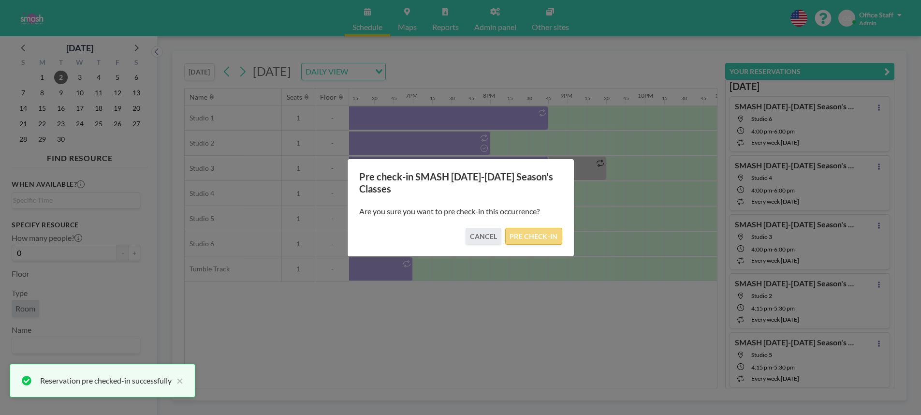
click at [544, 235] on button "PRE CHECK-IN" at bounding box center [533, 236] width 57 height 17
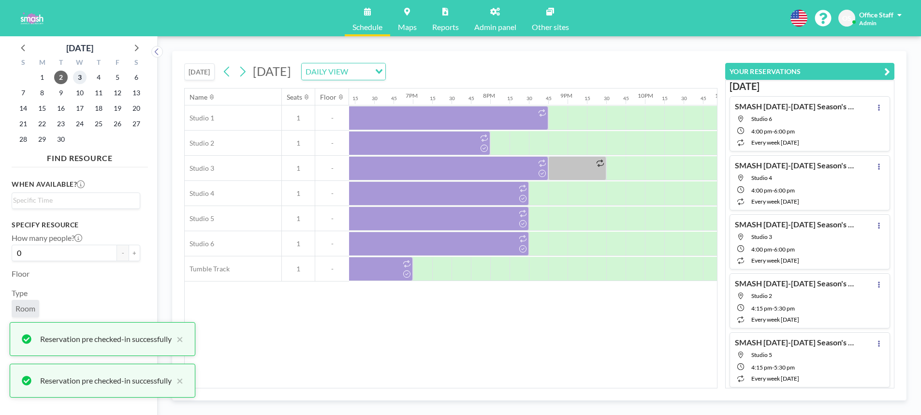
click at [78, 75] on span "3" at bounding box center [80, 78] width 14 height 14
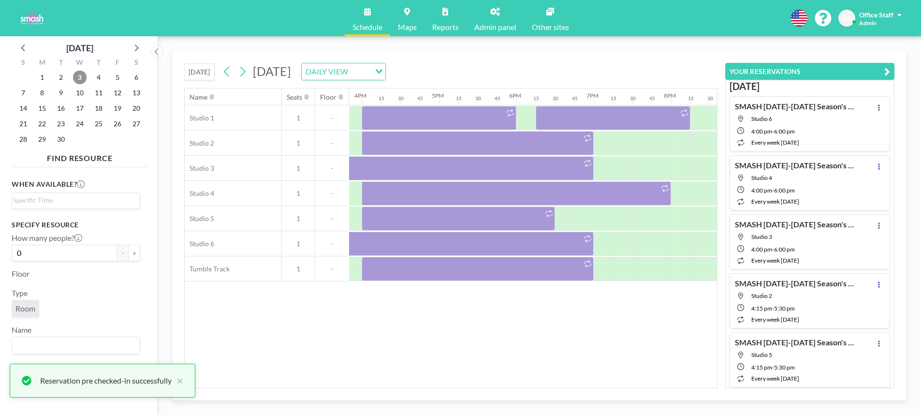
scroll to position [0, 1244]
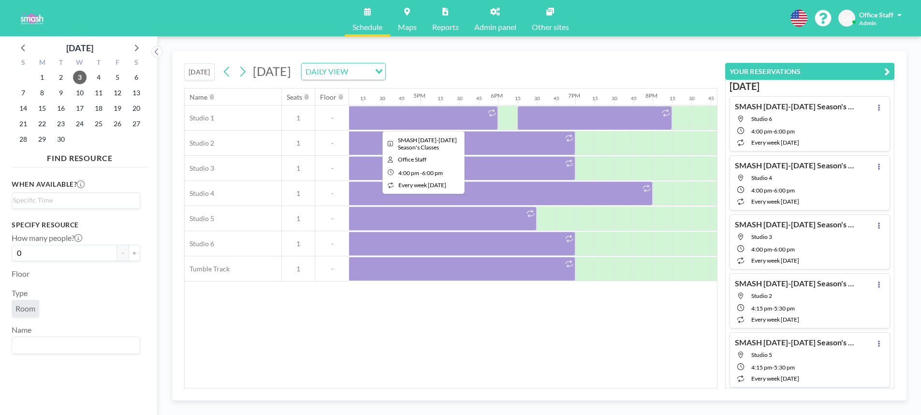
click at [429, 119] on div at bounding box center [420, 118] width 155 height 24
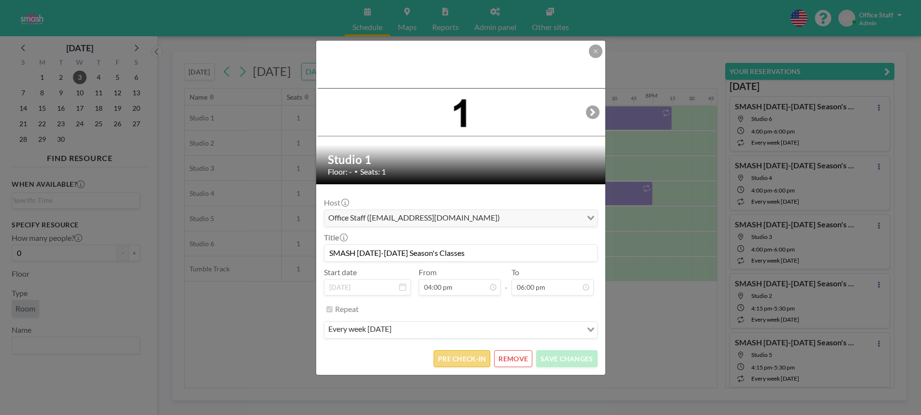
scroll to position [1102, 0]
click at [463, 358] on button "PRE CHECK-IN" at bounding box center [462, 358] width 57 height 17
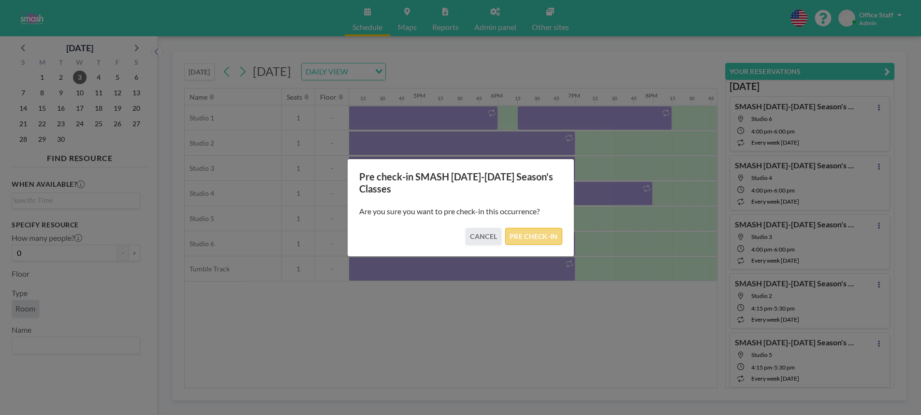
click at [541, 232] on button "PRE CHECK-IN" at bounding box center [533, 236] width 57 height 17
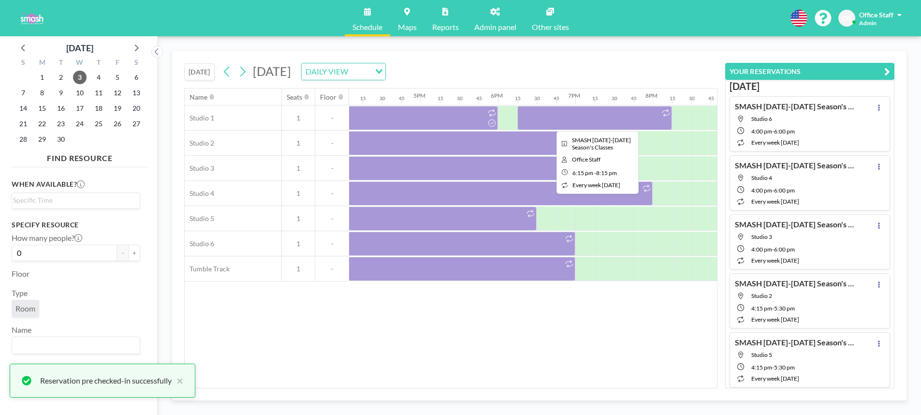
click at [558, 113] on div at bounding box center [594, 118] width 155 height 24
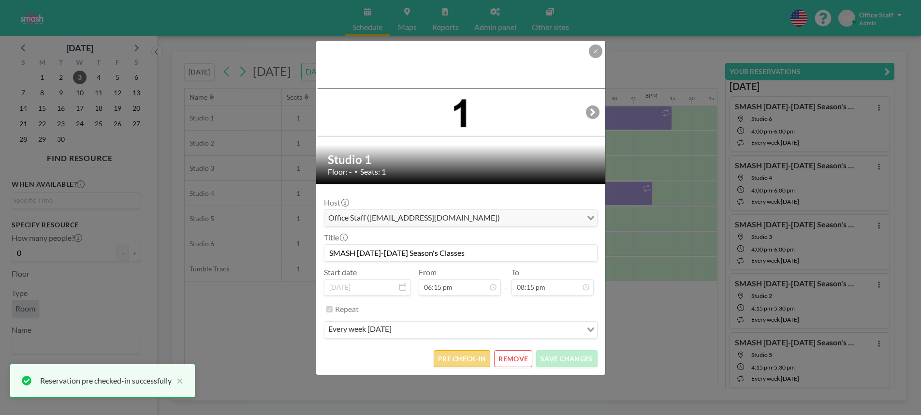
scroll to position [1256, 0]
click at [468, 365] on button "PRE CHECK-IN" at bounding box center [462, 358] width 57 height 17
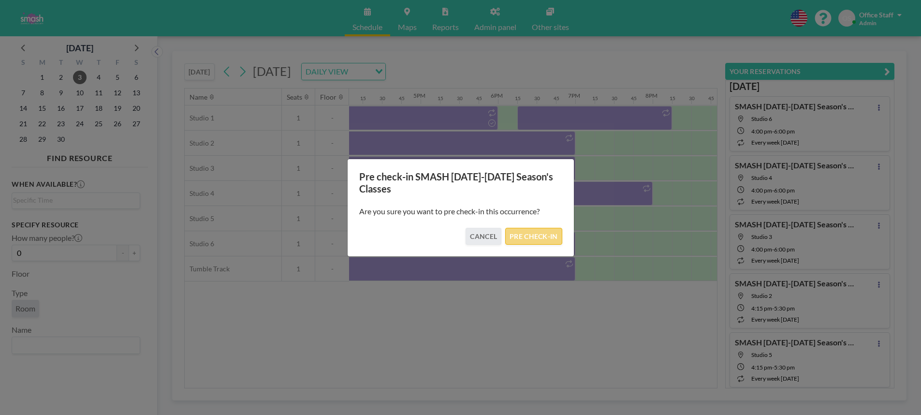
click at [541, 239] on button "PRE CHECK-IN" at bounding box center [533, 236] width 57 height 17
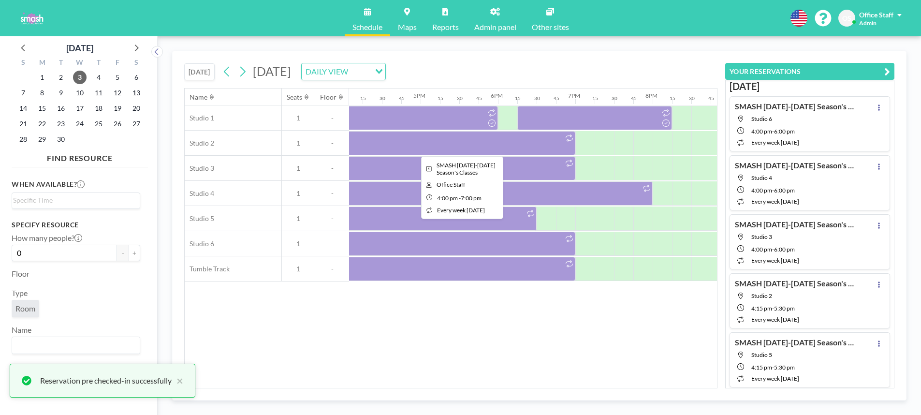
click at [506, 150] on div at bounding box center [459, 143] width 232 height 24
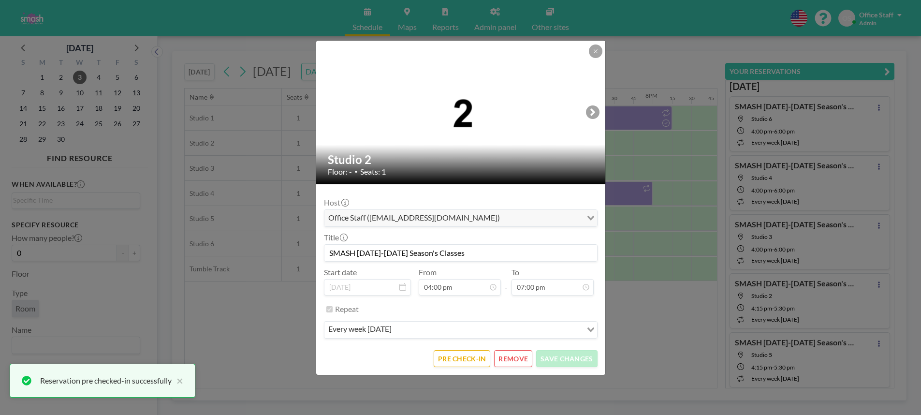
scroll to position [1102, 0]
click at [454, 362] on button "PRE CHECK-IN" at bounding box center [462, 358] width 57 height 17
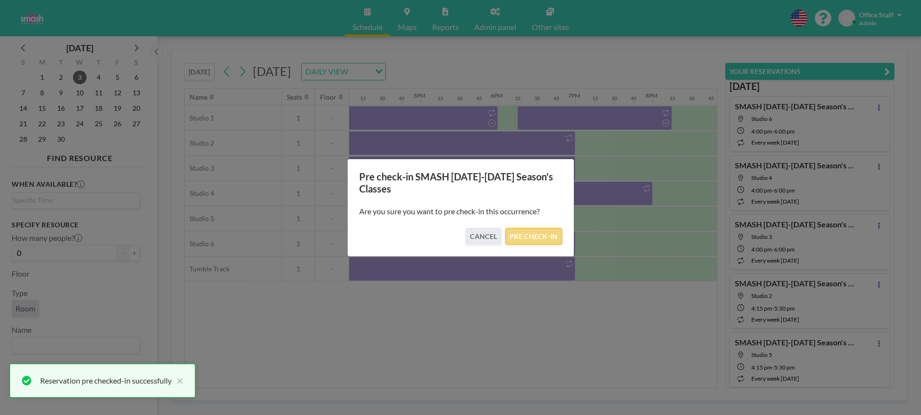
click at [542, 234] on button "PRE CHECK-IN" at bounding box center [533, 236] width 57 height 17
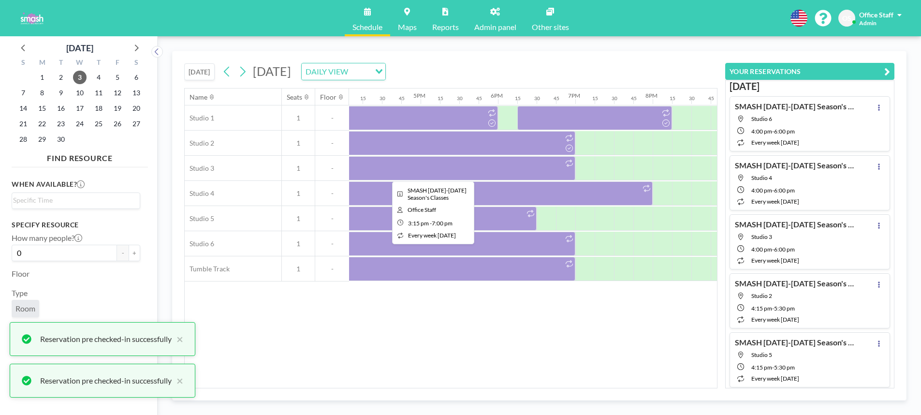
click at [487, 174] on div at bounding box center [430, 168] width 290 height 24
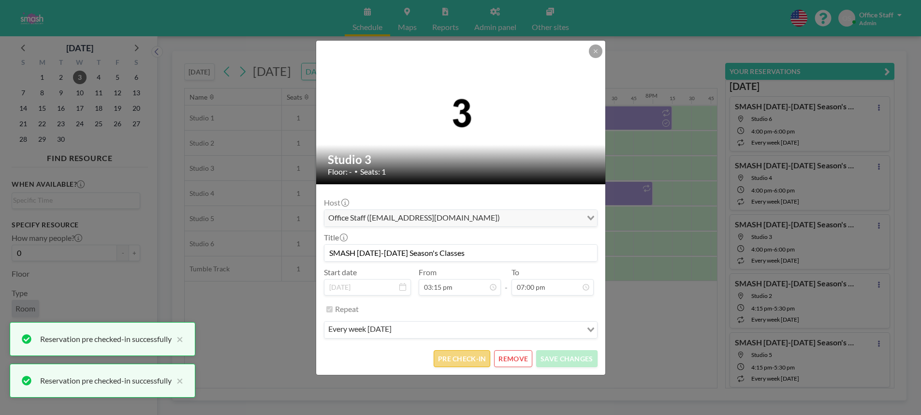
scroll to position [1050, 0]
click at [460, 362] on button "PRE CHECK-IN" at bounding box center [462, 358] width 57 height 17
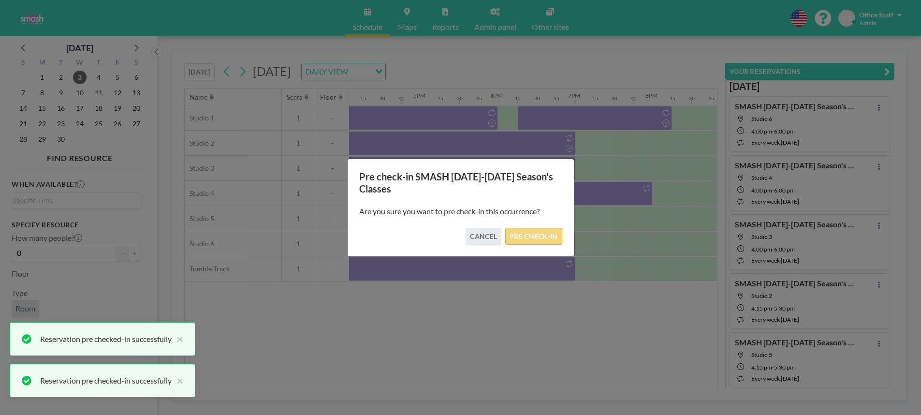
click at [538, 231] on button "PRE CHECK-IN" at bounding box center [533, 236] width 57 height 17
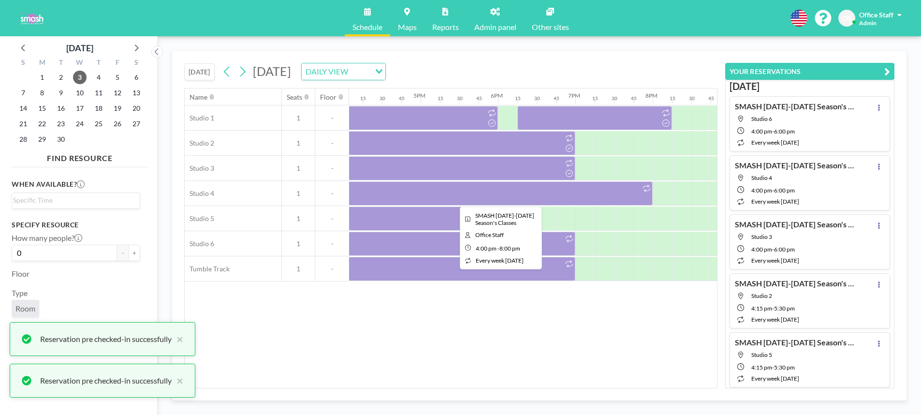
click at [528, 194] on div at bounding box center [498, 193] width 310 height 24
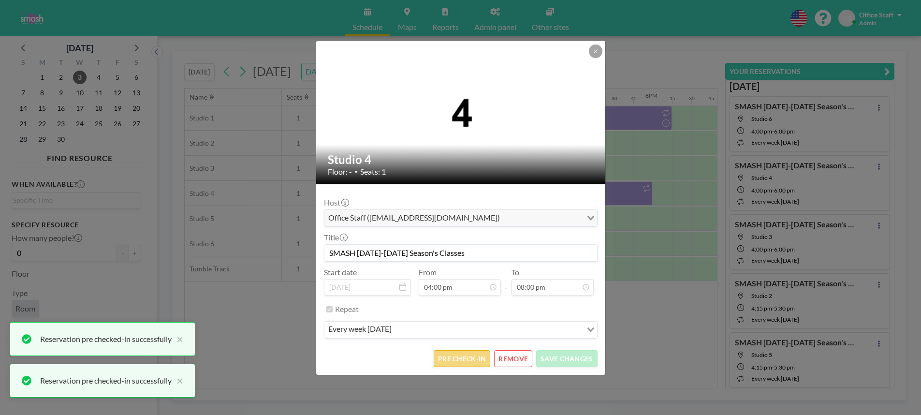
click at [464, 358] on button "PRE CHECK-IN" at bounding box center [462, 358] width 57 height 17
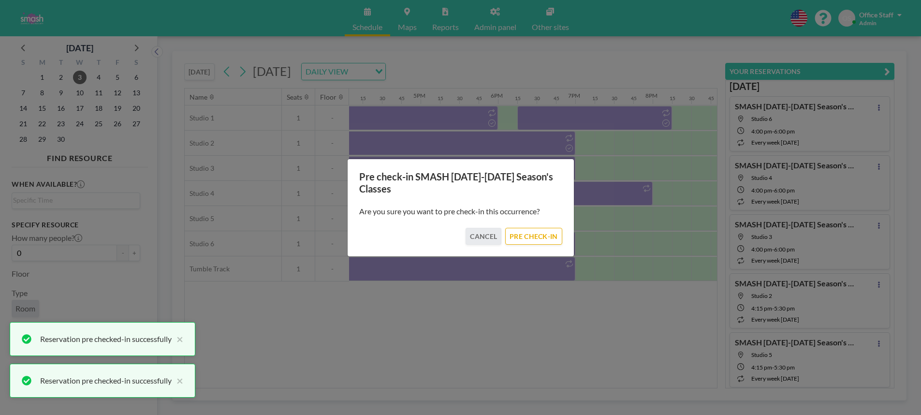
click at [532, 244] on div "Pre check-in SMASH [DATE]-[DATE] Season's Classes Are you sure you want to pre …" at bounding box center [460, 208] width 227 height 98
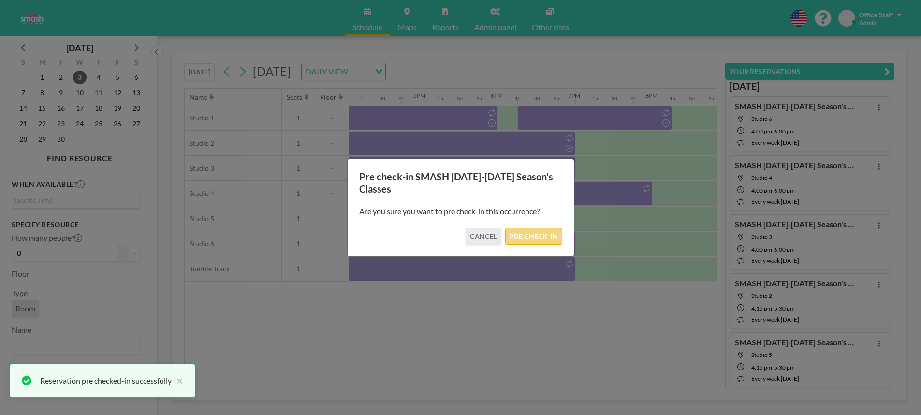
click at [532, 235] on button "PRE CHECK-IN" at bounding box center [533, 236] width 57 height 17
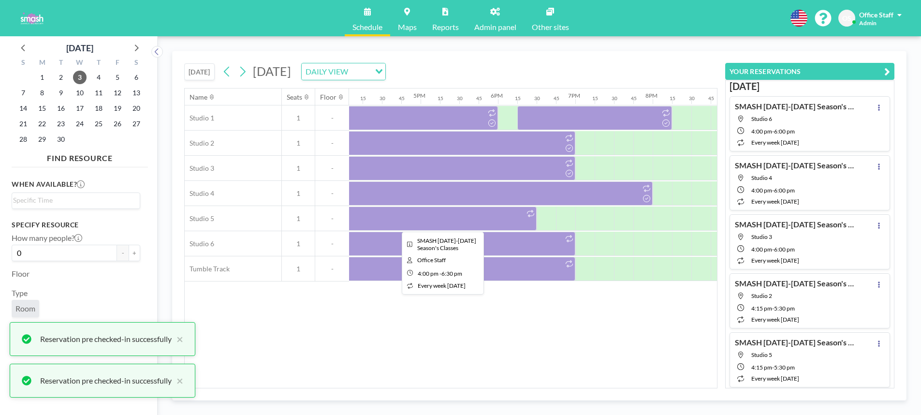
click at [487, 223] on div at bounding box center [439, 218] width 193 height 24
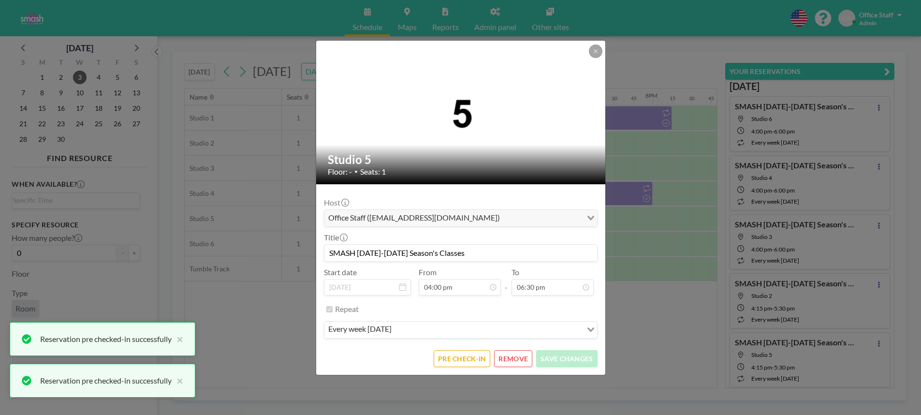
scroll to position [1274, 0]
click at [471, 358] on button "PRE CHECK-IN" at bounding box center [462, 358] width 57 height 17
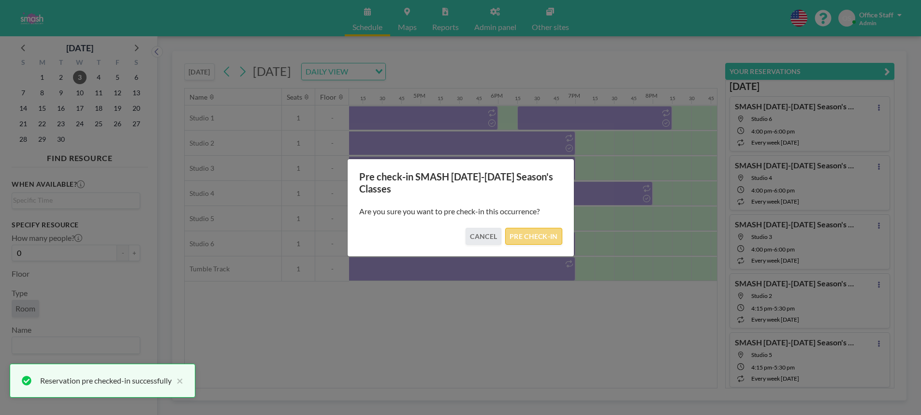
click at [537, 233] on button "PRE CHECK-IN" at bounding box center [533, 236] width 57 height 17
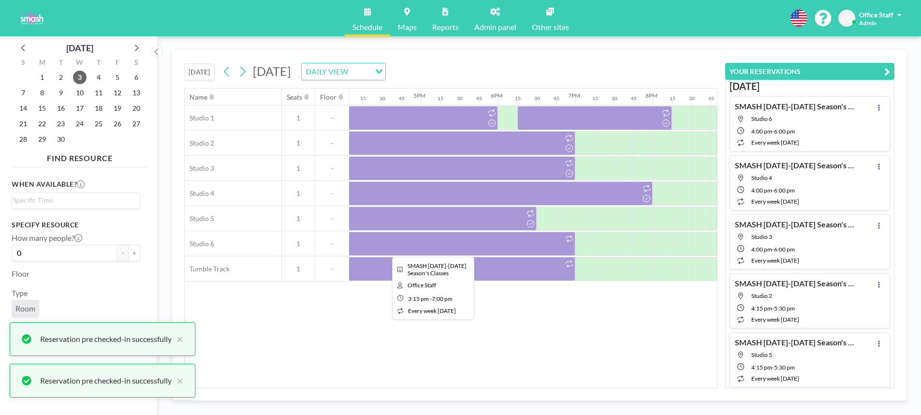
click at [506, 242] on div at bounding box center [430, 244] width 290 height 24
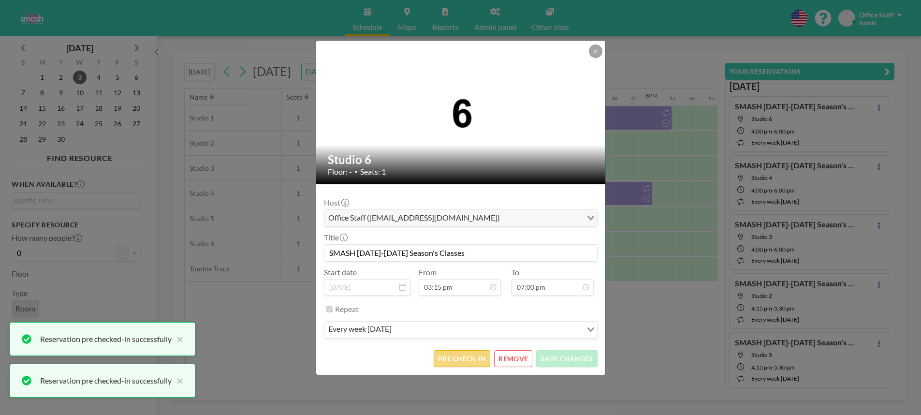
click at [477, 356] on button "PRE CHECK-IN" at bounding box center [462, 358] width 57 height 17
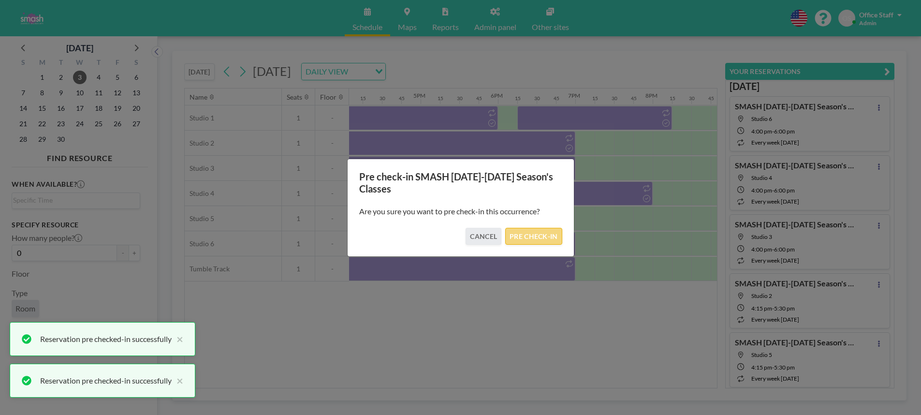
click at [535, 239] on button "PRE CHECK-IN" at bounding box center [533, 236] width 57 height 17
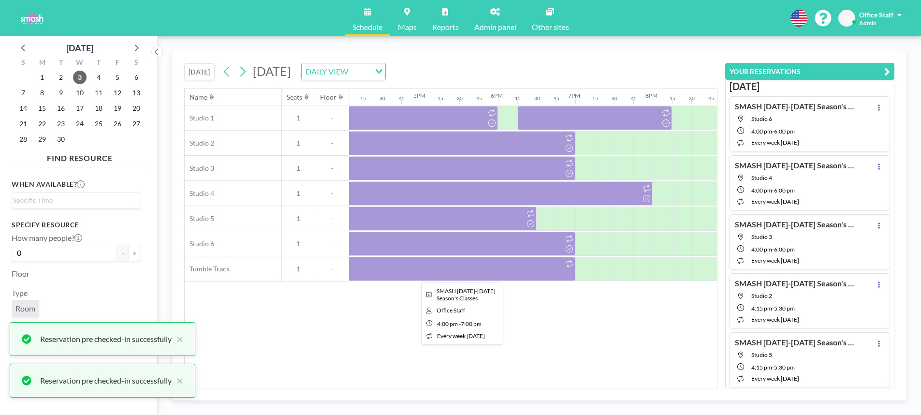
click at [512, 272] on div at bounding box center [459, 269] width 232 height 24
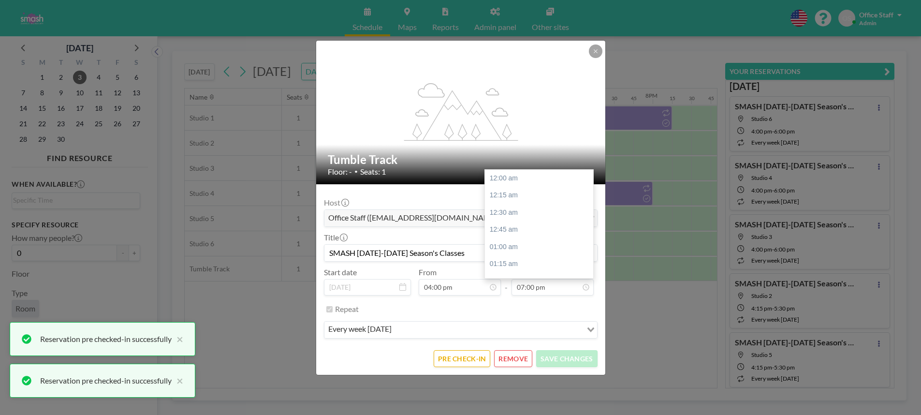
scroll to position [1308, 0]
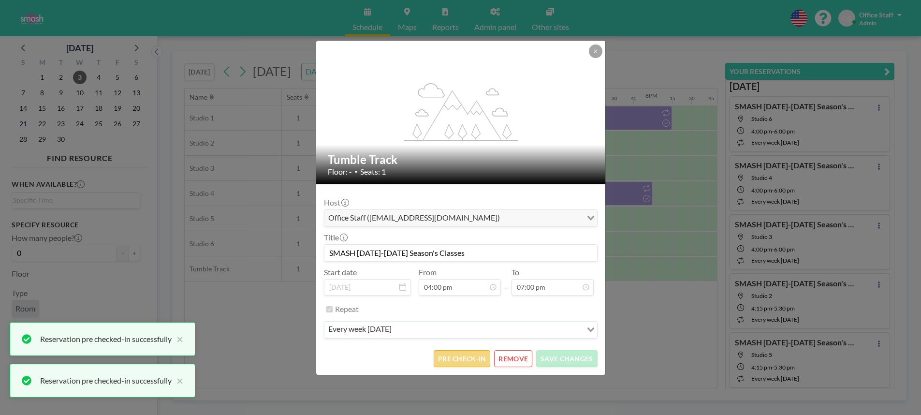
click at [470, 357] on button "PRE CHECK-IN" at bounding box center [462, 358] width 57 height 17
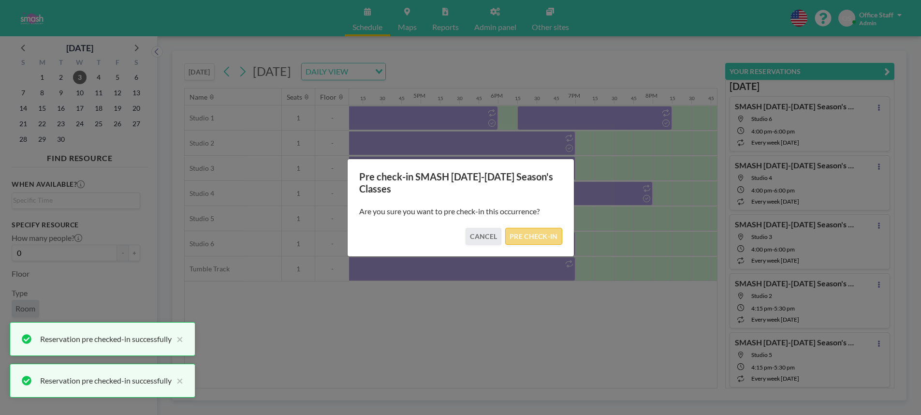
click at [544, 236] on button "PRE CHECK-IN" at bounding box center [533, 236] width 57 height 17
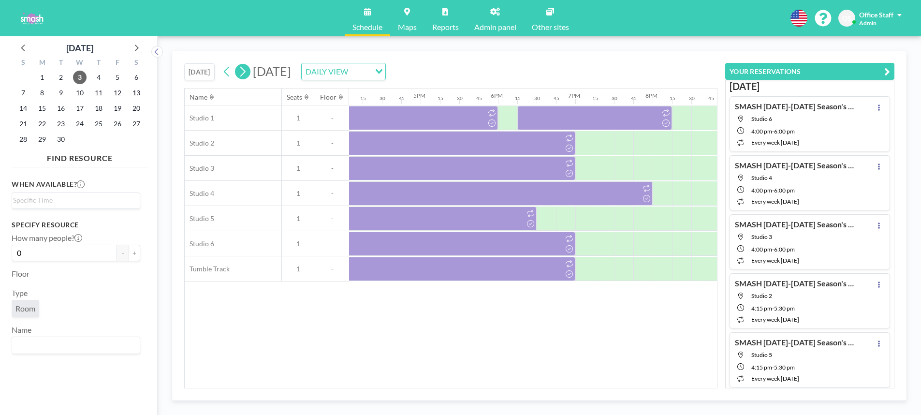
click at [242, 72] on icon at bounding box center [242, 71] width 9 height 15
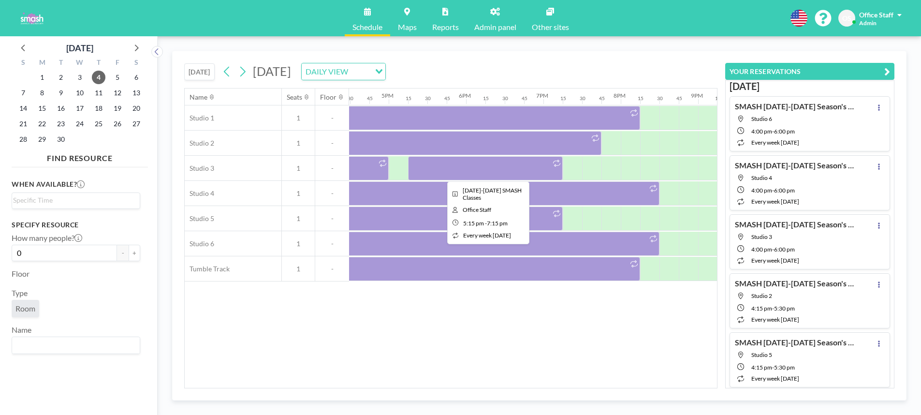
scroll to position [0, 1271]
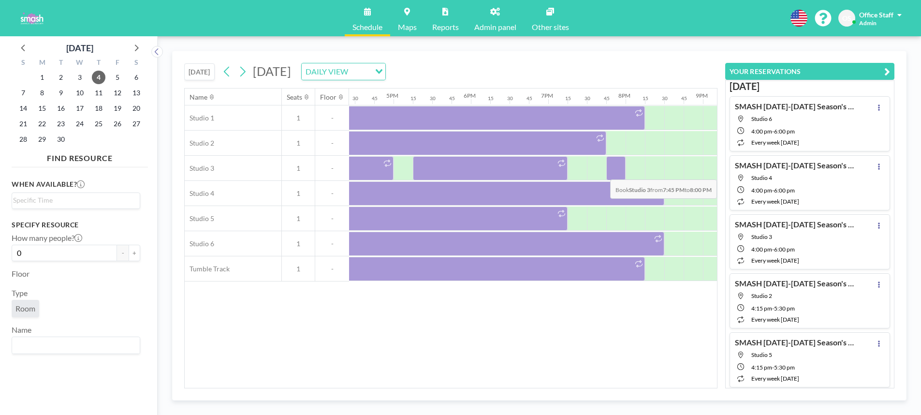
drag, startPoint x: 624, startPoint y: 173, endPoint x: 612, endPoint y: 172, distance: 12.6
click at [612, 172] on div at bounding box center [615, 168] width 19 height 24
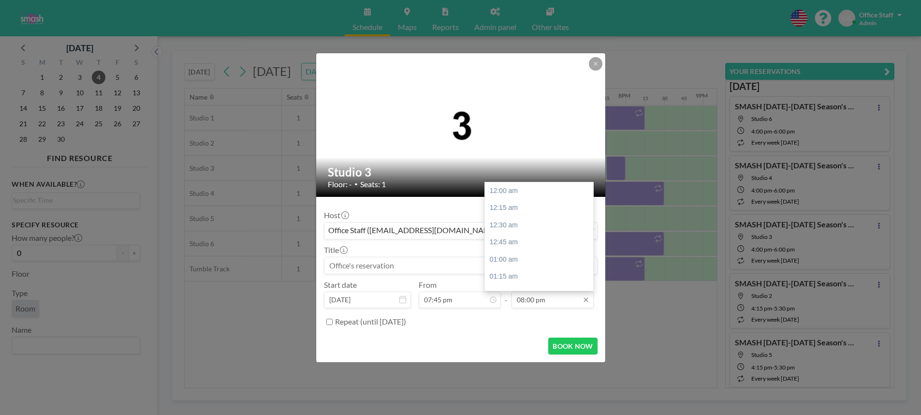
scroll to position [1377, 0]
click at [516, 243] on div "08:45 pm" at bounding box center [539, 242] width 108 height 17
type input "08:45 pm"
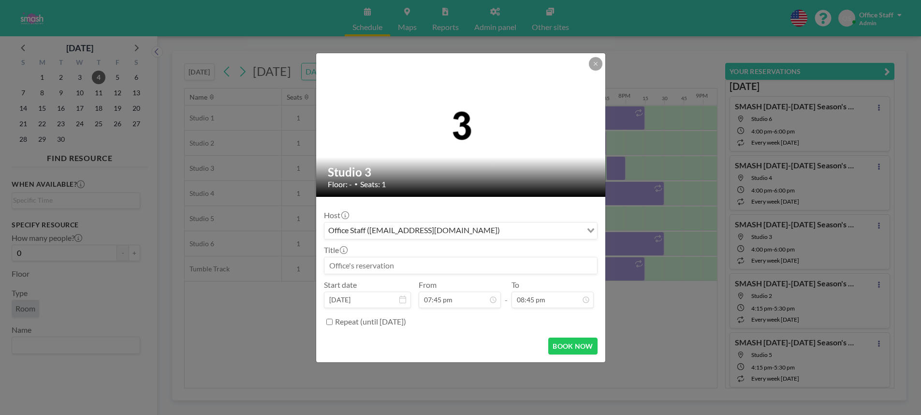
click at [398, 265] on input at bounding box center [460, 265] width 273 height 16
click at [593, 64] on icon at bounding box center [596, 64] width 6 height 6
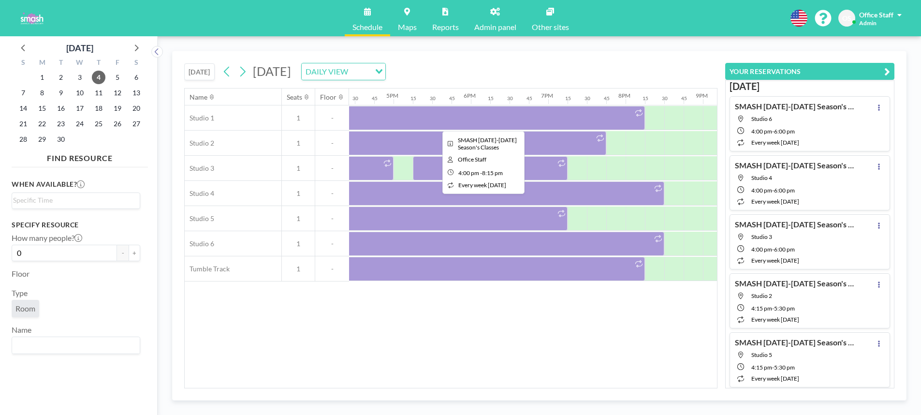
click at [523, 119] on div at bounding box center [480, 118] width 329 height 24
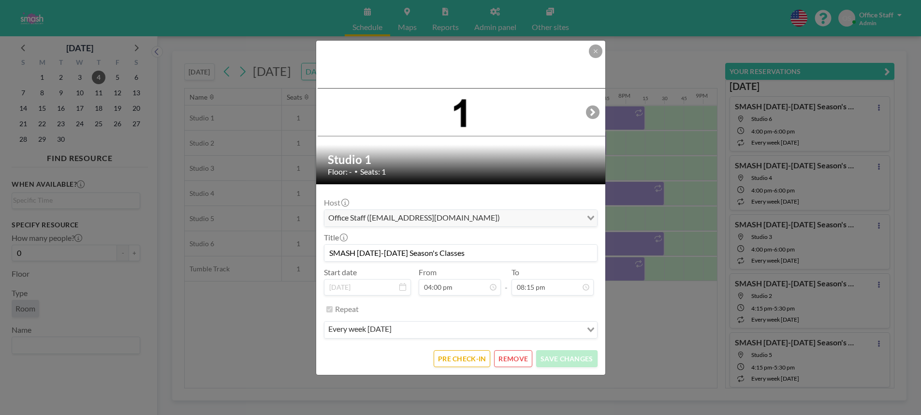
drag, startPoint x: 474, startPoint y: 256, endPoint x: 326, endPoint y: 252, distance: 148.0
click at [326, 252] on input "SMASH [DATE]-[DATE] Season's Classes" at bounding box center [460, 253] width 273 height 16
click at [597, 52] on icon at bounding box center [595, 50] width 3 height 3
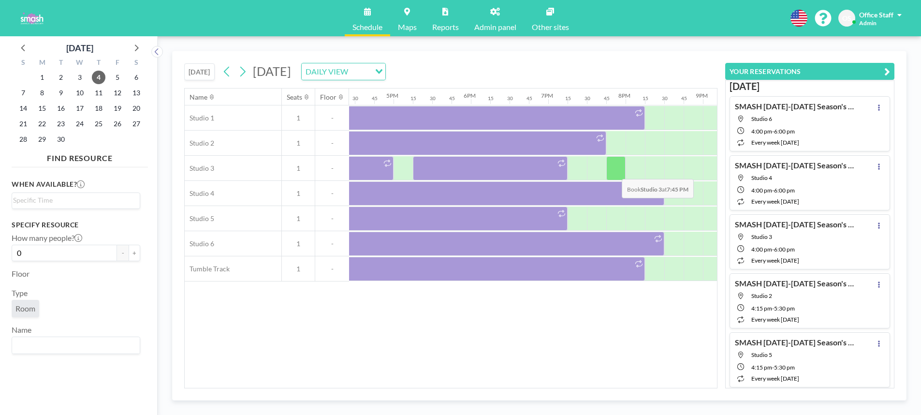
click at [614, 172] on div at bounding box center [615, 168] width 19 height 24
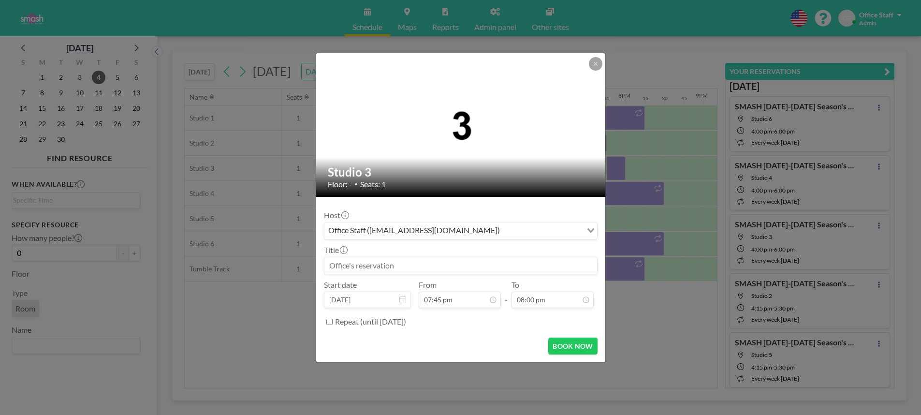
scroll to position [1360, 0]
click at [379, 261] on input at bounding box center [460, 265] width 273 height 16
paste input "SMASH [DATE]-[DATE] Season's Classes"
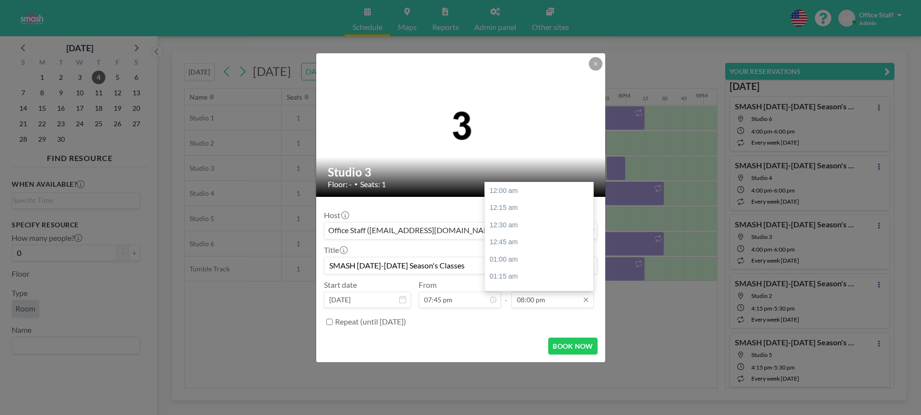
scroll to position [1377, 0]
type input "SMASH [DATE]-[DATE] Season's Classes"
click at [524, 239] on div "08:45 pm" at bounding box center [539, 242] width 108 height 17
type input "08:45 pm"
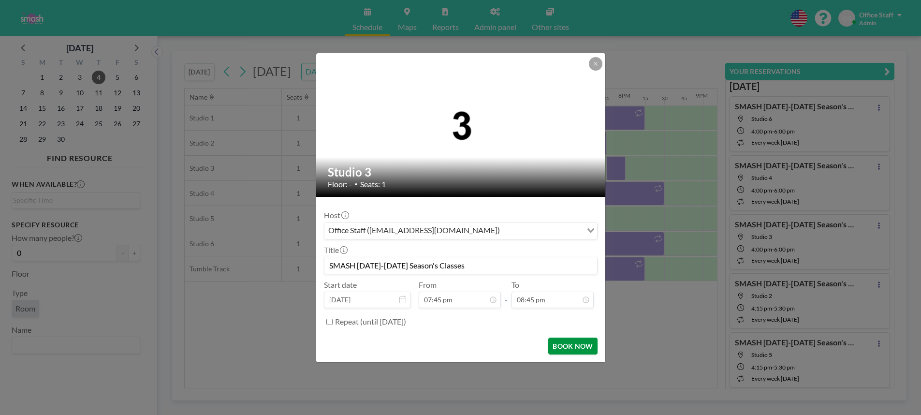
scroll to position [1429, 0]
click at [328, 321] on input "Repeat (until [DATE])" at bounding box center [329, 322] width 6 height 6
checkbox input "true"
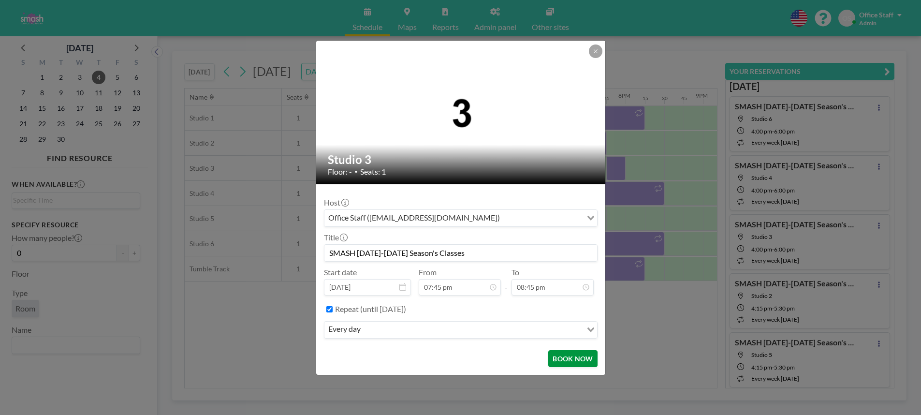
click at [580, 360] on button "BOOK NOW" at bounding box center [572, 358] width 49 height 17
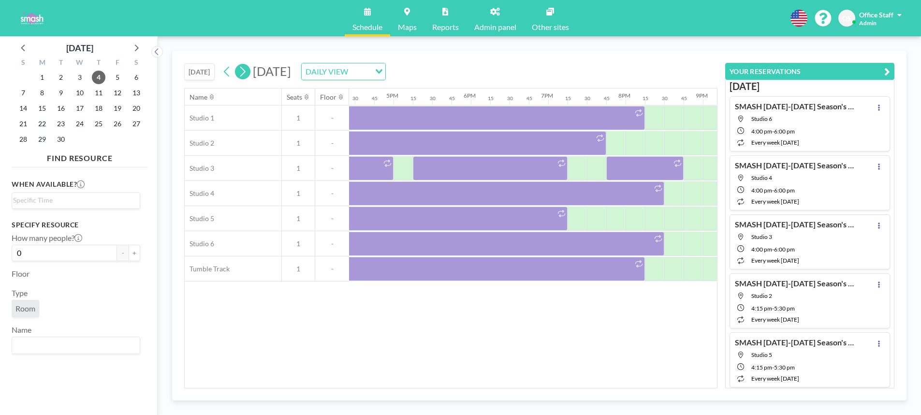
click at [243, 71] on icon at bounding box center [242, 71] width 9 height 15
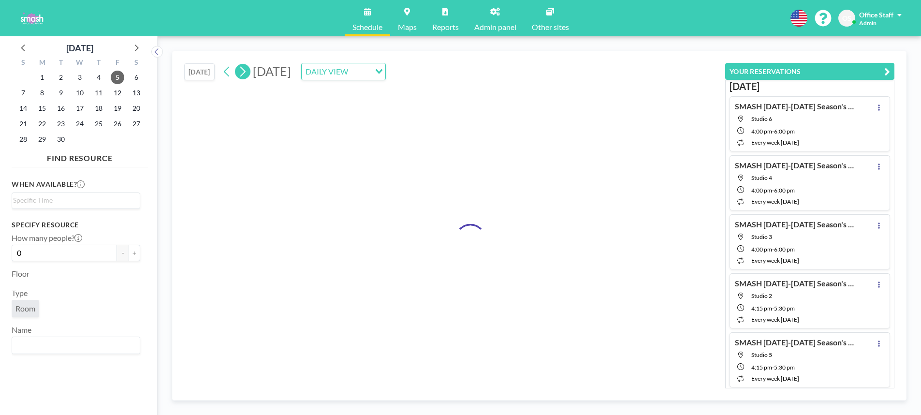
click at [243, 72] on icon at bounding box center [242, 71] width 9 height 15
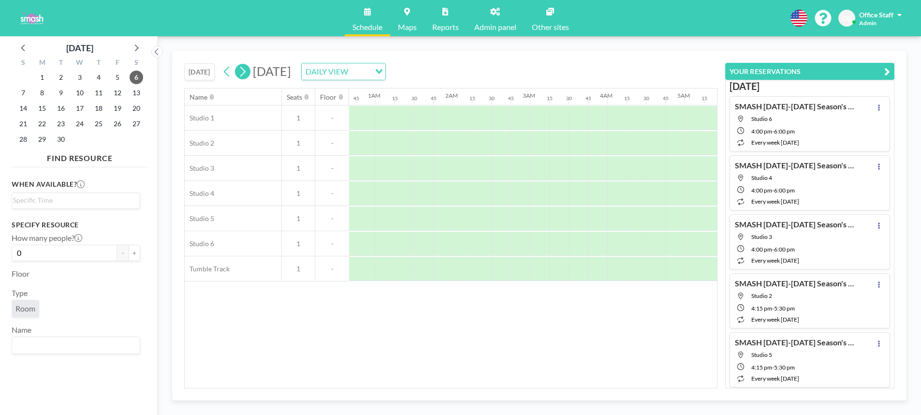
scroll to position [0, 165]
click at [246, 71] on icon at bounding box center [242, 72] width 5 height 10
click at [64, 91] on span "9" at bounding box center [61, 93] width 14 height 14
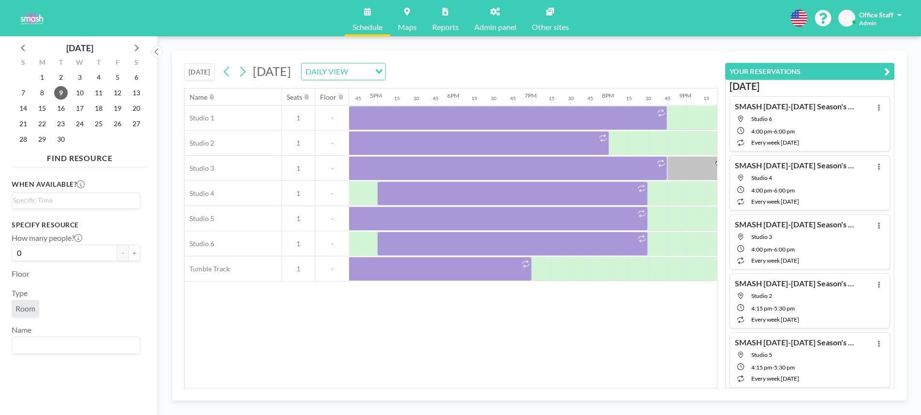
scroll to position [0, 1490]
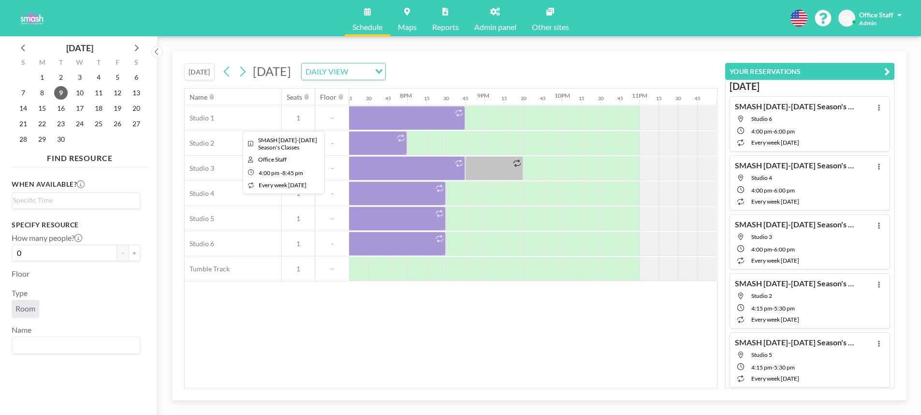
click at [421, 120] on div at bounding box center [282, 118] width 368 height 24
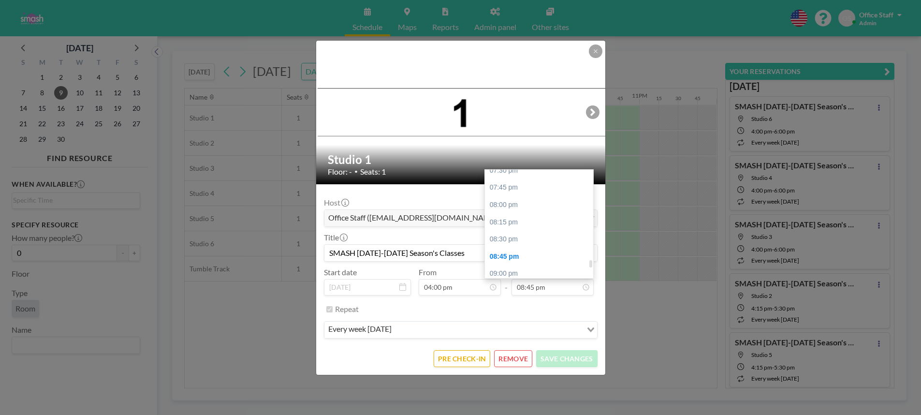
scroll to position [1345, 0]
click at [510, 230] on div "08:15 pm" at bounding box center [539, 227] width 108 height 17
type input "08:15 pm"
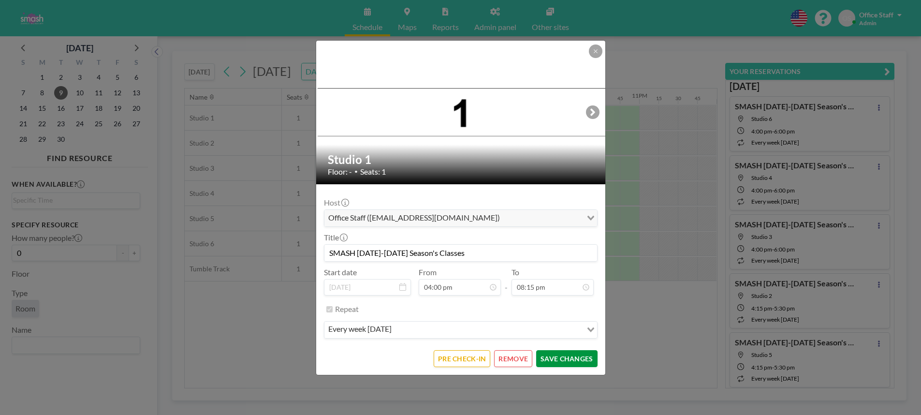
click at [567, 360] on button "SAVE CHANGES" at bounding box center [566, 358] width 61 height 17
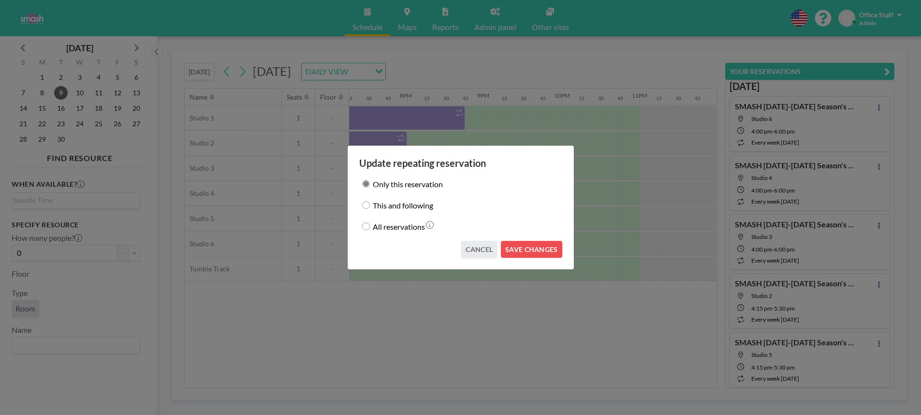
click at [368, 207] on input "This and following" at bounding box center [366, 205] width 8 height 8
radio input "true"
click at [475, 251] on button "CANCEL" at bounding box center [479, 249] width 36 height 17
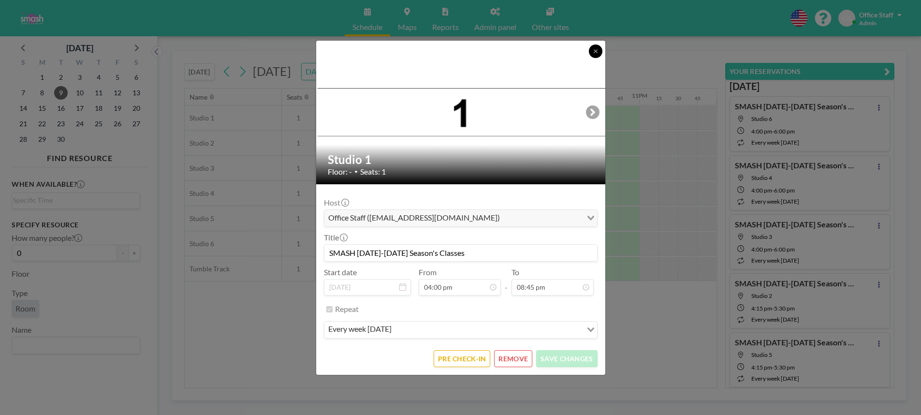
click at [596, 57] on button at bounding box center [596, 51] width 14 height 14
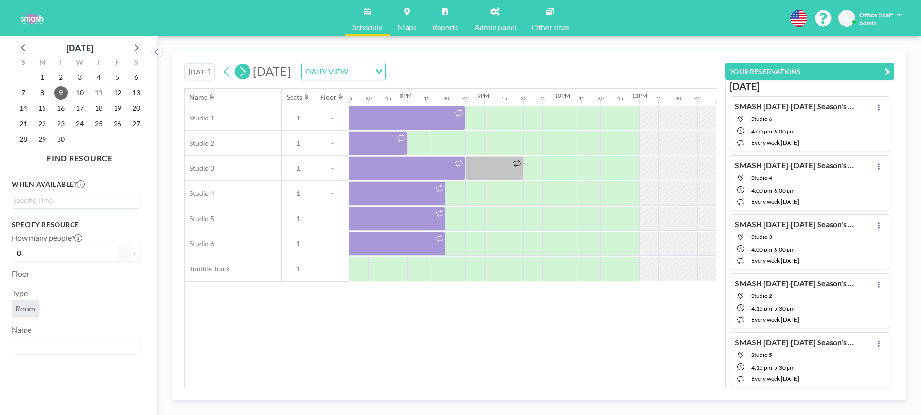
click at [239, 70] on button at bounding box center [242, 71] width 15 height 15
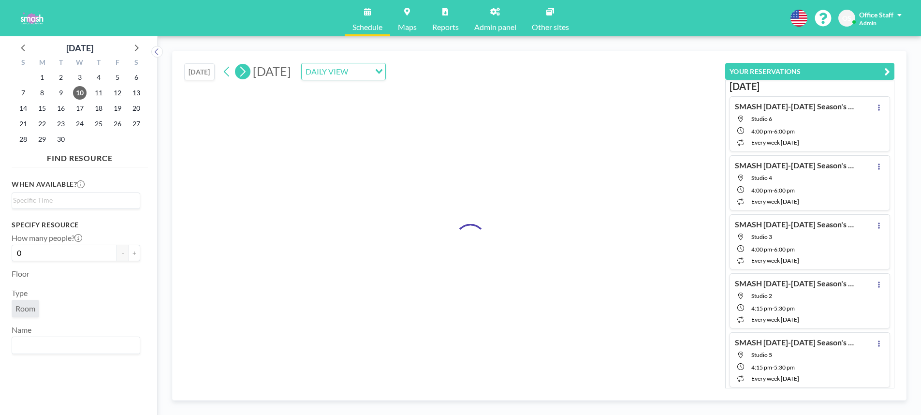
click at [243, 71] on icon at bounding box center [242, 71] width 9 height 15
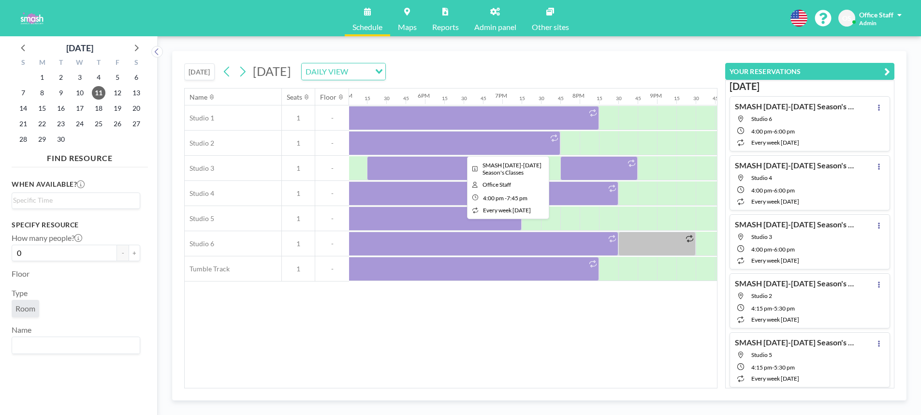
scroll to position [0, 1490]
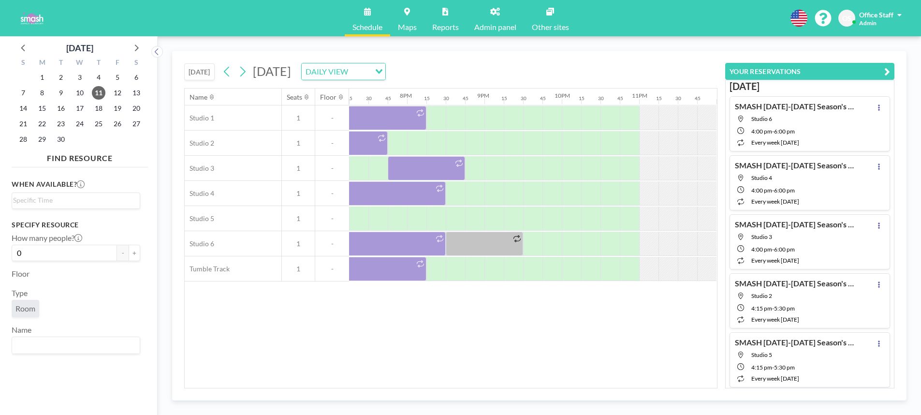
click at [498, 13] on icon at bounding box center [495, 12] width 10 height 8
